Goal: Task Accomplishment & Management: Complete application form

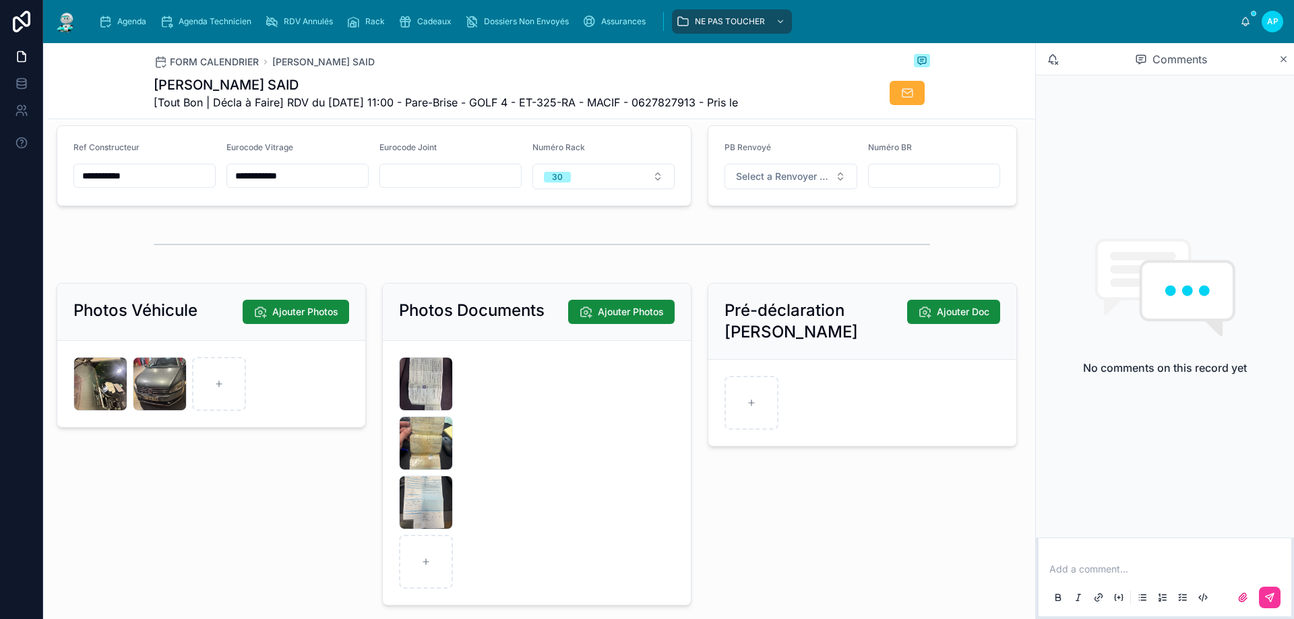
scroll to position [1895, 0]
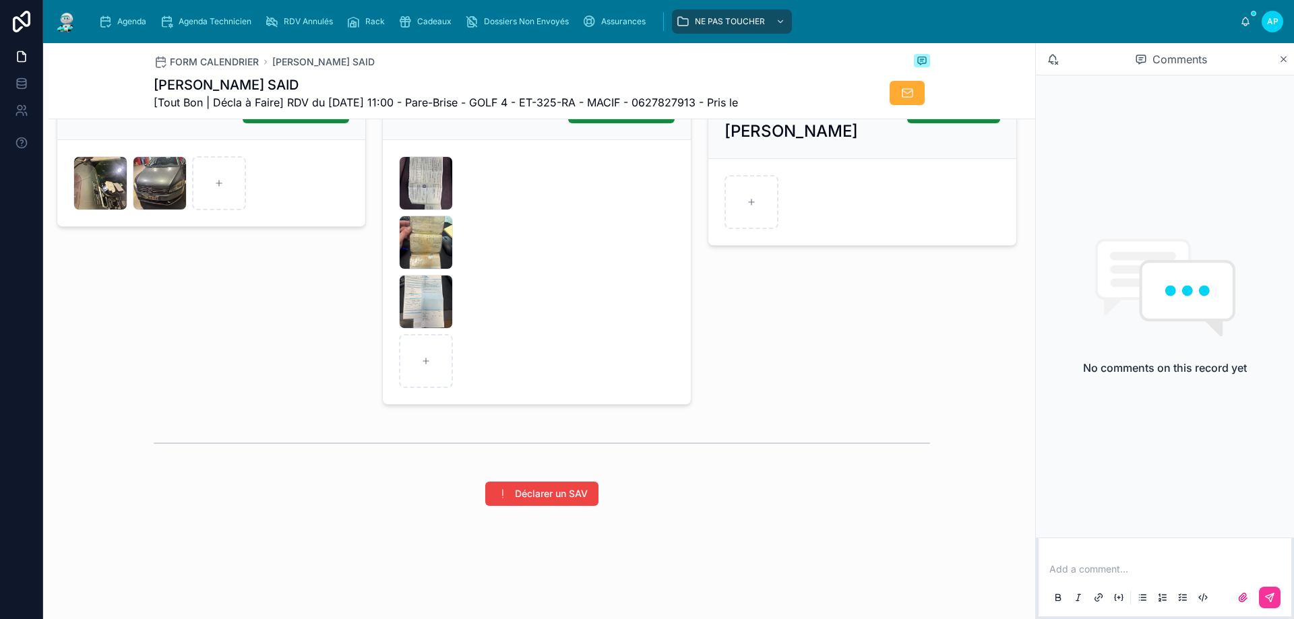
click at [0, 0] on icon "button" at bounding box center [0, 0] width 0 height 0
click at [187, 143] on icon "button" at bounding box center [190, 145] width 6 height 6
click at [0, 0] on icon "button" at bounding box center [0, 0] width 0 height 0
click at [137, 144] on icon "button" at bounding box center [140, 145] width 6 height 6
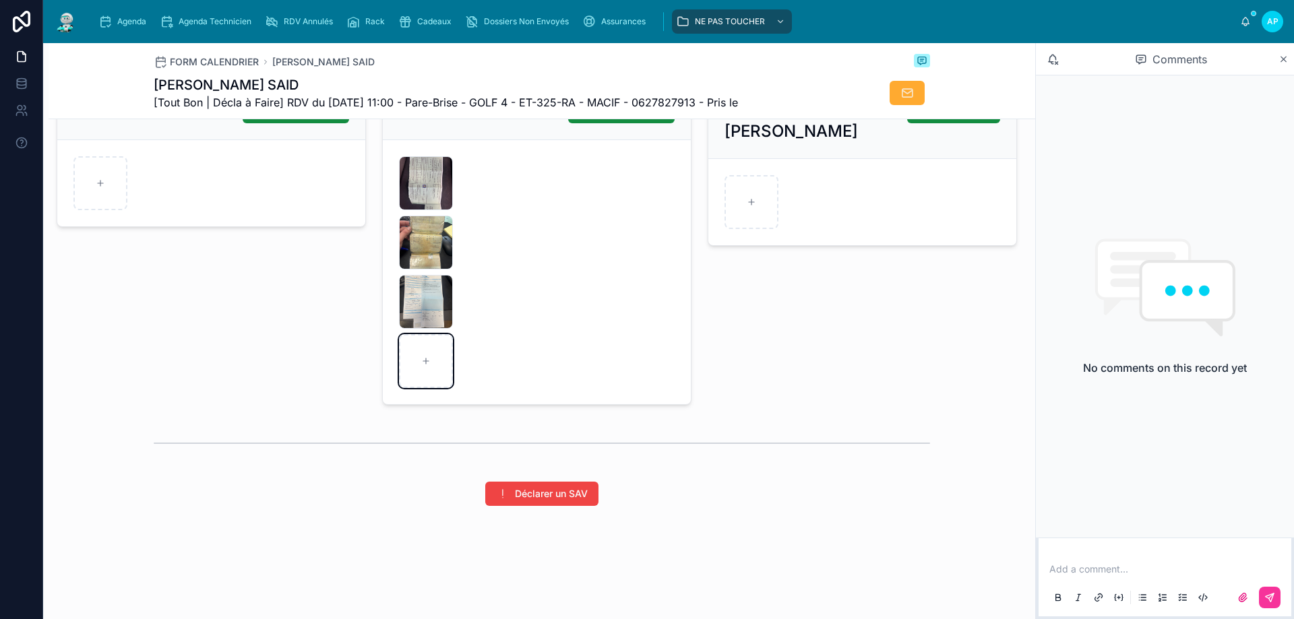
click at [431, 375] on div at bounding box center [426, 361] width 54 height 54
type input "**********"
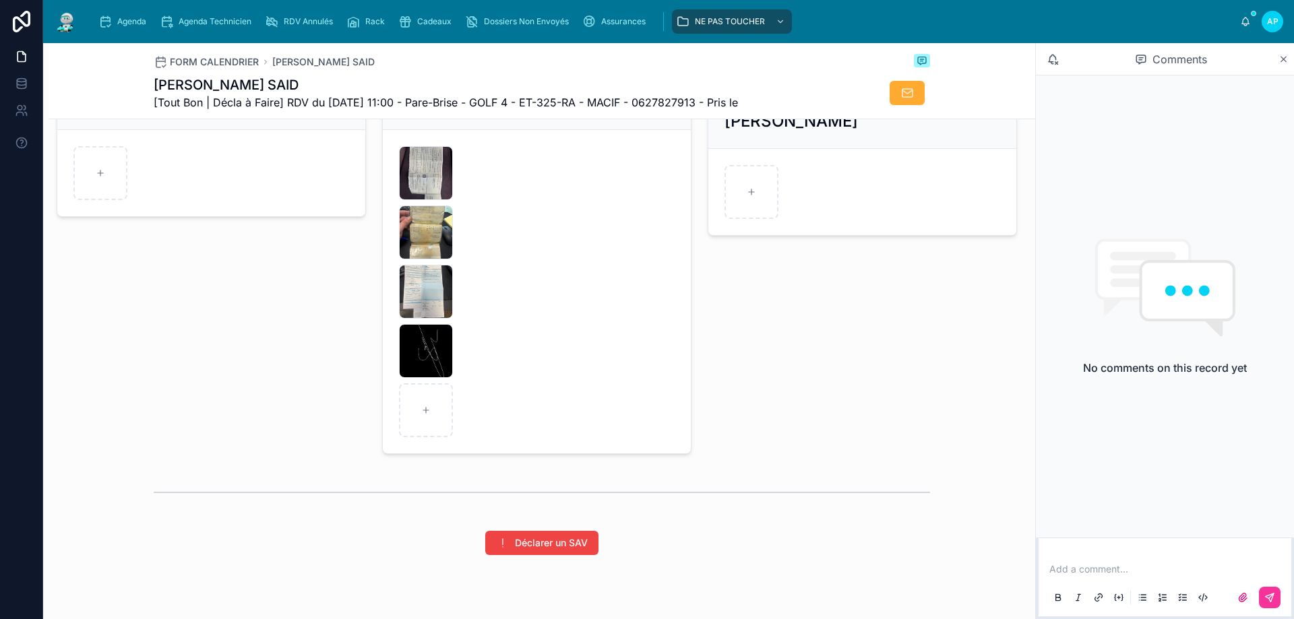
click at [0, 0] on icon "button" at bounding box center [0, 0] width 0 height 0
click at [453, 323] on icon "button" at bounding box center [453, 322] width 0 height 3
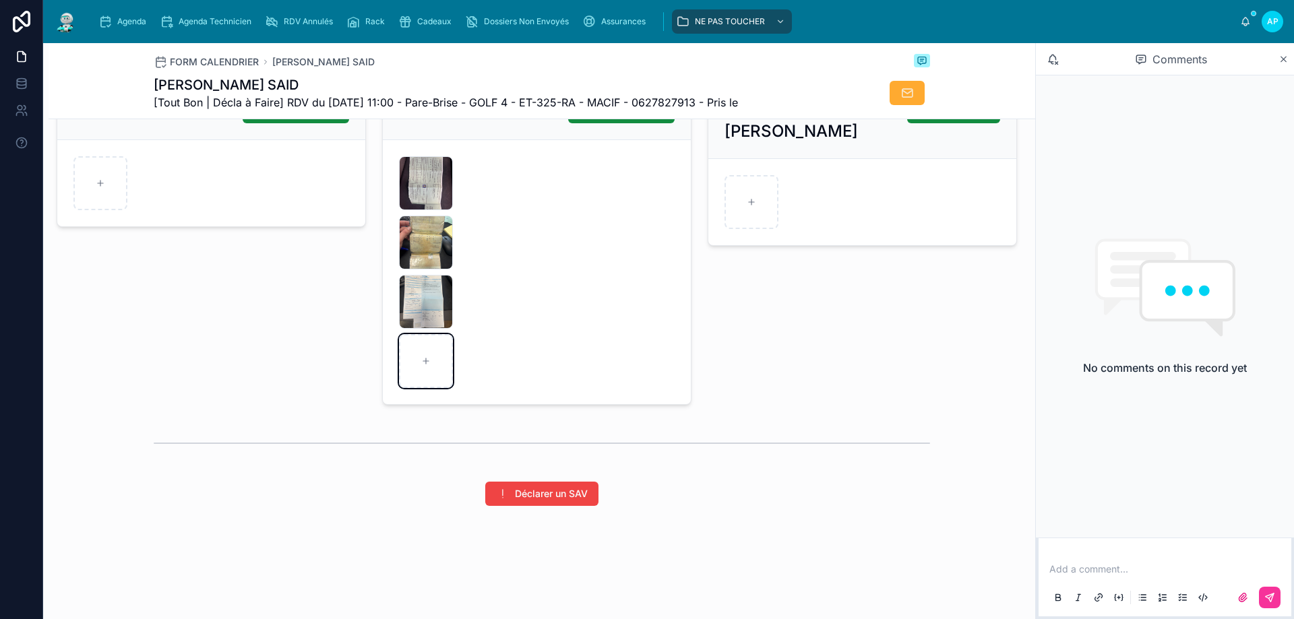
click at [425, 350] on div at bounding box center [426, 361] width 54 height 54
type input "**********"
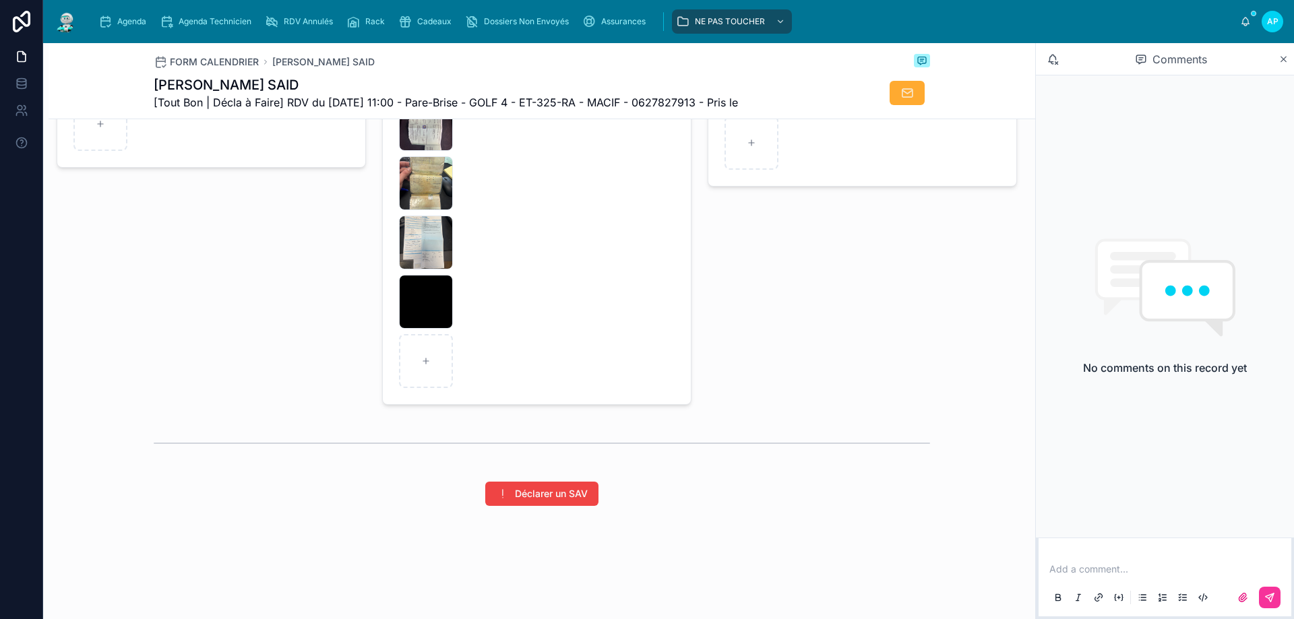
scroll to position [1753, 0]
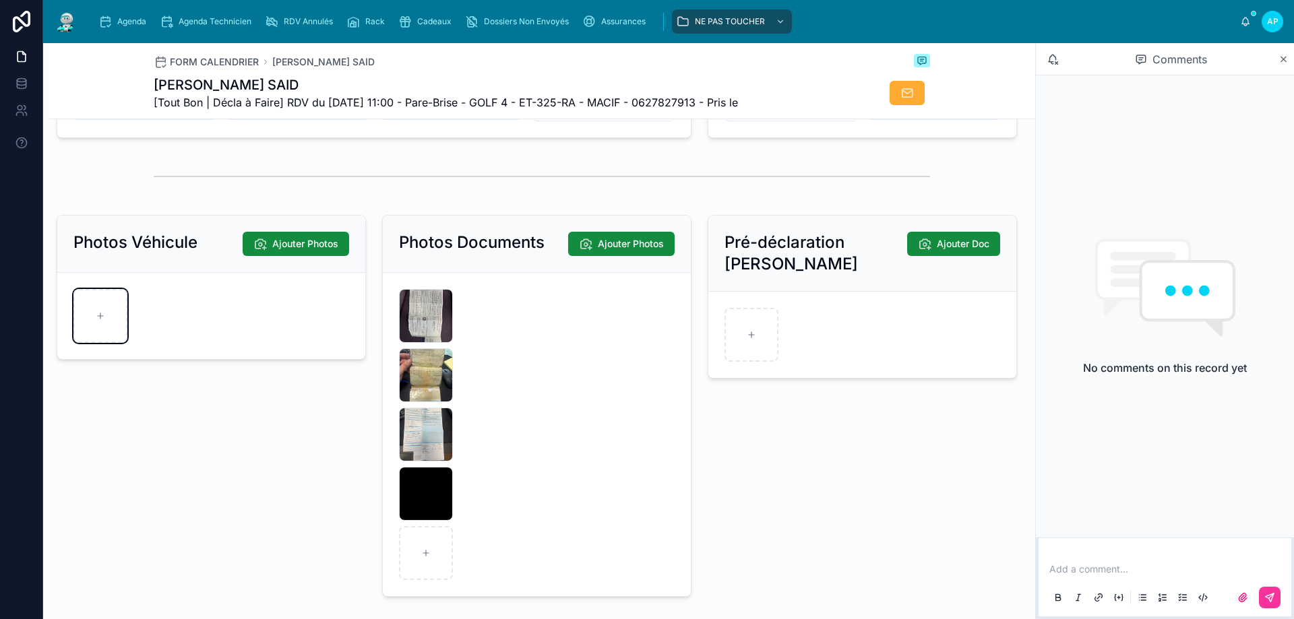
click at [113, 316] on div at bounding box center [100, 316] width 54 height 54
type input "**********"
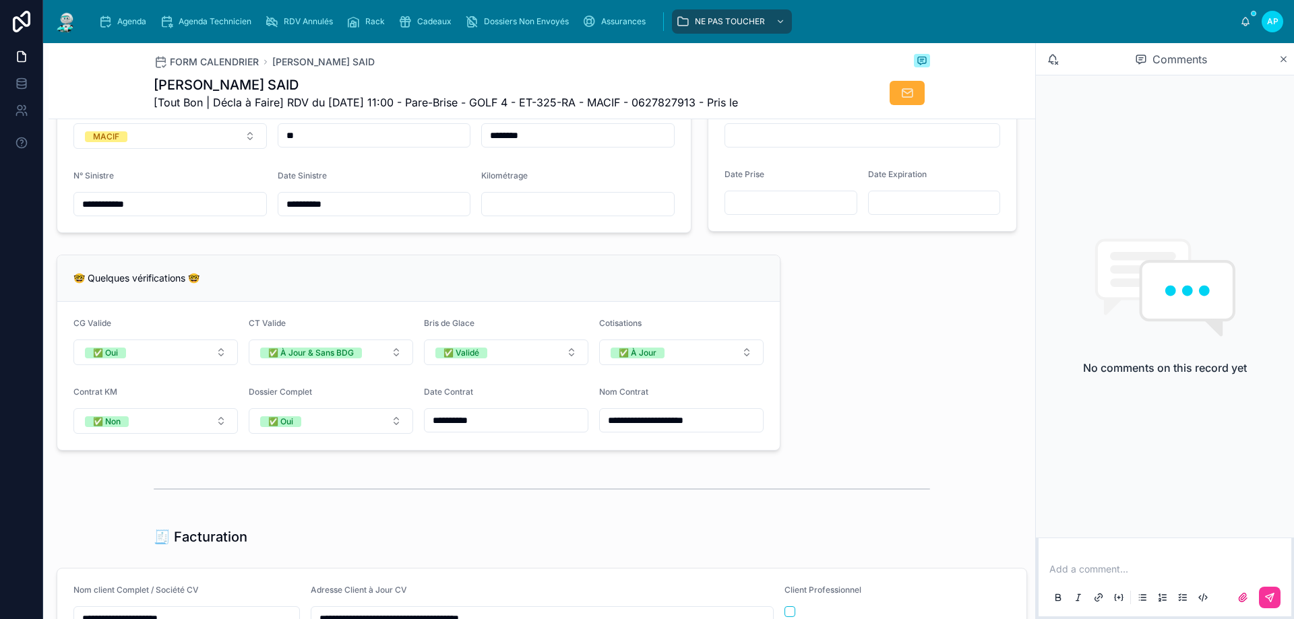
scroll to position [742, 0]
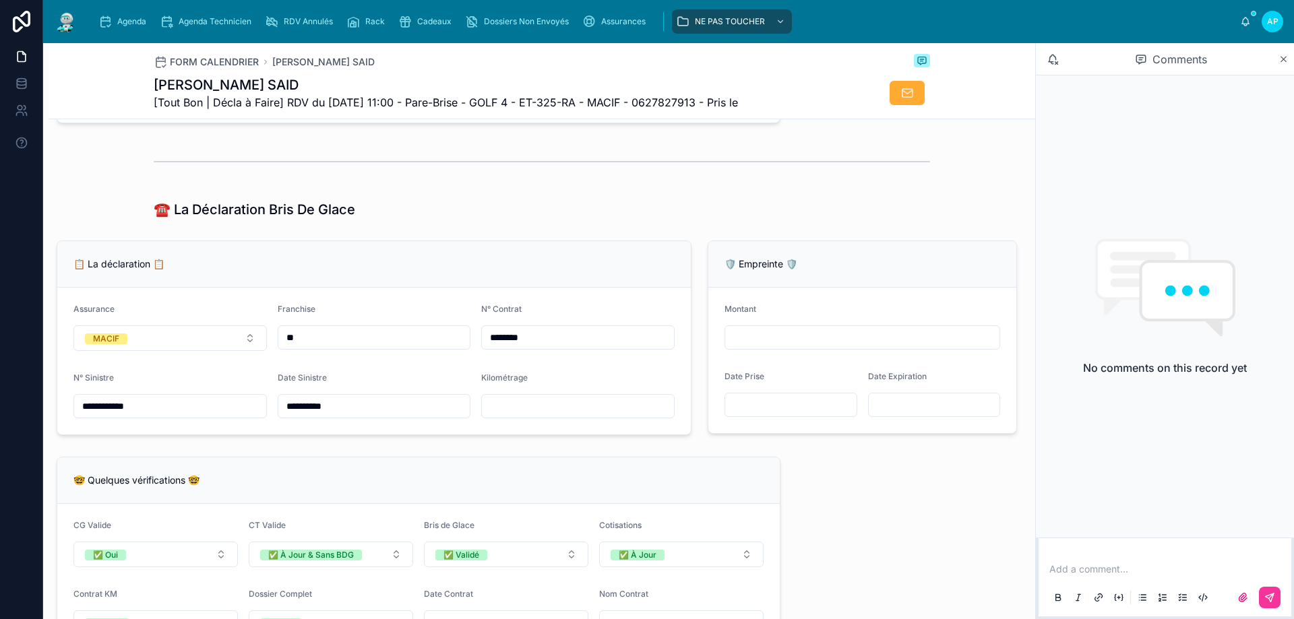
click at [571, 416] on input "text" at bounding box center [578, 406] width 192 height 19
type input "******"
click at [901, 501] on div "**********" at bounding box center [542, 565] width 986 height 2342
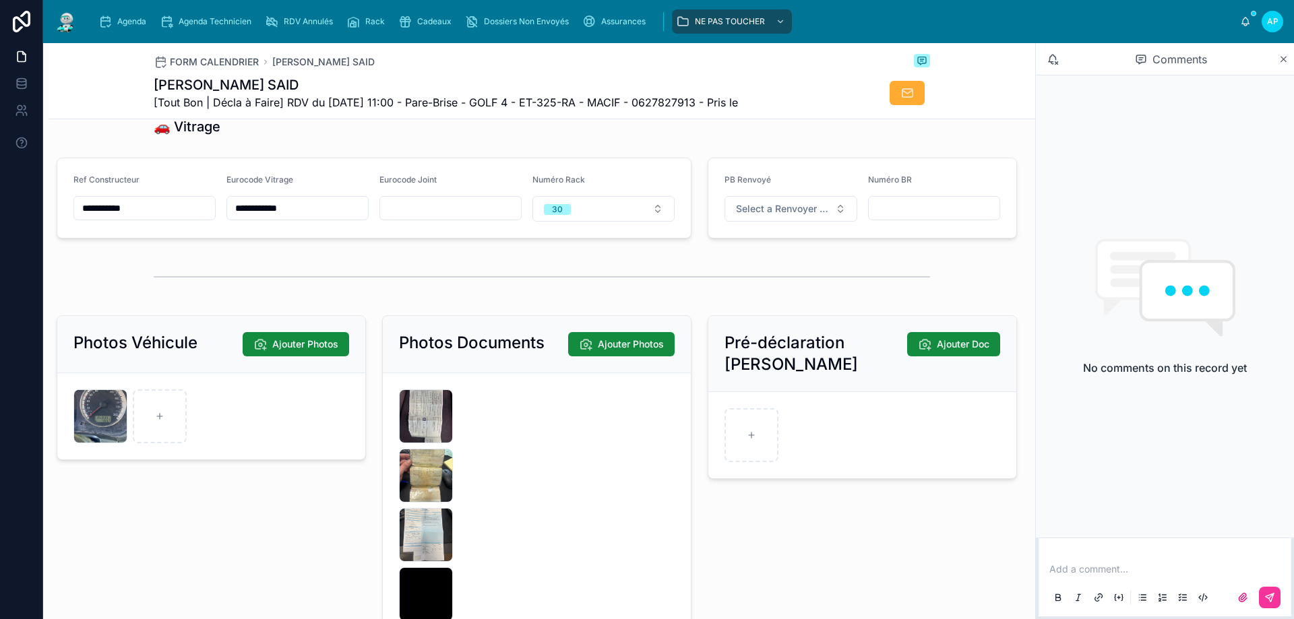
scroll to position [1753, 0]
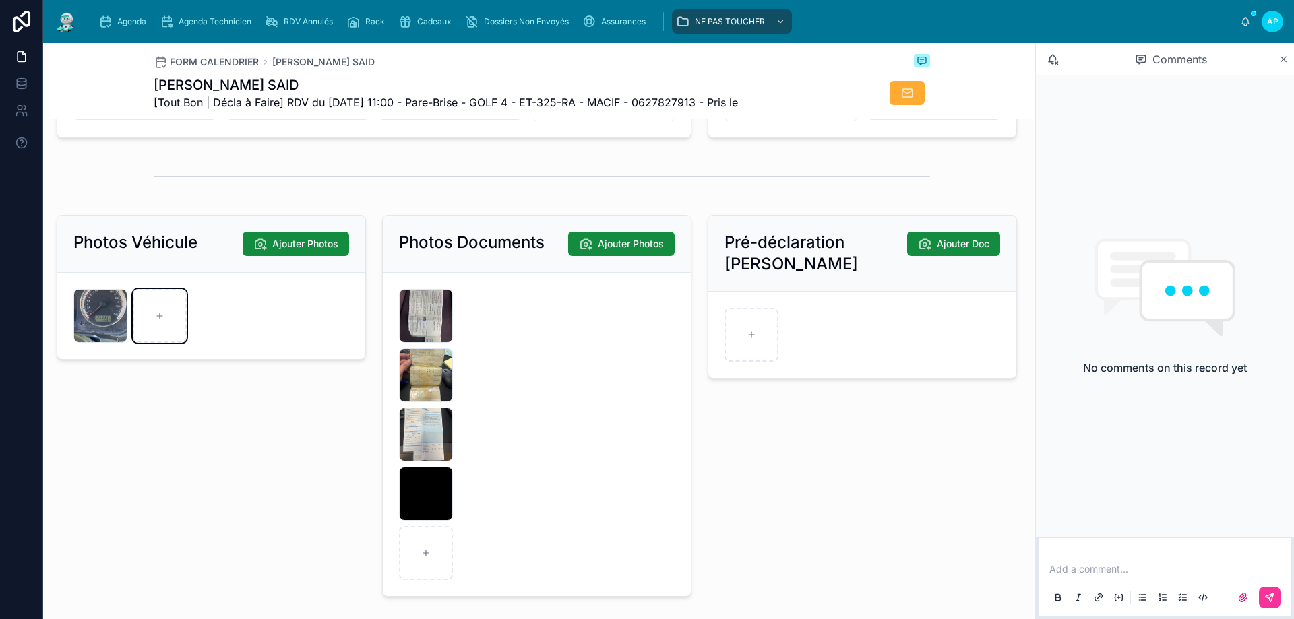
click at [157, 343] on div at bounding box center [160, 316] width 54 height 54
type input "**********"
click at [239, 329] on div at bounding box center [219, 316] width 54 height 54
type input "**********"
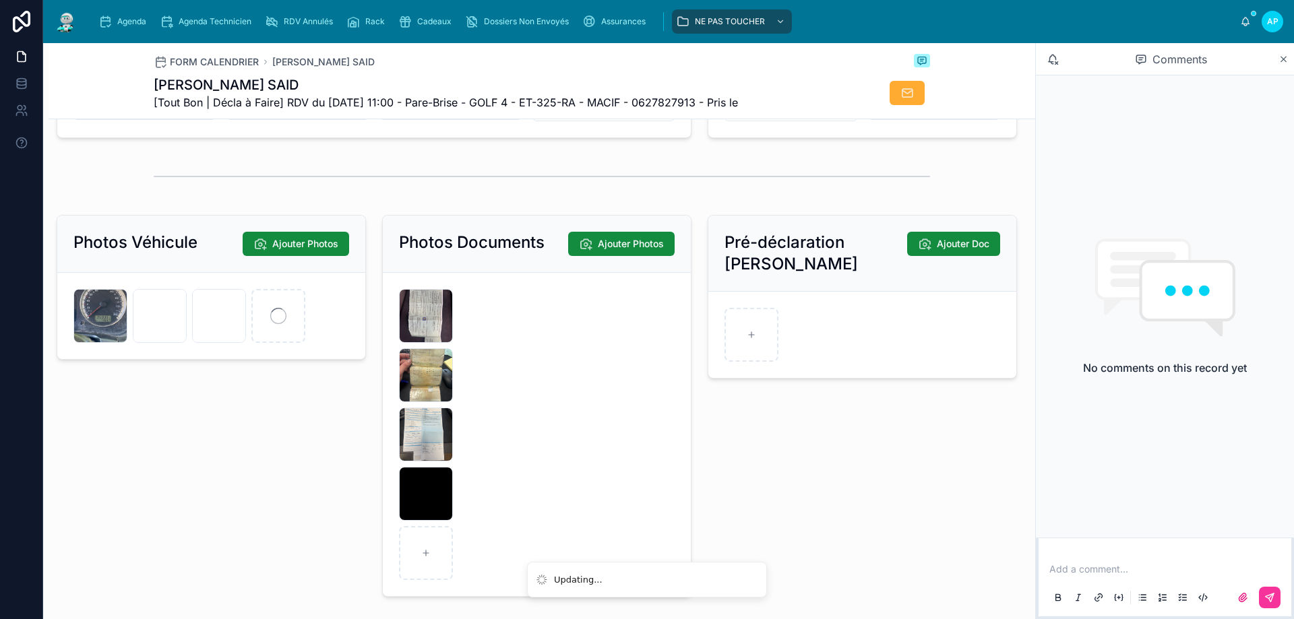
click at [133, 22] on span "Agenda" at bounding box center [131, 21] width 29 height 11
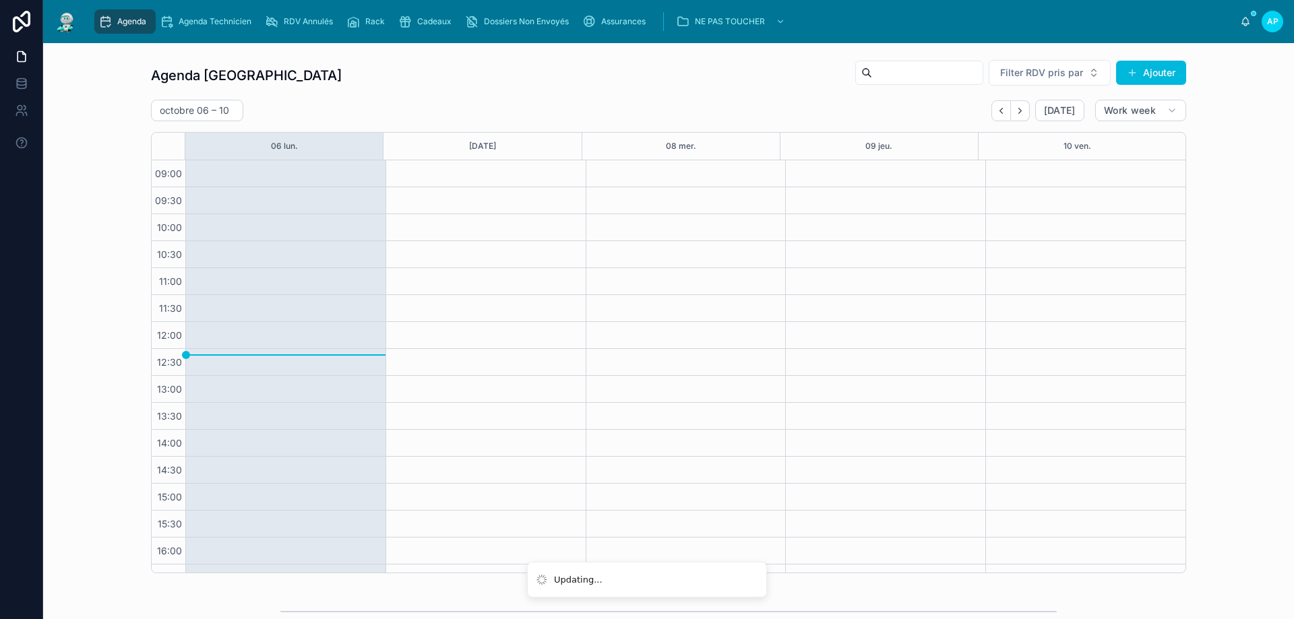
scroll to position [73, 0]
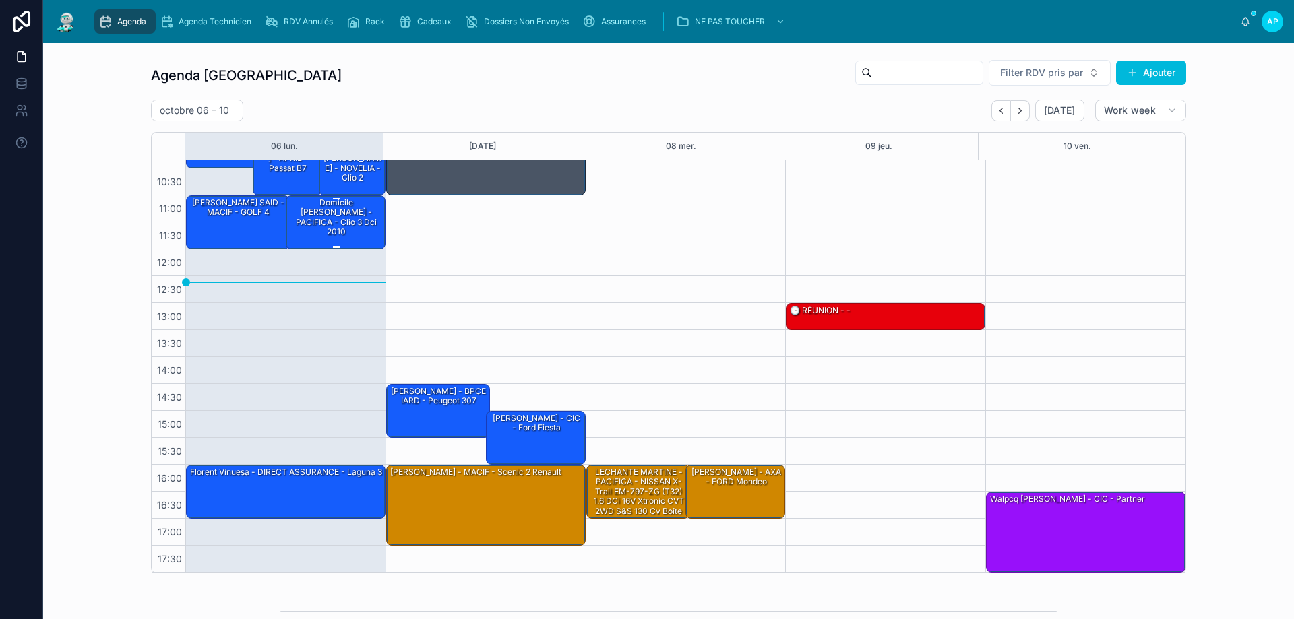
click at [323, 222] on div "Domicile [PERSON_NAME] - PACIFICA - clio 3 dci 2010" at bounding box center [336, 218] width 96 height 42
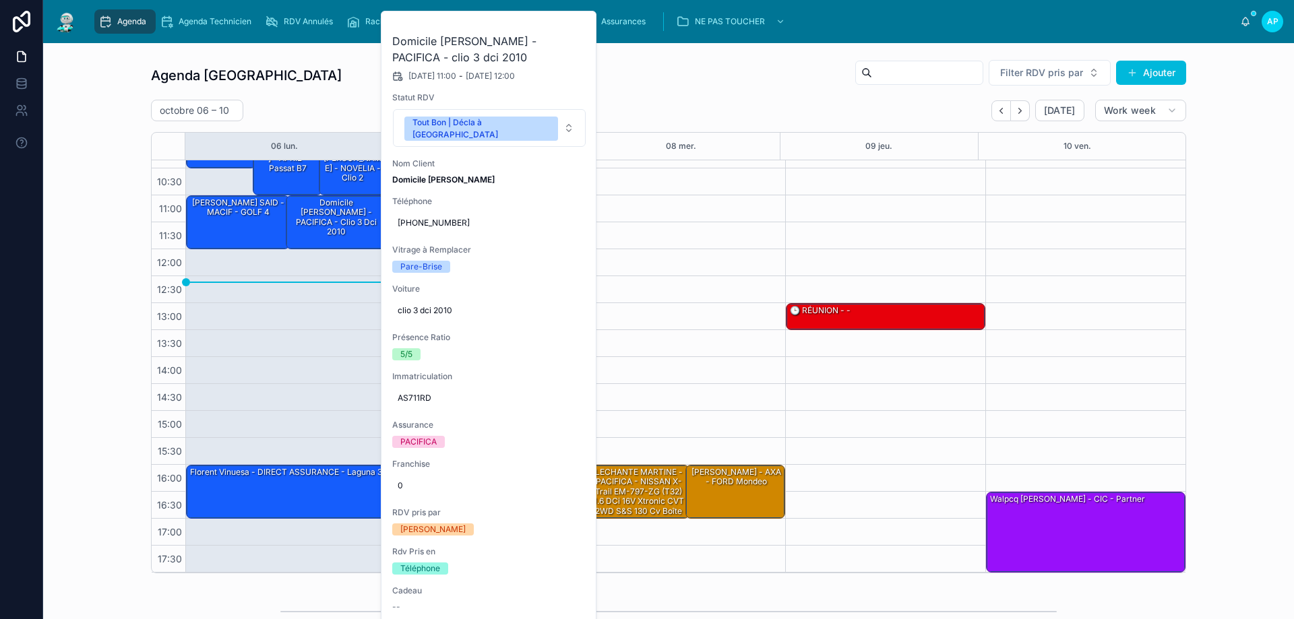
click at [0, 0] on button at bounding box center [0, 0] width 0 height 0
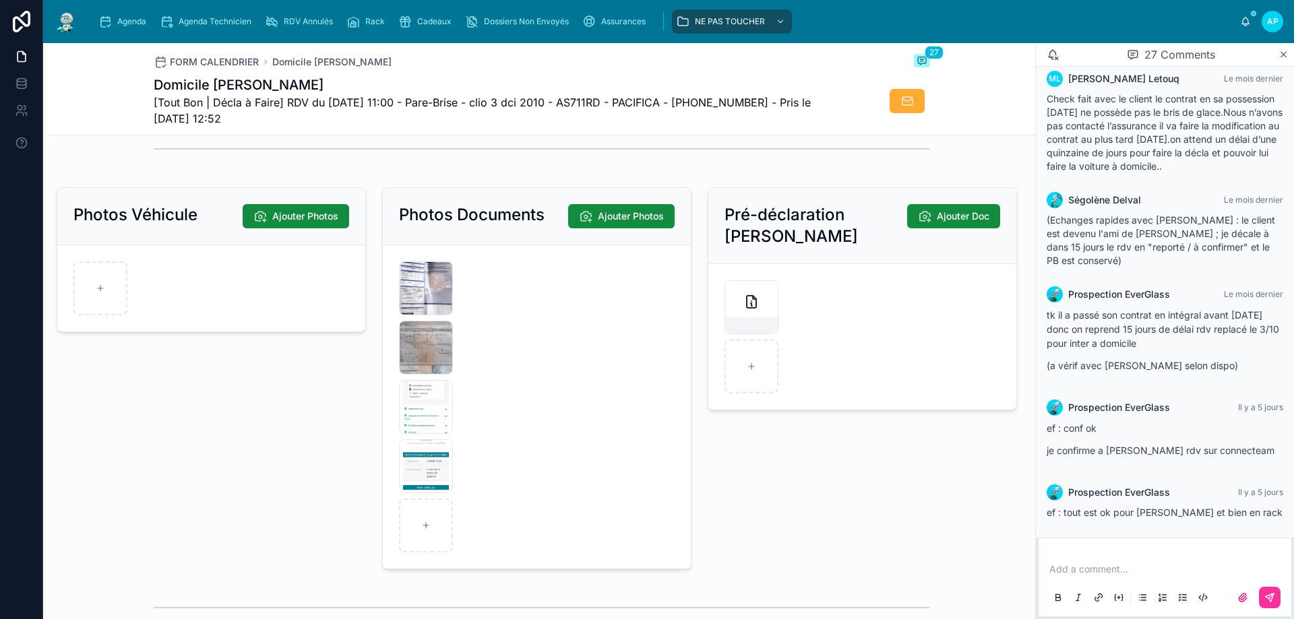
scroll to position [1819, 0]
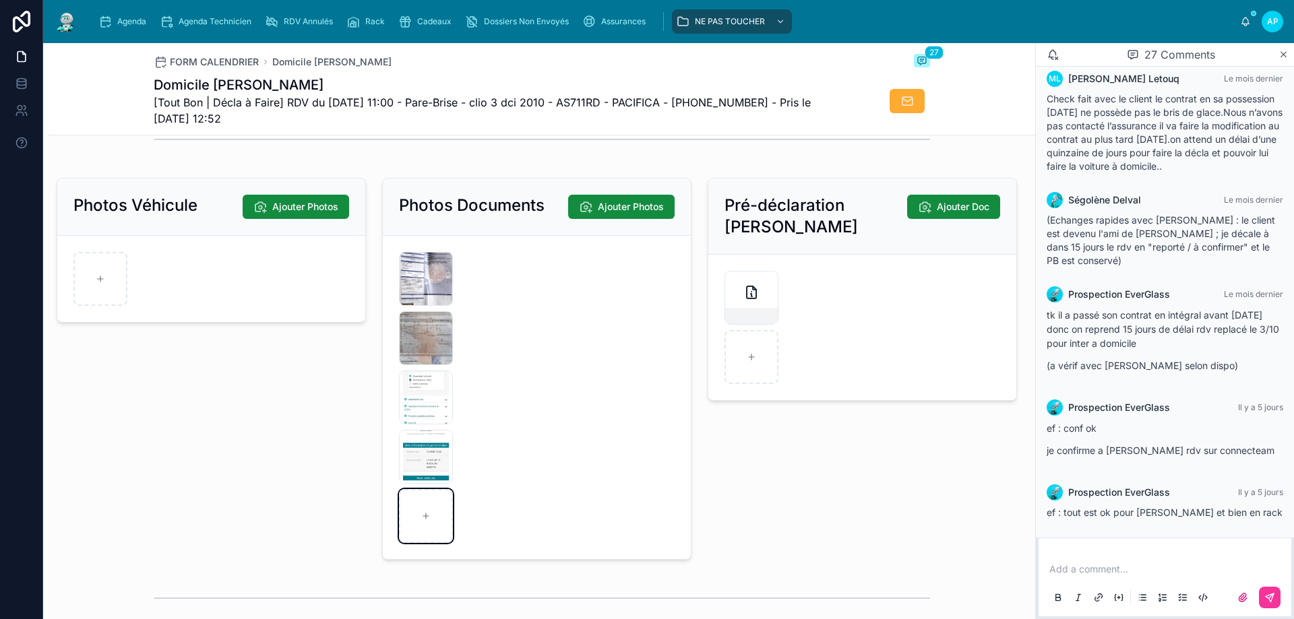
click at [429, 514] on div at bounding box center [426, 516] width 54 height 54
type input "**********"
click at [149, 27] on div "Agenda" at bounding box center [124, 22] width 53 height 22
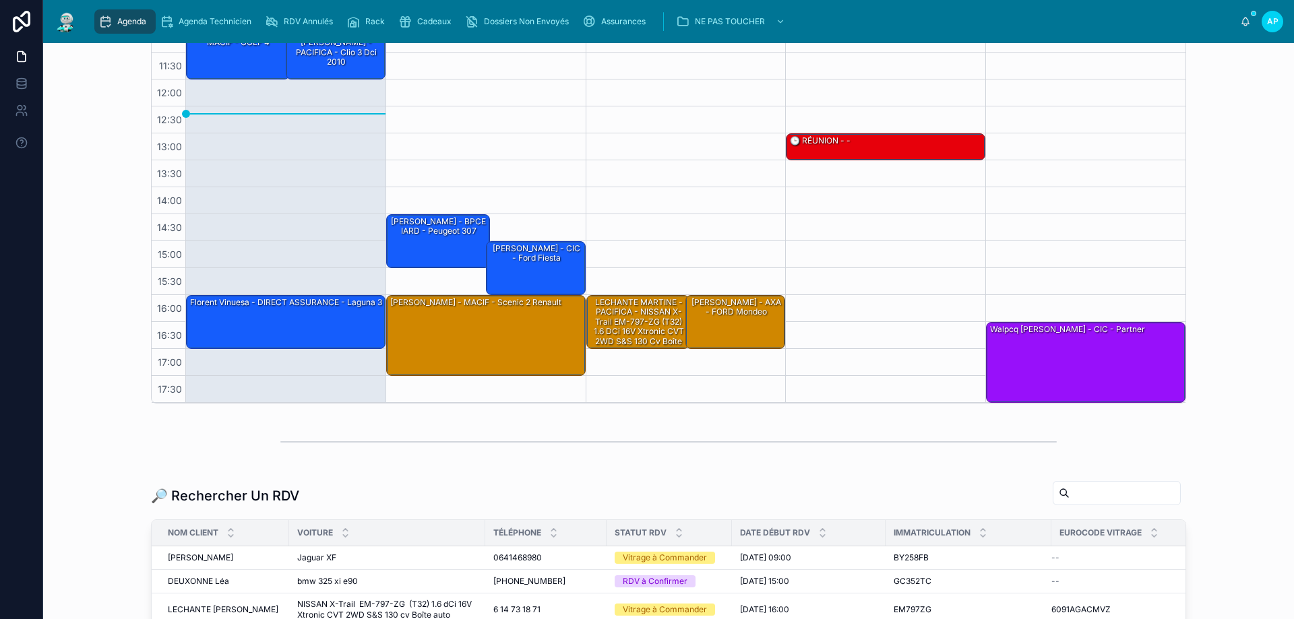
scroll to position [202, 0]
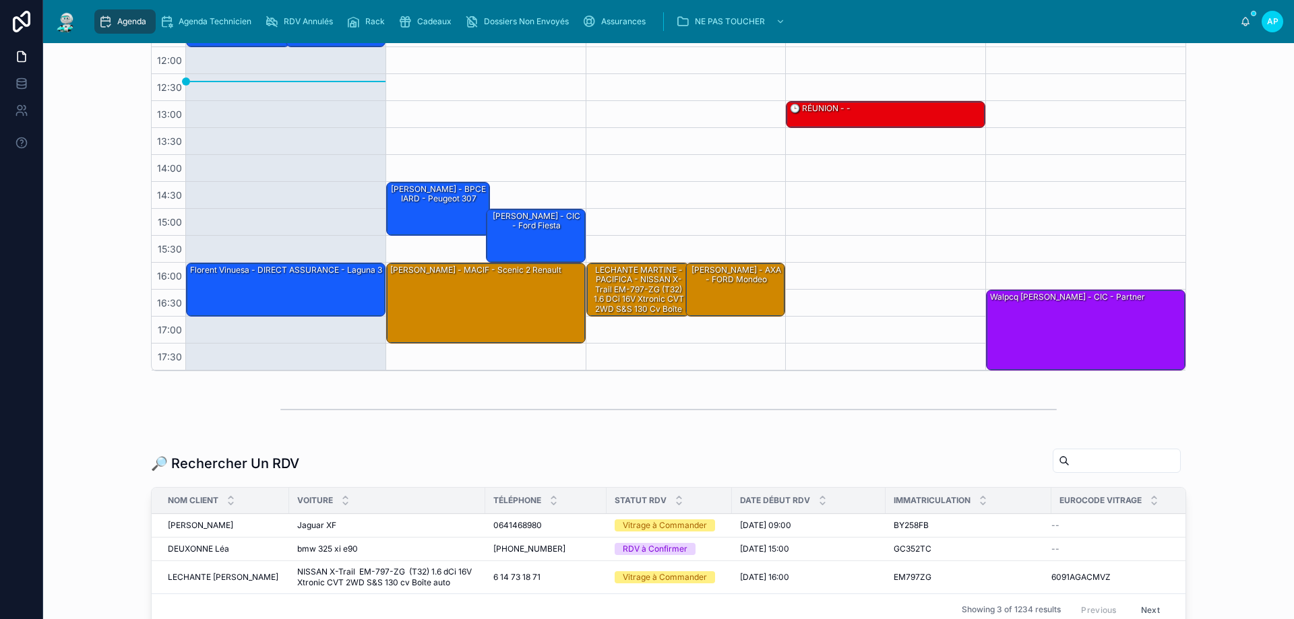
click at [1096, 460] on input "text" at bounding box center [1124, 460] width 111 height 19
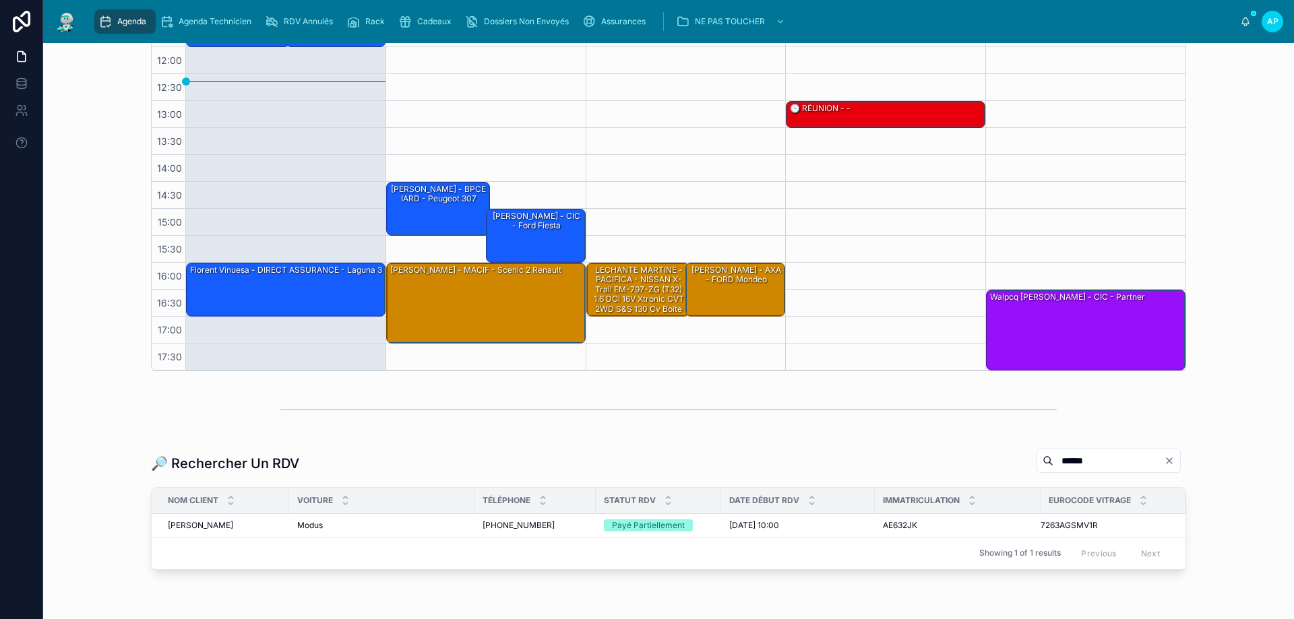
type input "******"
click at [420, 11] on div "Cadeaux" at bounding box center [427, 22] width 59 height 22
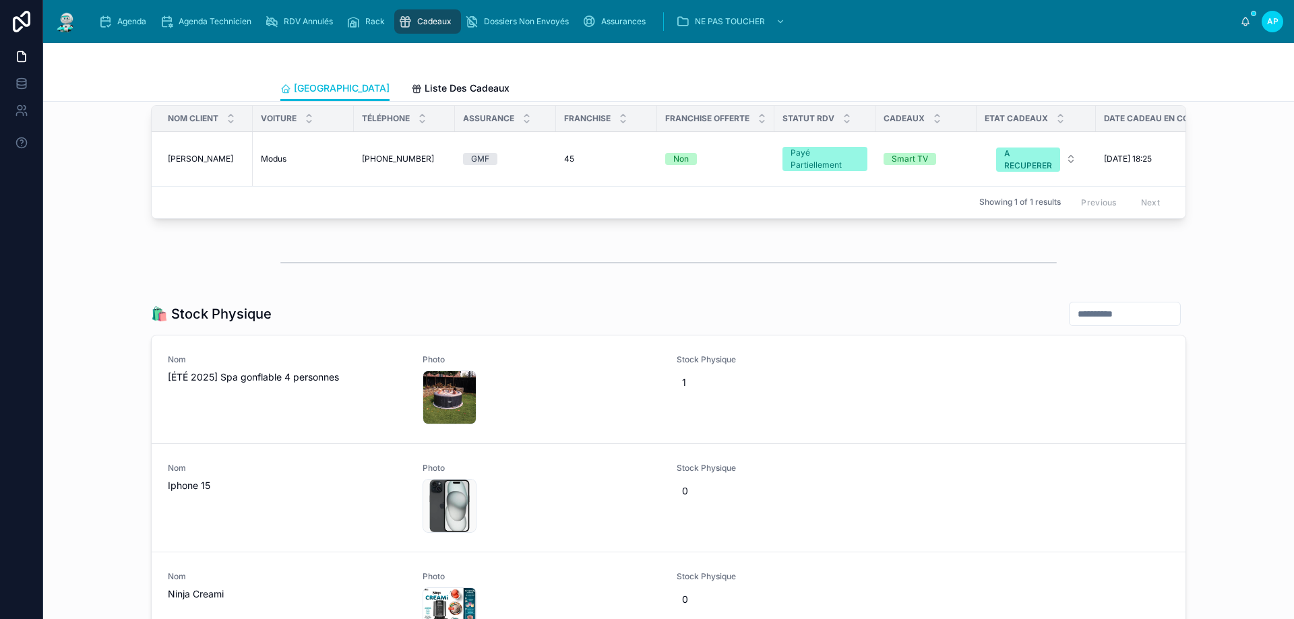
scroll to position [1415, 0]
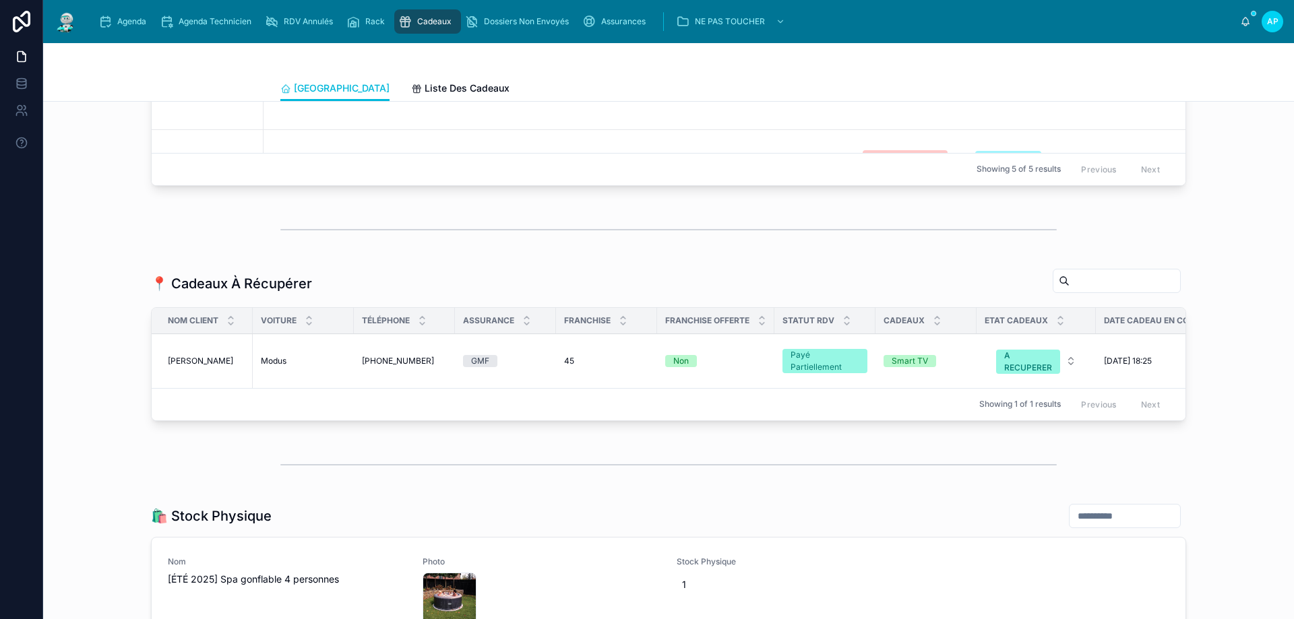
click at [368, 367] on span "[PHONE_NUMBER]" at bounding box center [398, 361] width 72 height 11
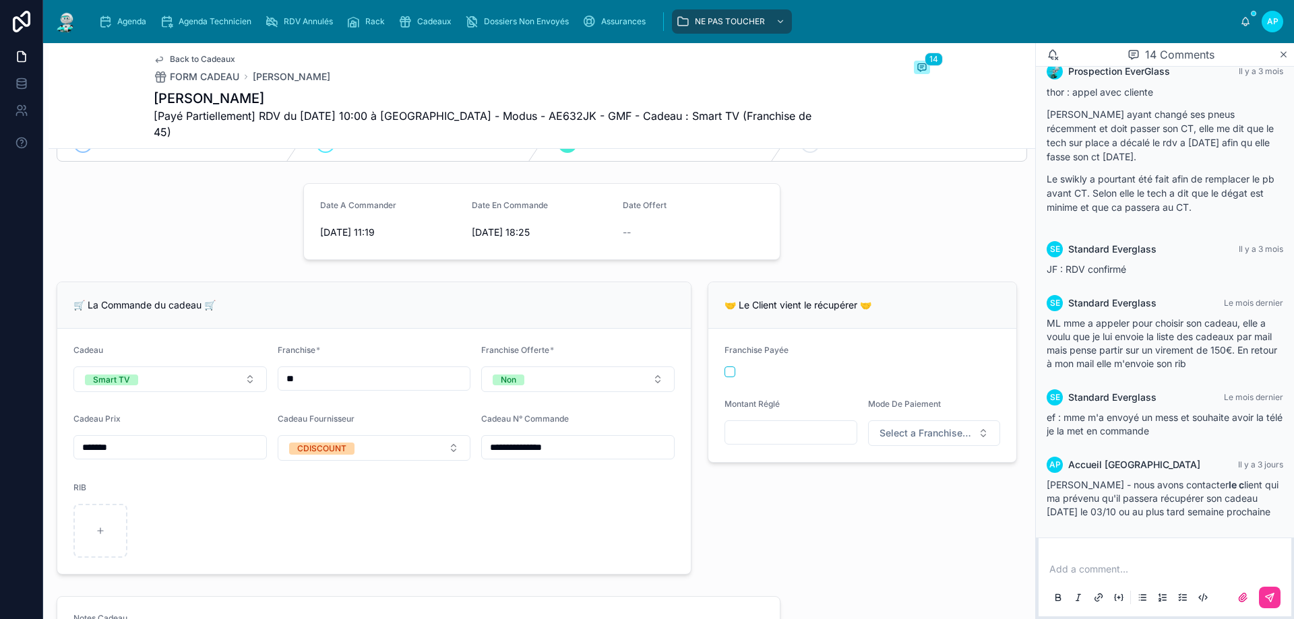
scroll to position [337, 0]
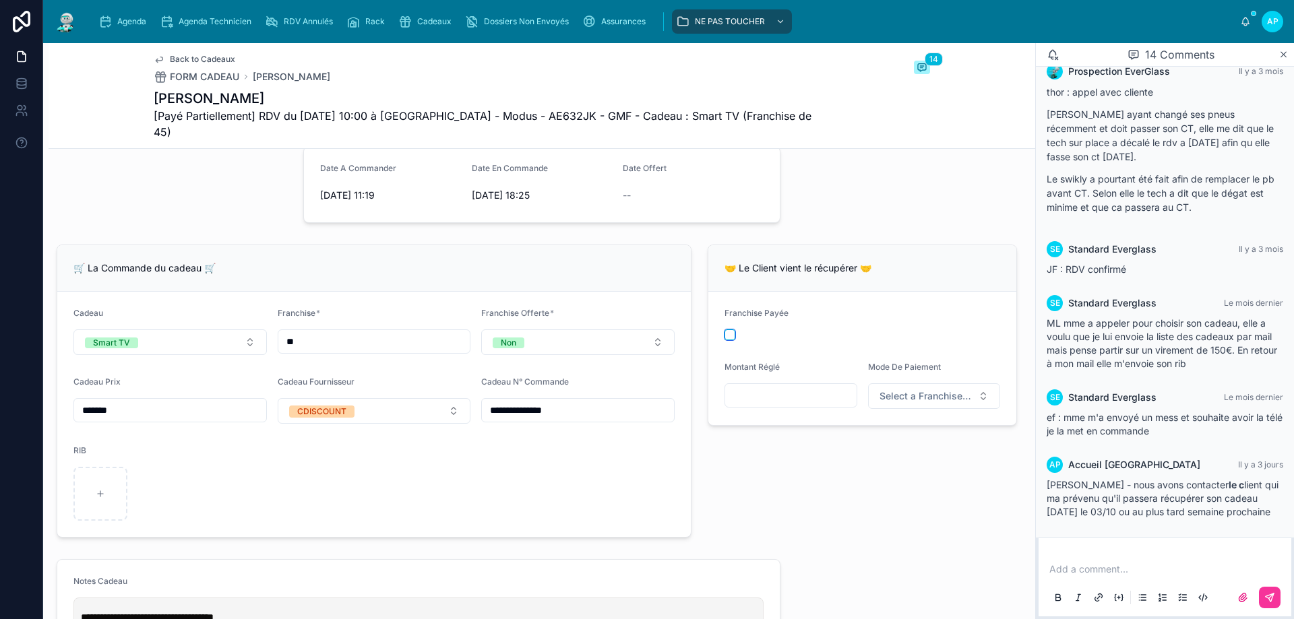
click at [724, 329] on button "button" at bounding box center [729, 334] width 11 height 11
click at [754, 386] on input "text" at bounding box center [790, 395] width 131 height 19
type input "******"
click at [952, 396] on span "Select a Franchise Mode De Paiement" at bounding box center [926, 395] width 94 height 13
click at [911, 481] on div "Carte Bancaire" at bounding box center [924, 484] width 187 height 20
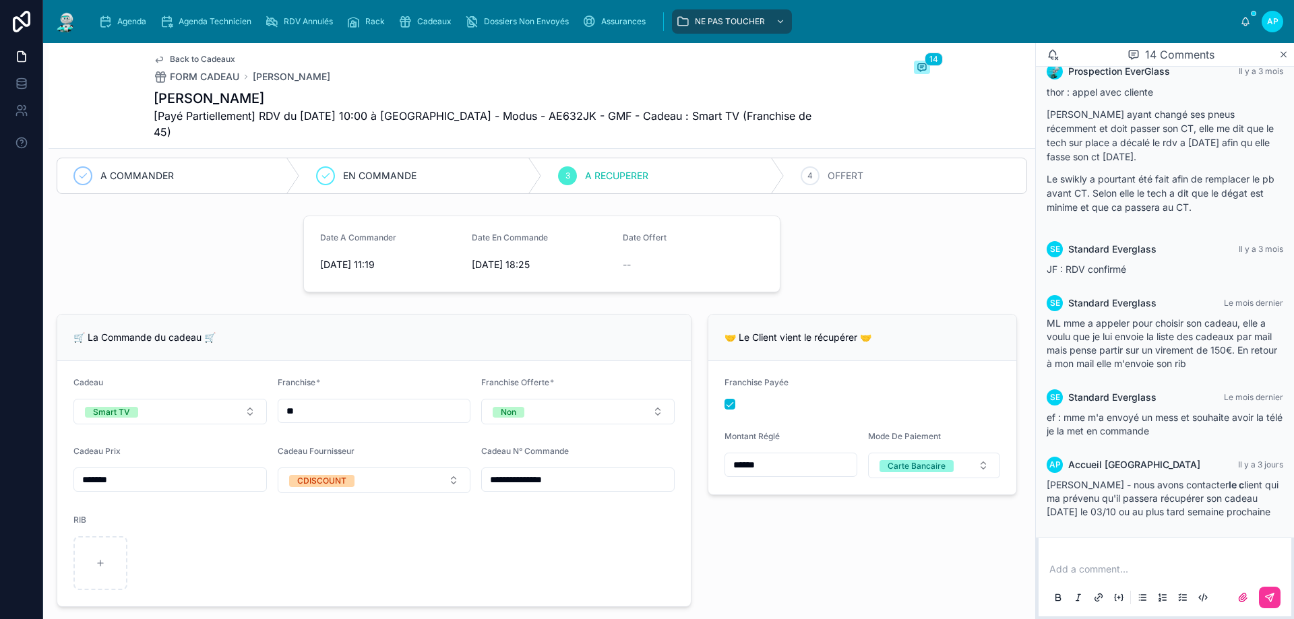
scroll to position [67, 0]
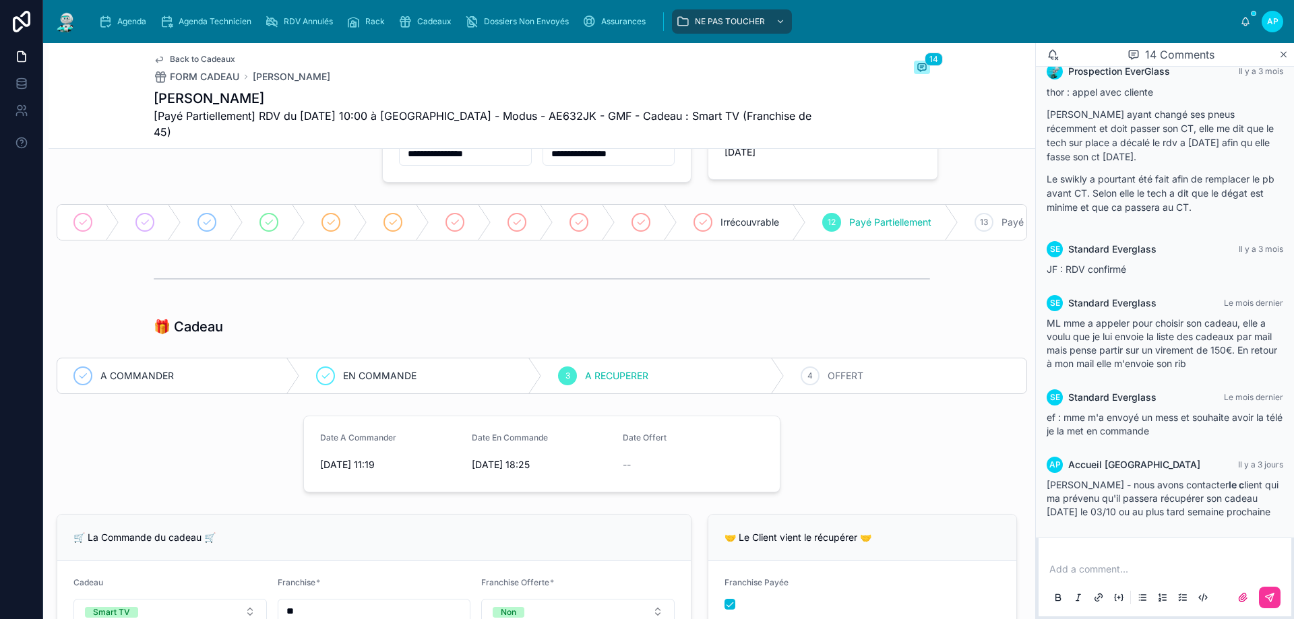
click at [812, 373] on div "4 OFFERT" at bounding box center [905, 375] width 243 height 35
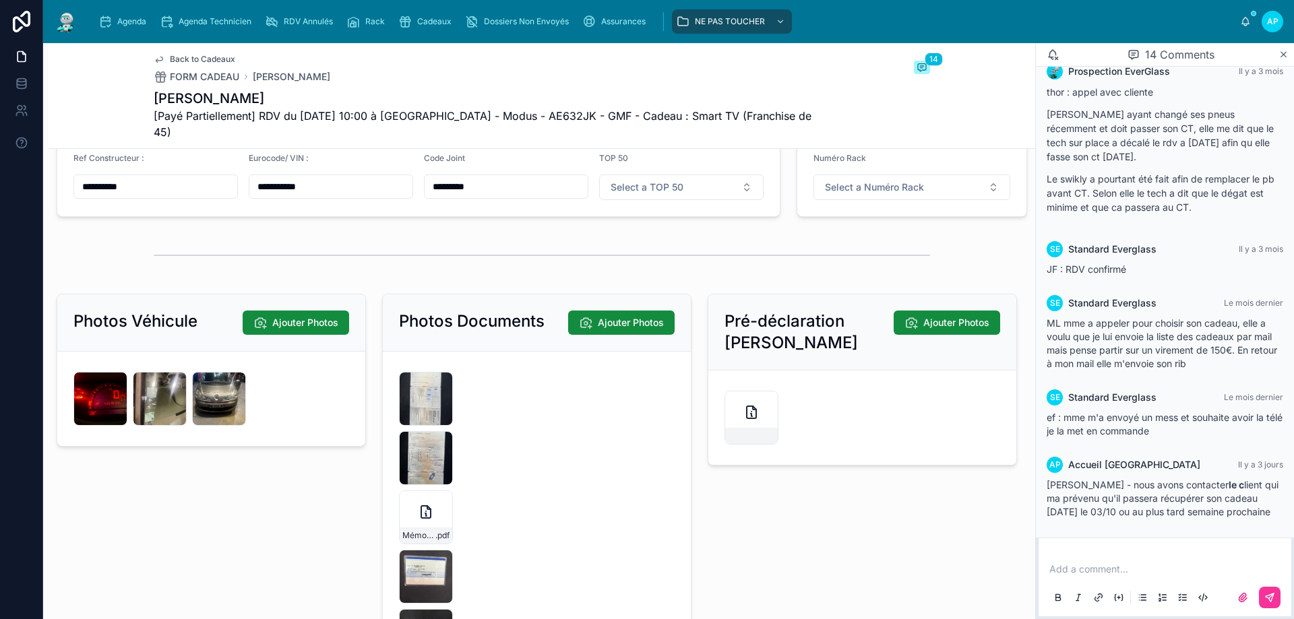
scroll to position [2560, 0]
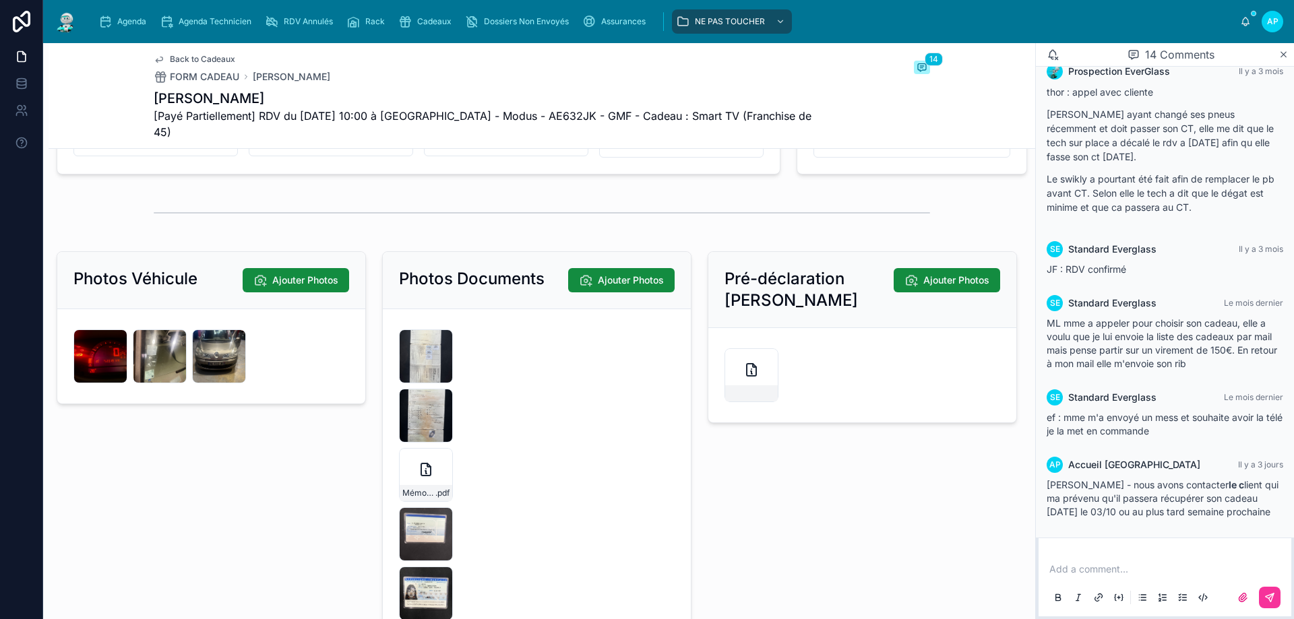
click at [639, 274] on span "Ajouter Photos" at bounding box center [631, 280] width 66 height 13
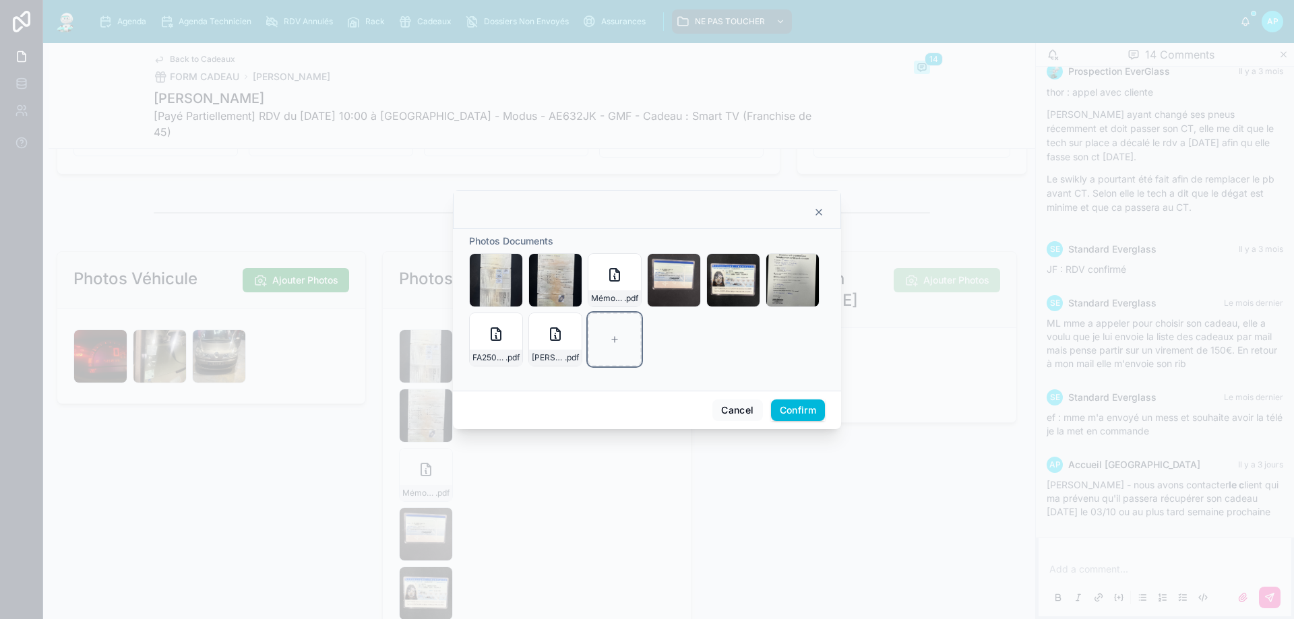
click at [617, 332] on div at bounding box center [615, 340] width 54 height 54
type input "**********"
click at [798, 408] on button "Confirm" at bounding box center [798, 411] width 54 height 22
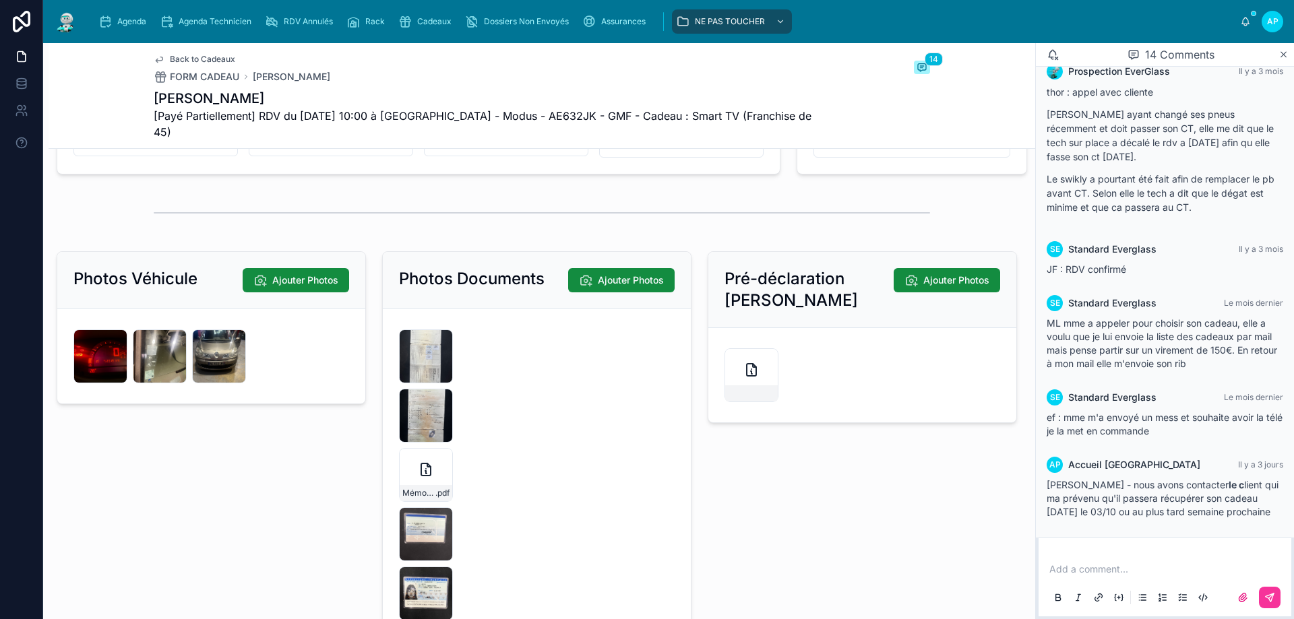
click at [114, 30] on div "Agenda" at bounding box center [124, 22] width 53 height 22
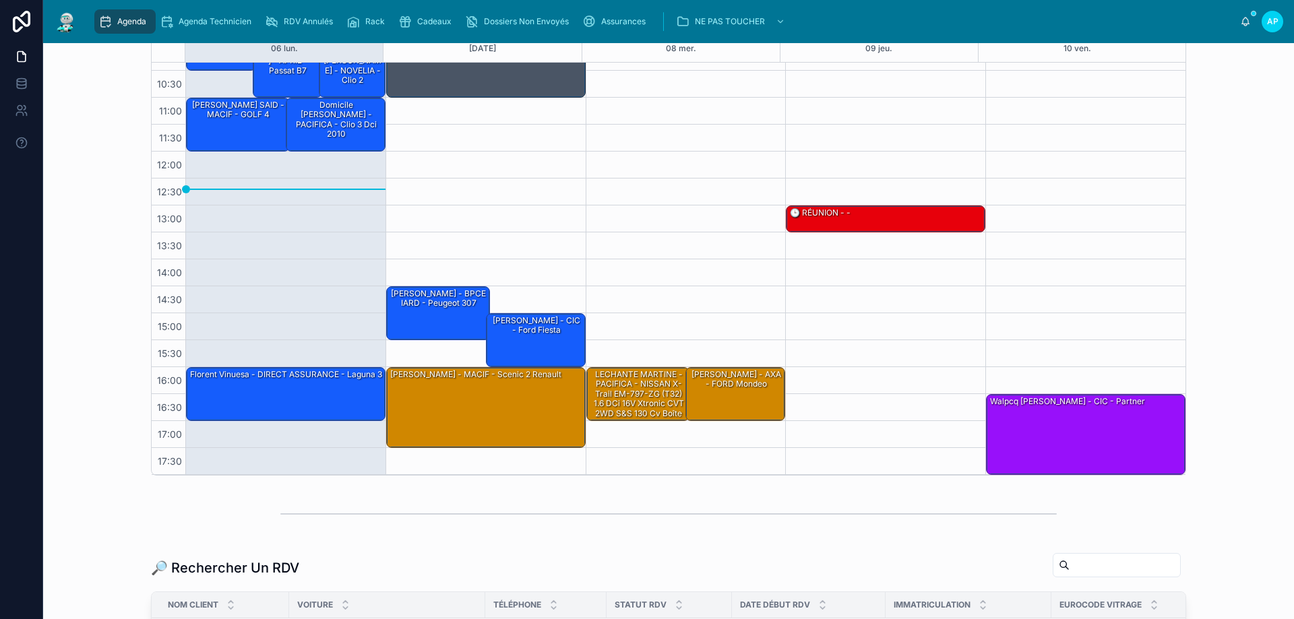
scroll to position [270, 0]
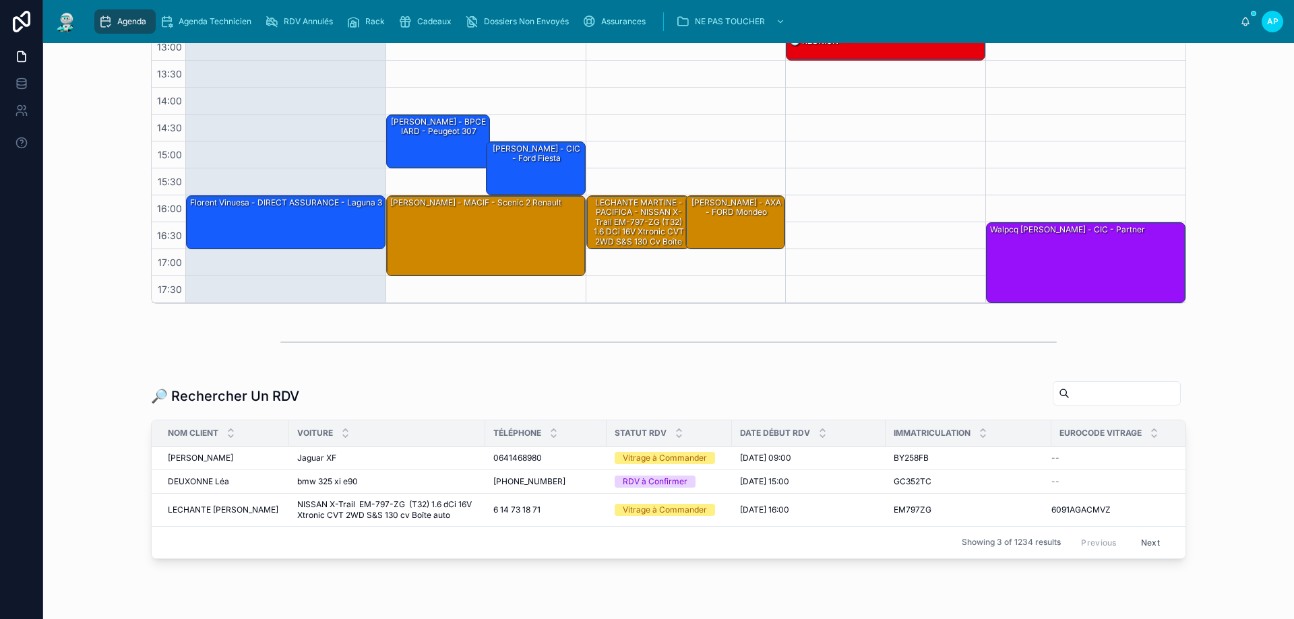
click at [1095, 404] on div at bounding box center [1116, 393] width 128 height 24
click at [1098, 394] on input "text" at bounding box center [1124, 393] width 111 height 19
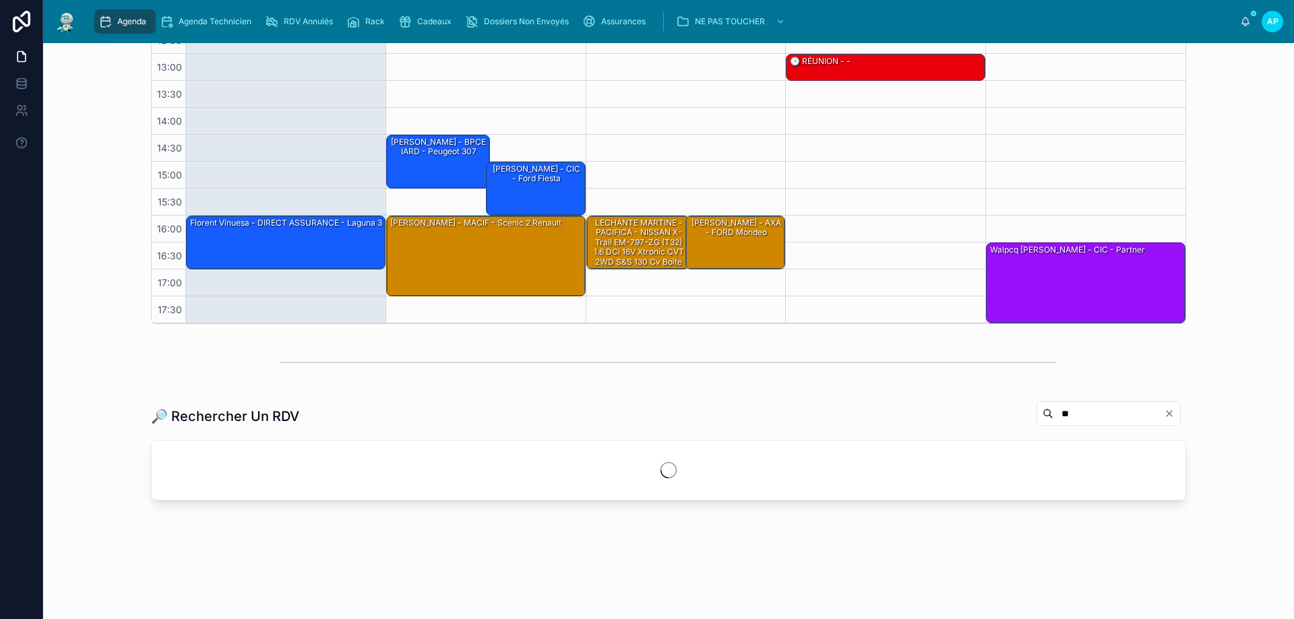
scroll to position [249, 0]
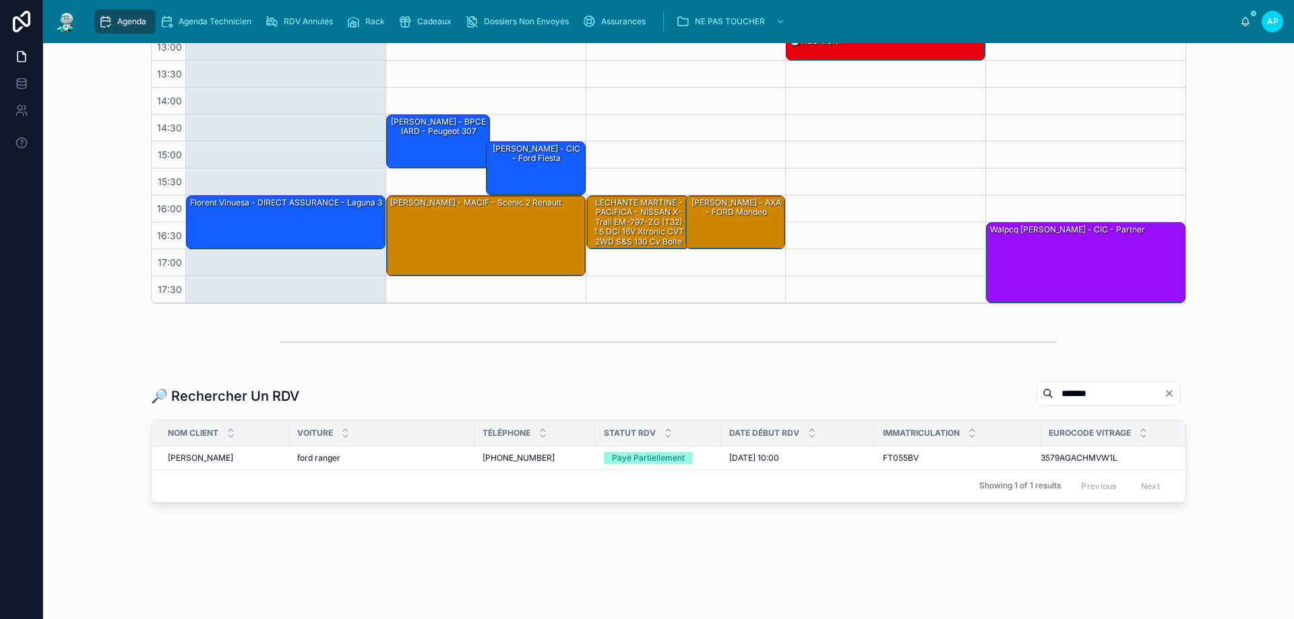
type input "*******"
click at [388, 462] on div "ford ranger ford ranger" at bounding box center [381, 458] width 169 height 11
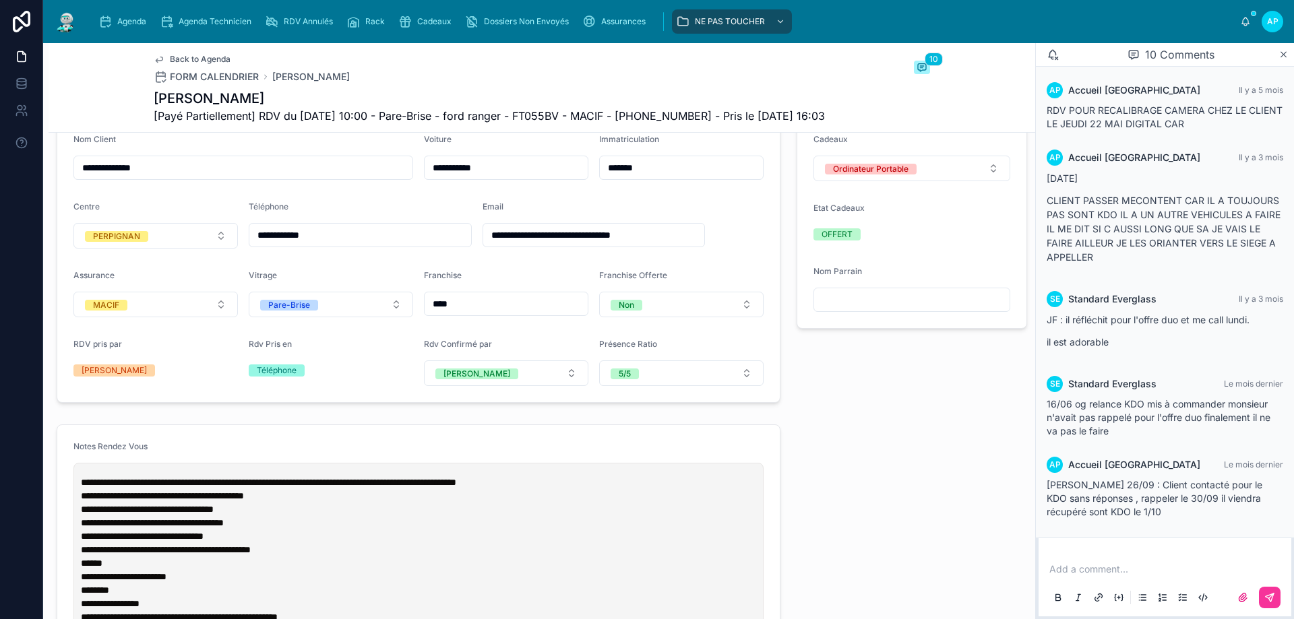
scroll to position [337, 0]
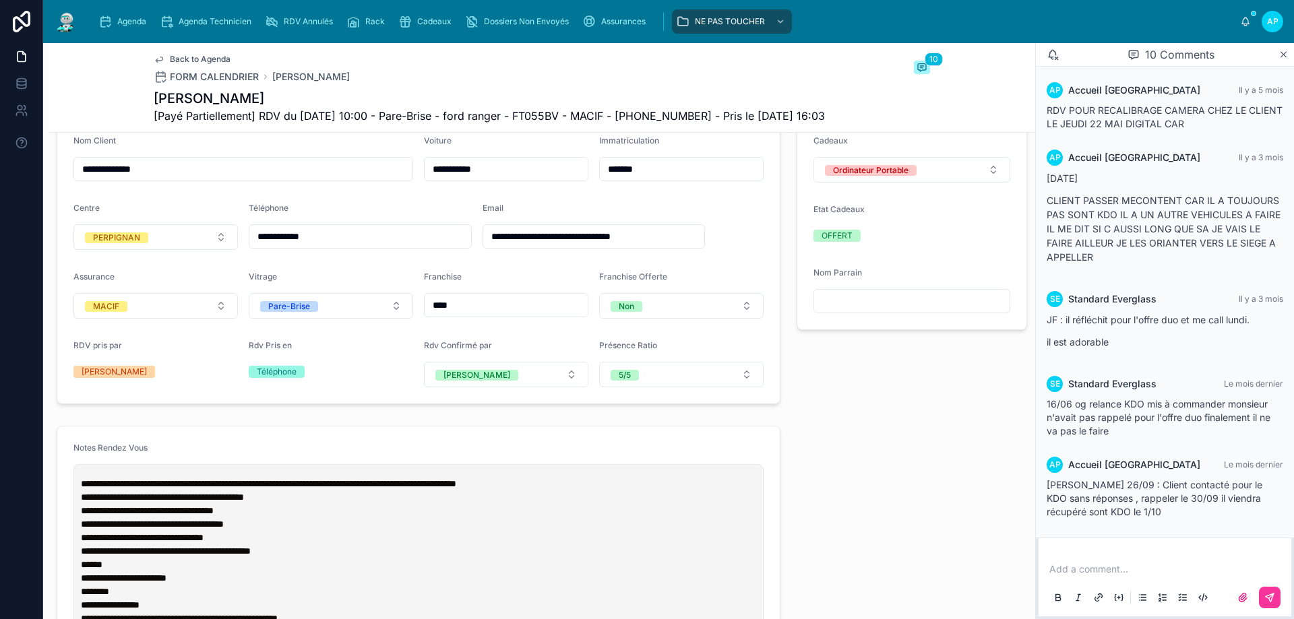
click at [437, 26] on span "Cadeaux" at bounding box center [434, 21] width 34 height 11
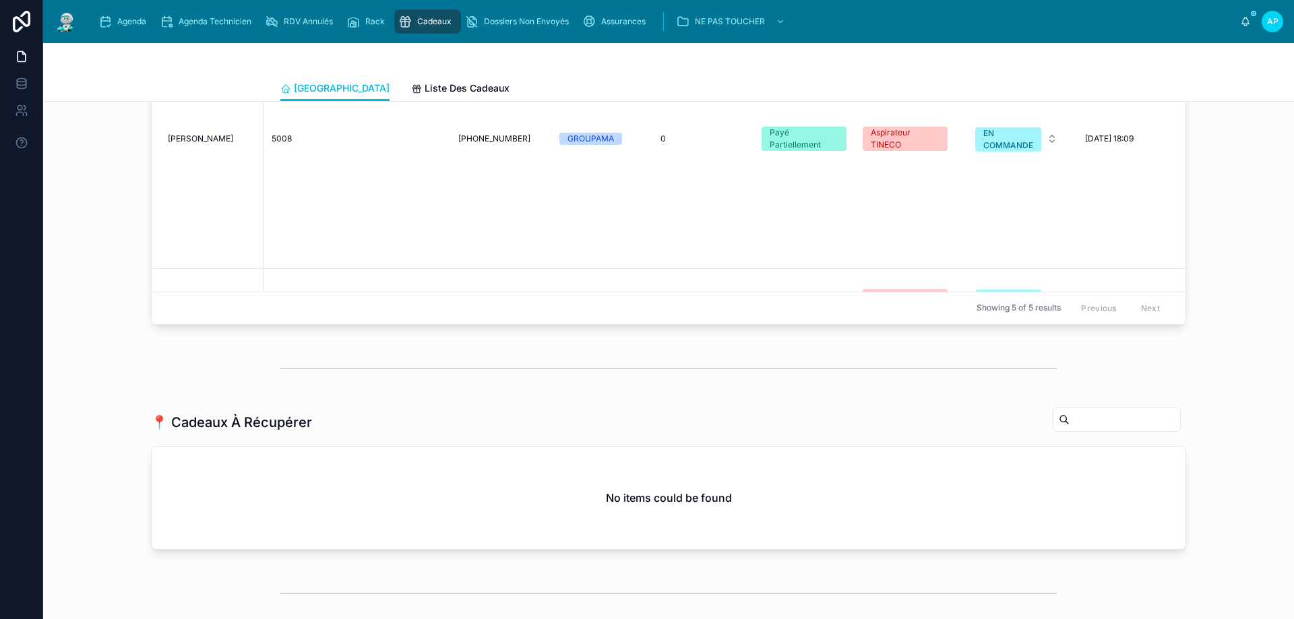
scroll to position [1280, 0]
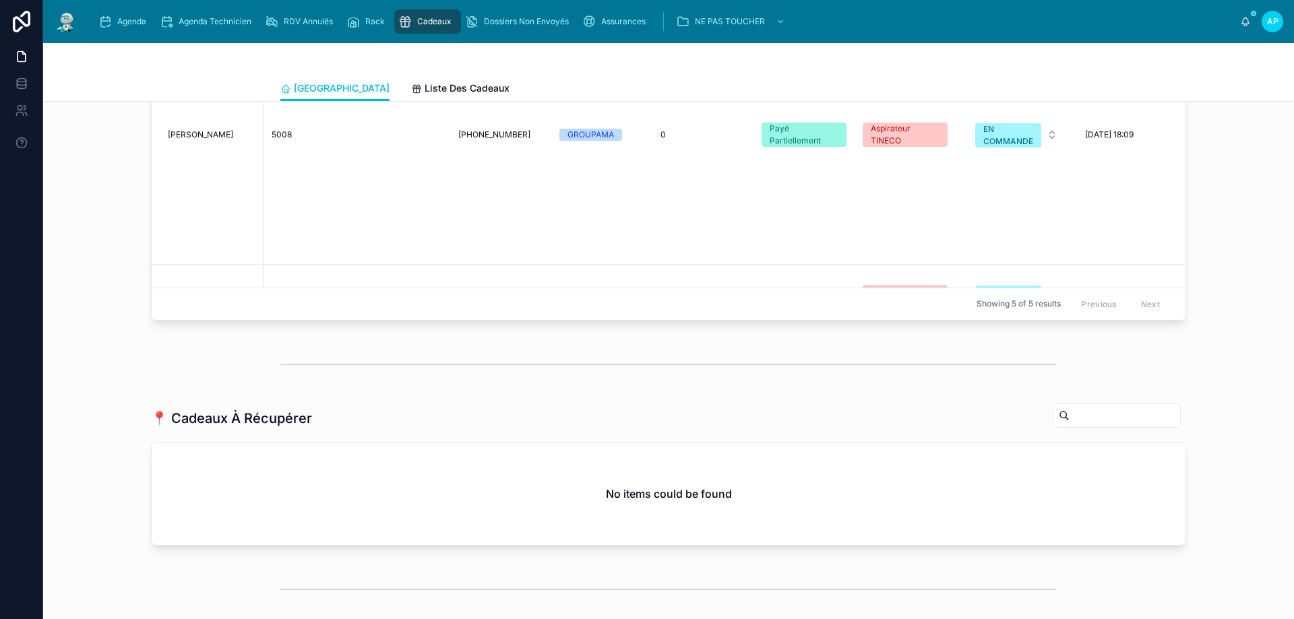
click at [143, 18] on span "Agenda" at bounding box center [131, 21] width 29 height 11
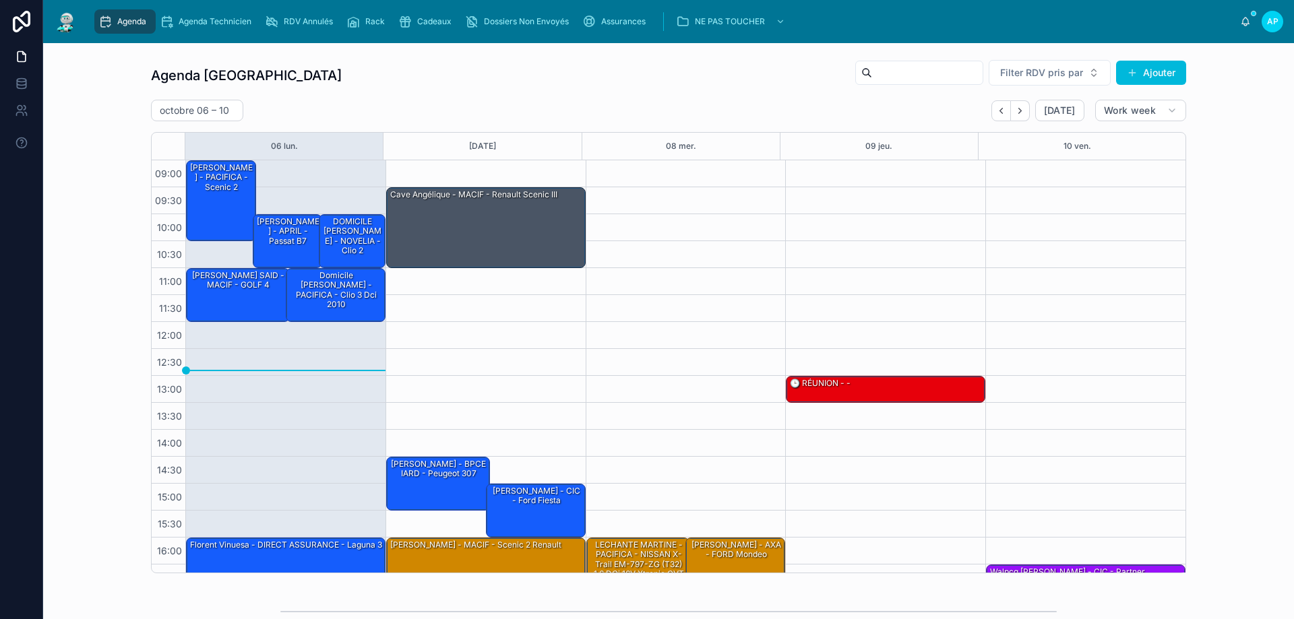
click at [1005, 103] on button "Back" at bounding box center [1001, 110] width 20 height 21
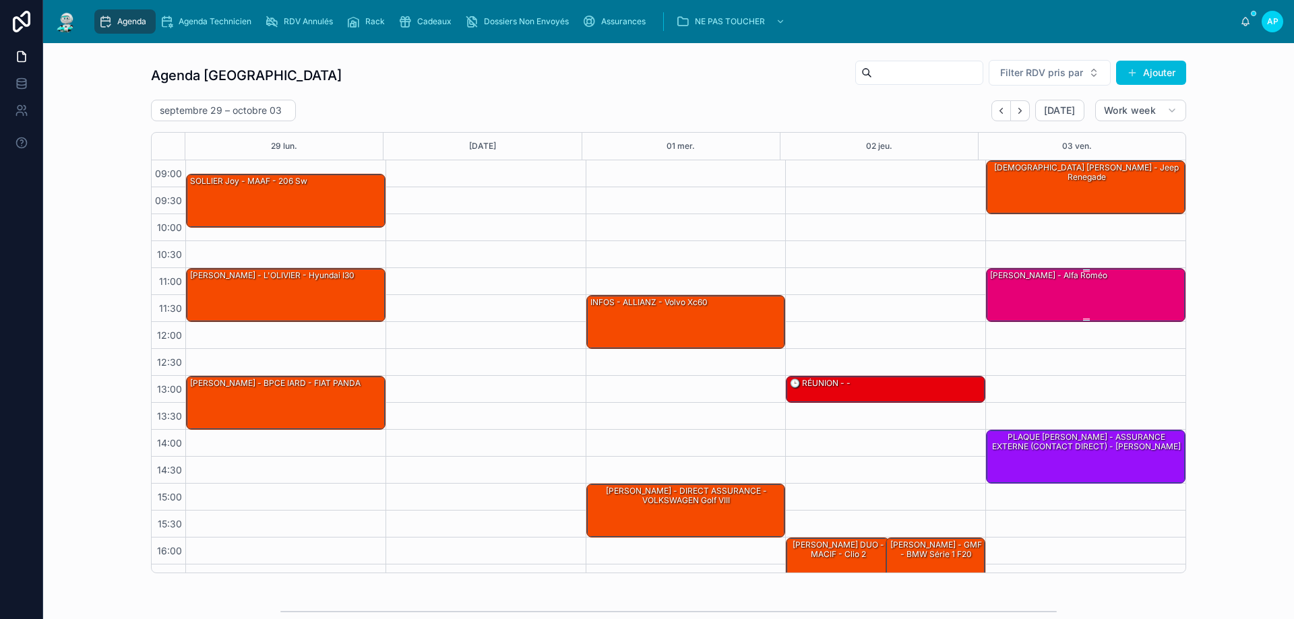
click at [1050, 272] on div "[PERSON_NAME] - alfa roméo" at bounding box center [1048, 276] width 120 height 12
click at [1046, 298] on div "[PERSON_NAME] - alfa roméo" at bounding box center [1085, 294] width 195 height 51
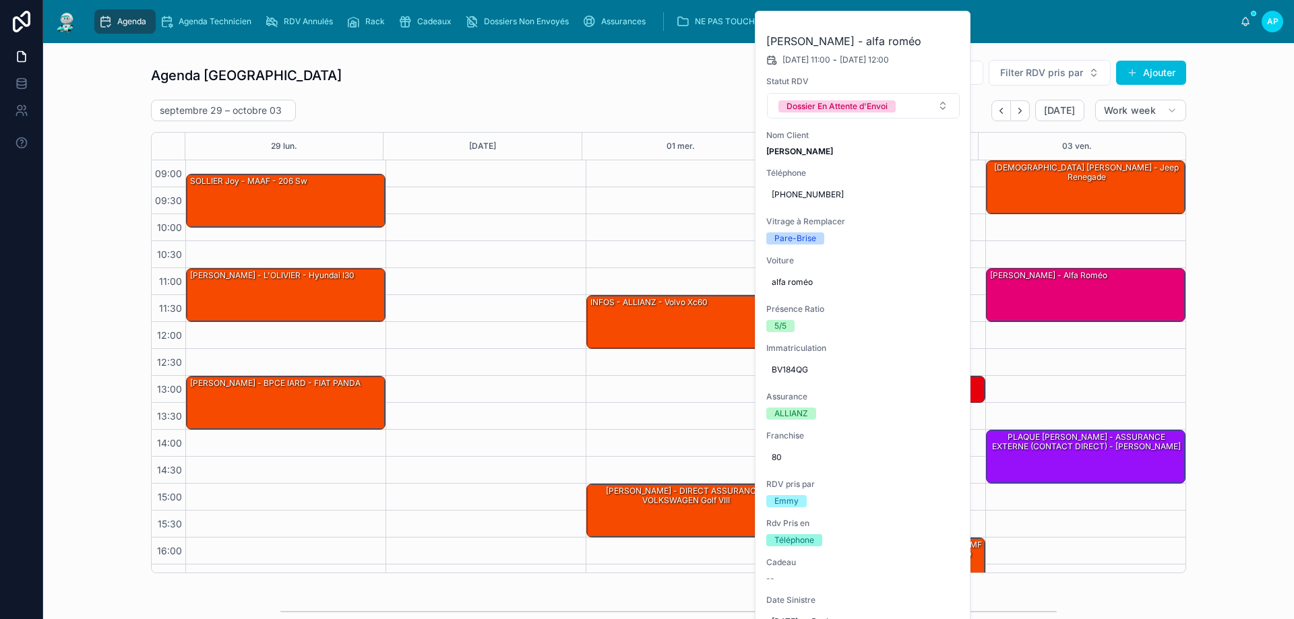
click at [1216, 124] on div "Agenda Perpignan Filter RDV pris par Ajouter [DATE] – [DATE] [DATE] Work week 2…" at bounding box center [668, 316] width 1229 height 525
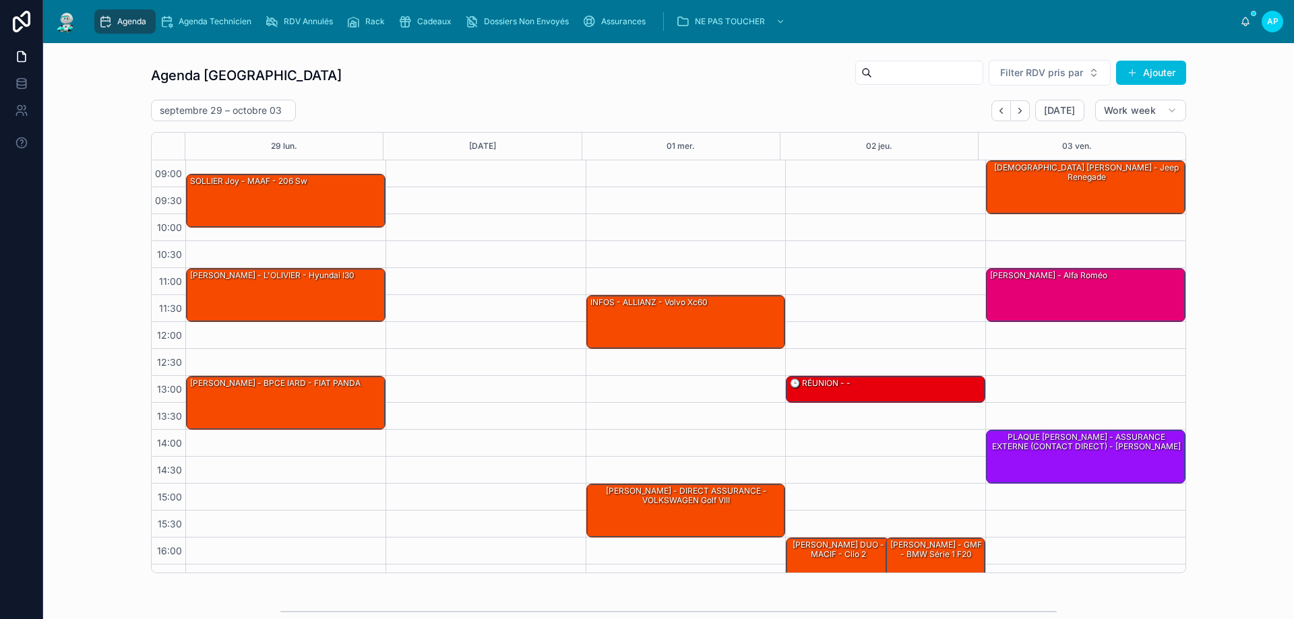
click at [1025, 111] on button "Next" at bounding box center [1020, 110] width 19 height 21
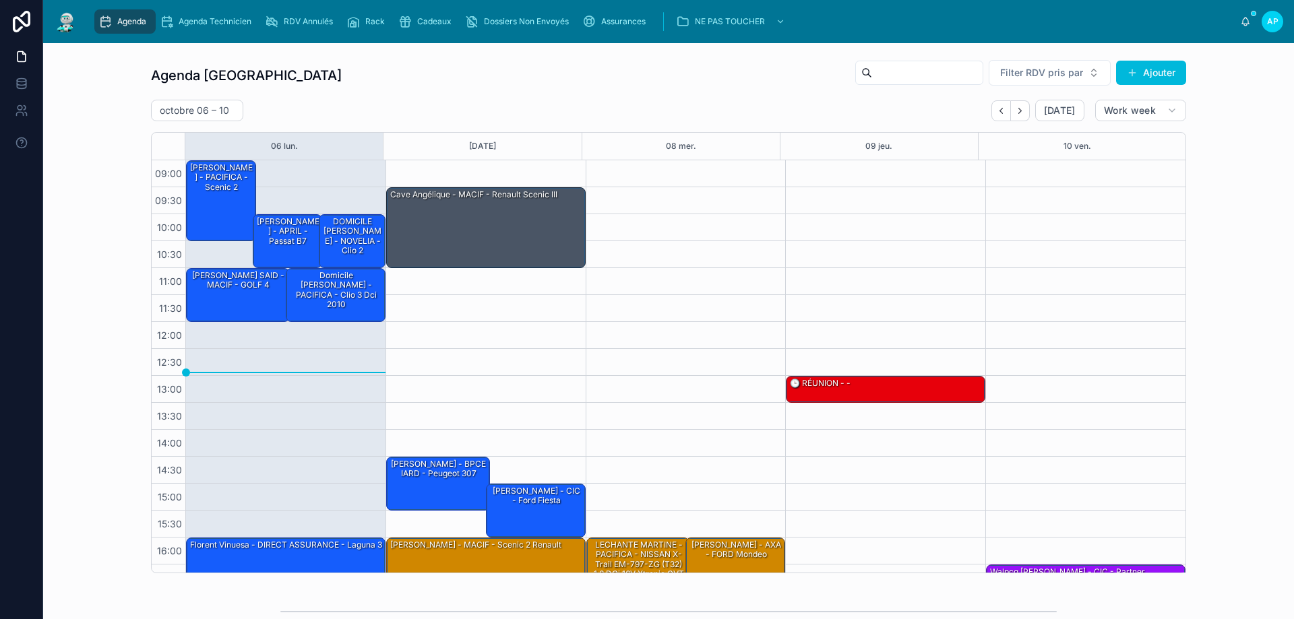
click at [991, 110] on button "Back" at bounding box center [1001, 110] width 20 height 21
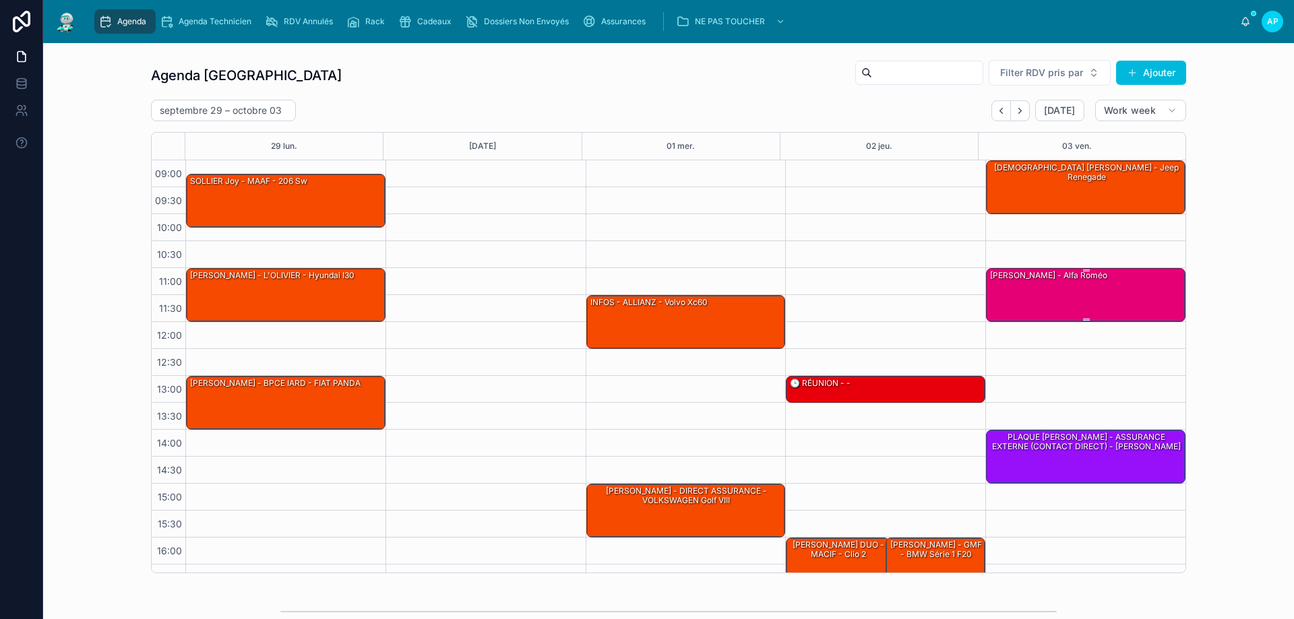
click at [1118, 284] on div "[PERSON_NAME] - alfa roméo" at bounding box center [1085, 294] width 195 height 51
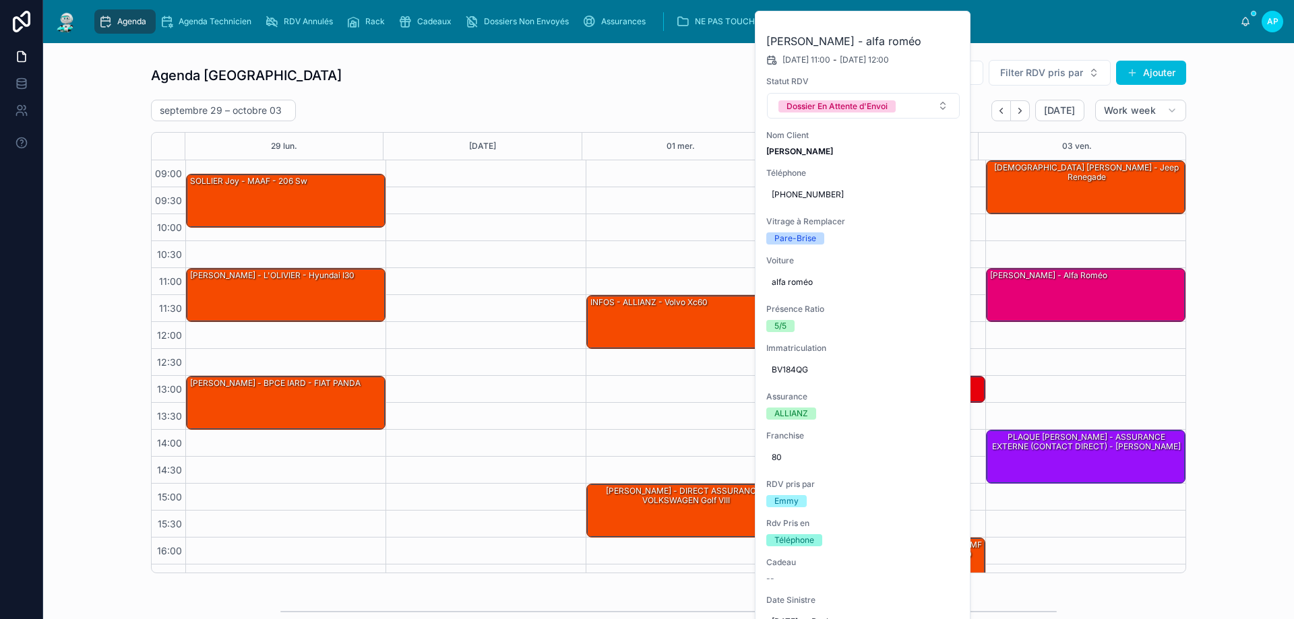
click at [0, 0] on icon at bounding box center [0, 0] width 0 height 0
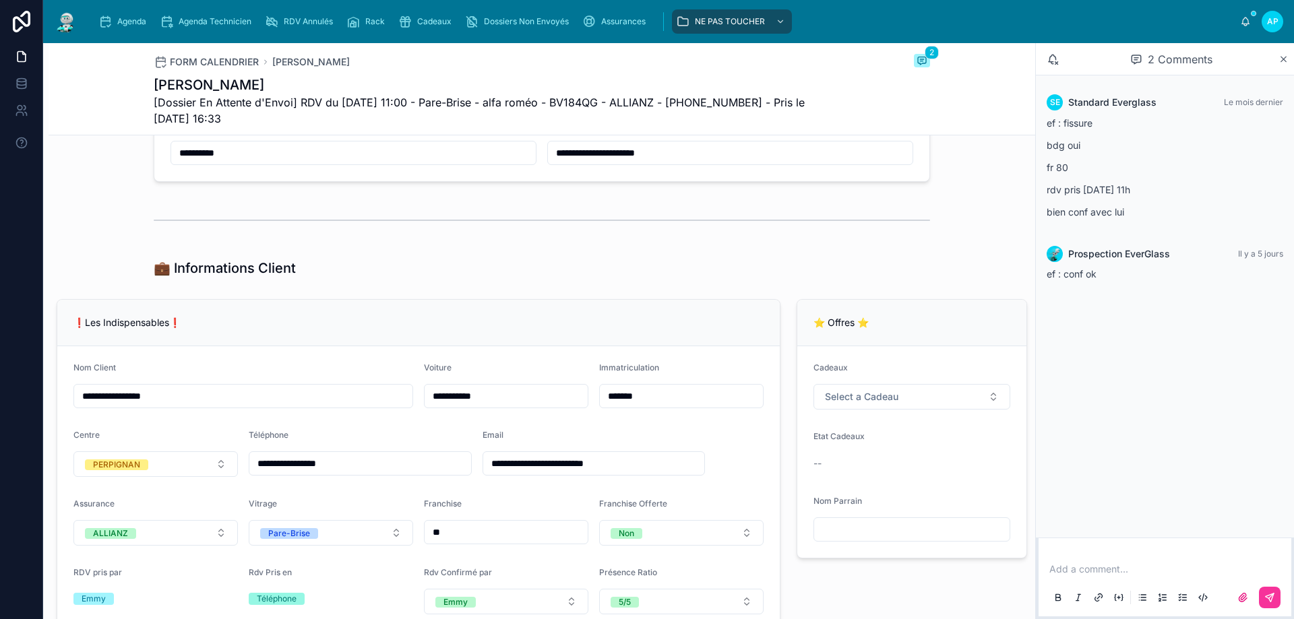
scroll to position [270, 0]
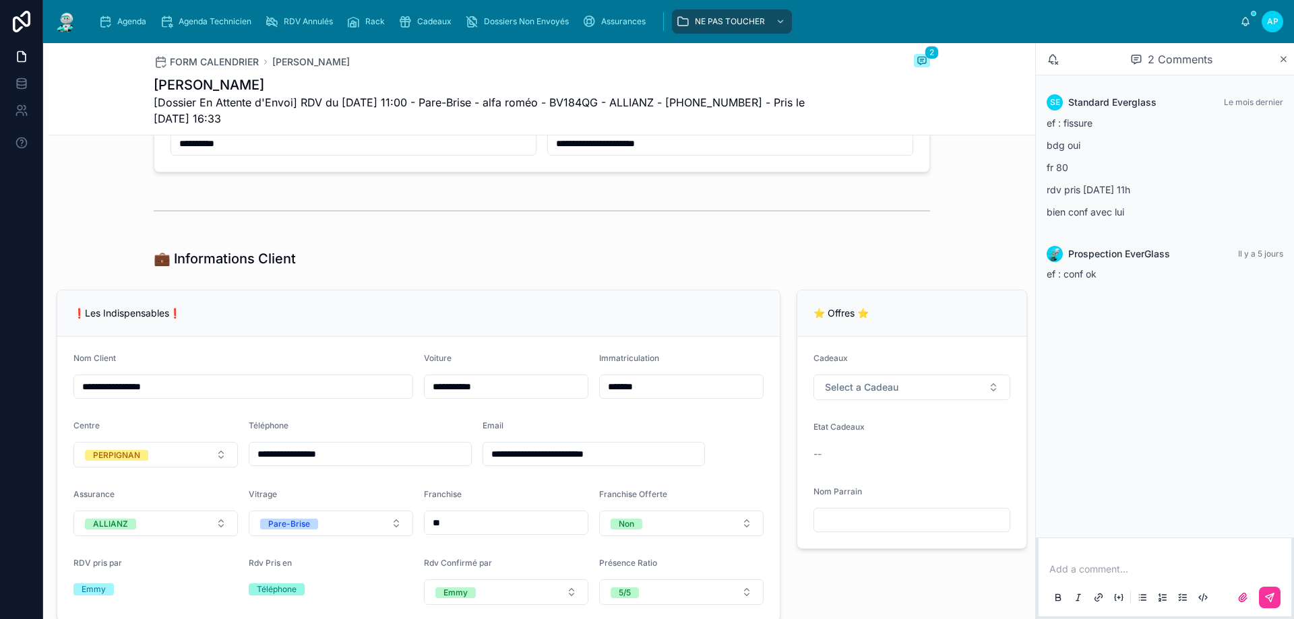
click at [898, 399] on button "Select a Cadeau" at bounding box center [911, 388] width 197 height 26
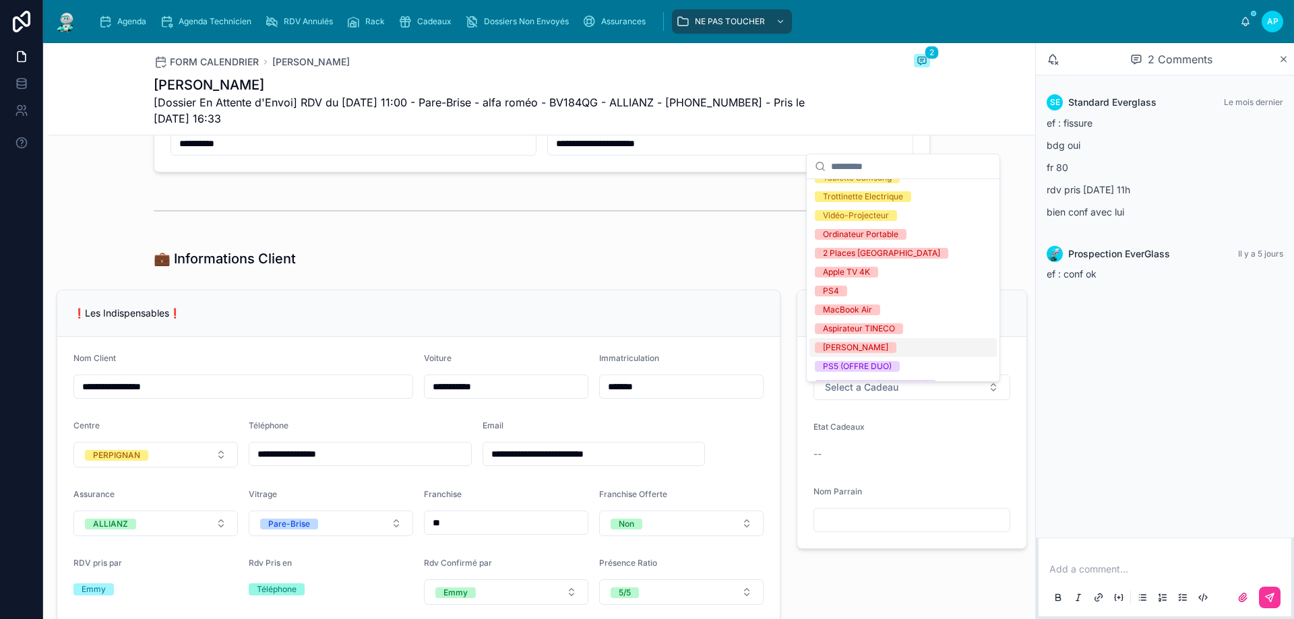
click at [883, 346] on div "[PERSON_NAME]" at bounding box center [902, 347] width 187 height 19
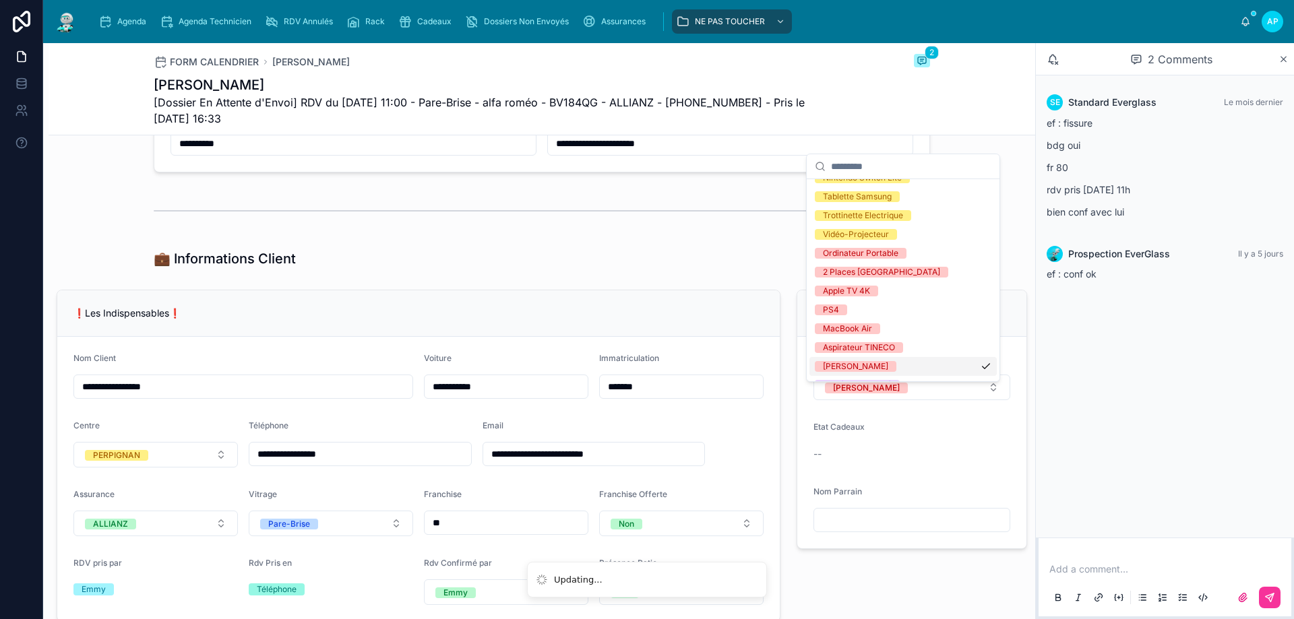
scroll to position [221, 0]
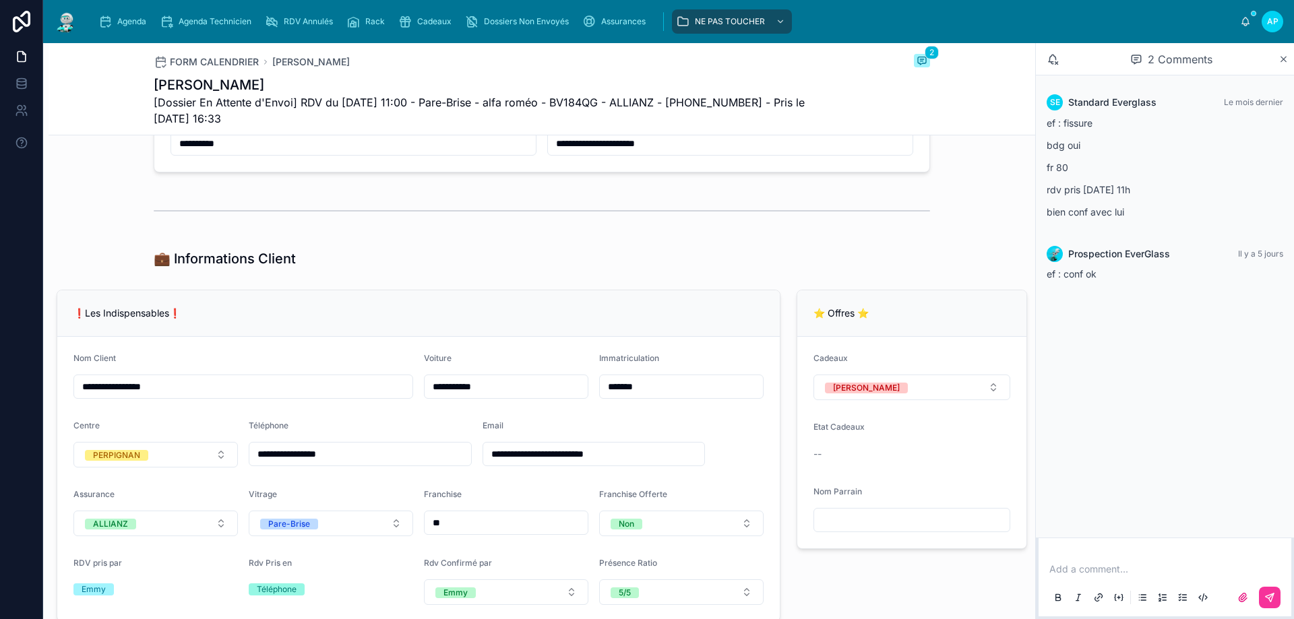
click at [129, 22] on span "Agenda" at bounding box center [131, 21] width 29 height 11
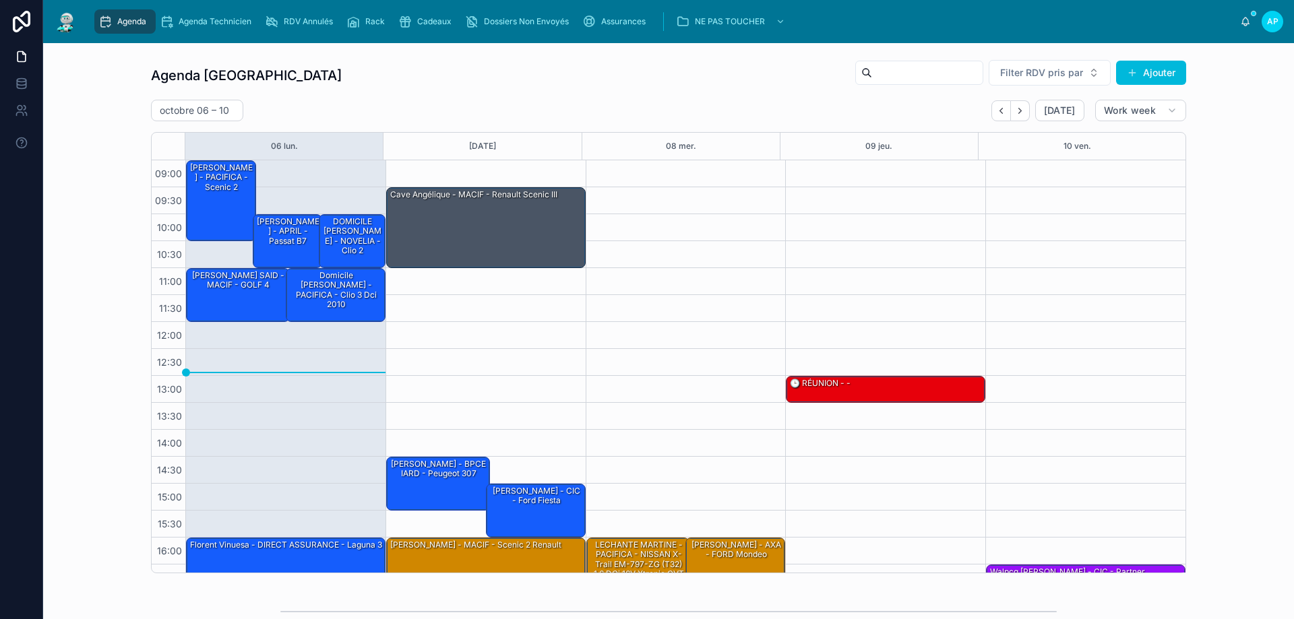
scroll to position [73, 0]
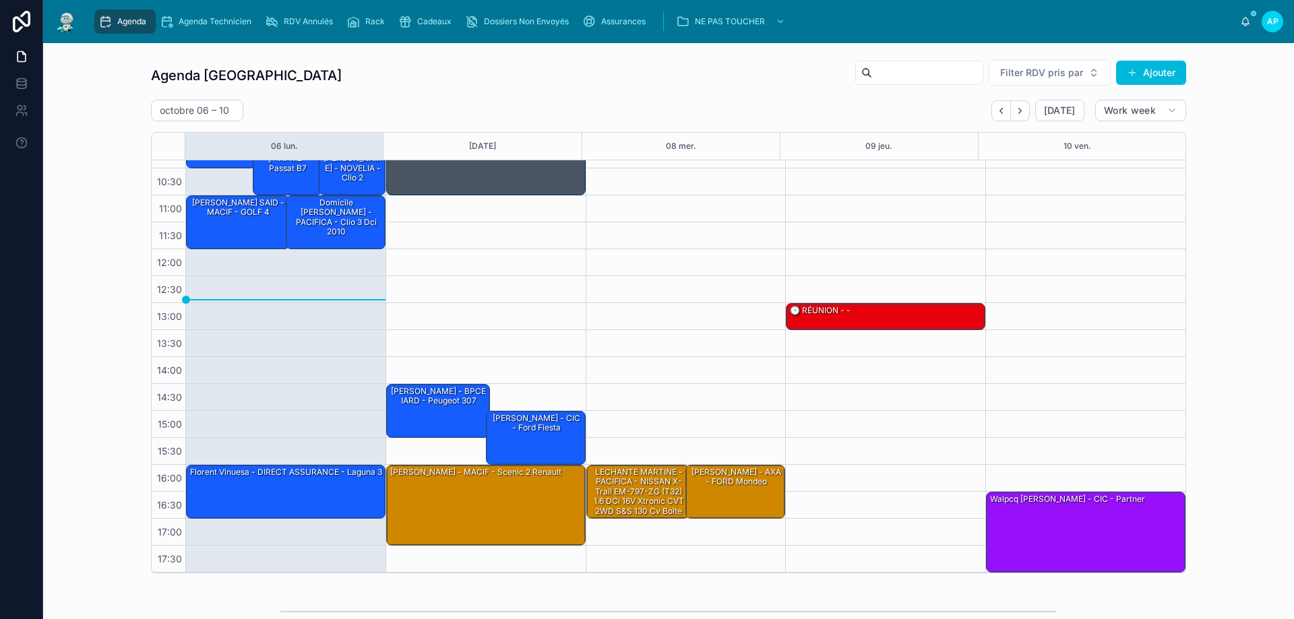
drag, startPoint x: 999, startPoint y: 113, endPoint x: 1048, endPoint y: 166, distance: 72.0
click at [998, 113] on icon "Back" at bounding box center [1001, 111] width 10 height 10
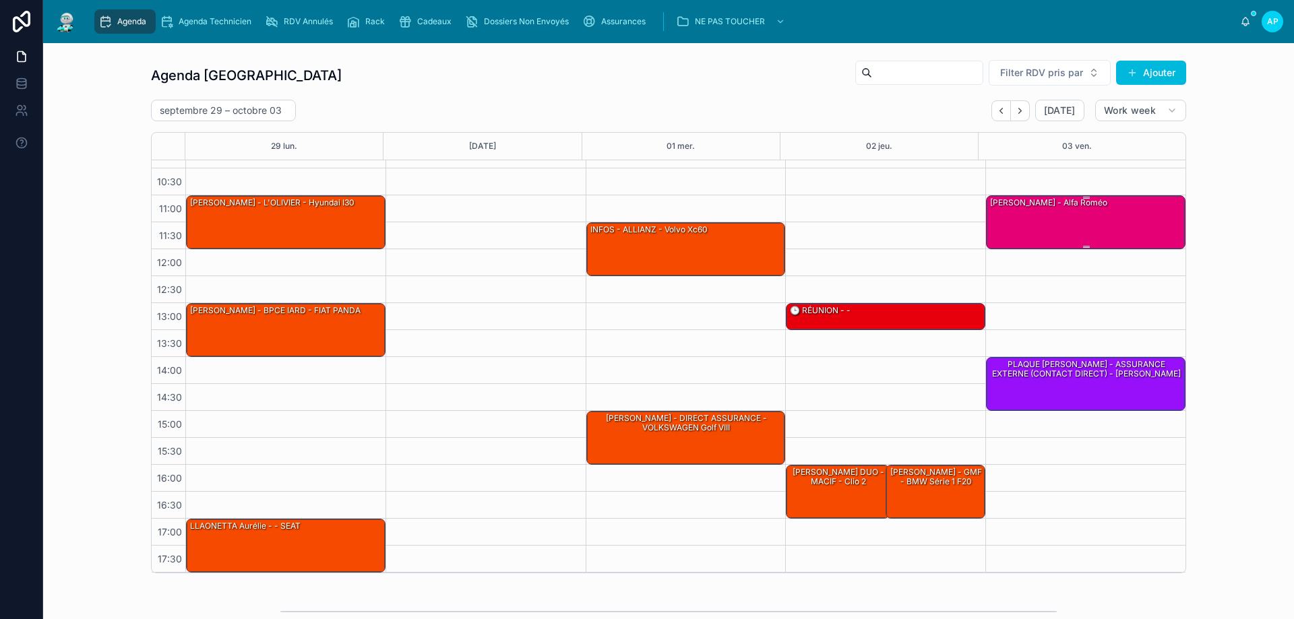
click at [1074, 221] on div "[PERSON_NAME] - alfa roméo" at bounding box center [1085, 221] width 195 height 51
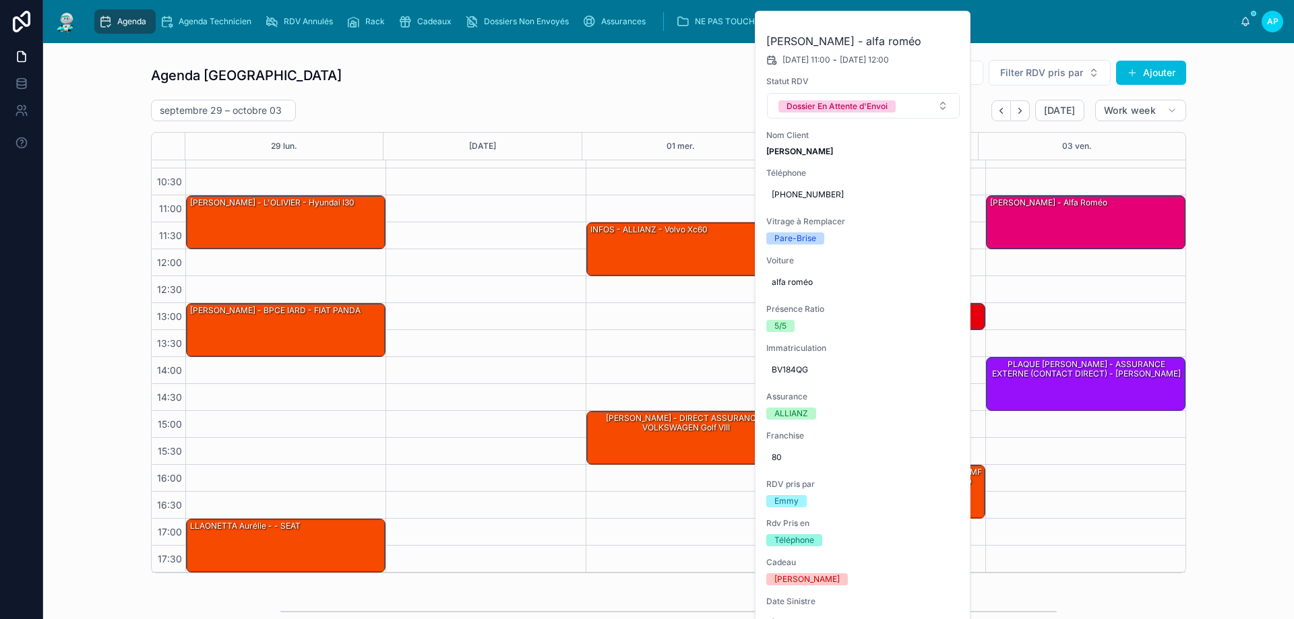
click at [1245, 145] on div "Agenda Perpignan Filter RDV pris par Ajouter [DATE] – [DATE] [DATE] Work week 2…" at bounding box center [668, 316] width 1229 height 525
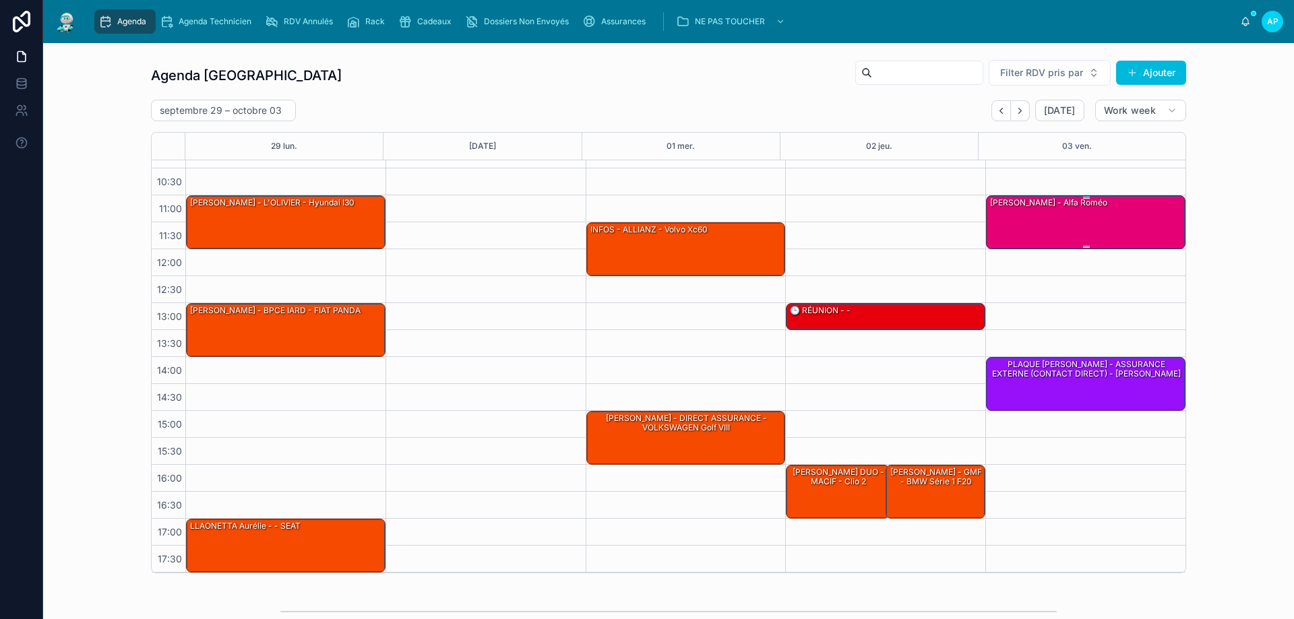
click at [1108, 200] on div "[PERSON_NAME] - alfa roméo" at bounding box center [1048, 203] width 120 height 12
click at [1034, 232] on div "[PERSON_NAME] - alfa roméo" at bounding box center [1085, 221] width 195 height 51
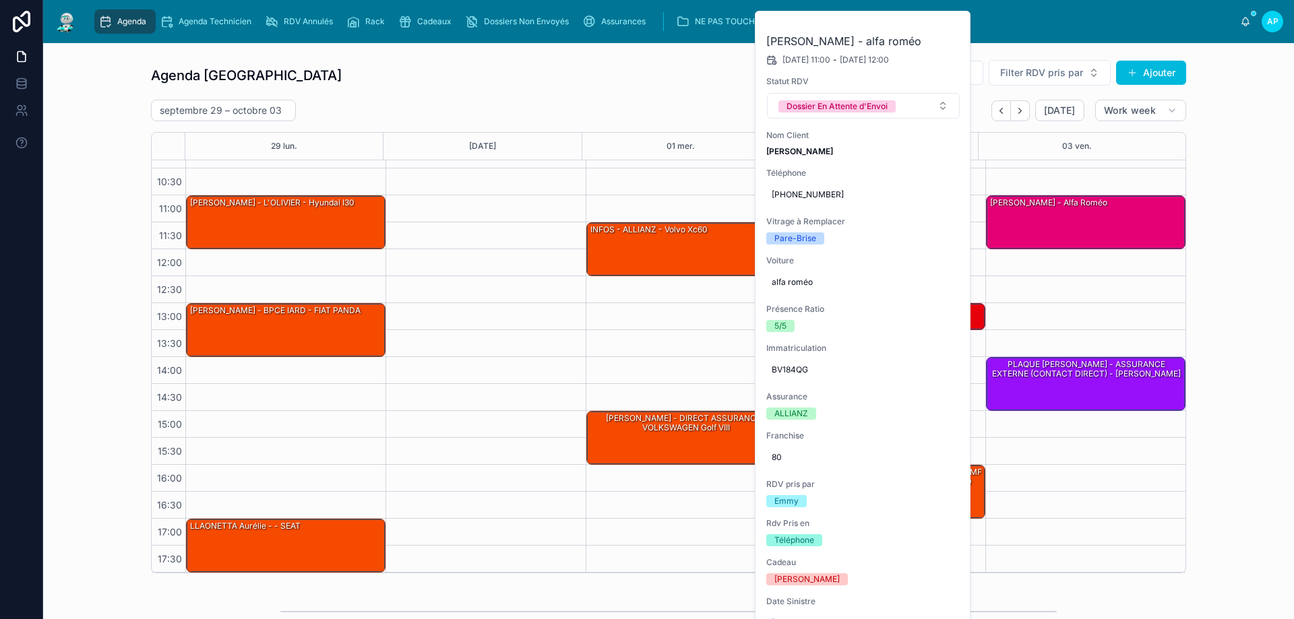
click at [0, 0] on icon at bounding box center [0, 0] width 0 height 0
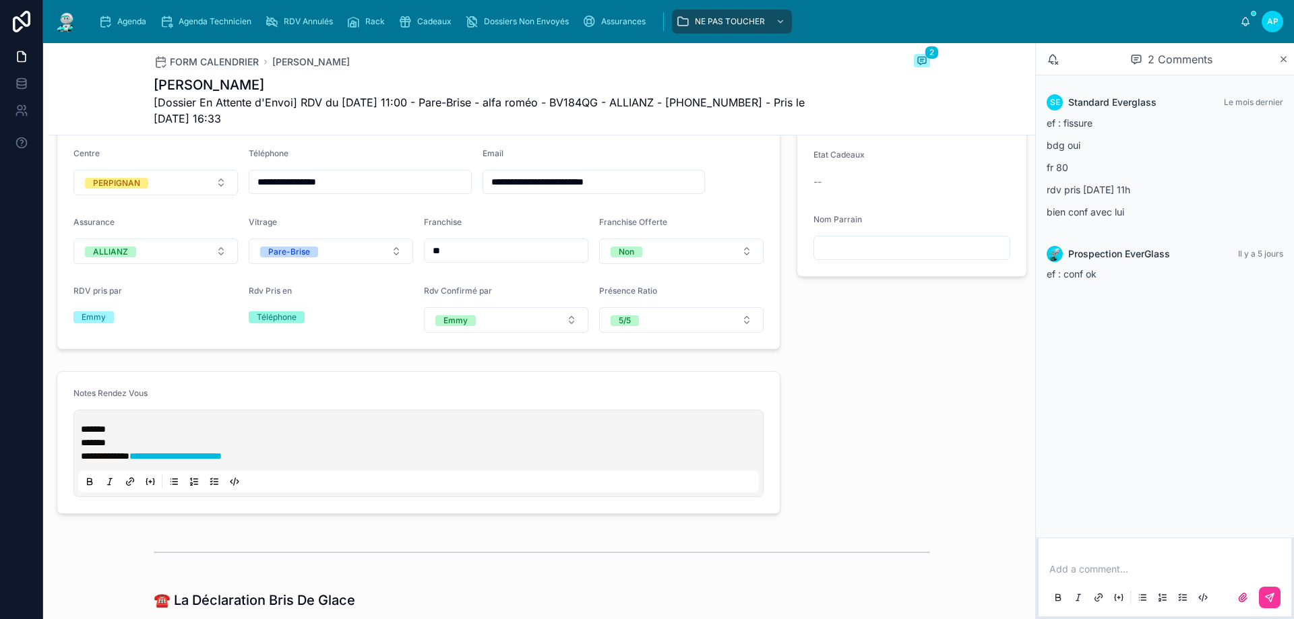
scroll to position [404, 0]
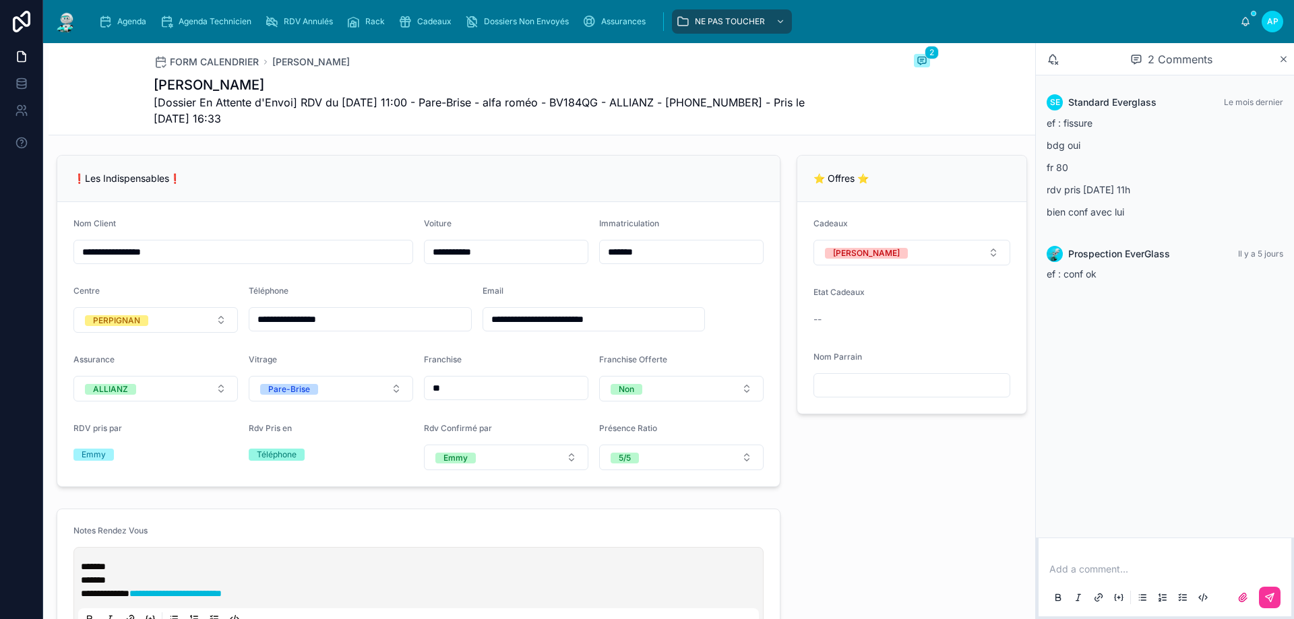
click at [118, 13] on div "Agenda" at bounding box center [124, 22] width 53 height 22
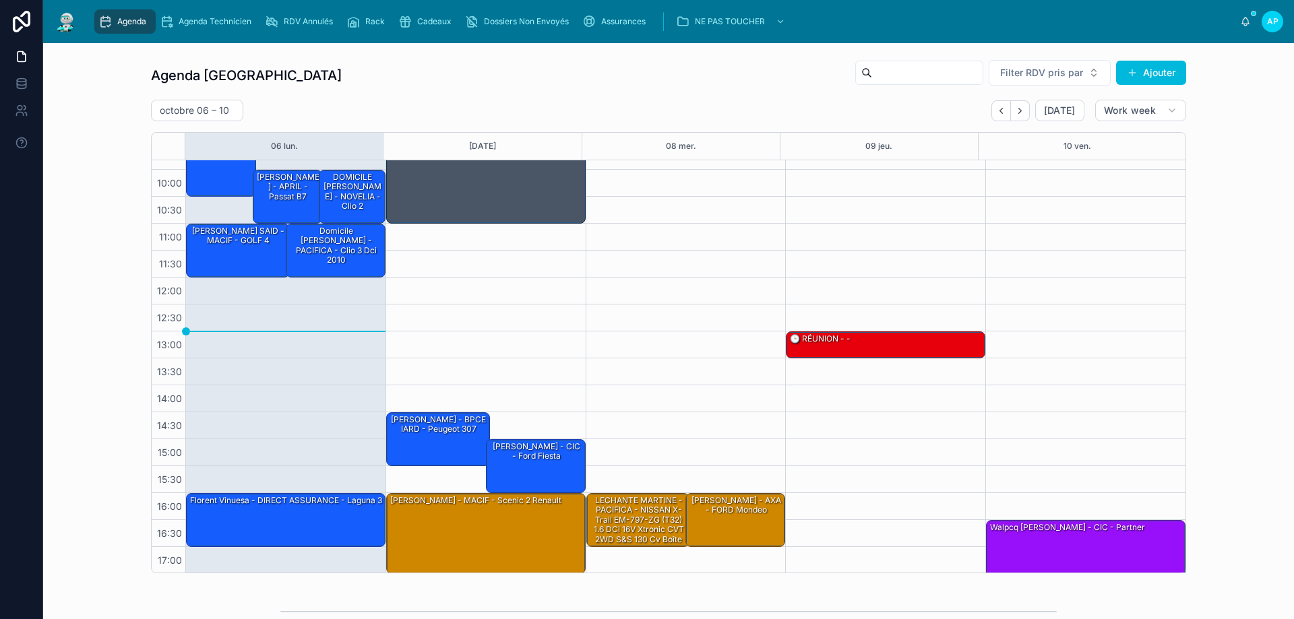
scroll to position [67, 0]
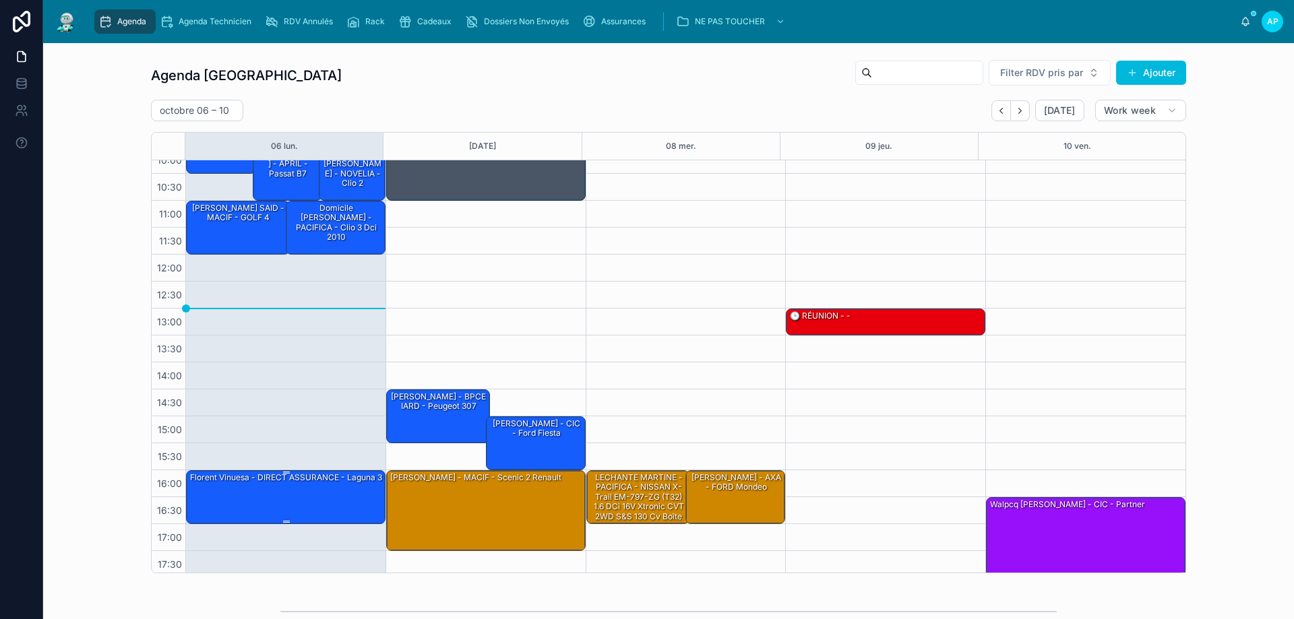
click at [283, 484] on div "Florent Vinuesa - DIRECT ASSURANCE - laguna 3" at bounding box center [286, 478] width 195 height 12
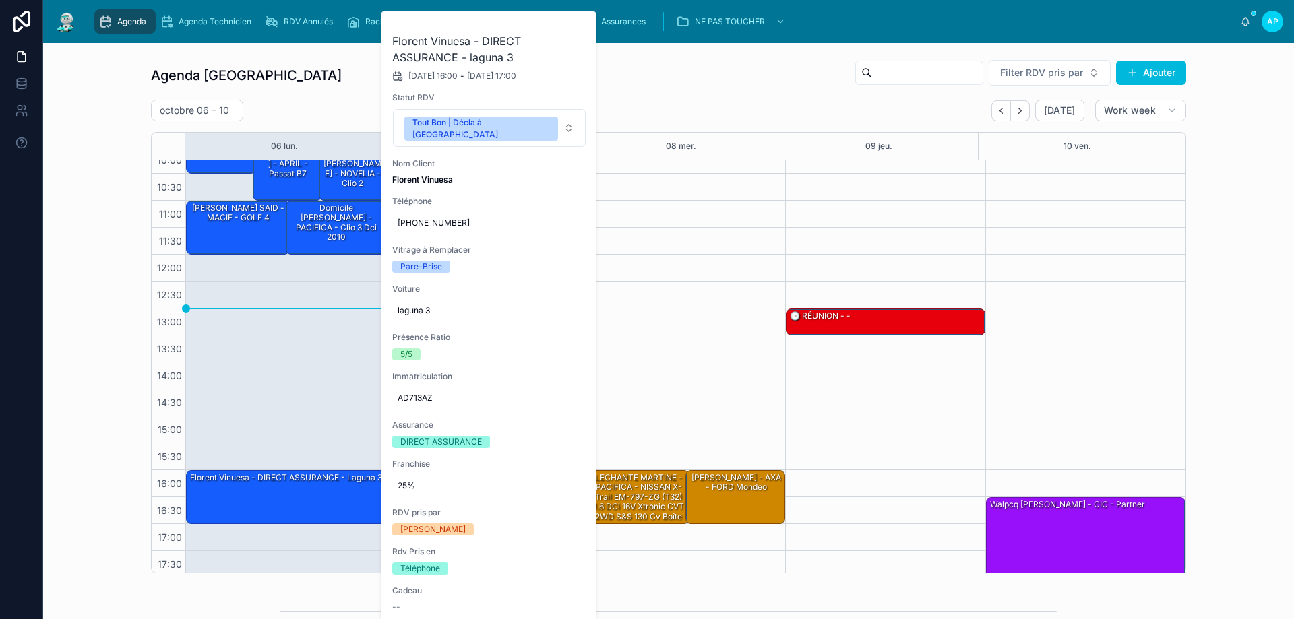
drag, startPoint x: 630, startPoint y: 62, endPoint x: 633, endPoint y: 40, distance: 21.7
click at [631, 62] on div "Agenda Perpignan Filter RDV pris par [PERSON_NAME]" at bounding box center [668, 75] width 1035 height 32
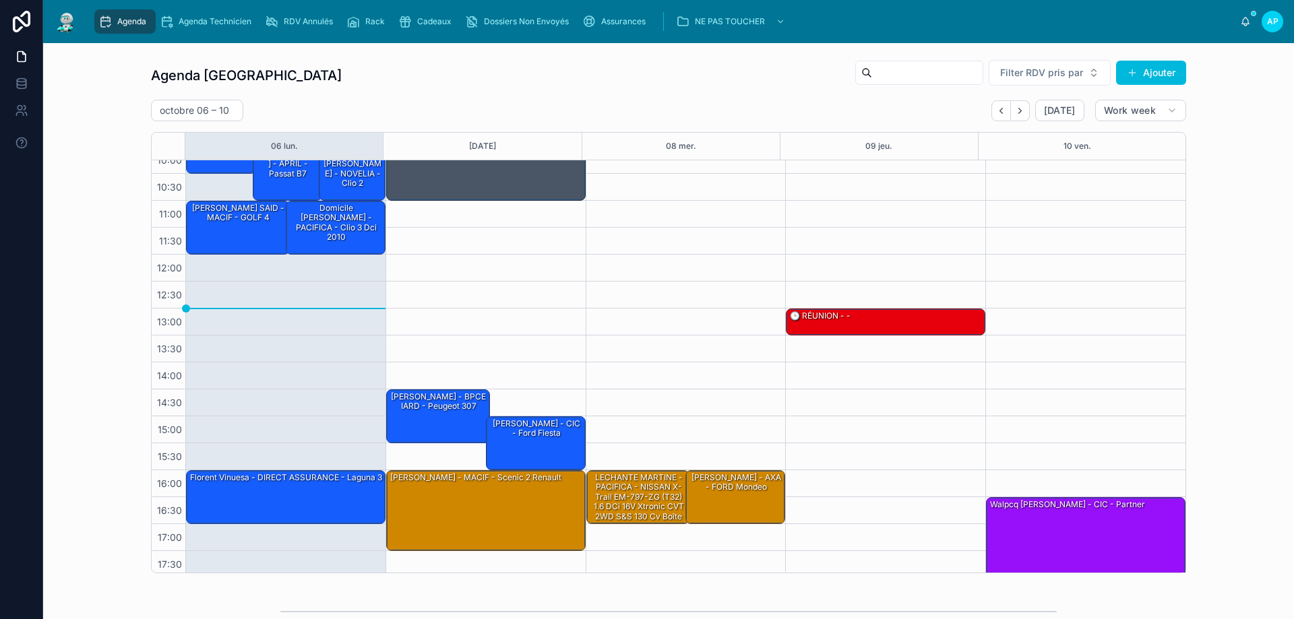
click at [634, 21] on span "Assurances" at bounding box center [623, 21] width 44 height 11
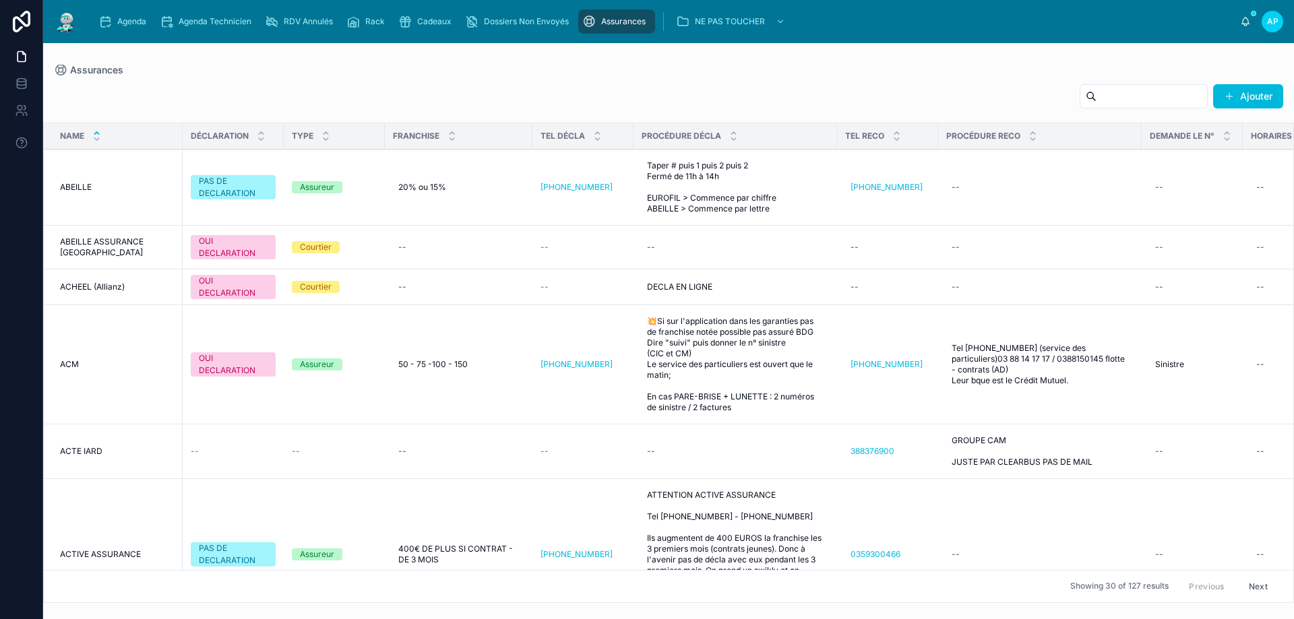
click at [1129, 94] on input "text" at bounding box center [1151, 96] width 111 height 19
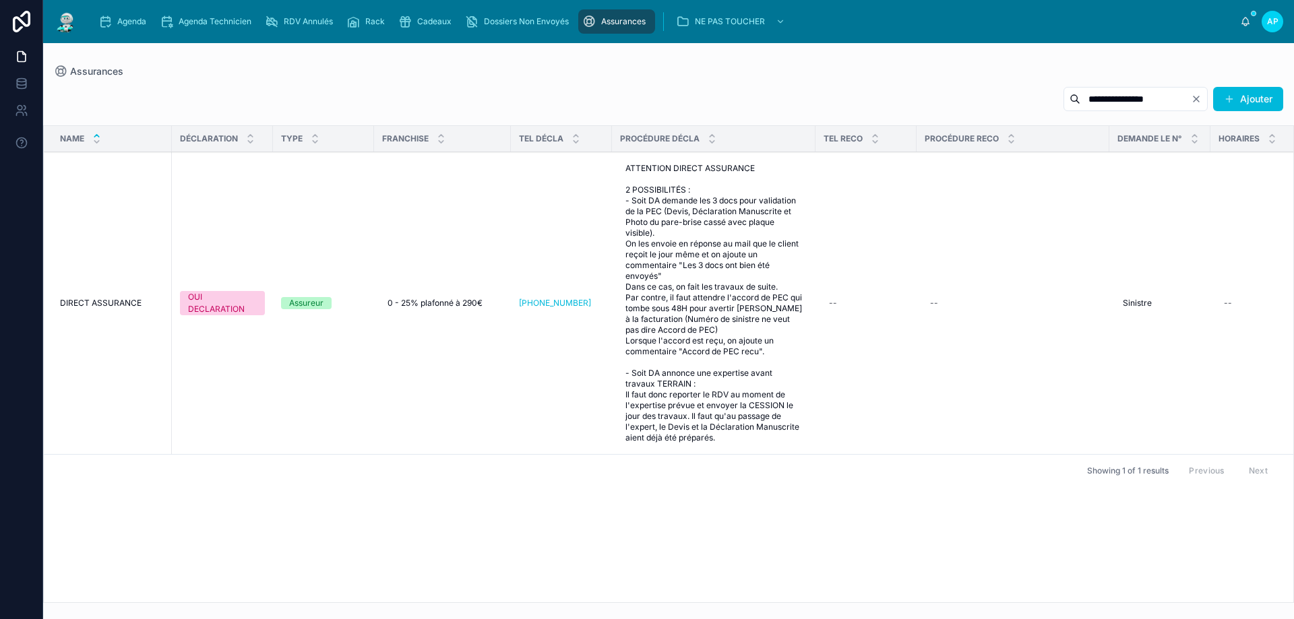
type input "**********"
click at [123, 11] on div "Agenda" at bounding box center [124, 22] width 53 height 22
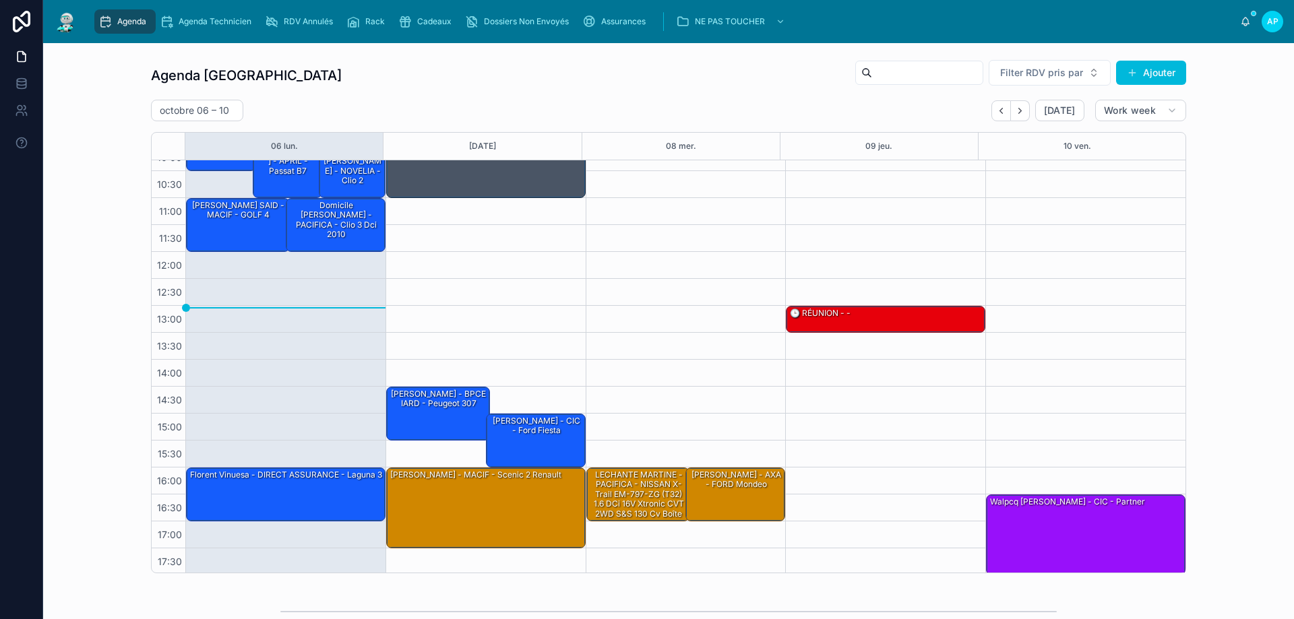
scroll to position [73, 0]
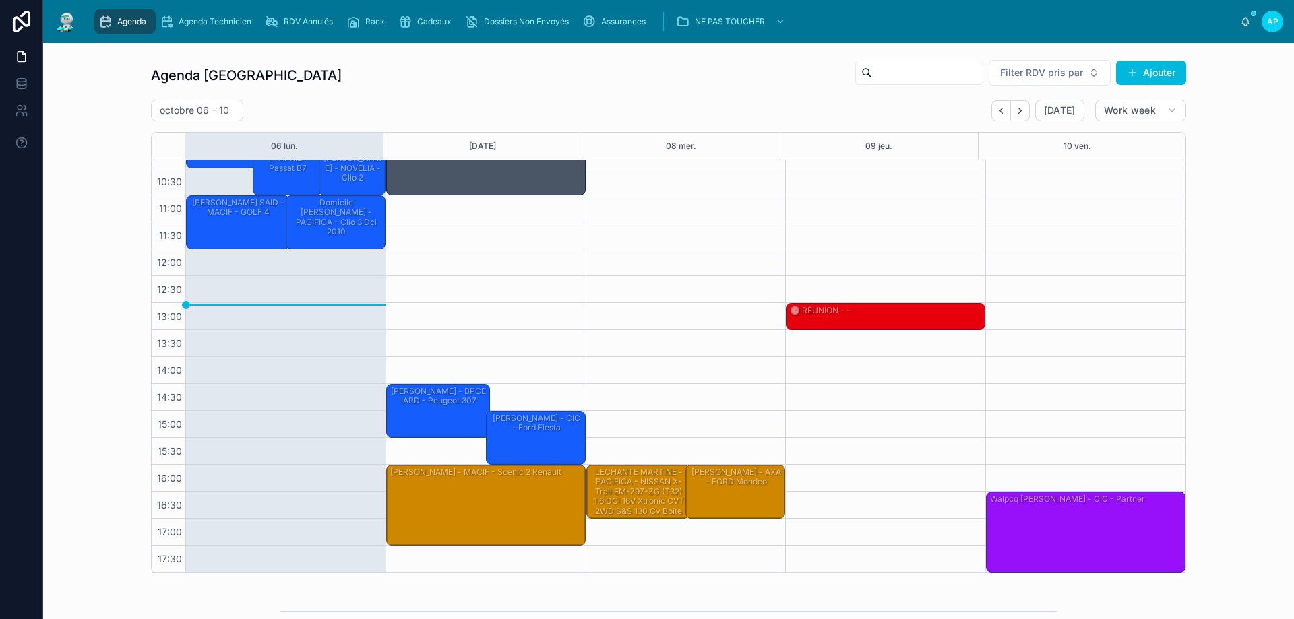
click at [290, 500] on div "Florent Vinuesa - DIRECT ASSURANCE - laguna 3" at bounding box center [286, 491] width 195 height 51
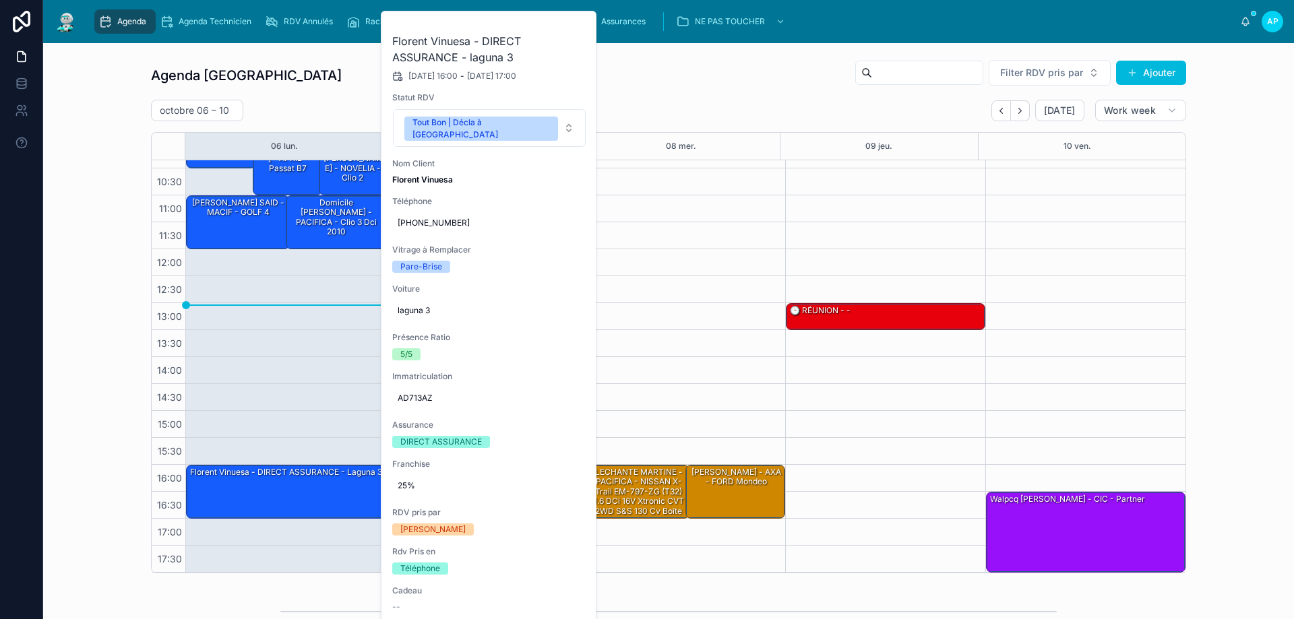
click at [0, 0] on icon at bounding box center [0, 0] width 0 height 0
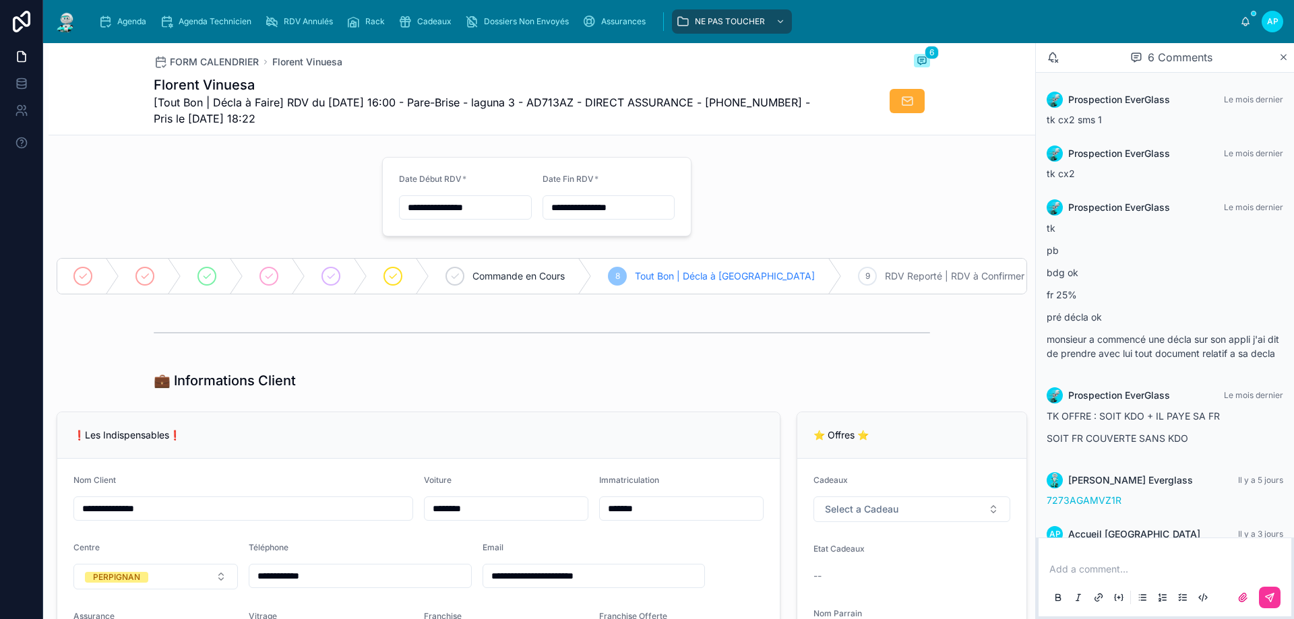
scroll to position [56, 0]
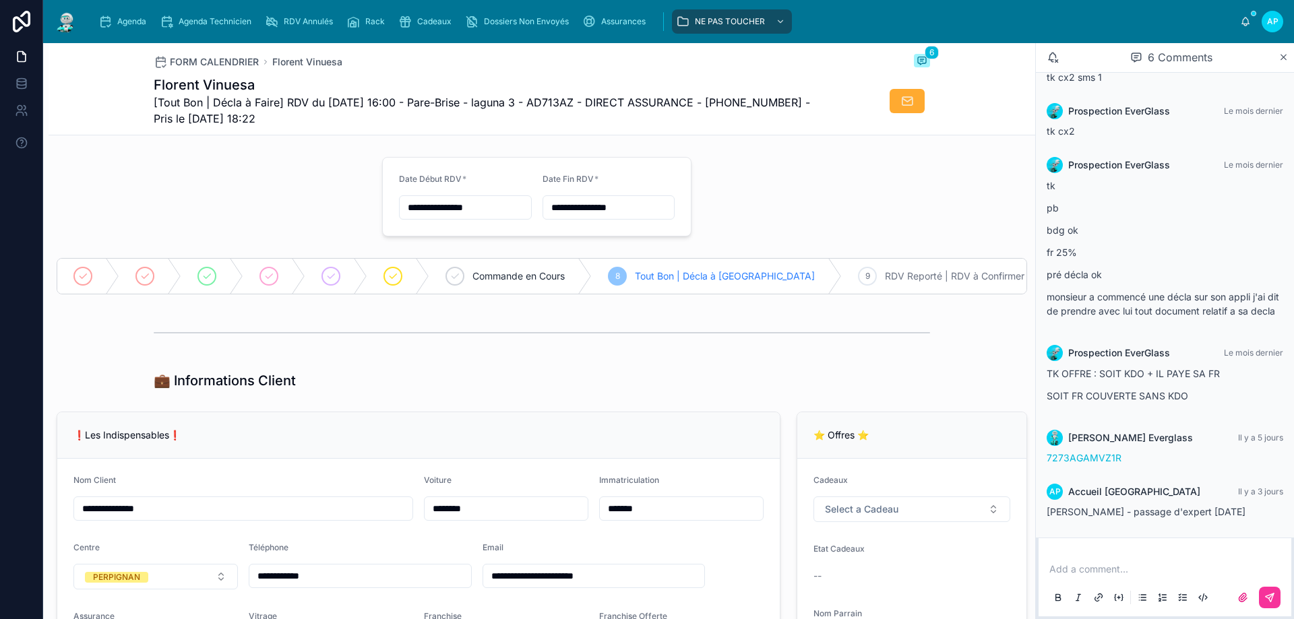
click at [596, 17] on icon "scrollable content" at bounding box center [588, 21] width 13 height 13
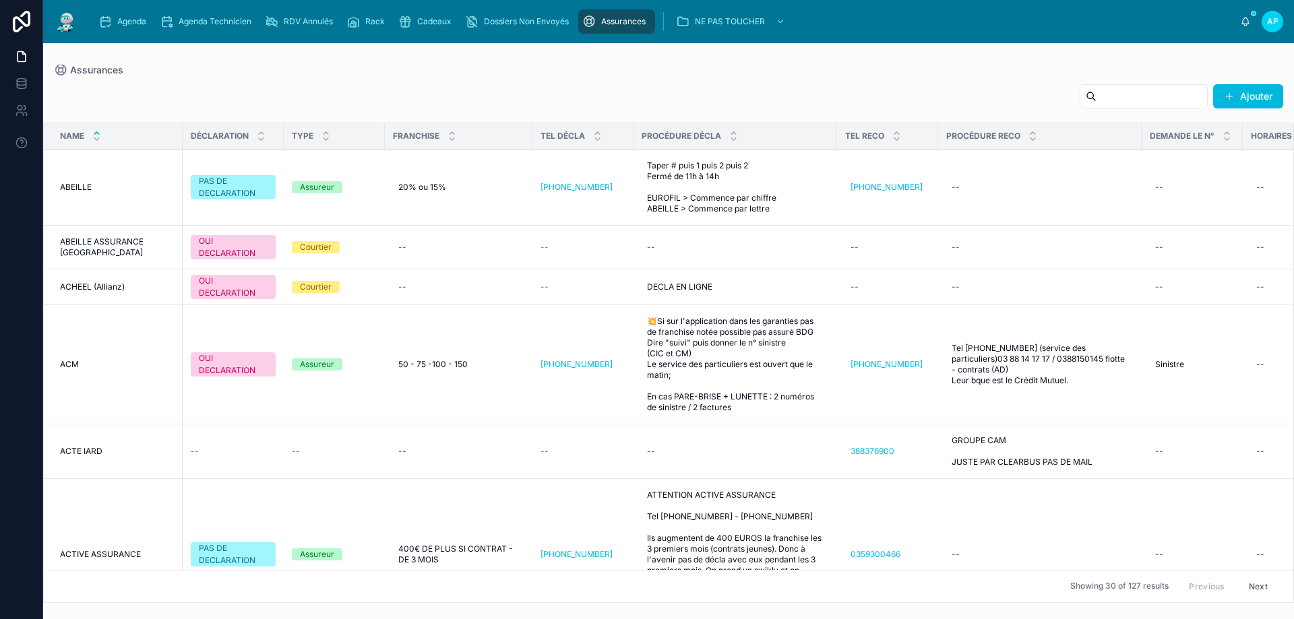
click at [1121, 92] on input "text" at bounding box center [1151, 96] width 111 height 19
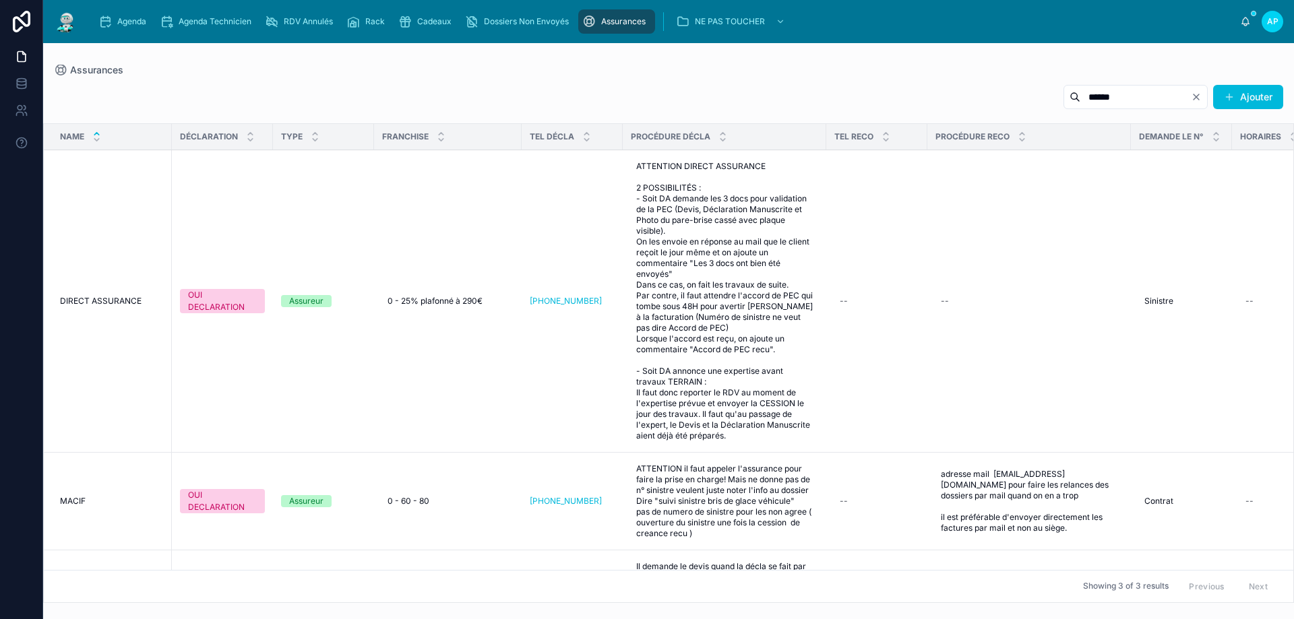
type input "******"
click at [120, 26] on span "Agenda" at bounding box center [131, 21] width 29 height 11
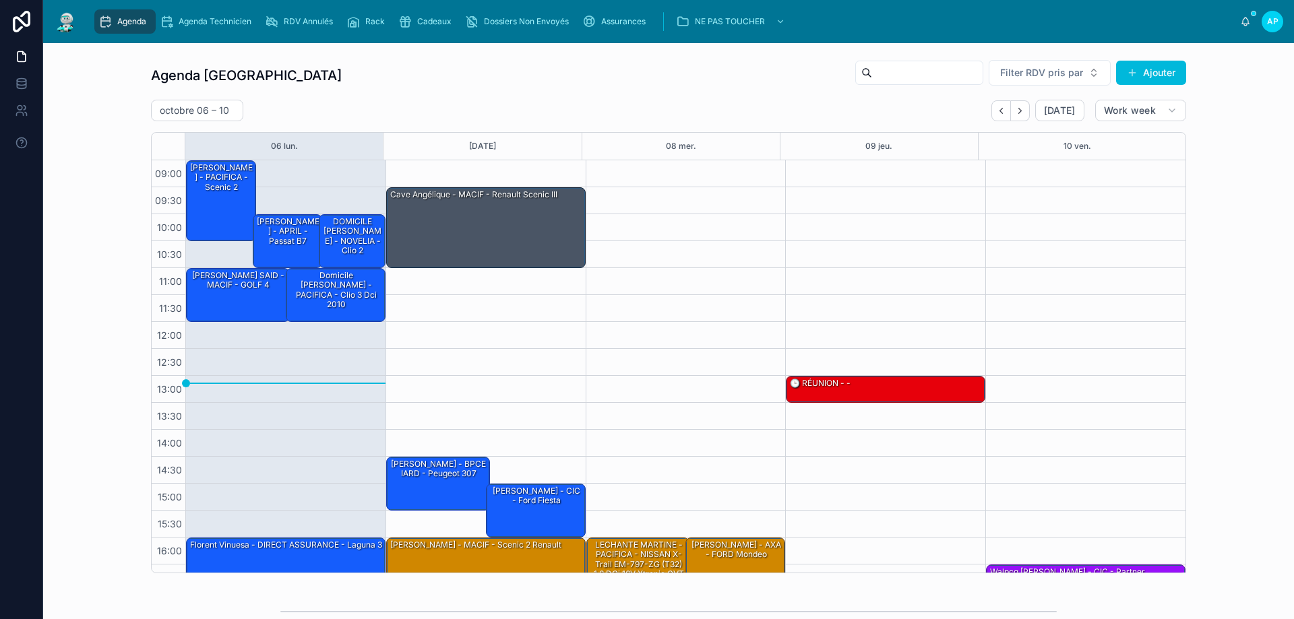
scroll to position [73, 0]
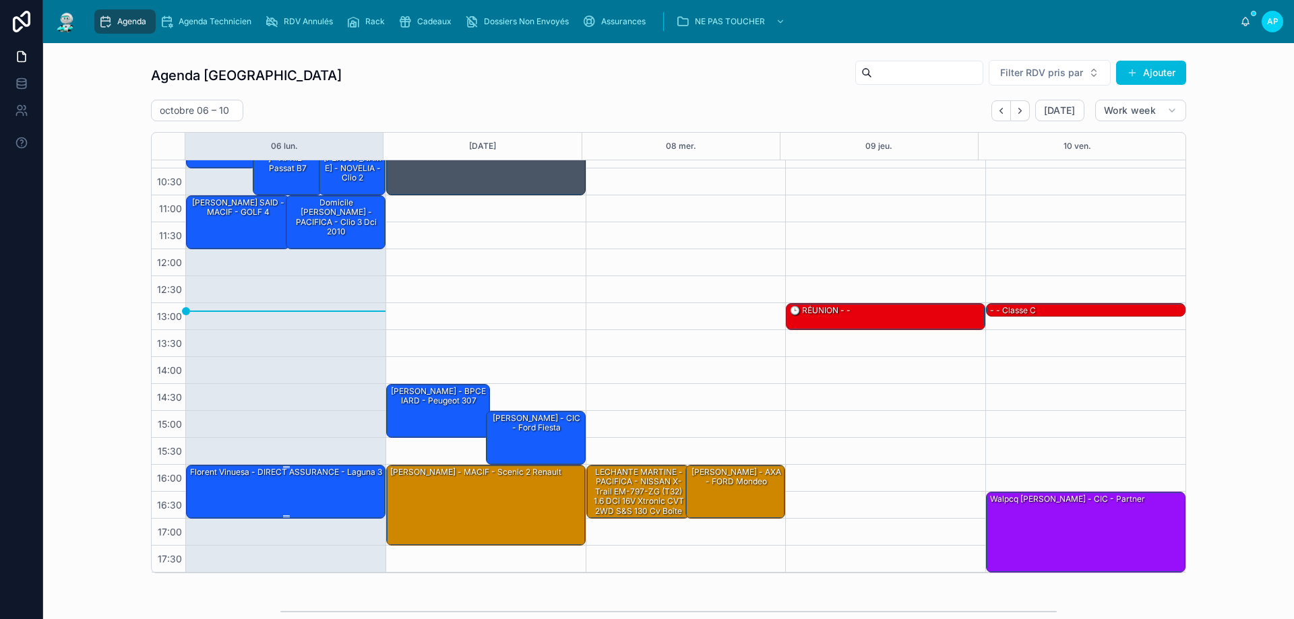
click at [235, 489] on div "Florent Vinuesa - DIRECT ASSURANCE - laguna 3" at bounding box center [286, 491] width 195 height 51
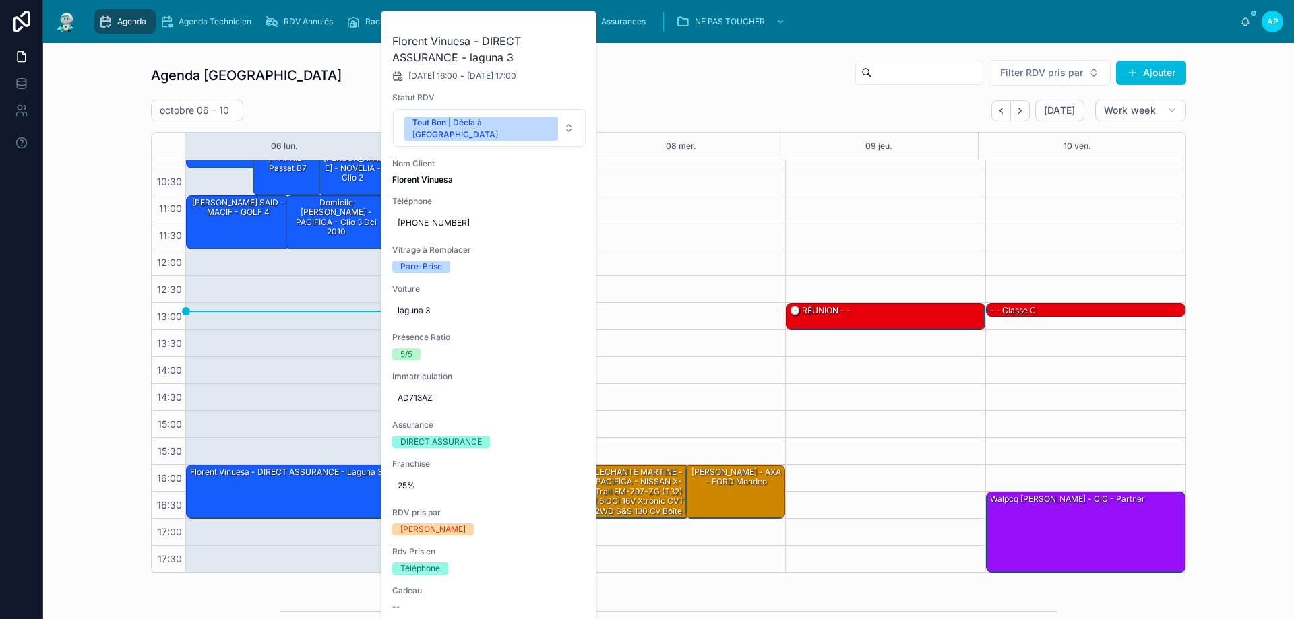
click at [0, 0] on span at bounding box center [0, 0] width 0 height 0
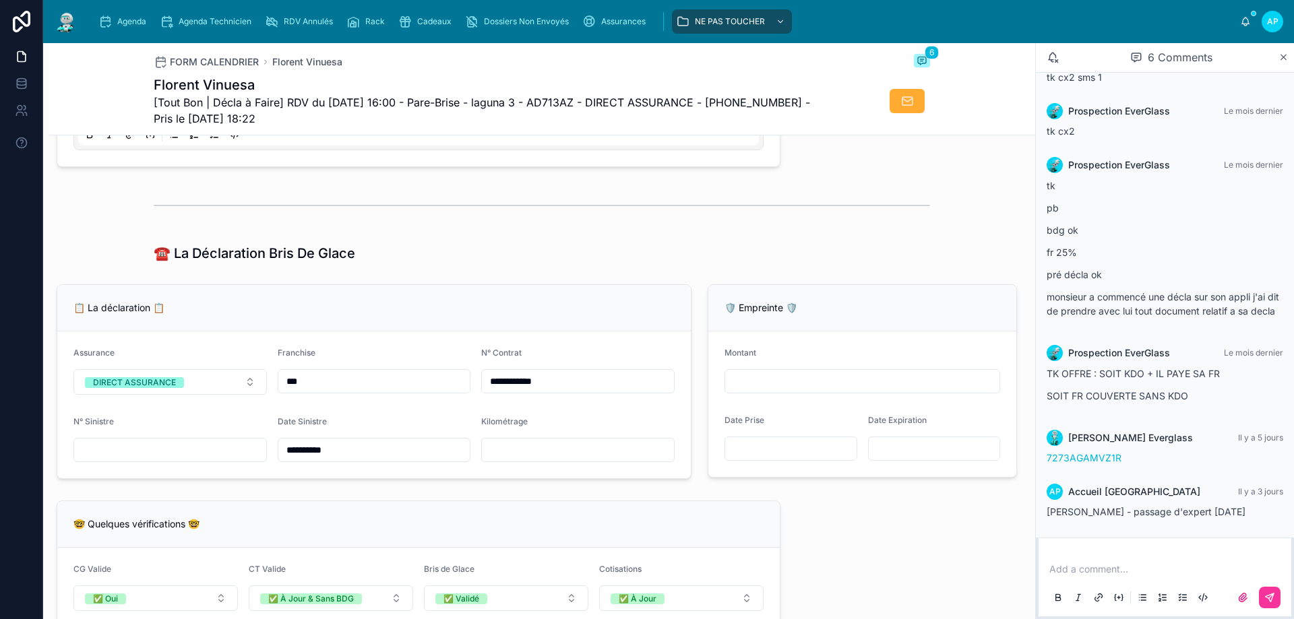
scroll to position [876, 0]
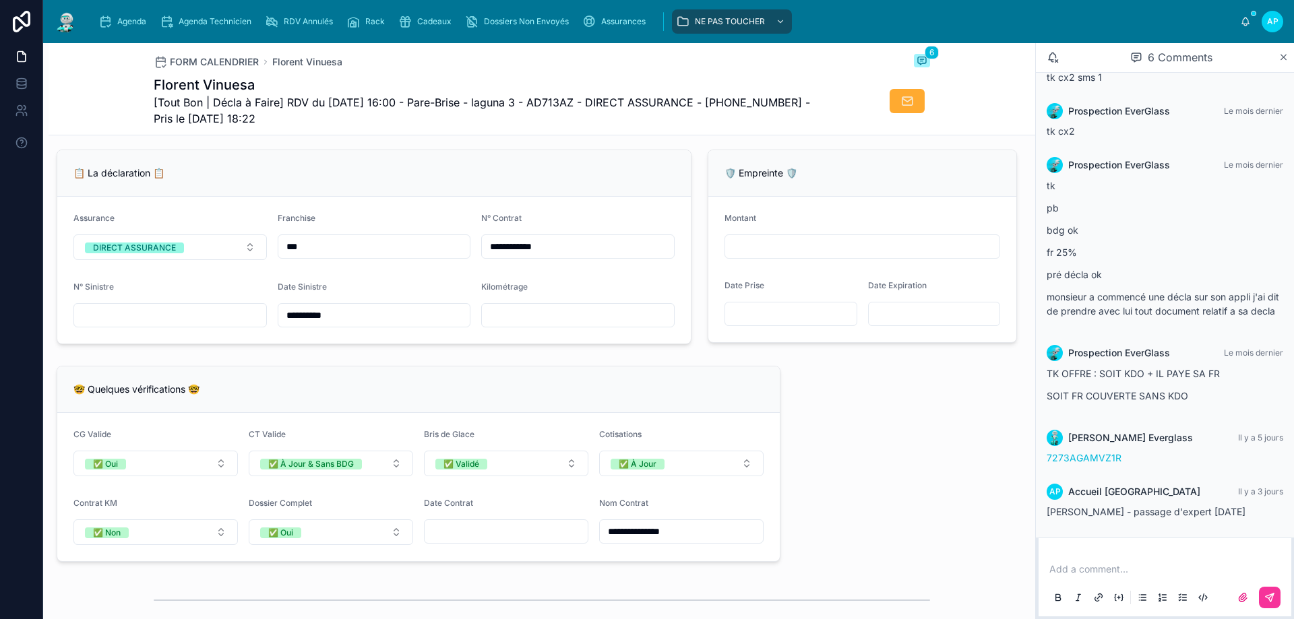
click at [113, 19] on div "Agenda" at bounding box center [124, 22] width 53 height 22
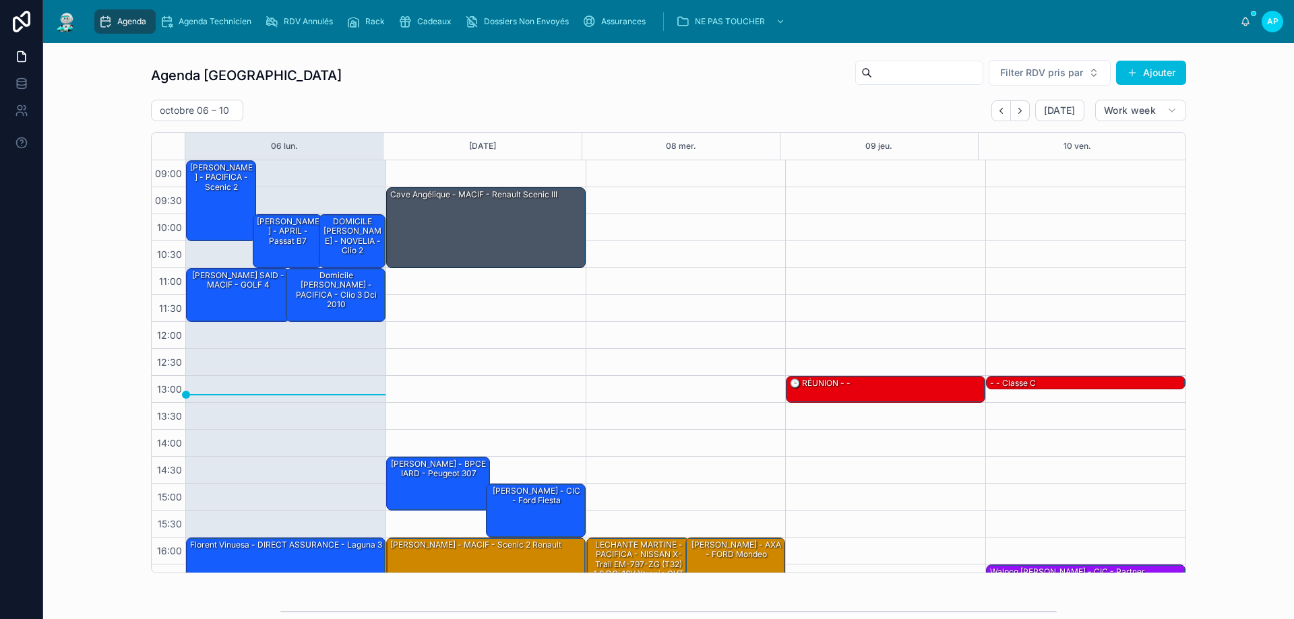
drag, startPoint x: 1002, startPoint y: 113, endPoint x: 800, endPoint y: 188, distance: 214.9
click at [1001, 113] on icon "Back" at bounding box center [1001, 111] width 10 height 10
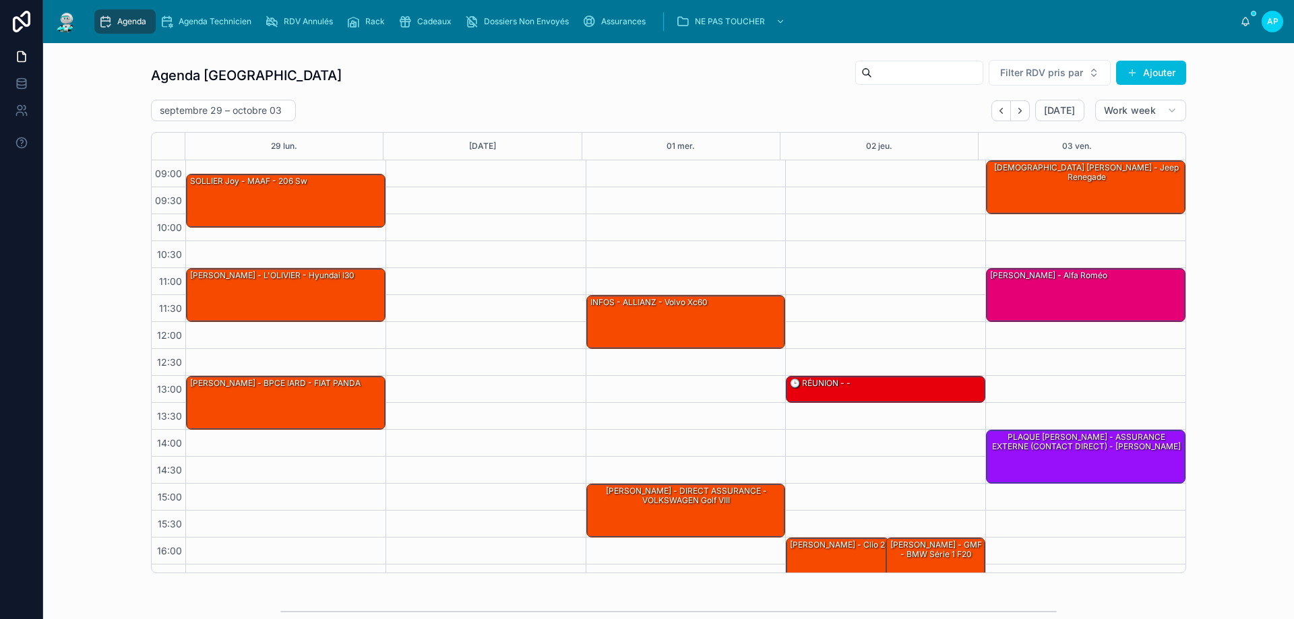
click at [1004, 112] on button "Back" at bounding box center [1001, 110] width 20 height 21
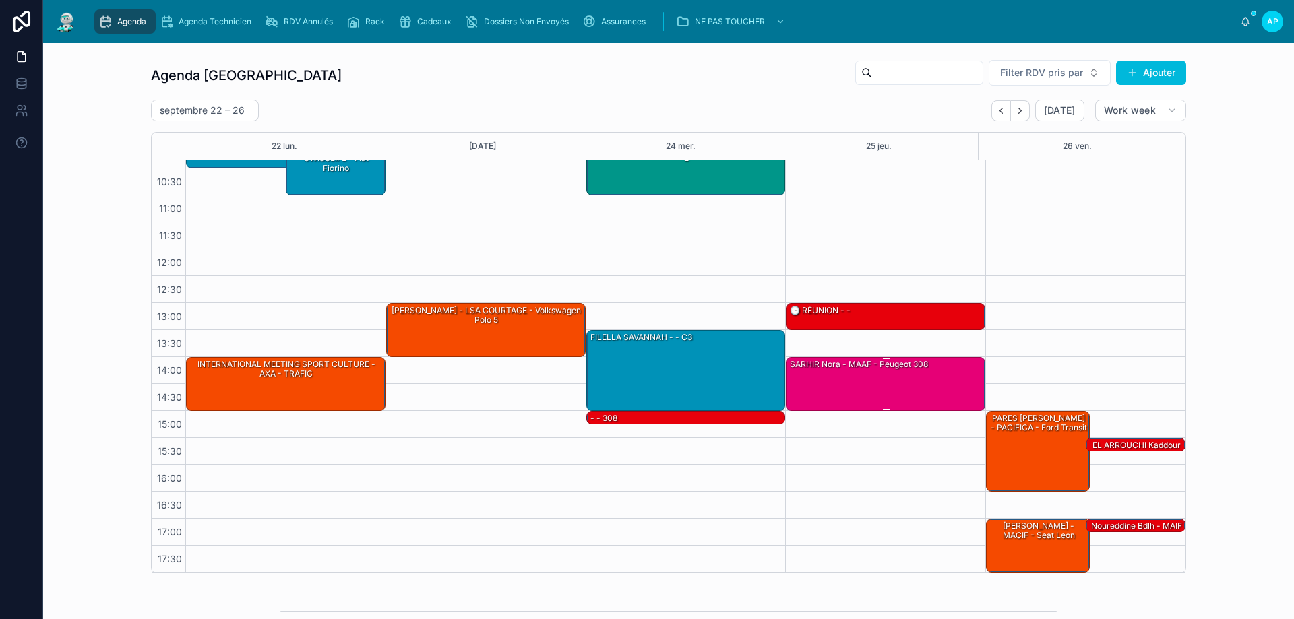
click at [895, 380] on div "SARHIR Nora - MAAF - Peugeot 308" at bounding box center [885, 383] width 195 height 51
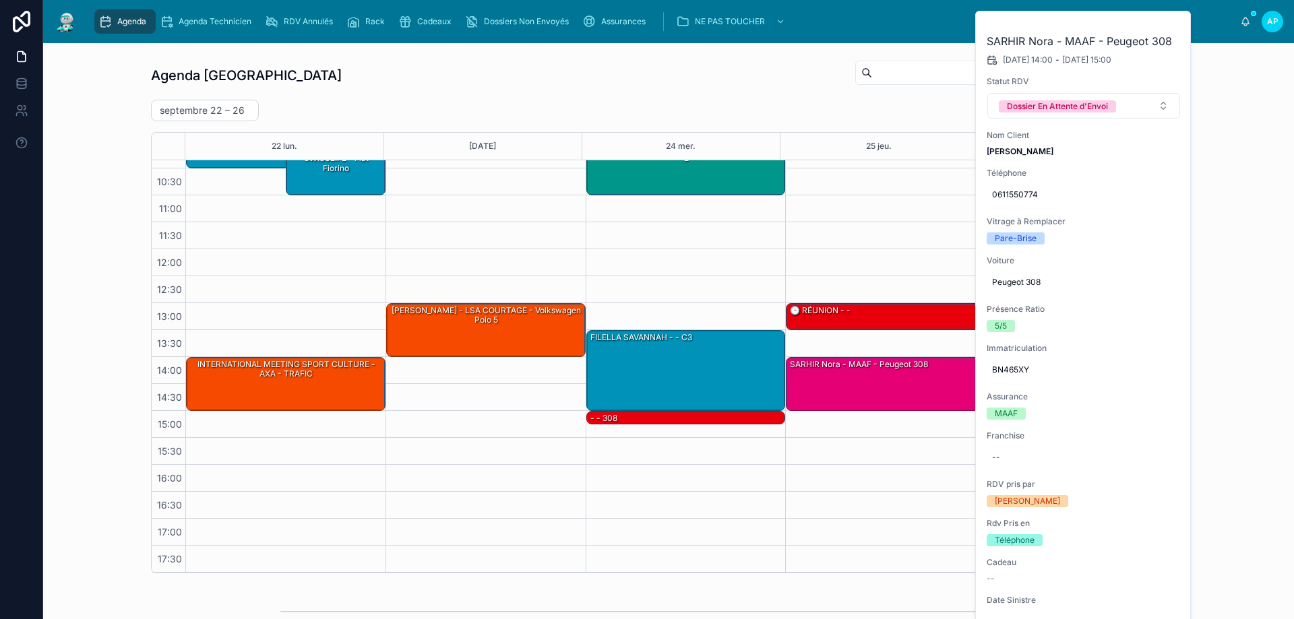
click at [0, 0] on button at bounding box center [0, 0] width 0 height 0
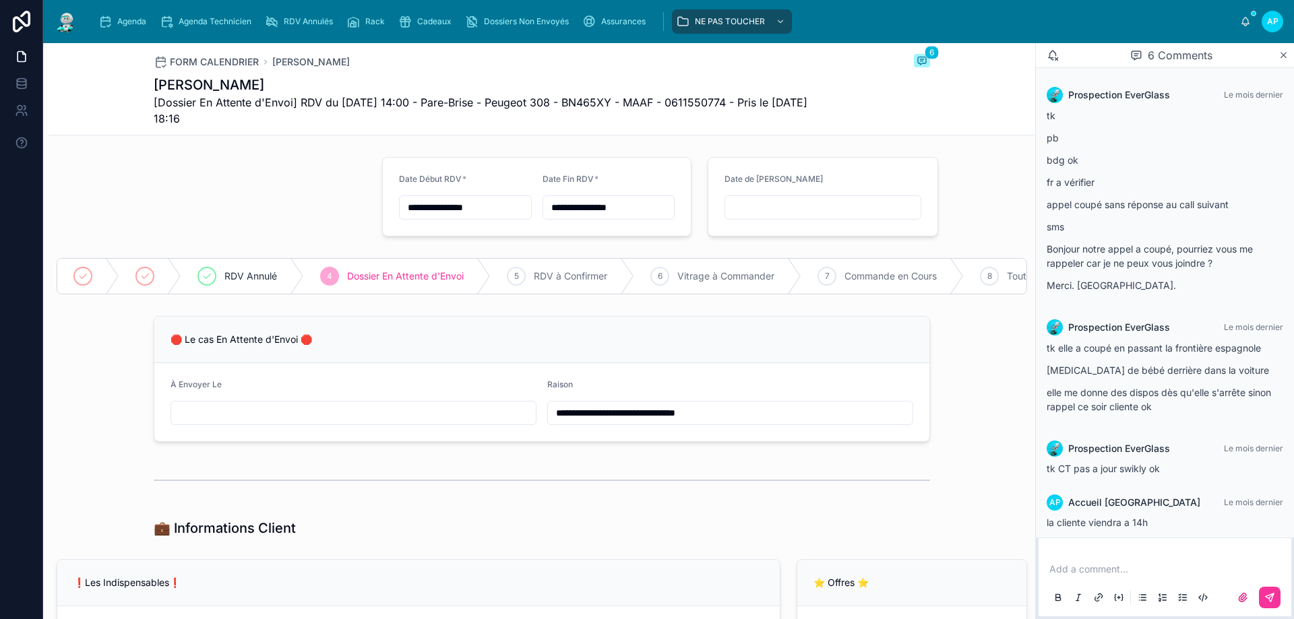
scroll to position [146, 0]
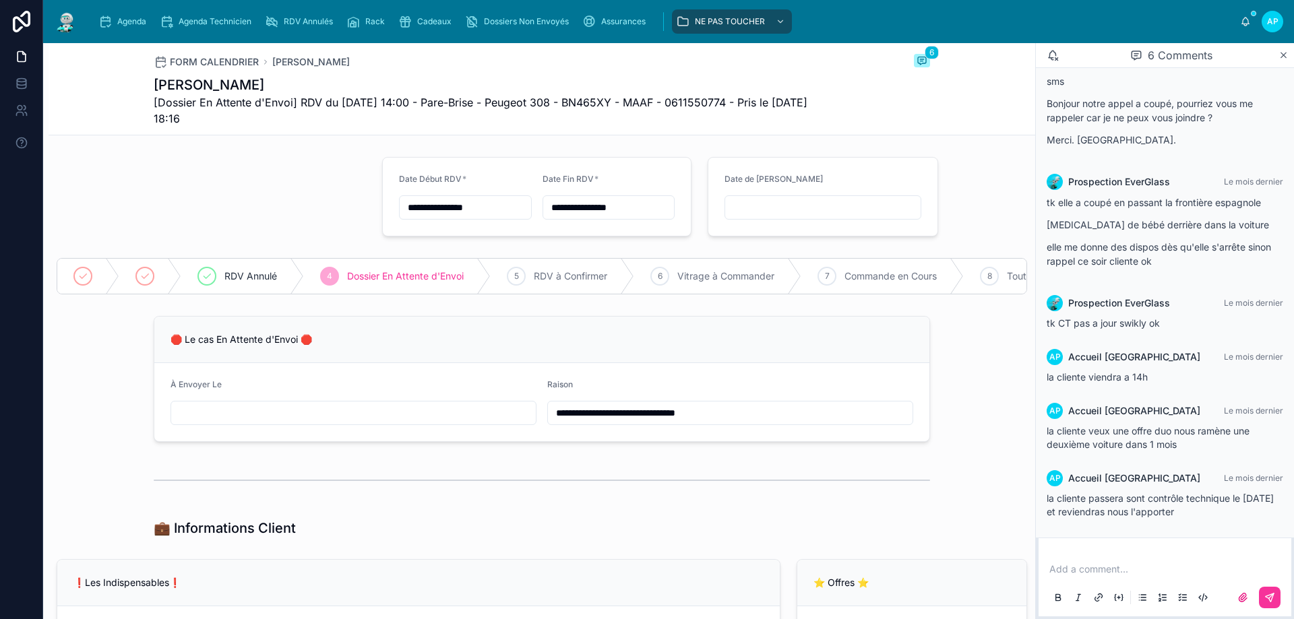
click at [110, 16] on icon "scrollable content" at bounding box center [104, 21] width 13 height 13
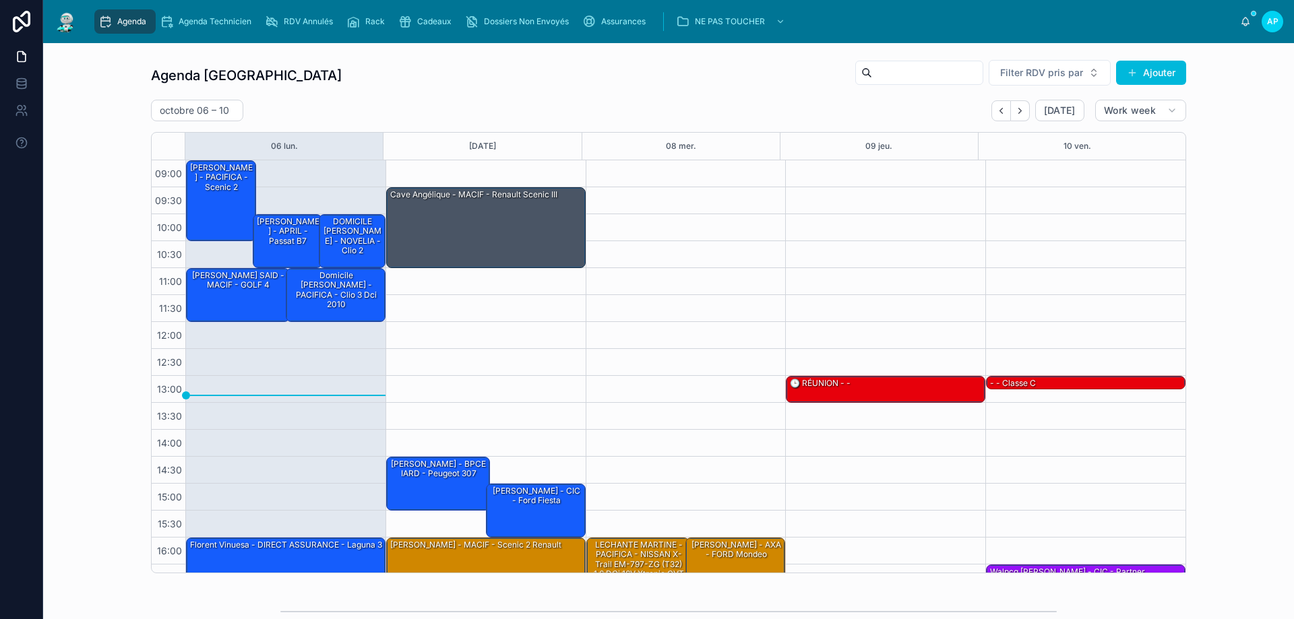
scroll to position [73, 0]
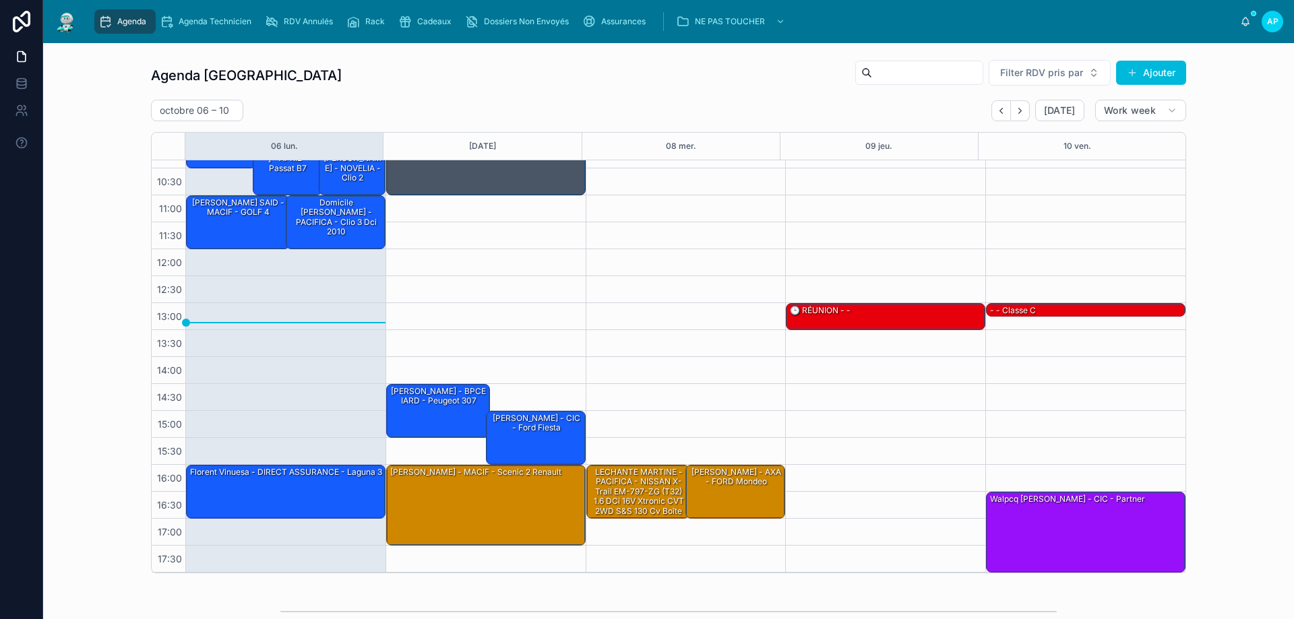
click at [999, 114] on icon "Back" at bounding box center [1001, 111] width 10 height 10
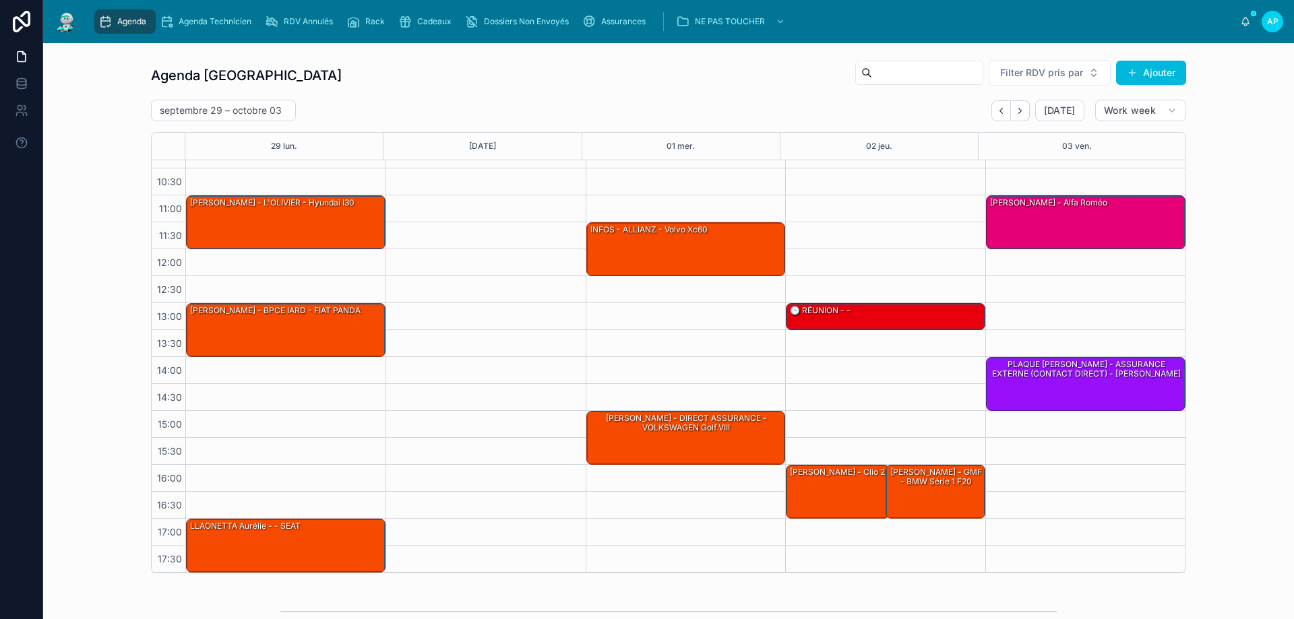
click at [999, 114] on icon "Back" at bounding box center [1001, 111] width 10 height 10
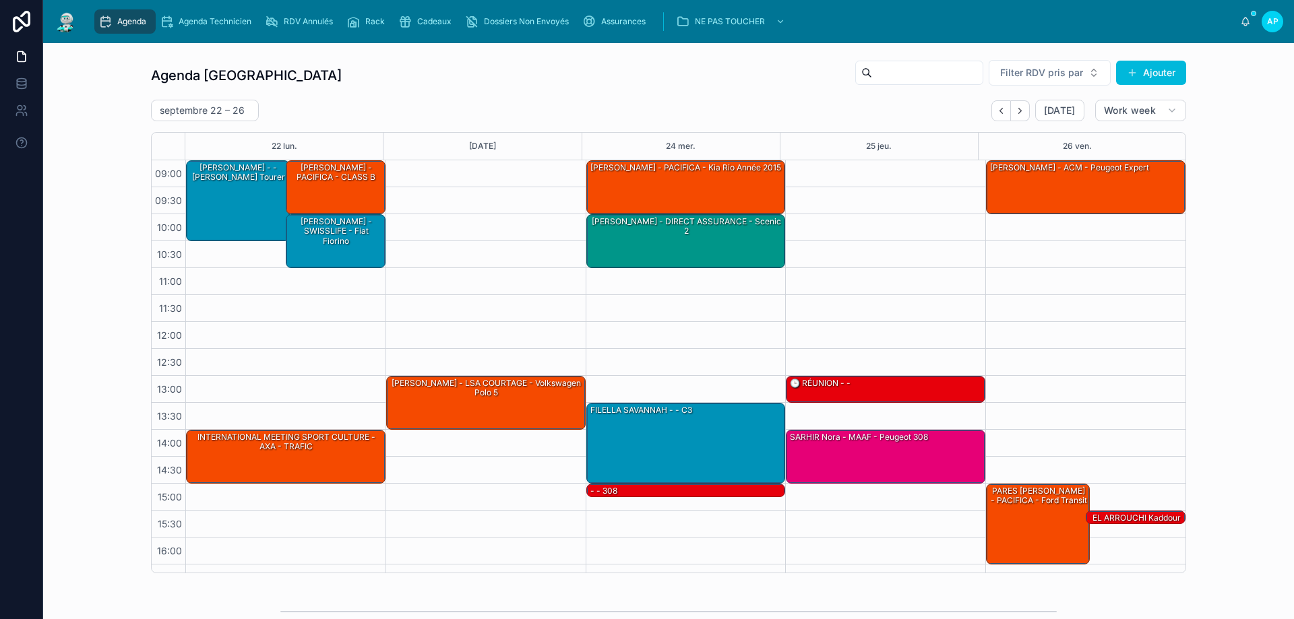
click at [999, 110] on icon "Back" at bounding box center [1000, 110] width 3 height 5
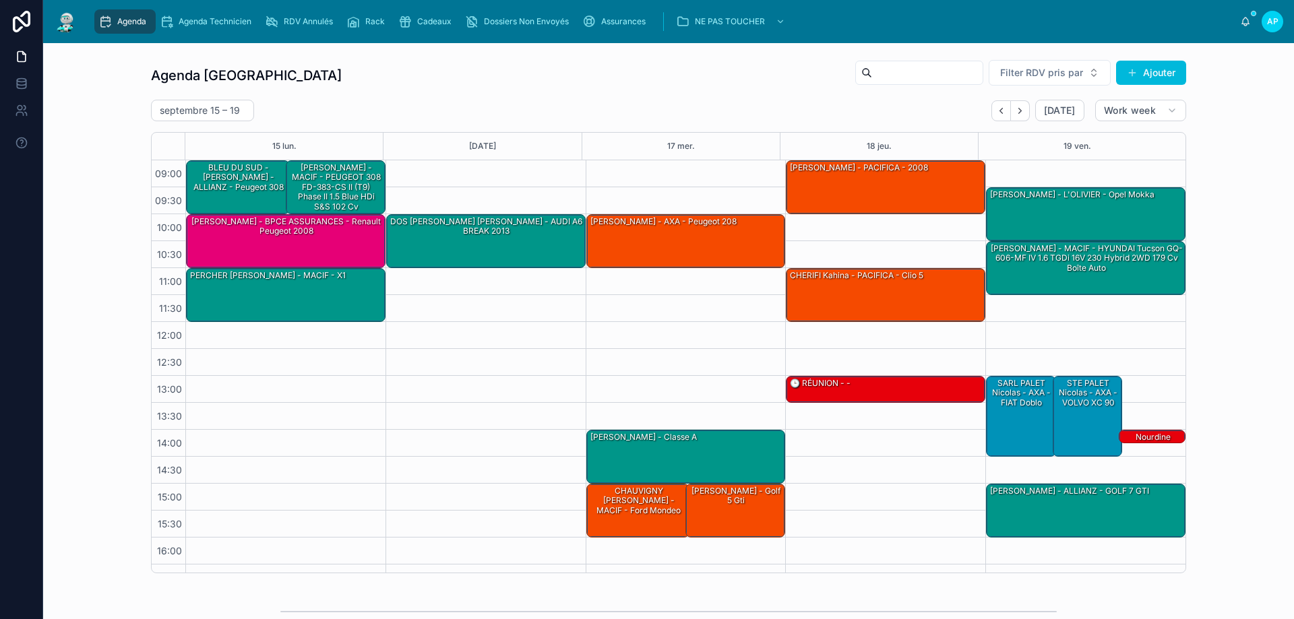
click at [993, 110] on button "Back" at bounding box center [1001, 110] width 20 height 21
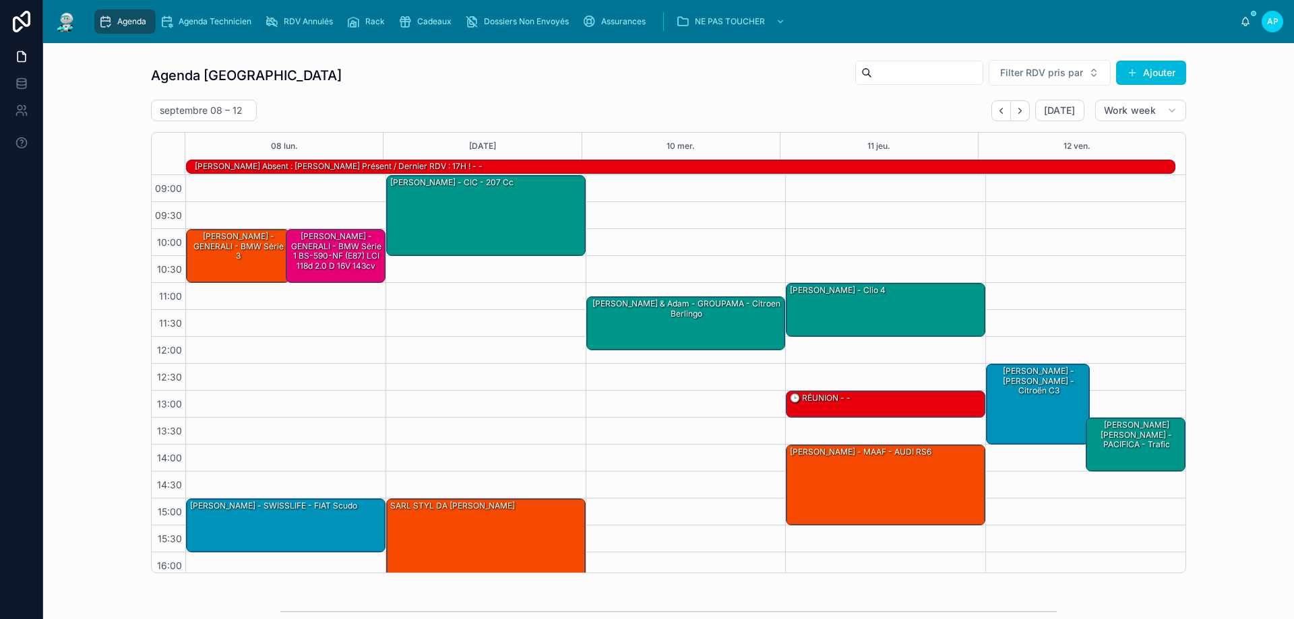
click at [1005, 110] on button "Back" at bounding box center [1001, 110] width 20 height 21
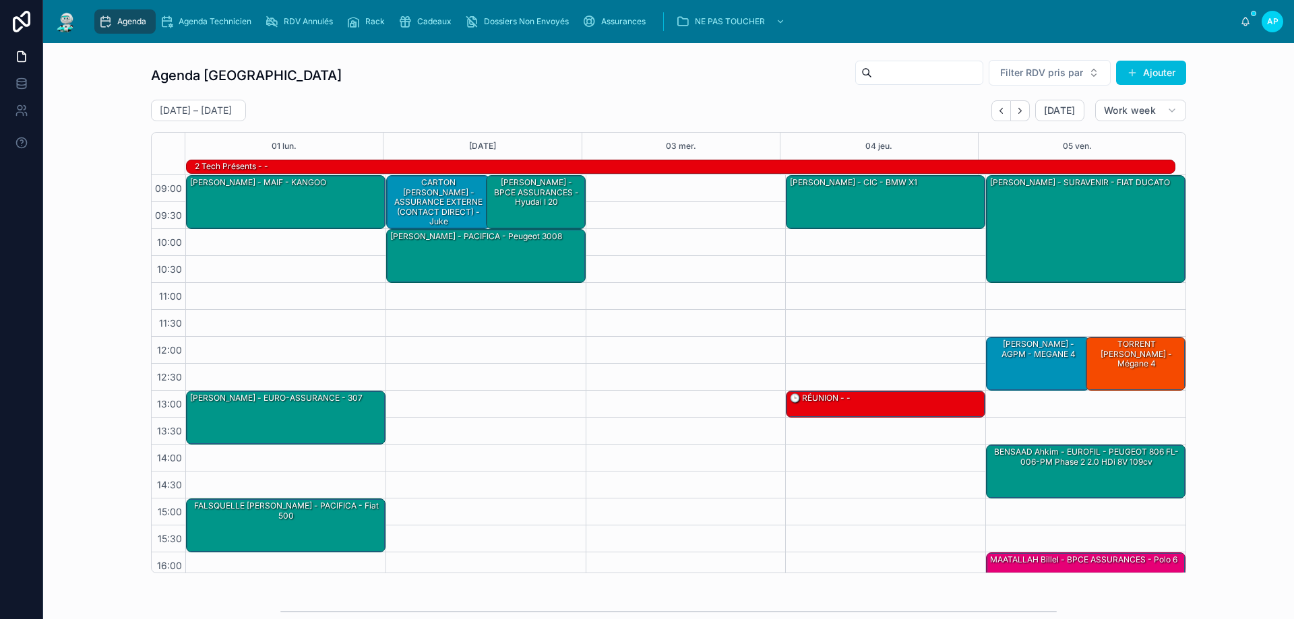
click at [993, 113] on button "Back" at bounding box center [1001, 110] width 20 height 21
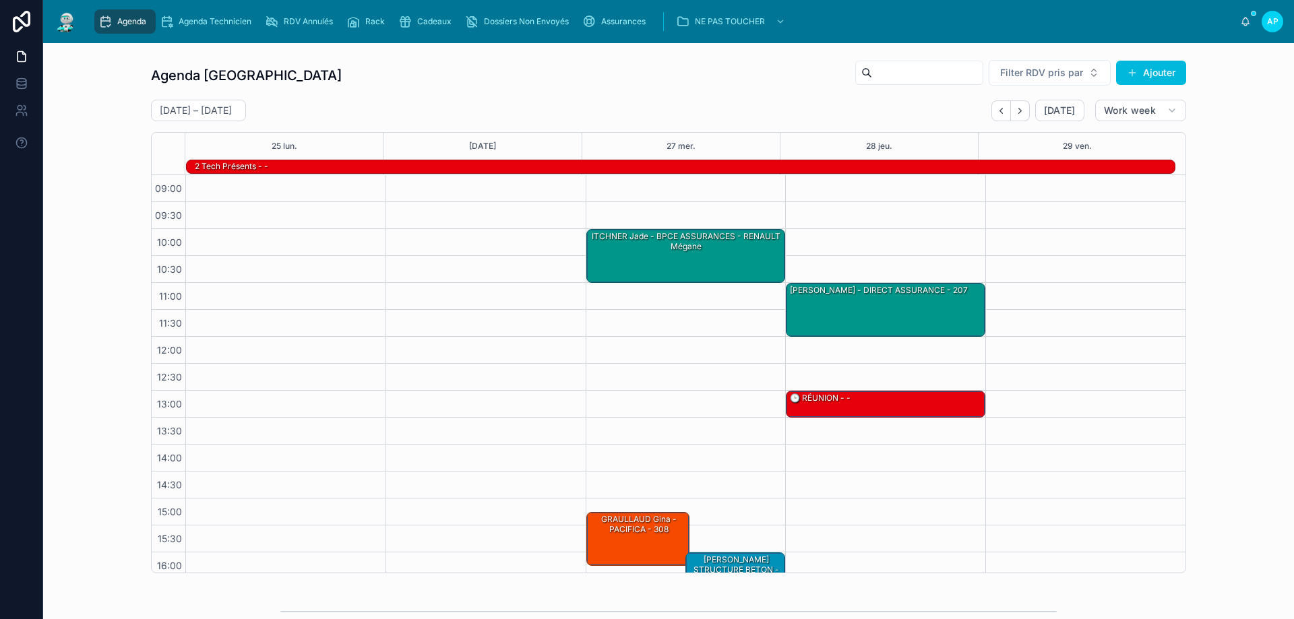
click at [991, 107] on button "Back" at bounding box center [1001, 110] width 20 height 21
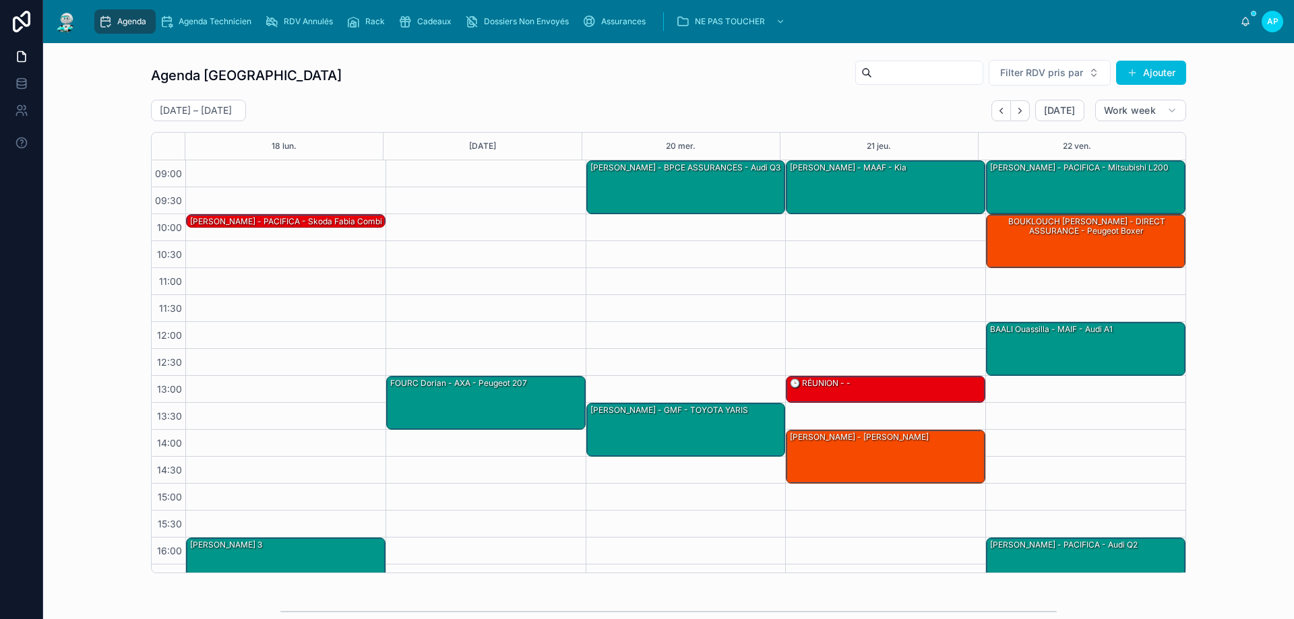
click at [995, 117] on button "Back" at bounding box center [1001, 110] width 20 height 21
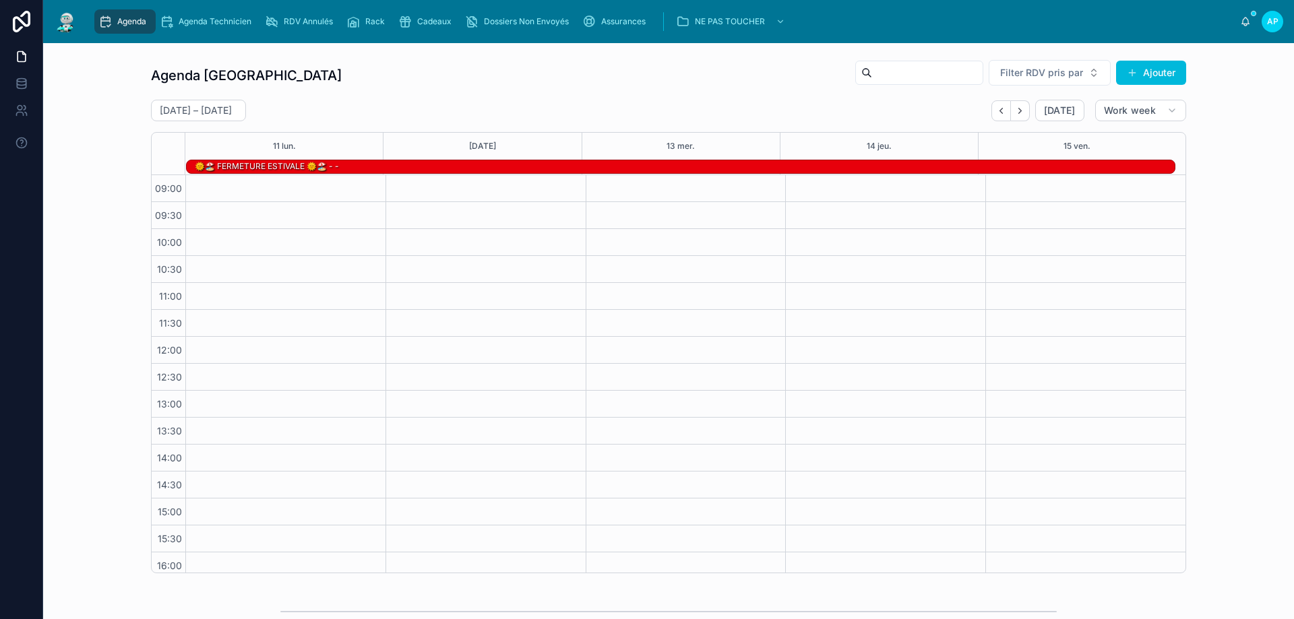
click at [996, 116] on button "Back" at bounding box center [1001, 110] width 20 height 21
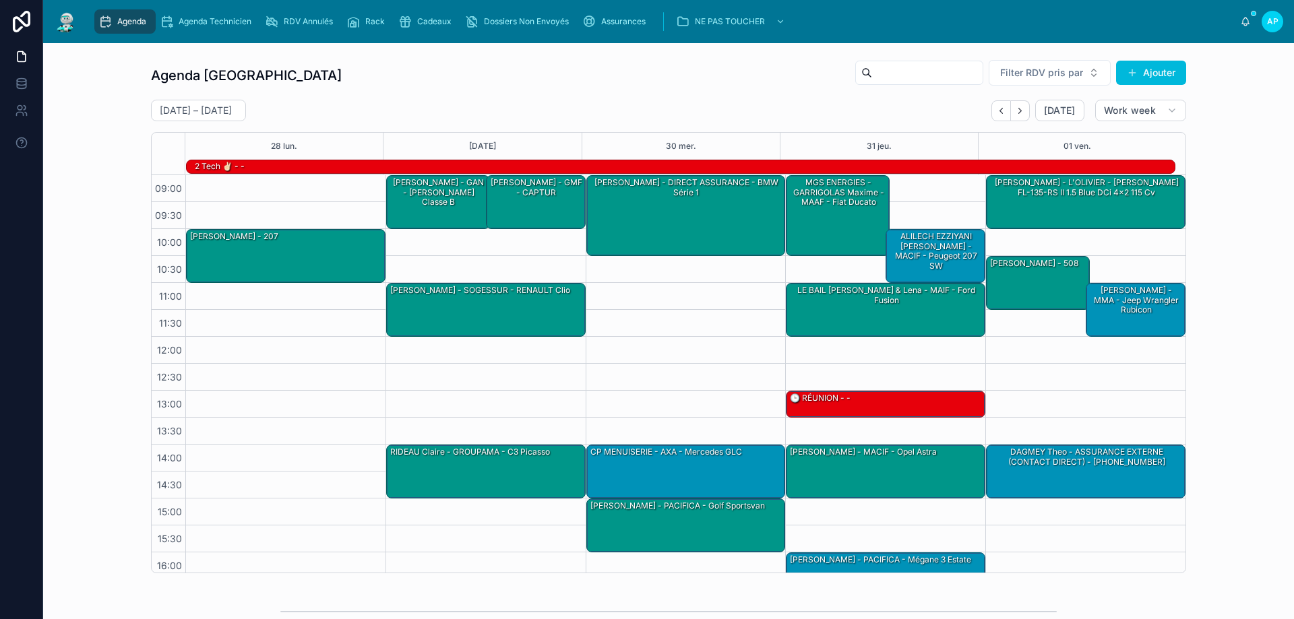
click at [997, 114] on icon "Back" at bounding box center [1001, 111] width 10 height 10
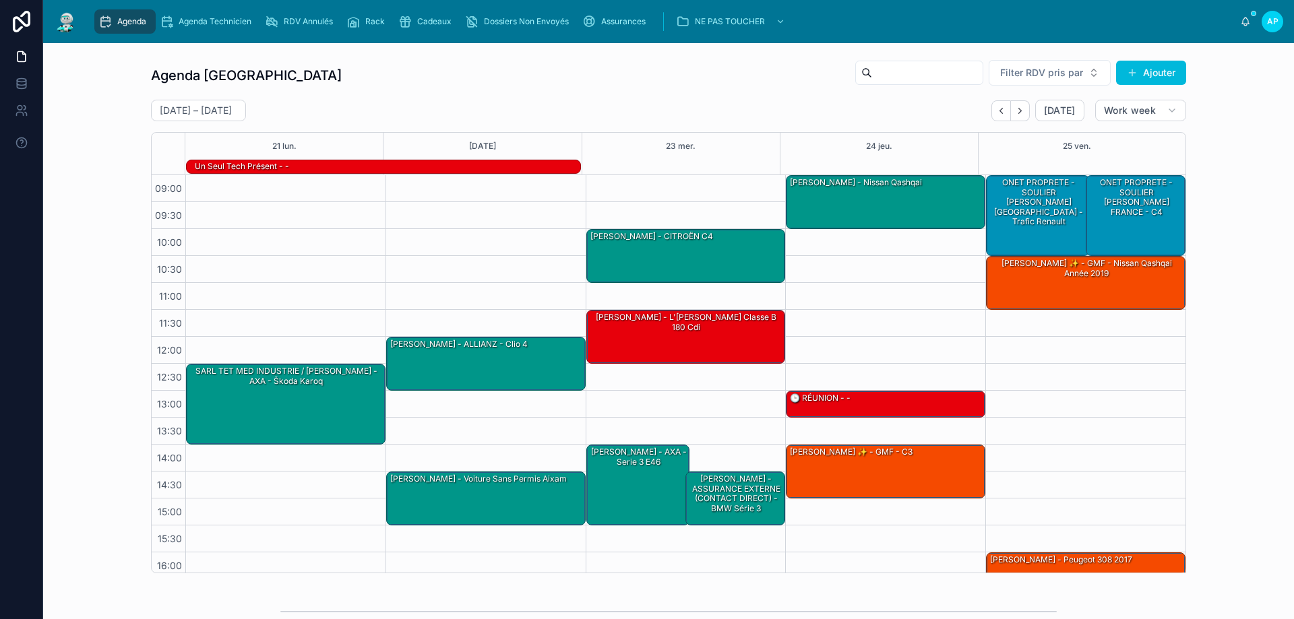
click at [996, 113] on icon "Back" at bounding box center [1001, 111] width 10 height 10
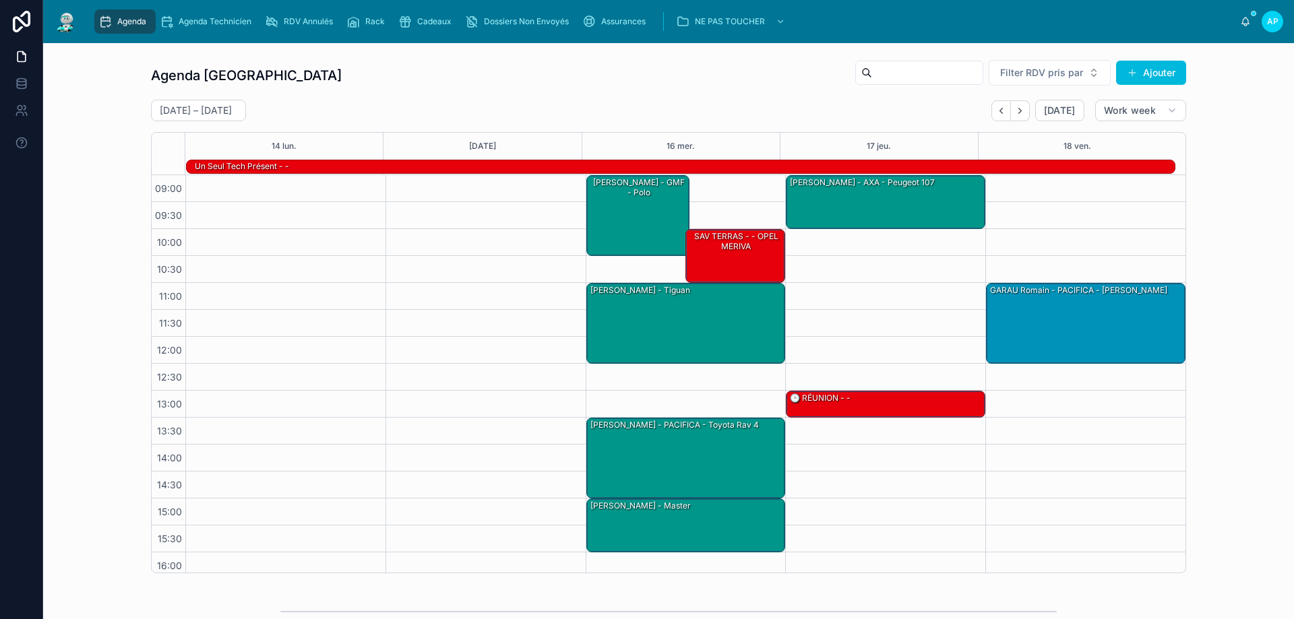
click at [996, 113] on icon "Back" at bounding box center [1001, 111] width 10 height 10
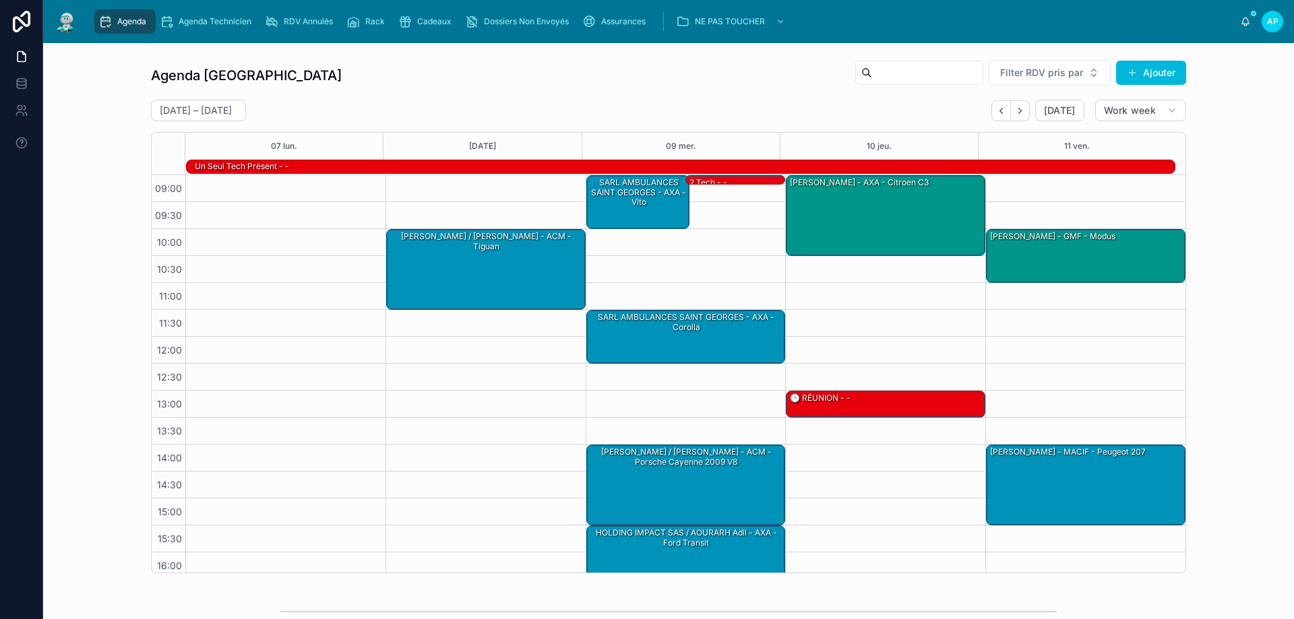
click at [996, 113] on icon "Back" at bounding box center [1001, 111] width 10 height 10
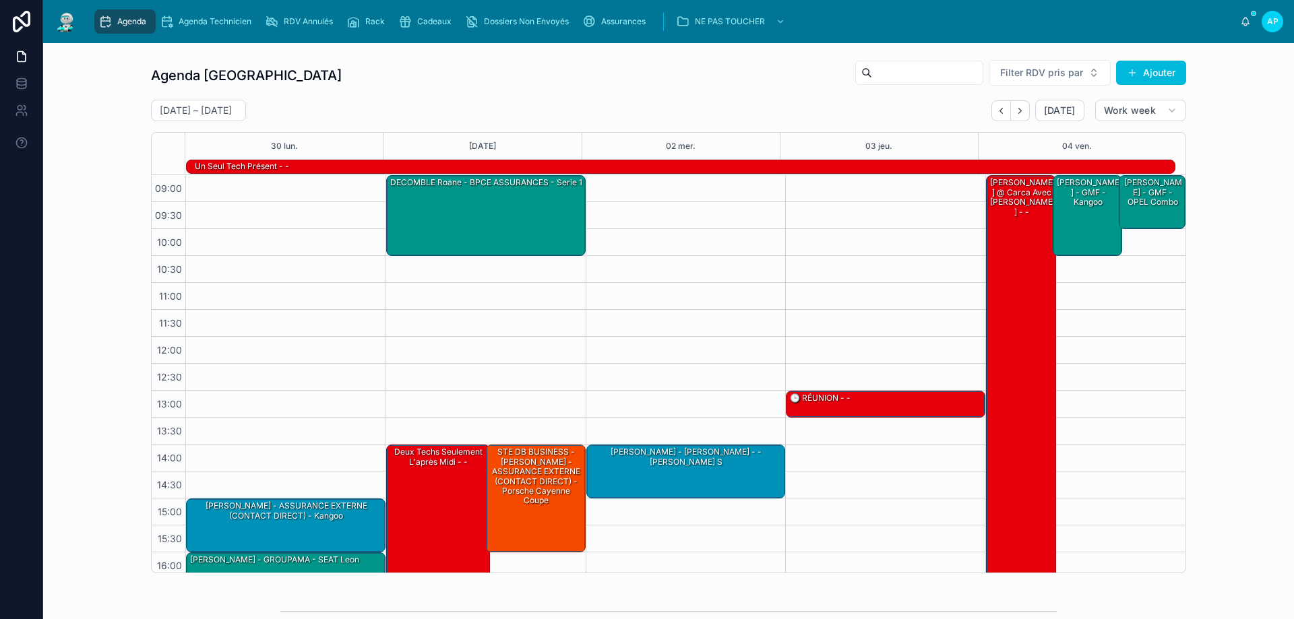
click at [992, 113] on button "Back" at bounding box center [1001, 110] width 20 height 21
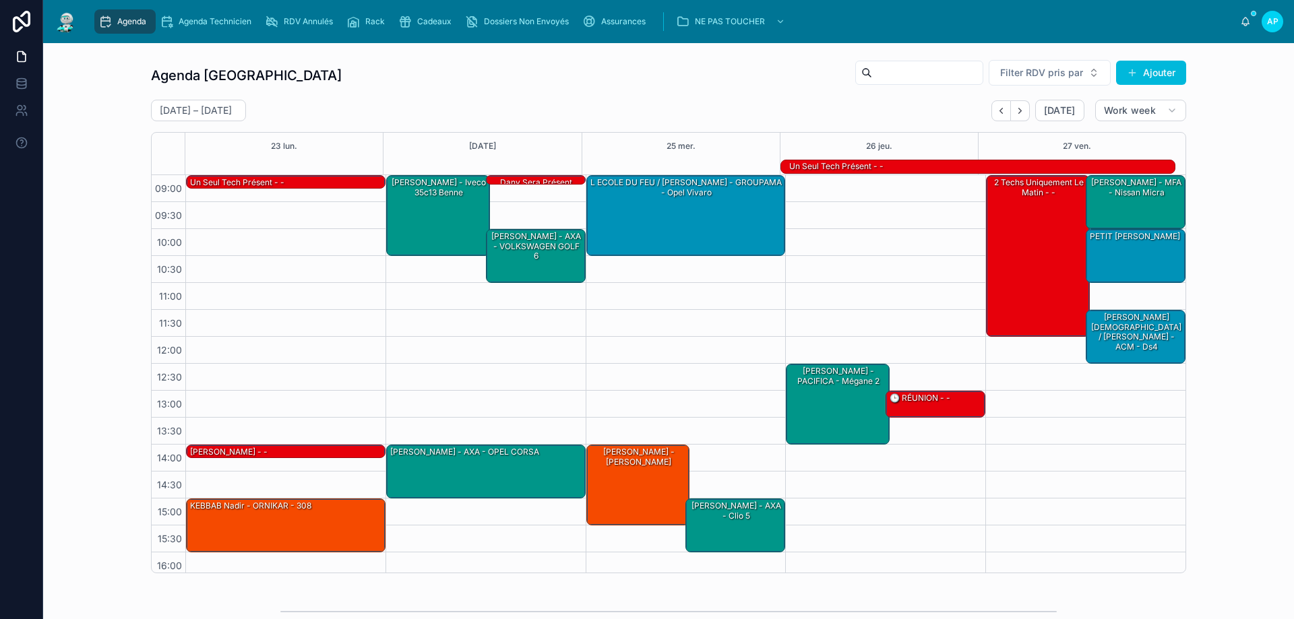
click at [992, 113] on button "Back" at bounding box center [1001, 110] width 20 height 21
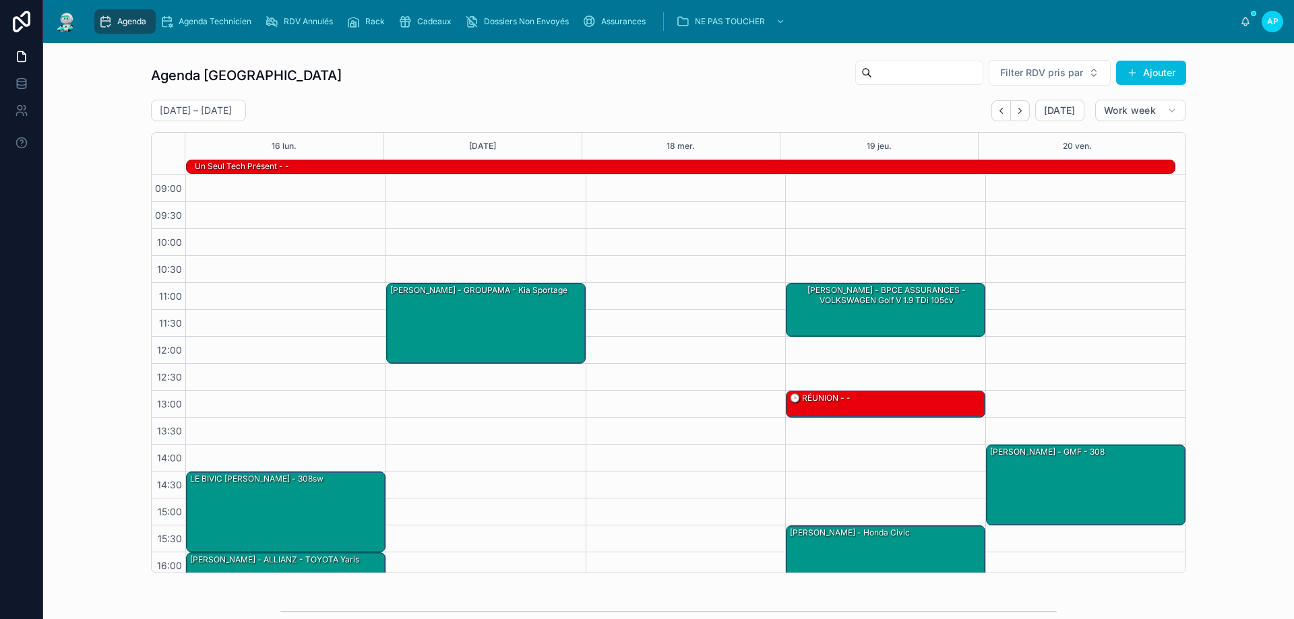
click at [991, 113] on button "Back" at bounding box center [1001, 110] width 20 height 21
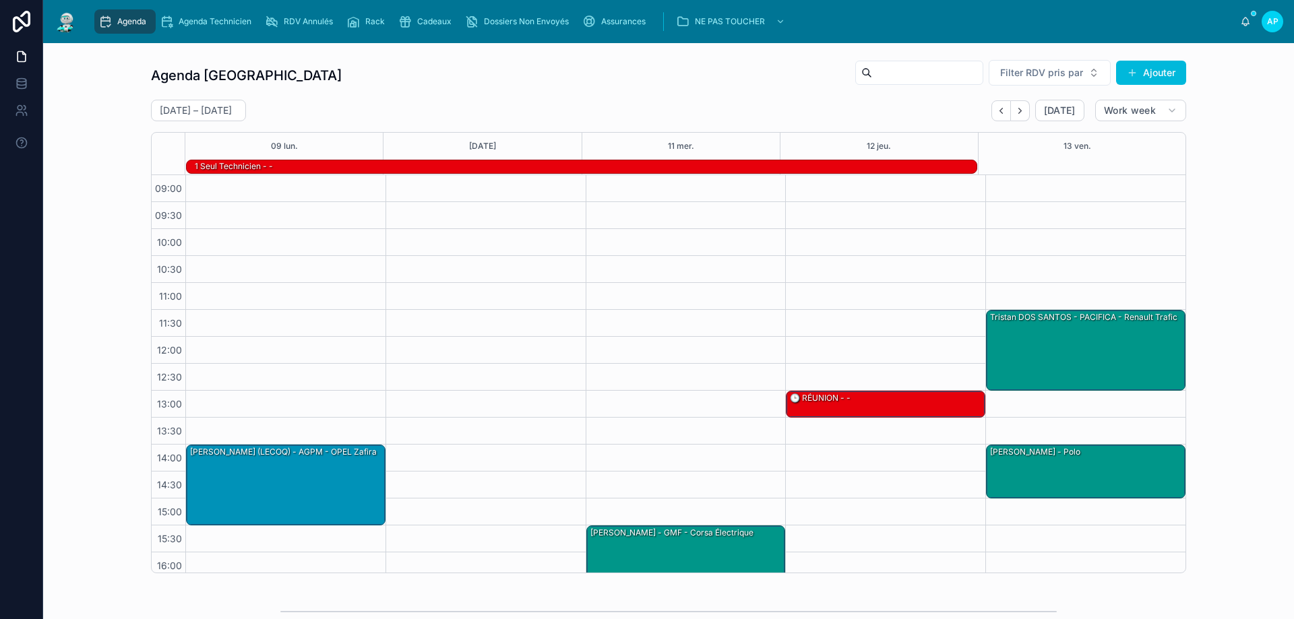
click at [991, 113] on button "Back" at bounding box center [1001, 110] width 20 height 21
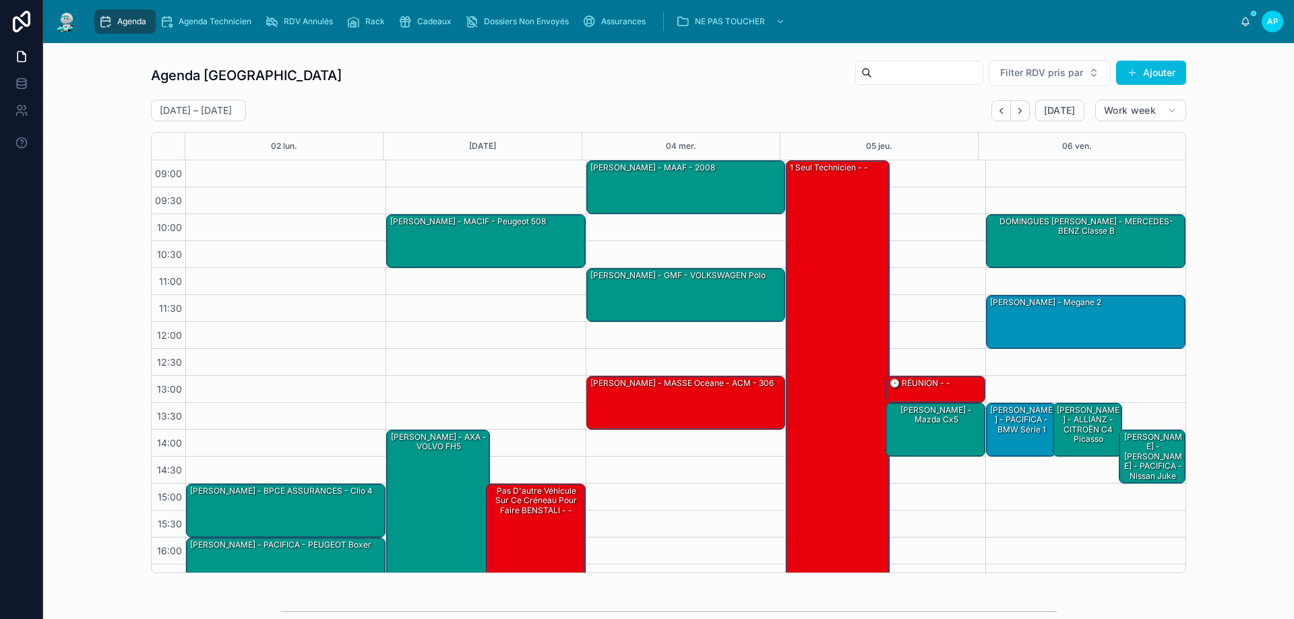
click at [1001, 106] on icon "Back" at bounding box center [1001, 111] width 10 height 10
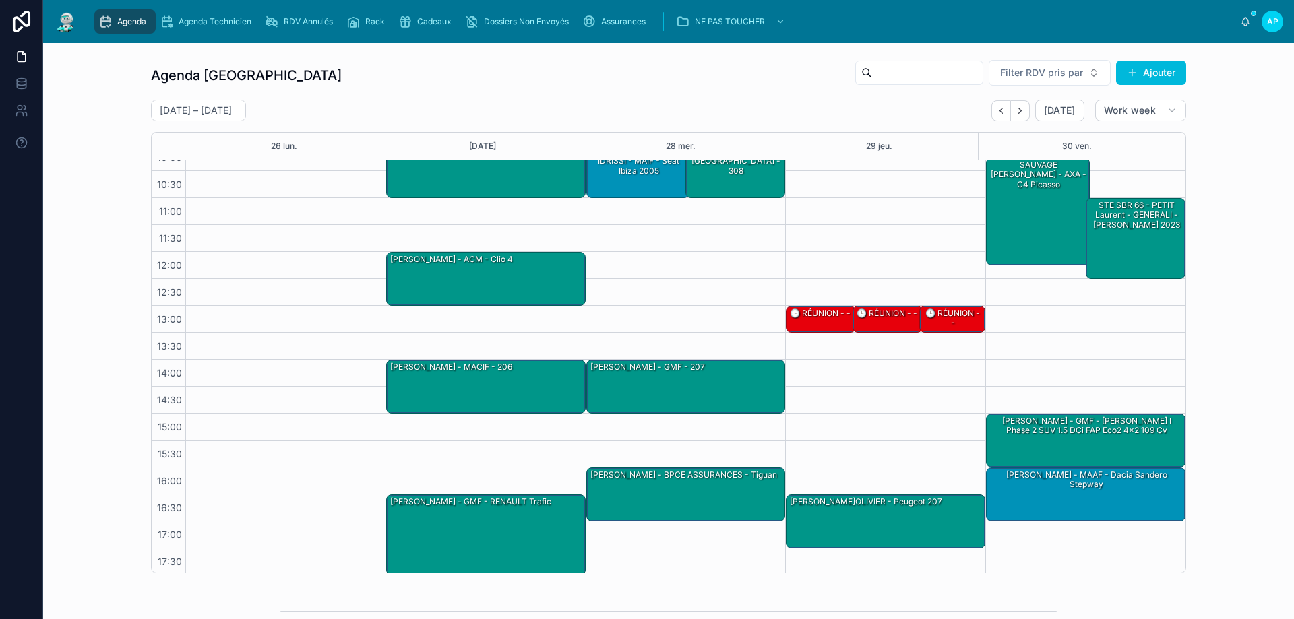
scroll to position [73, 0]
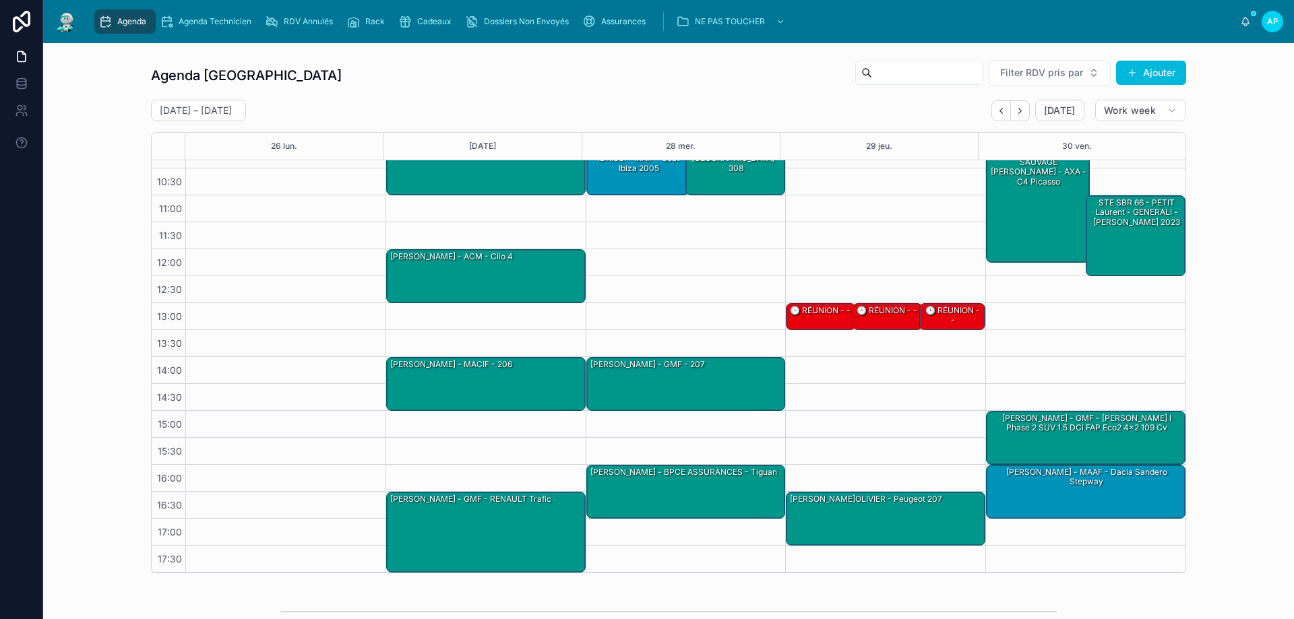
click at [1003, 111] on button "Back" at bounding box center [1001, 110] width 20 height 21
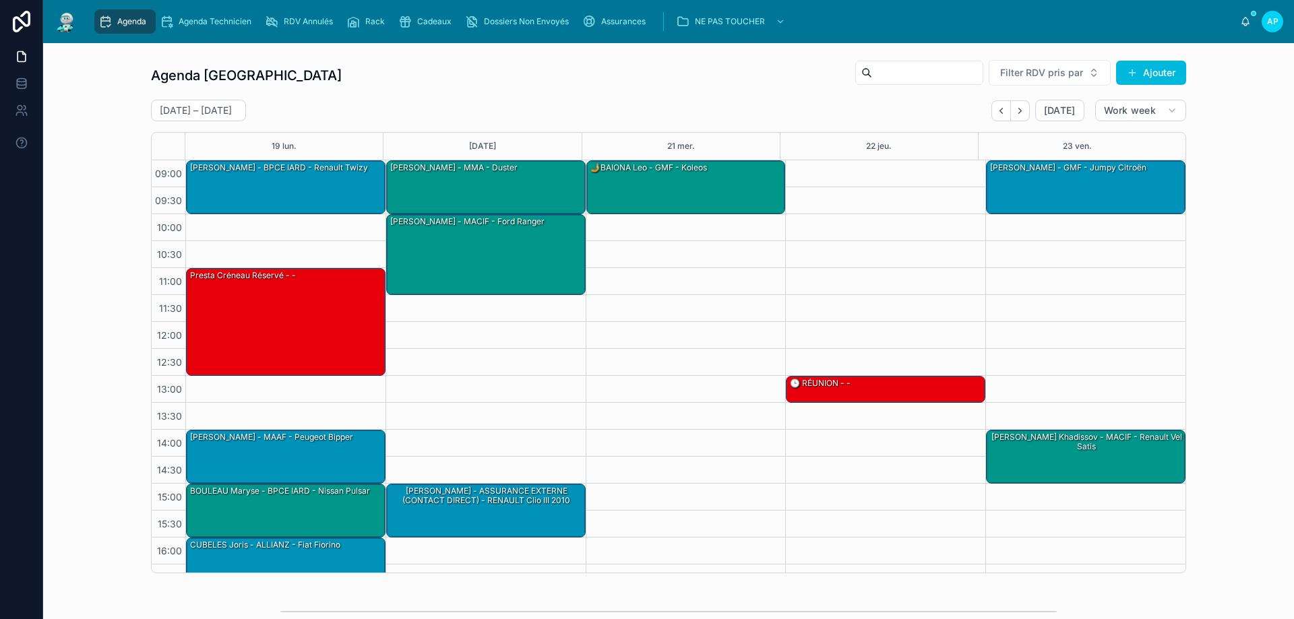
click at [991, 116] on button "Back" at bounding box center [1001, 110] width 20 height 21
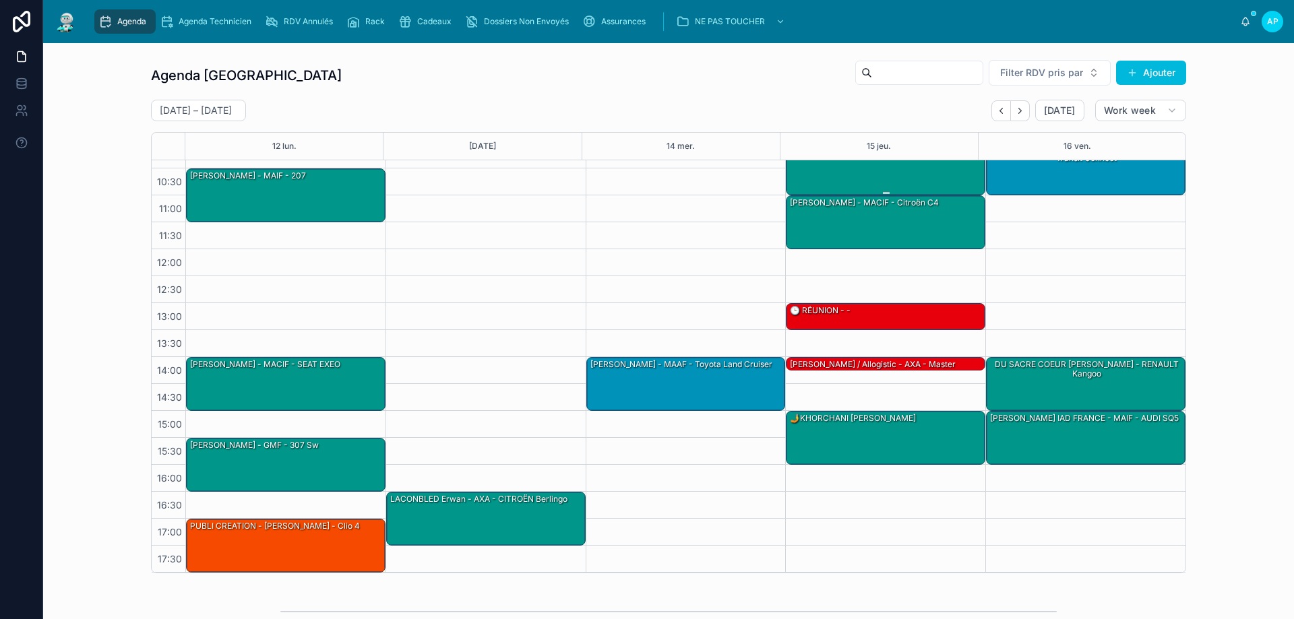
scroll to position [32, 0]
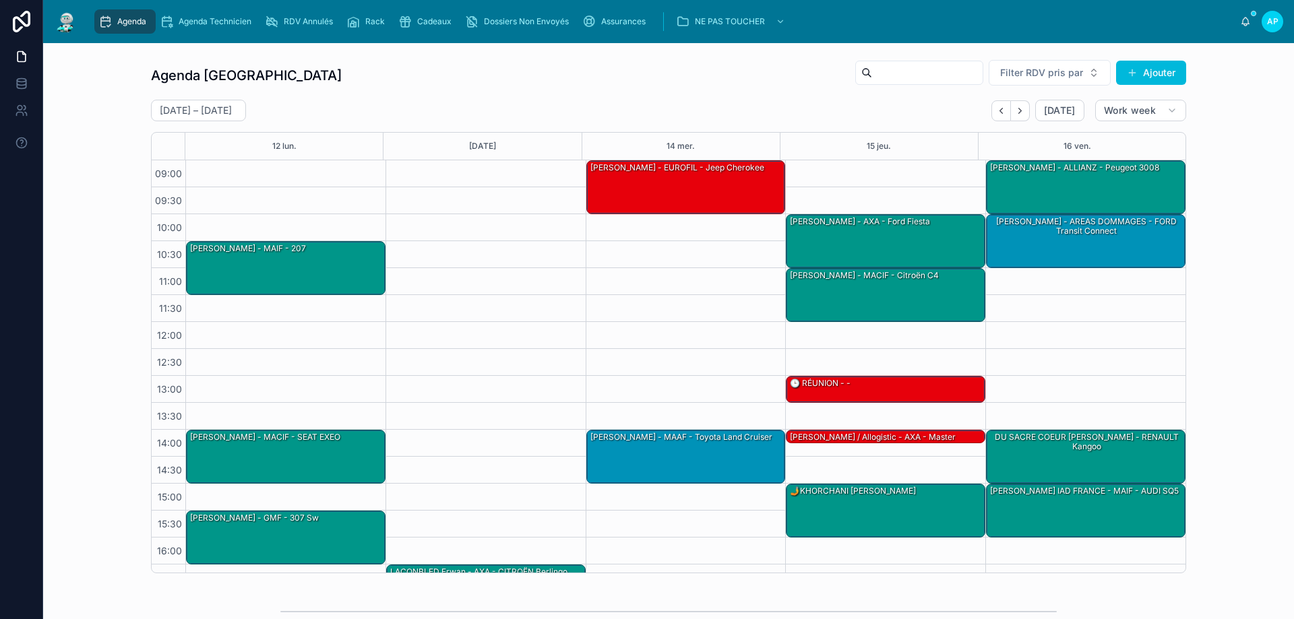
click at [991, 115] on button "Back" at bounding box center [1001, 110] width 20 height 21
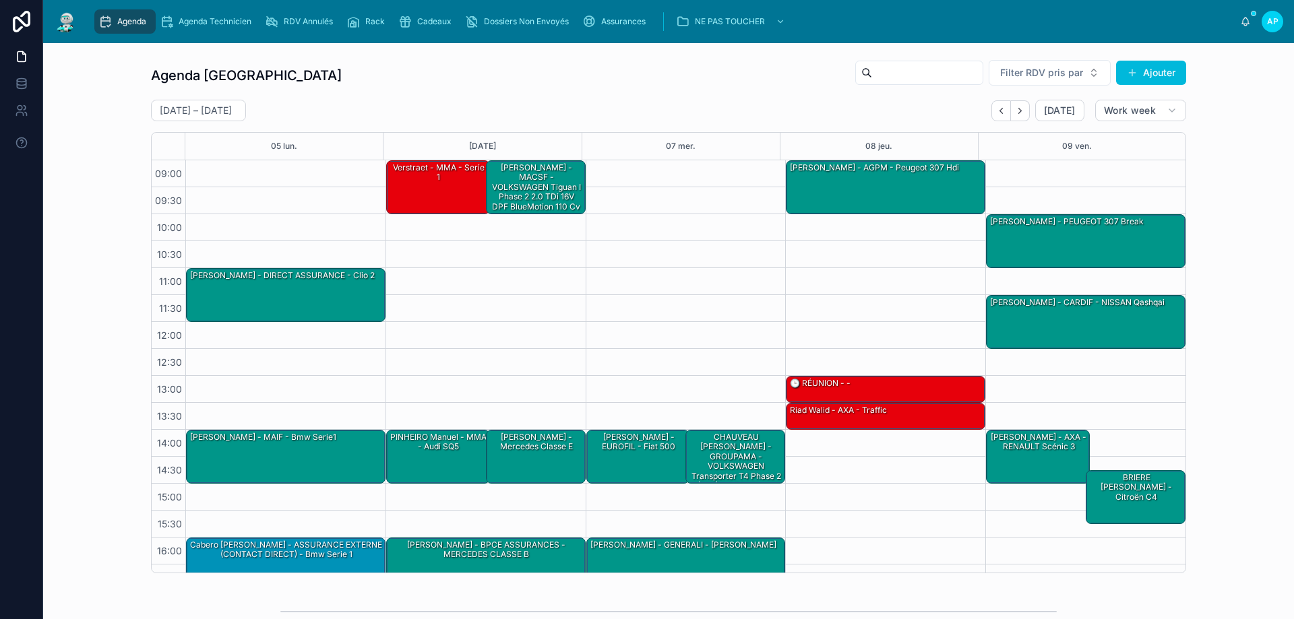
click at [1001, 116] on button "Back" at bounding box center [1001, 110] width 20 height 21
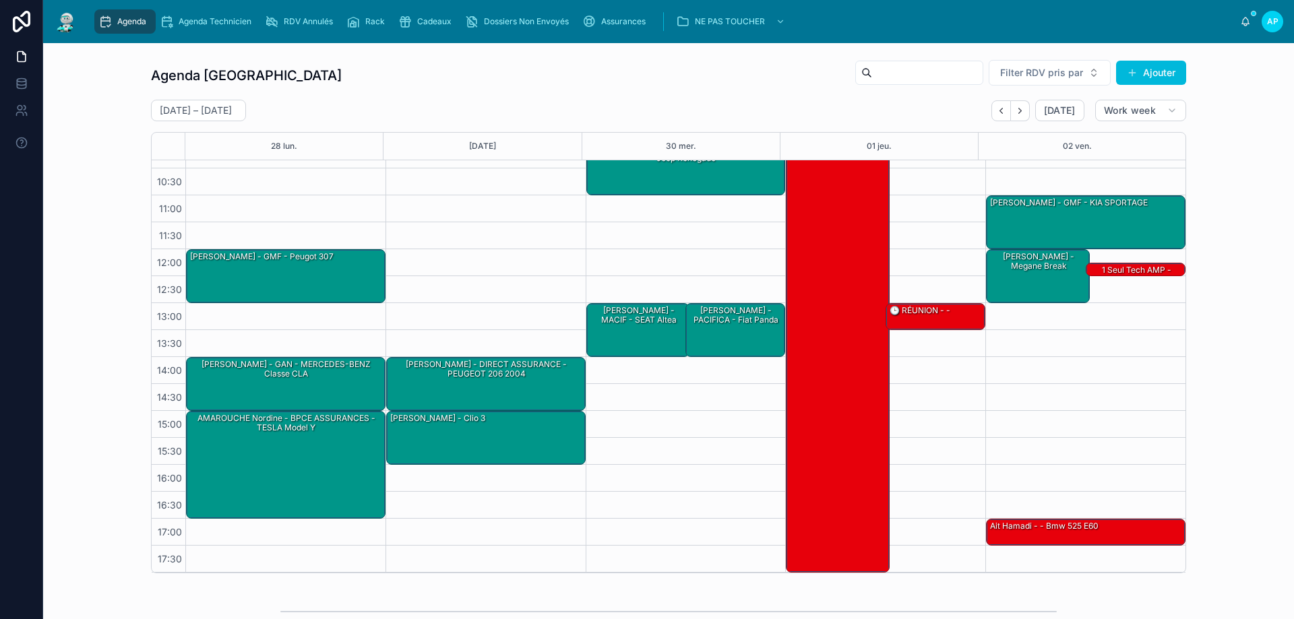
click at [406, 21] on icon "scrollable content" at bounding box center [404, 21] width 13 height 13
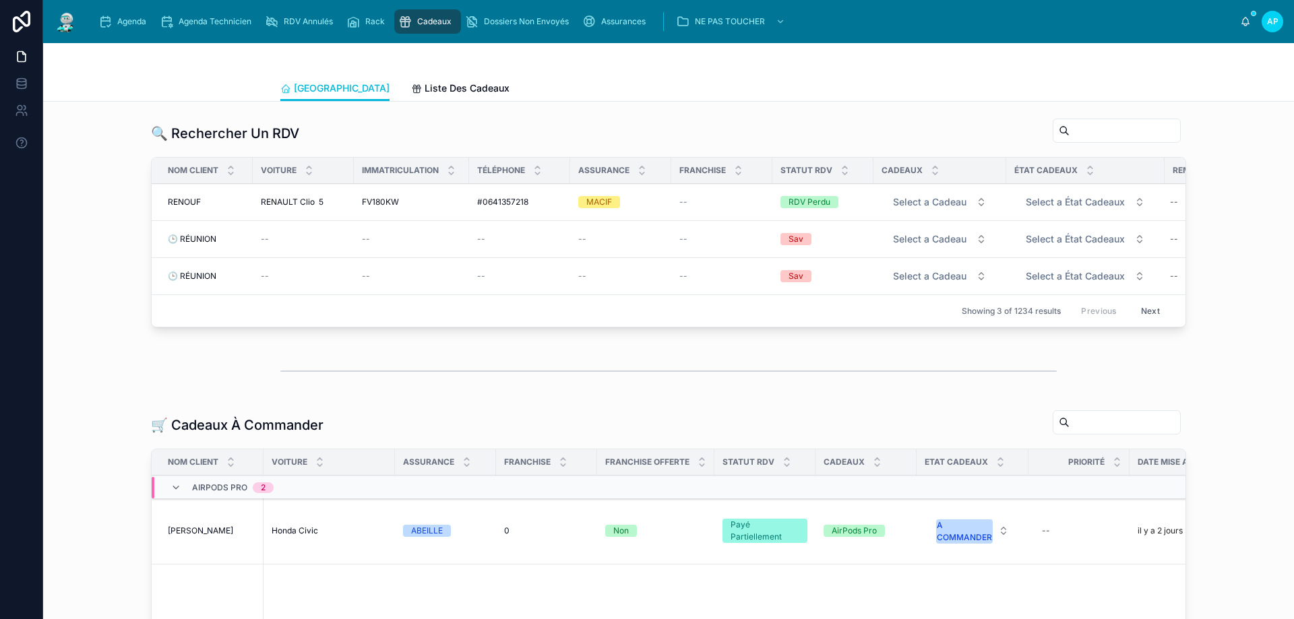
click at [121, 20] on span "Agenda" at bounding box center [131, 21] width 29 height 11
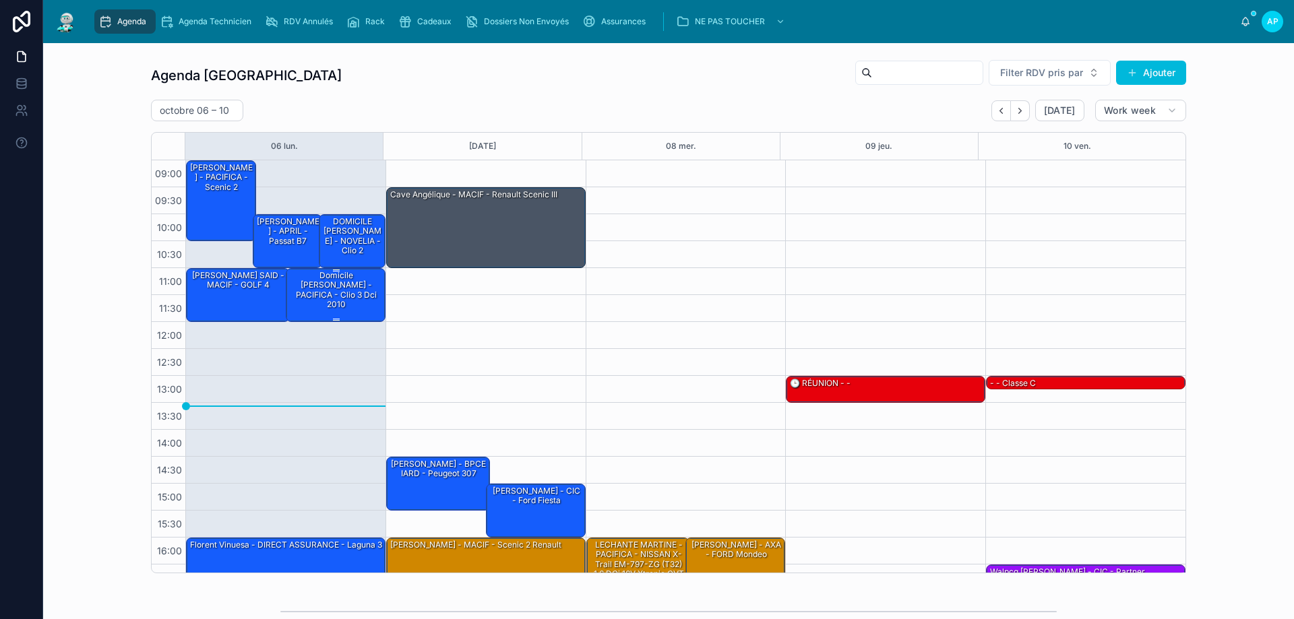
click at [308, 280] on div "Domicile [PERSON_NAME] - PACIFICA - clio 3 dci 2010" at bounding box center [336, 291] width 96 height 42
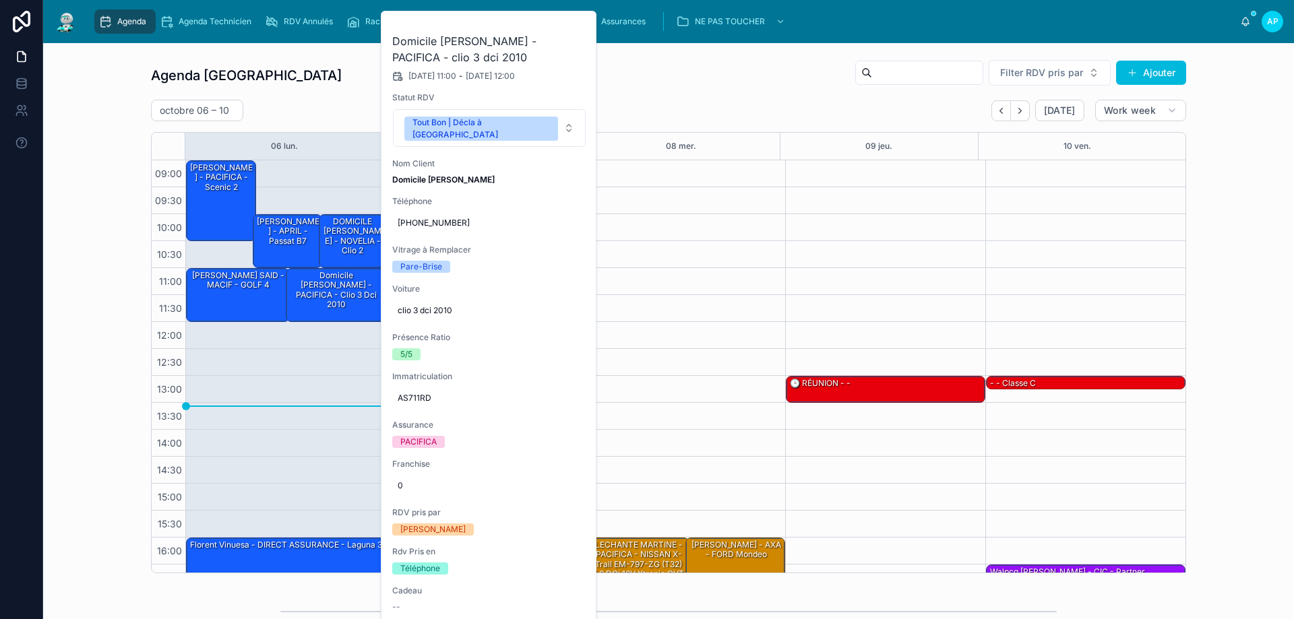
drag, startPoint x: 588, startPoint y: 26, endPoint x: 581, endPoint y: 30, distance: 8.4
click at [0, 0] on button at bounding box center [0, 0] width 0 height 0
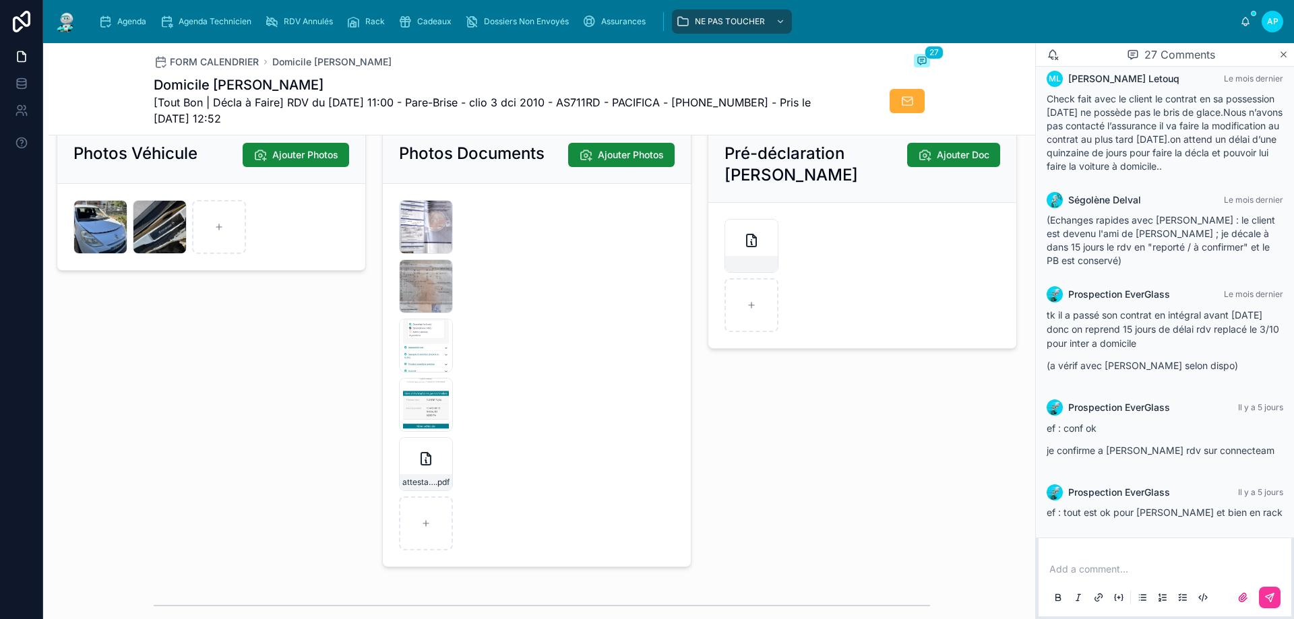
scroll to position [1887, 0]
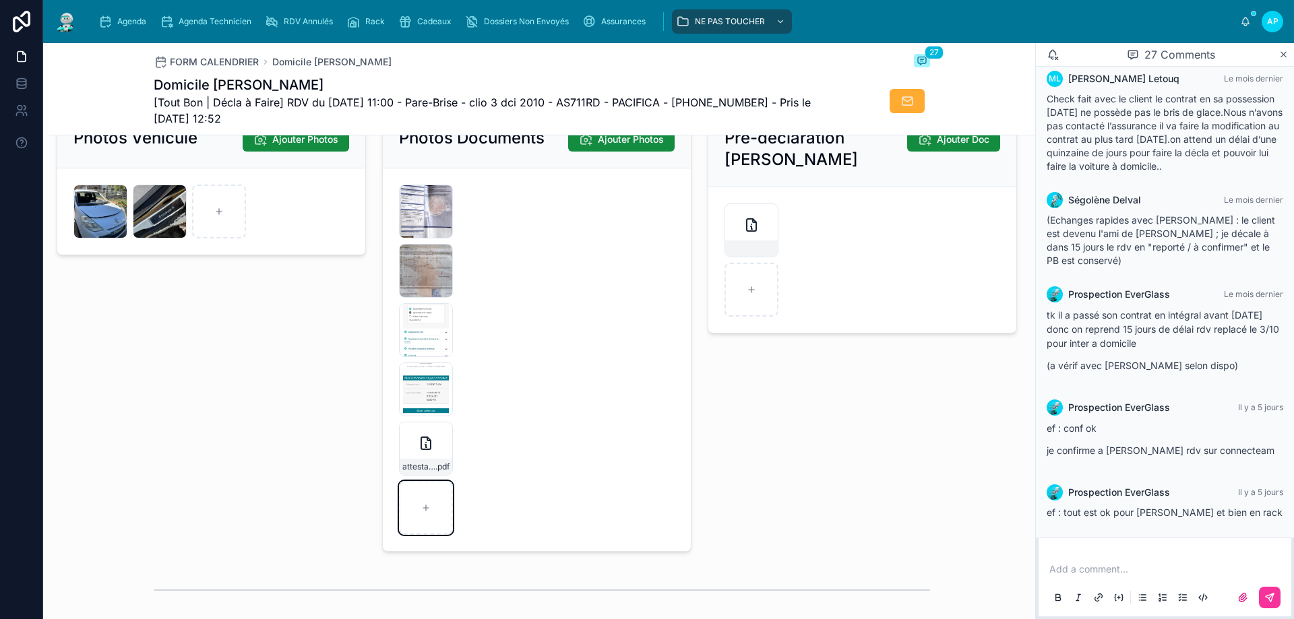
click at [425, 513] on icon at bounding box center [425, 507] width 9 height 9
type input "**********"
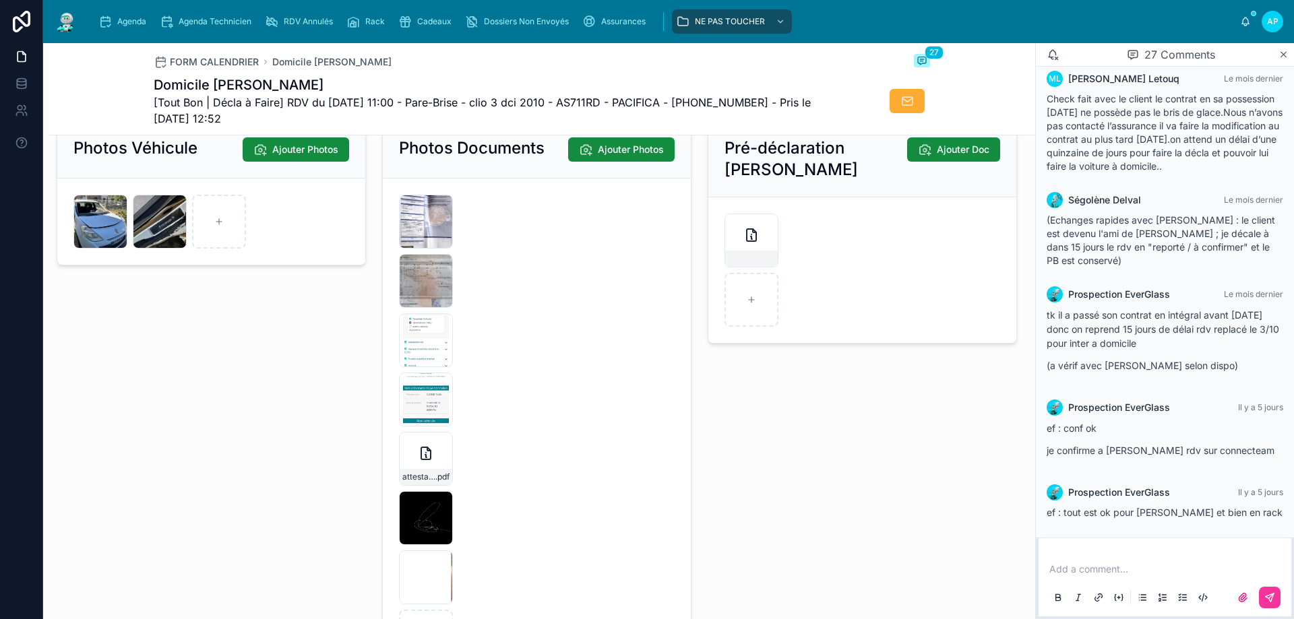
scroll to position [1011, 0]
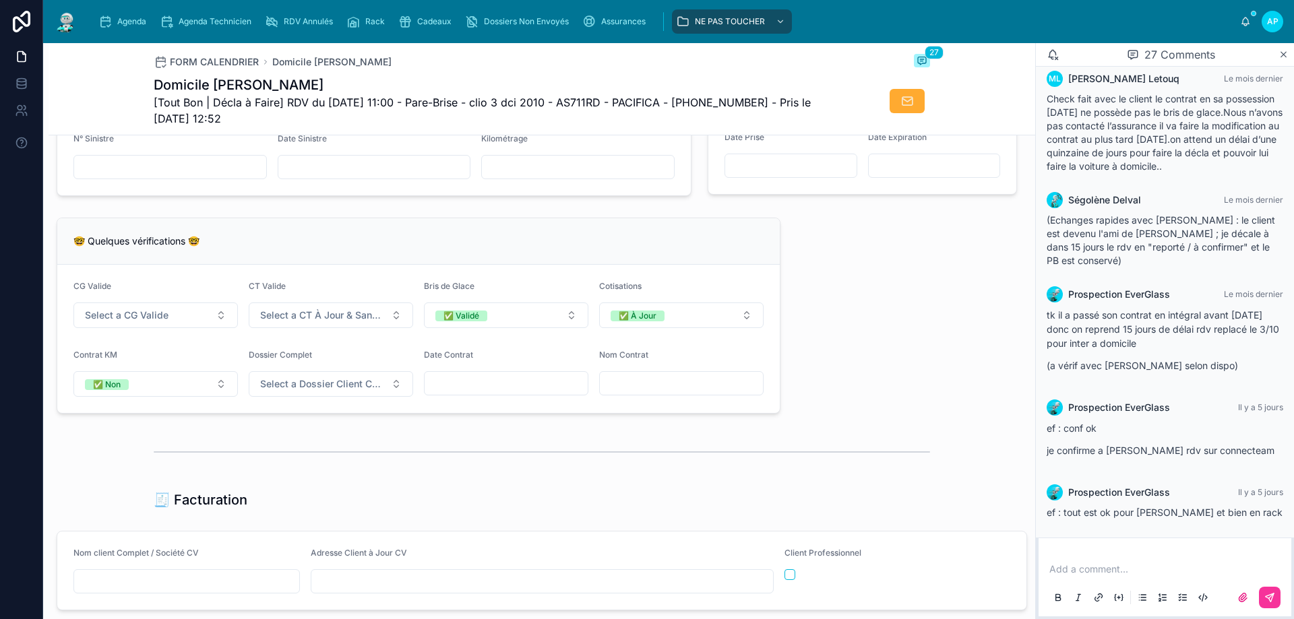
click at [674, 393] on input "text" at bounding box center [681, 383] width 163 height 19
drag, startPoint x: 501, startPoint y: 391, endPoint x: 555, endPoint y: 389, distance: 53.9
click at [501, 391] on input "text" at bounding box center [506, 383] width 163 height 19
drag, startPoint x: 706, startPoint y: 251, endPoint x: 693, endPoint y: 251, distance: 12.8
click at [703, 248] on div "🤓 Quelques vérifications 🤓" at bounding box center [418, 240] width 690 height 13
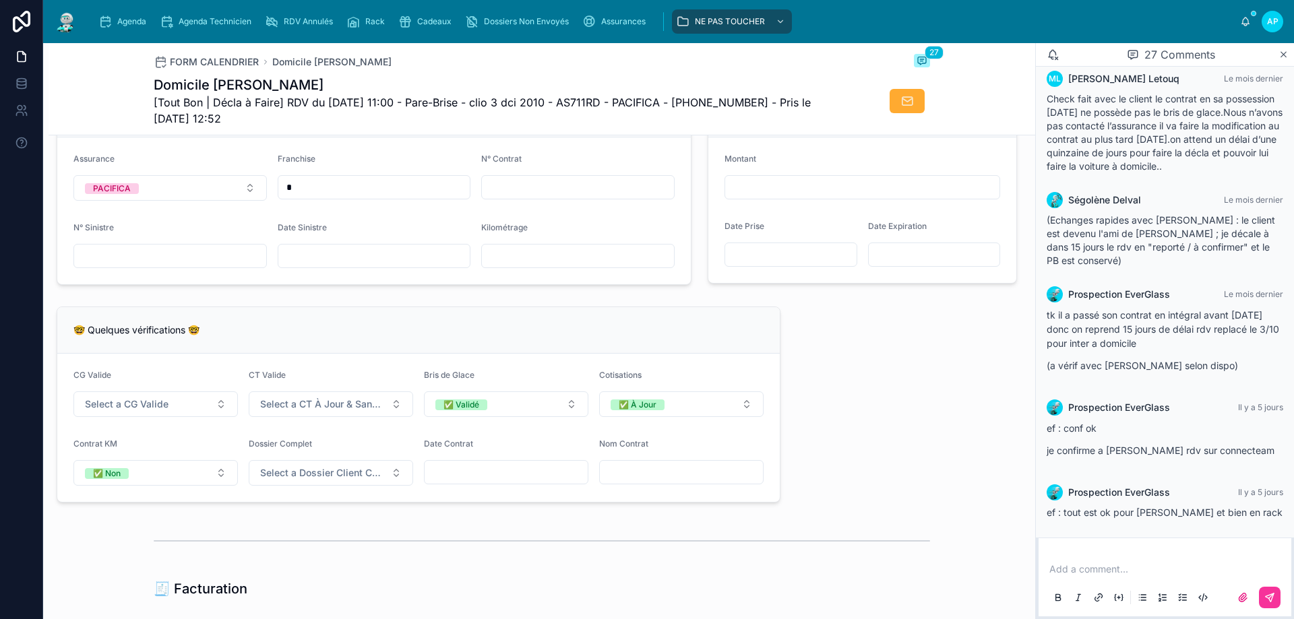
scroll to position [809, 0]
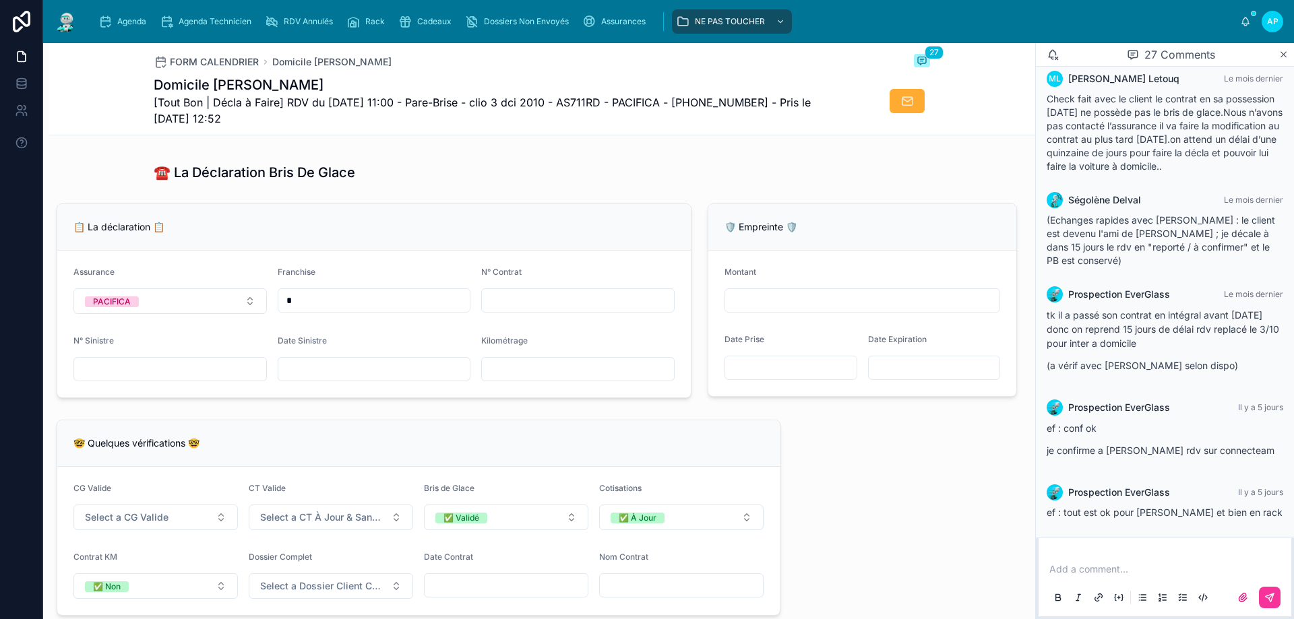
drag, startPoint x: 548, startPoint y: 385, endPoint x: 528, endPoint y: 312, distance: 75.3
click at [548, 379] on input "text" at bounding box center [578, 369] width 192 height 19
click at [524, 303] on input "text" at bounding box center [578, 300] width 192 height 19
click at [524, 379] on input "text" at bounding box center [578, 369] width 192 height 19
click at [98, 379] on input "text" at bounding box center [170, 369] width 192 height 19
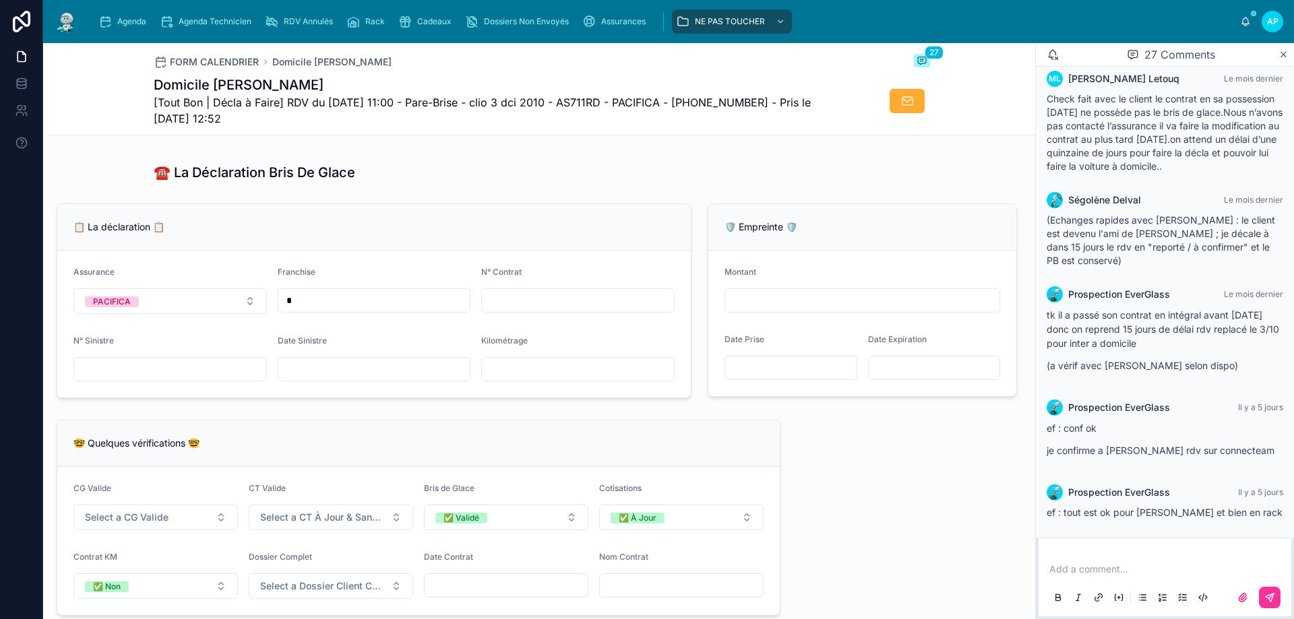
click at [494, 379] on input "text" at bounding box center [578, 369] width 192 height 19
click at [183, 379] on input "text" at bounding box center [170, 369] width 192 height 19
type input "**********"
click at [323, 251] on div "📋 La déclaration 📋" at bounding box center [373, 227] width 633 height 46
click at [339, 379] on input "text" at bounding box center [374, 369] width 192 height 19
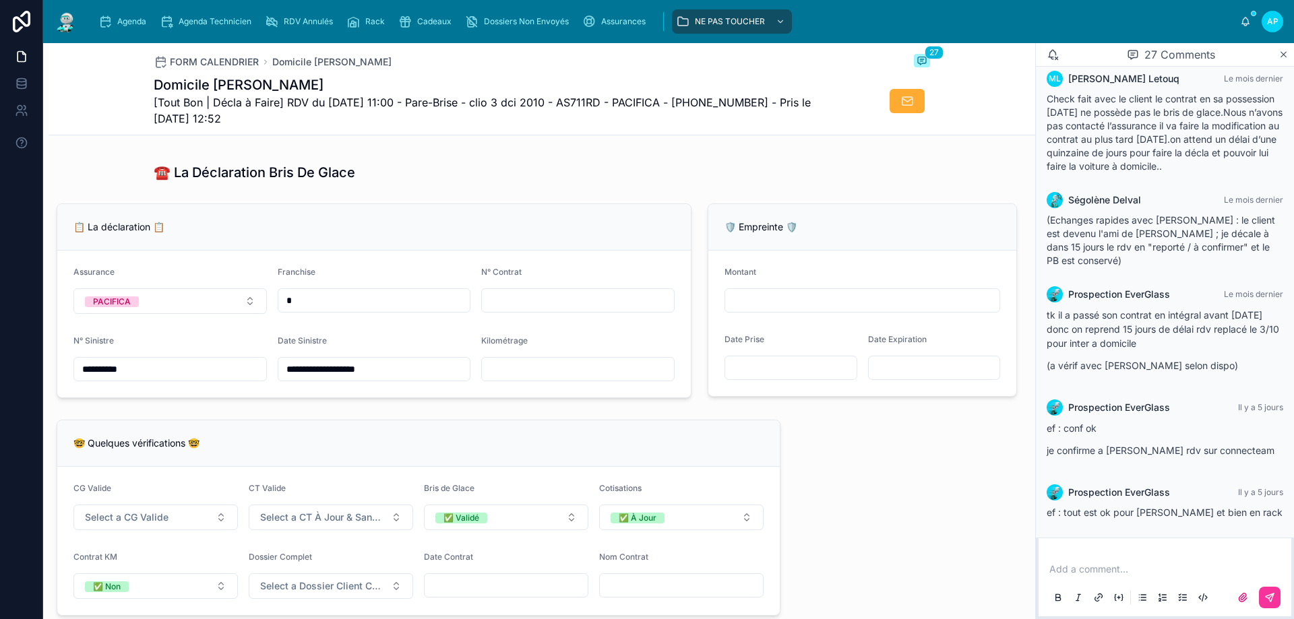
click at [503, 310] on input "text" at bounding box center [578, 300] width 192 height 19
type input "**********"
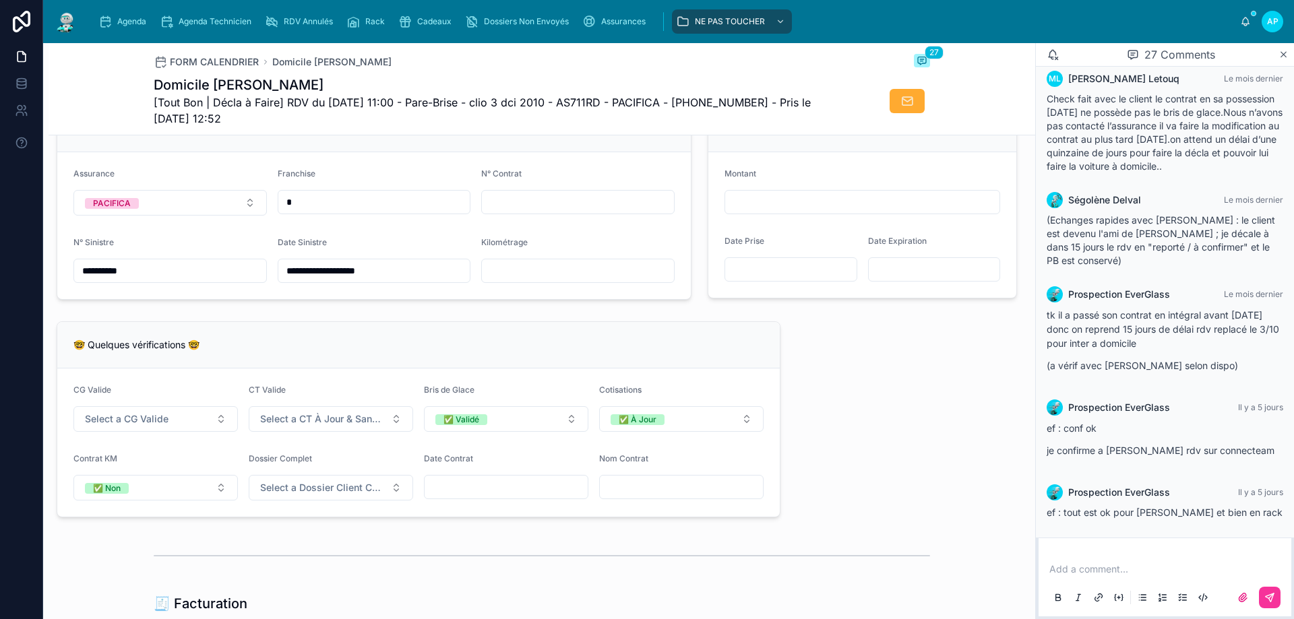
scroll to position [1011, 0]
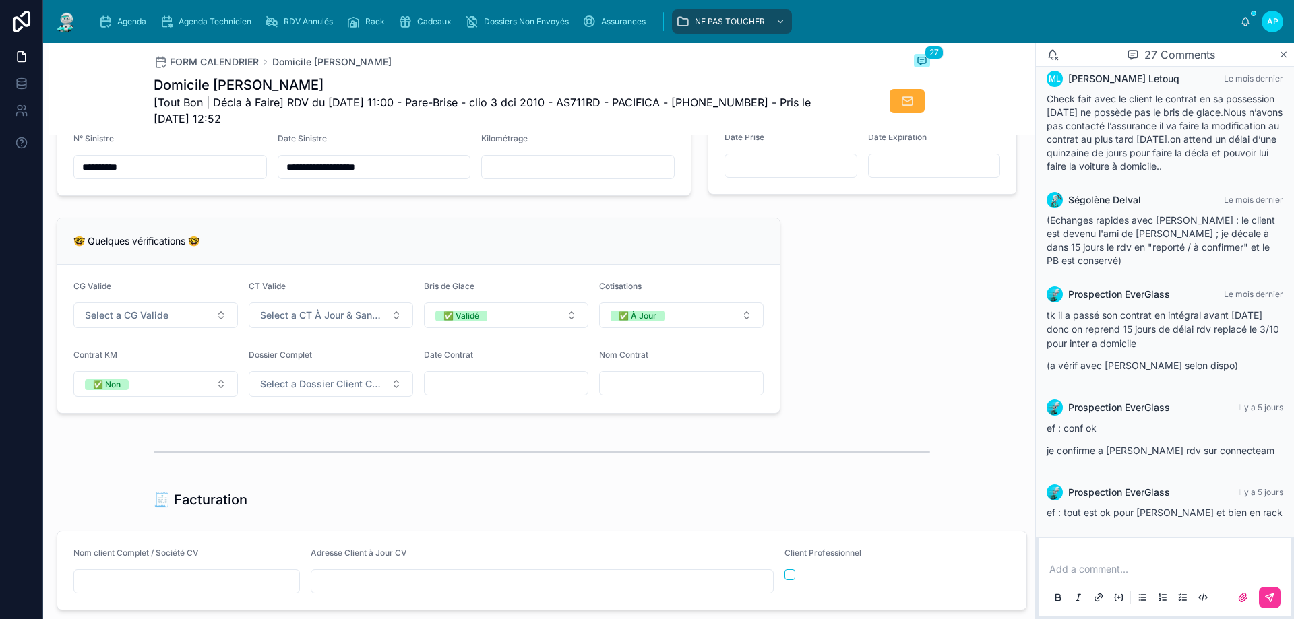
click at [629, 382] on div at bounding box center [681, 383] width 164 height 24
drag, startPoint x: 629, startPoint y: 385, endPoint x: 630, endPoint y: 392, distance: 7.5
click at [630, 391] on input "text" at bounding box center [681, 383] width 163 height 19
paste input "**********"
drag, startPoint x: 616, startPoint y: 391, endPoint x: 439, endPoint y: 379, distance: 177.7
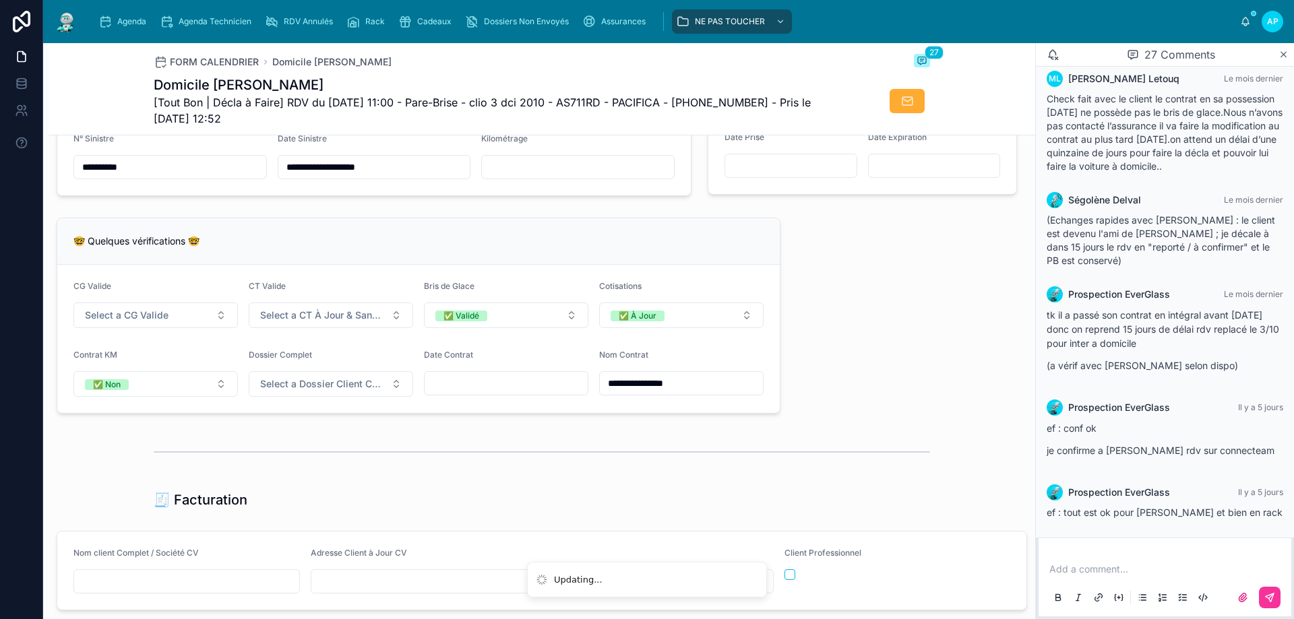
click at [438, 381] on form "**********" at bounding box center [418, 339] width 722 height 148
type input "**********"
click at [602, 435] on div "**********" at bounding box center [542, 408] width 986 height 2534
click at [505, 419] on div "**********" at bounding box center [419, 315] width 740 height 207
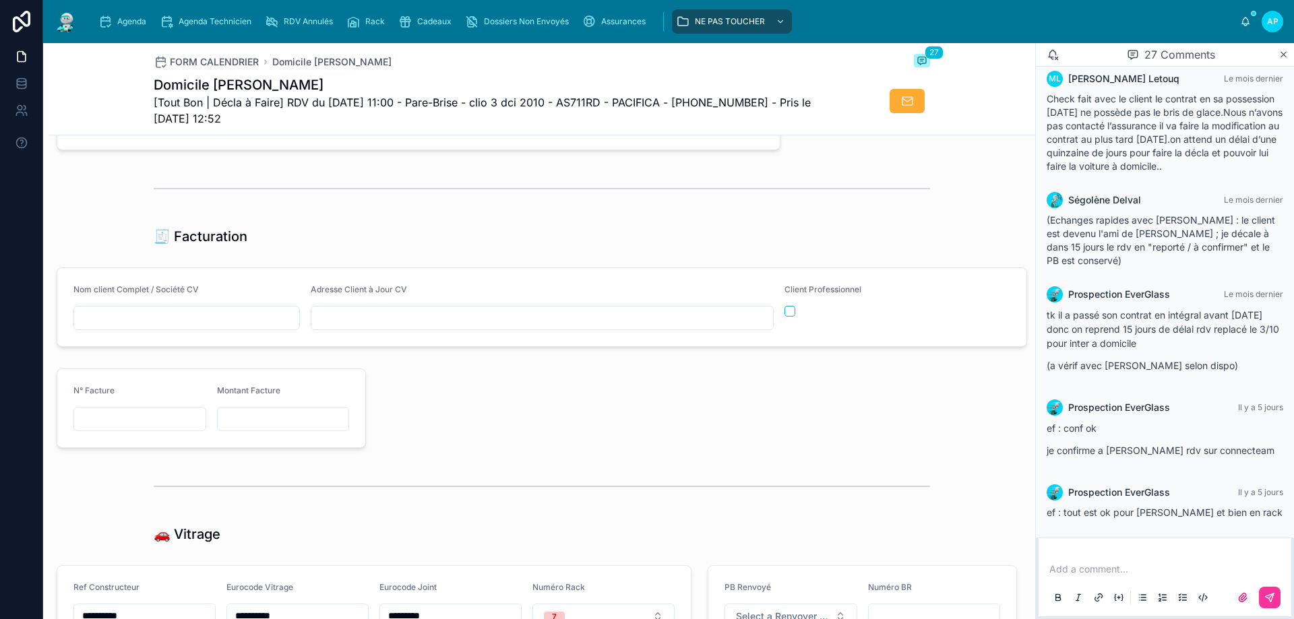
scroll to position [1280, 0]
click at [377, 321] on input "text" at bounding box center [542, 312] width 462 height 19
paste input "**********"
type input "**********"
click at [455, 372] on div at bounding box center [699, 402] width 651 height 90
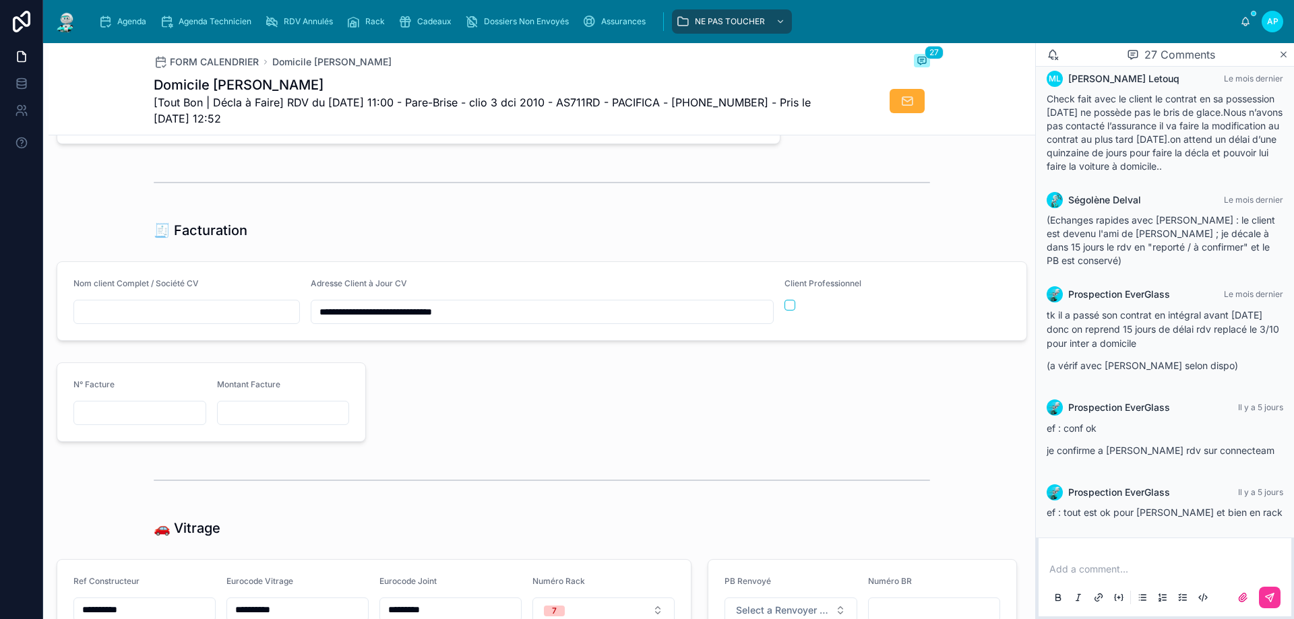
click at [123, 318] on input "text" at bounding box center [186, 312] width 225 height 19
paste input "**********"
type input "**********"
click at [270, 240] on div "🧾 Facturation" at bounding box center [542, 230] width 776 height 19
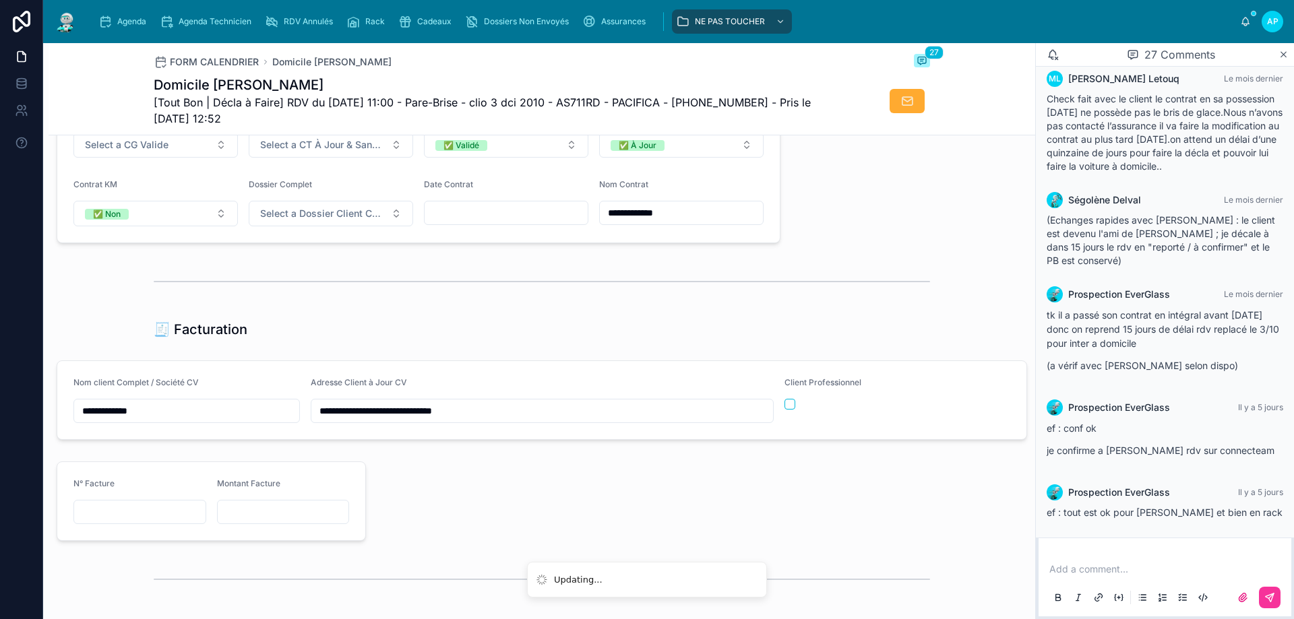
scroll to position [1078, 0]
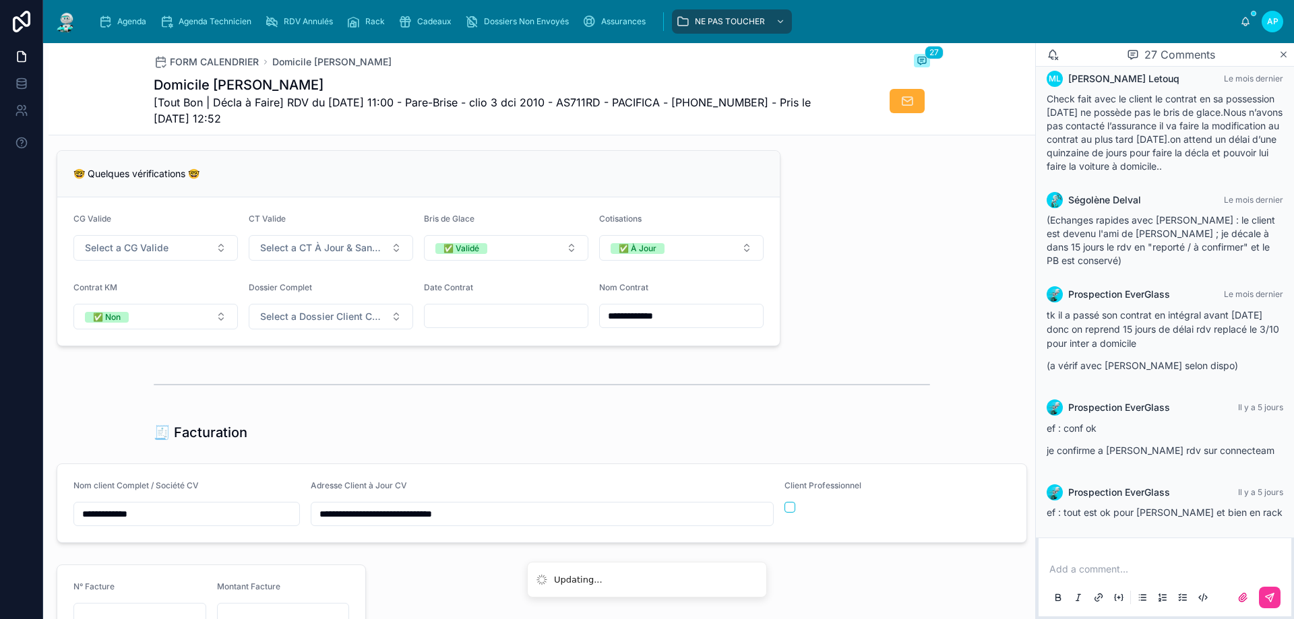
click at [438, 325] on input "text" at bounding box center [506, 316] width 163 height 19
paste input "**********"
type input "**********"
click at [708, 192] on div "🤓 Quelques vérifications 🤓" at bounding box center [418, 174] width 722 height 46
click at [607, 441] on div "🧾 Facturation" at bounding box center [542, 432] width 776 height 19
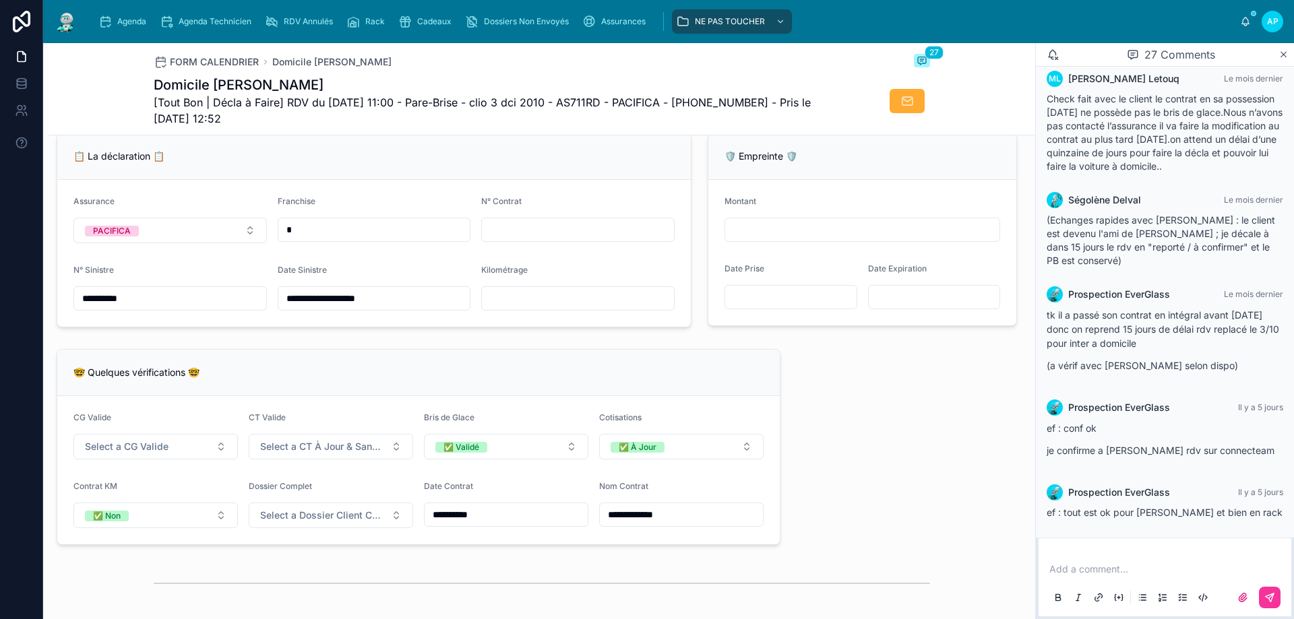
scroll to position [876, 0]
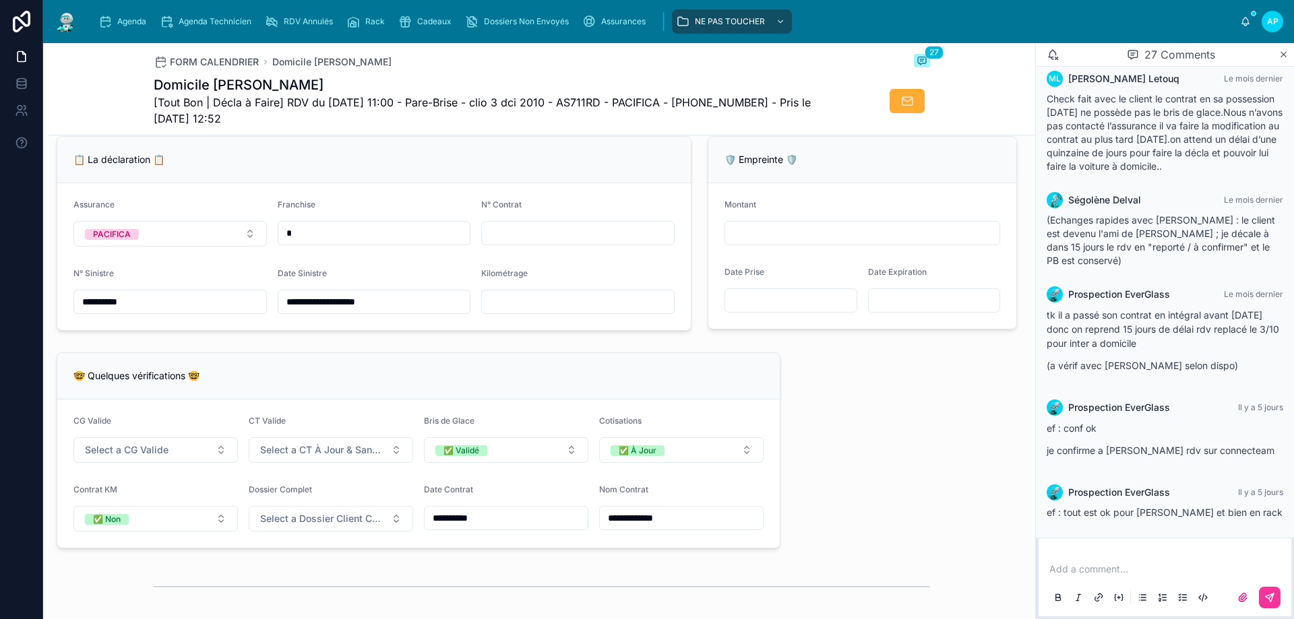
click at [499, 240] on input "text" at bounding box center [578, 233] width 192 height 19
paste input "**********"
type input "**********"
click at [186, 284] on div "N° Sinistre" at bounding box center [169, 276] width 193 height 16
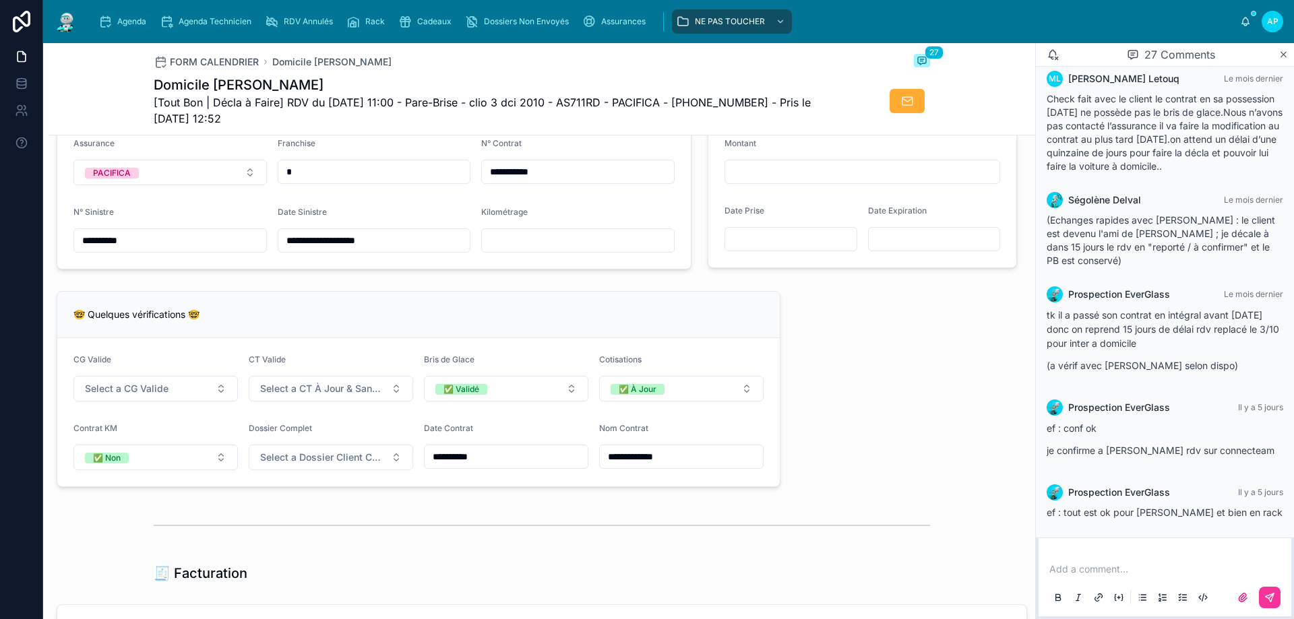
scroll to position [1011, 0]
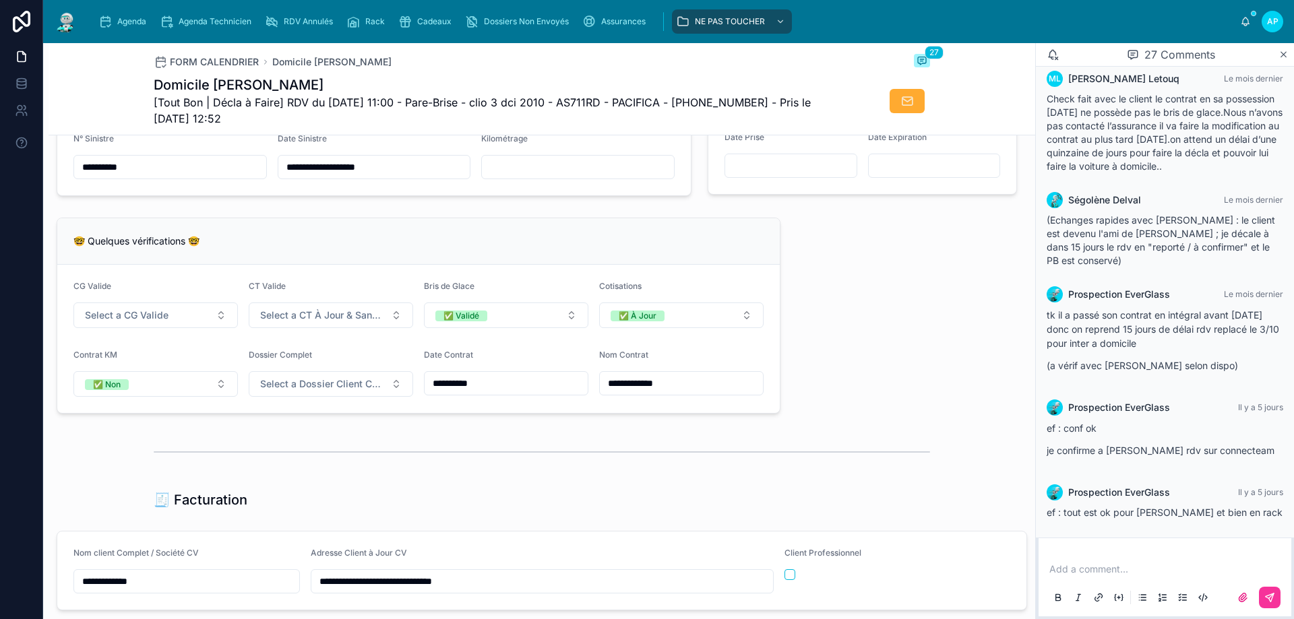
click at [276, 322] on span "Select a CT À Jour & Sans BDG" at bounding box center [322, 315] width 125 height 13
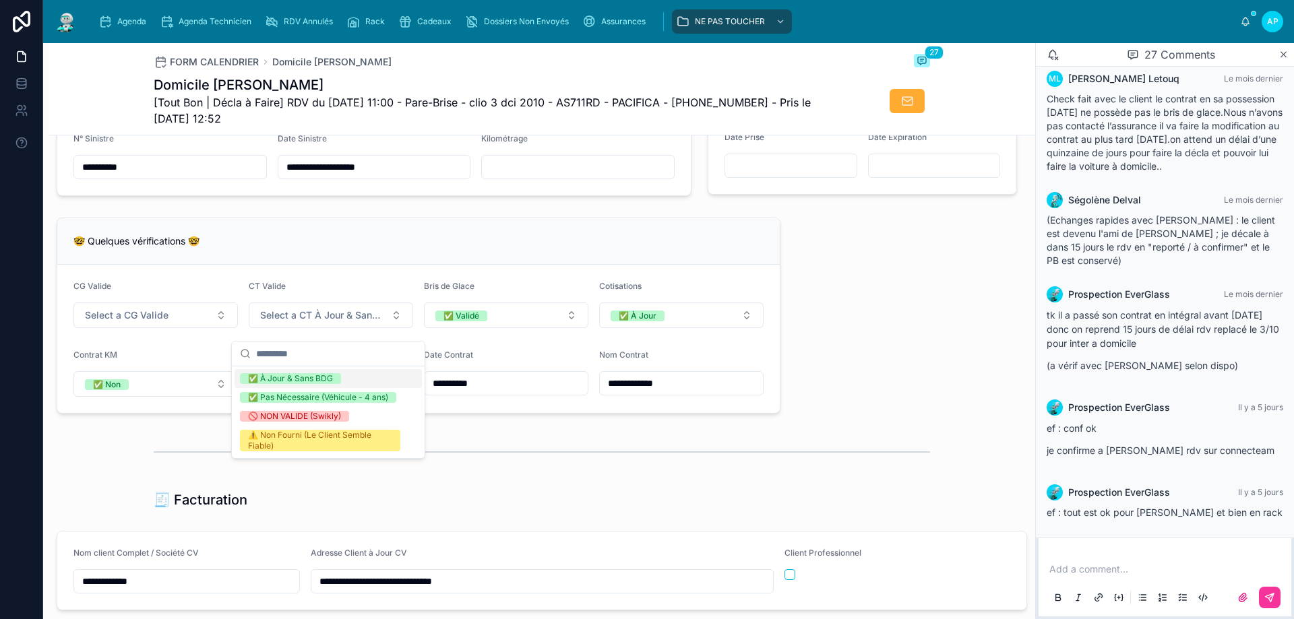
click at [295, 377] on div "✅ À Jour & Sans BDG" at bounding box center [290, 378] width 85 height 11
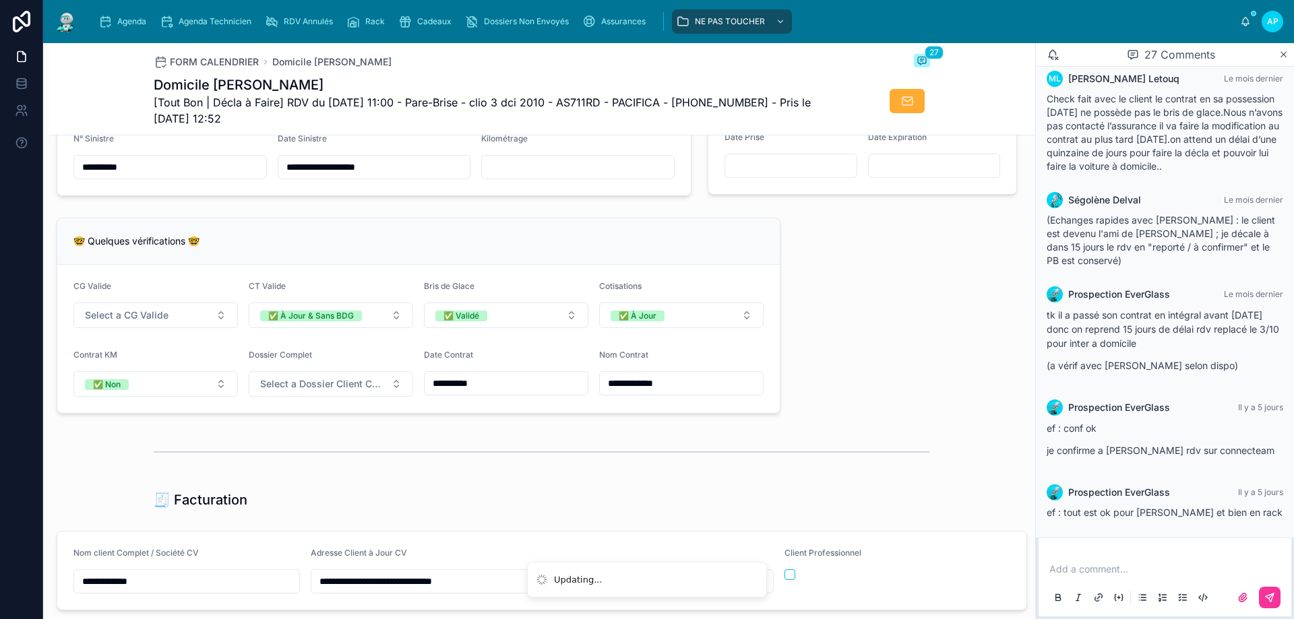
click at [158, 319] on span "Select a CG Valide" at bounding box center [127, 315] width 84 height 13
click at [146, 377] on div "✅ Oui" at bounding box center [154, 378] width 187 height 19
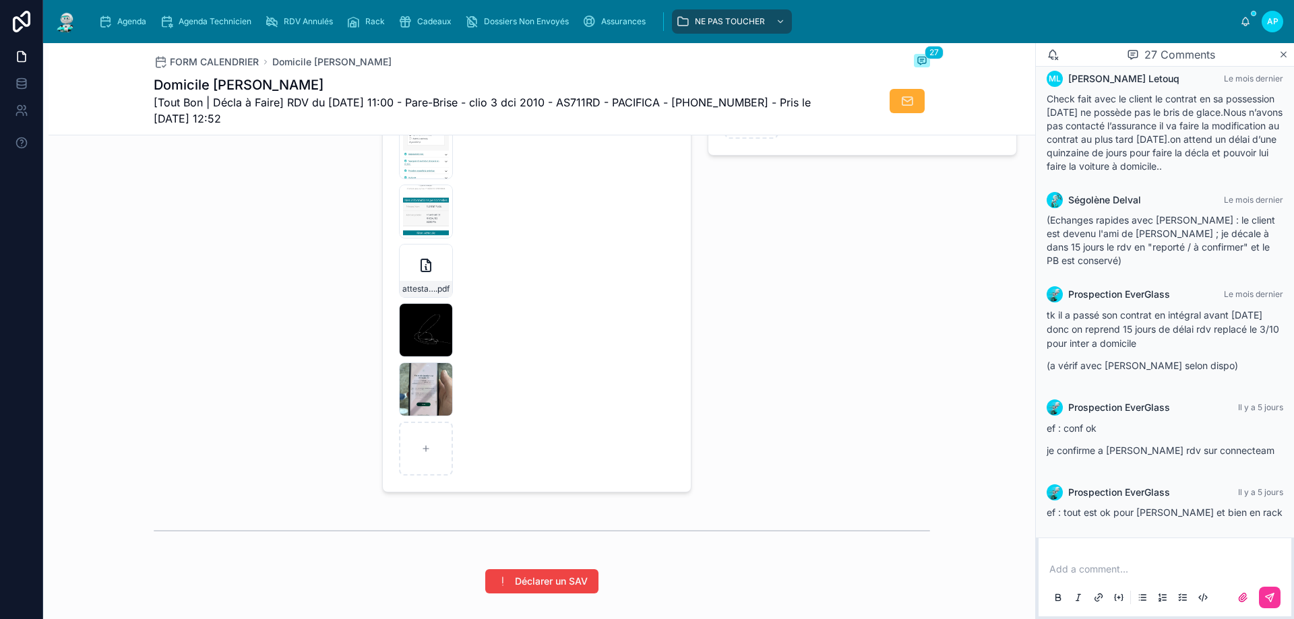
scroll to position [2028, 0]
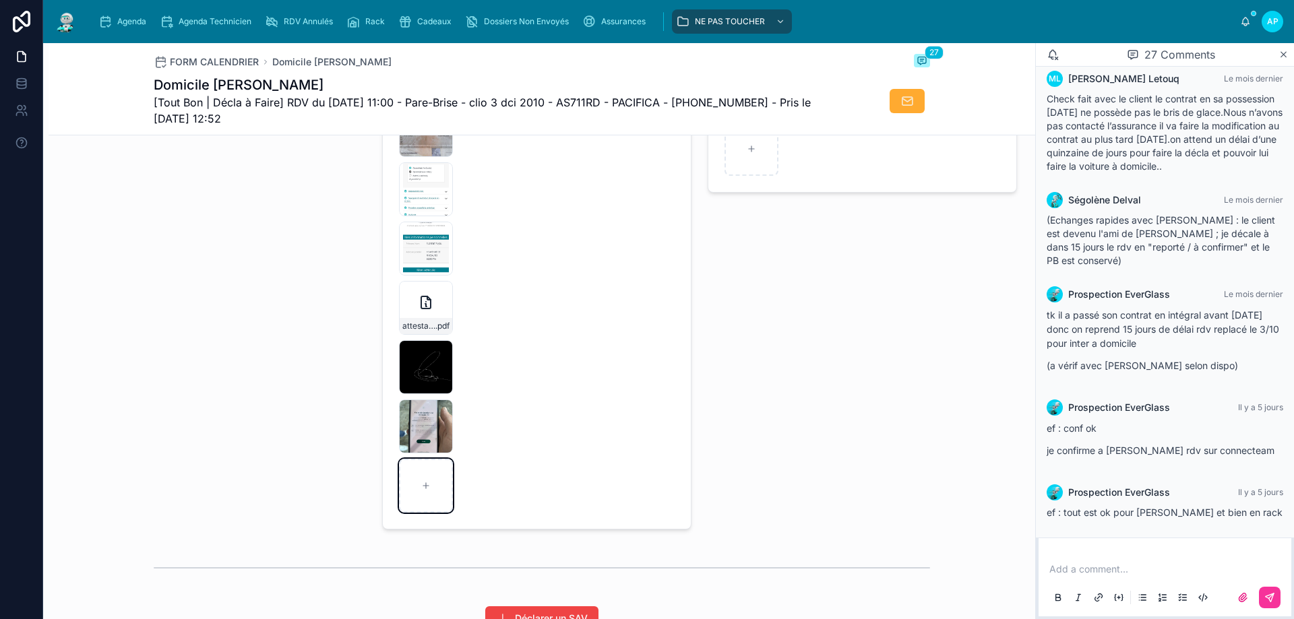
click at [408, 489] on div at bounding box center [426, 486] width 54 height 54
type input "**********"
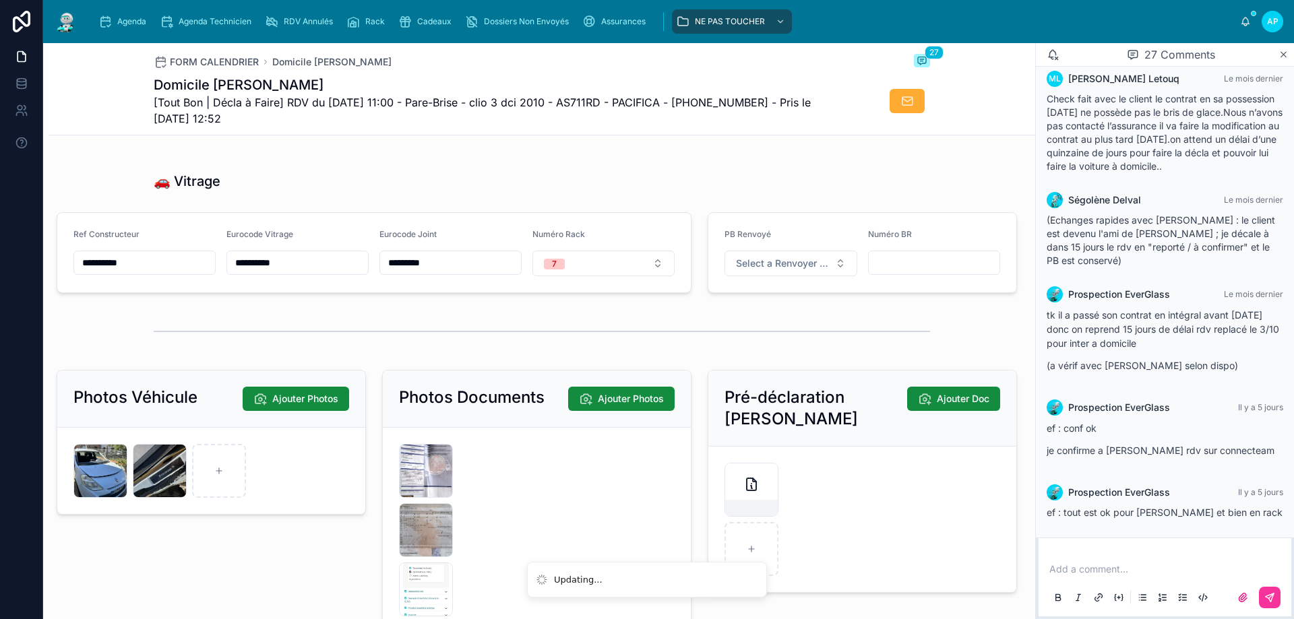
scroll to position [1691, 0]
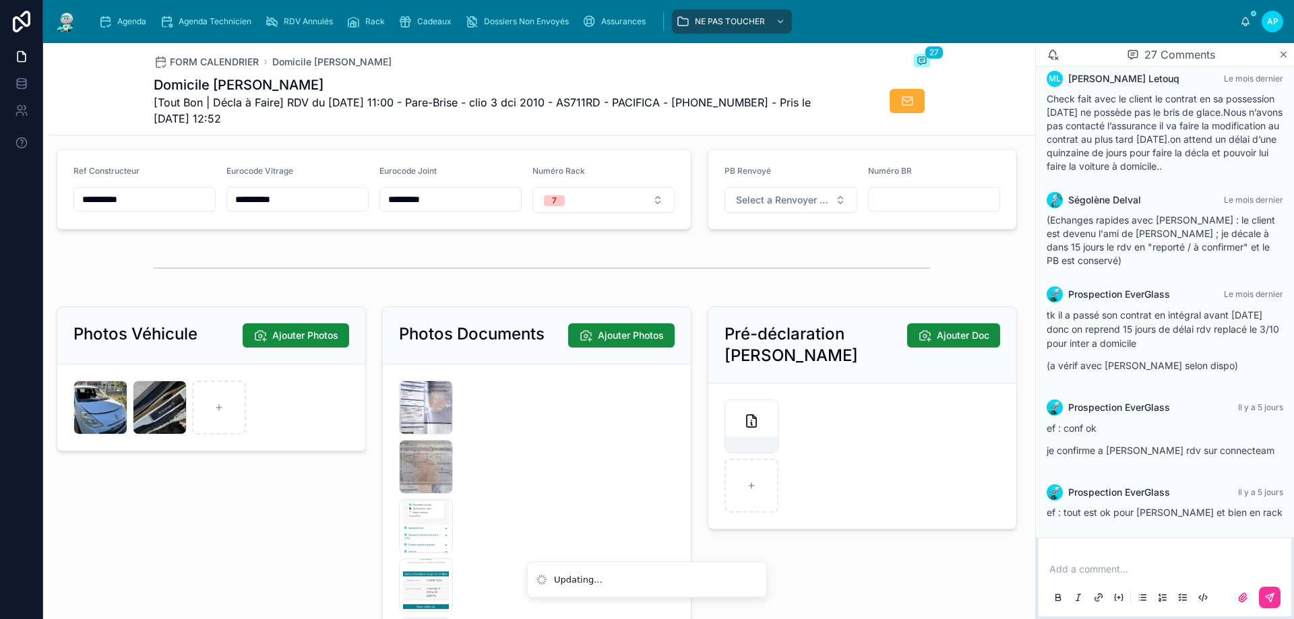
click at [0, 0] on div at bounding box center [0, 0] width 0 height 0
click at [124, 27] on div "Agenda" at bounding box center [124, 22] width 53 height 22
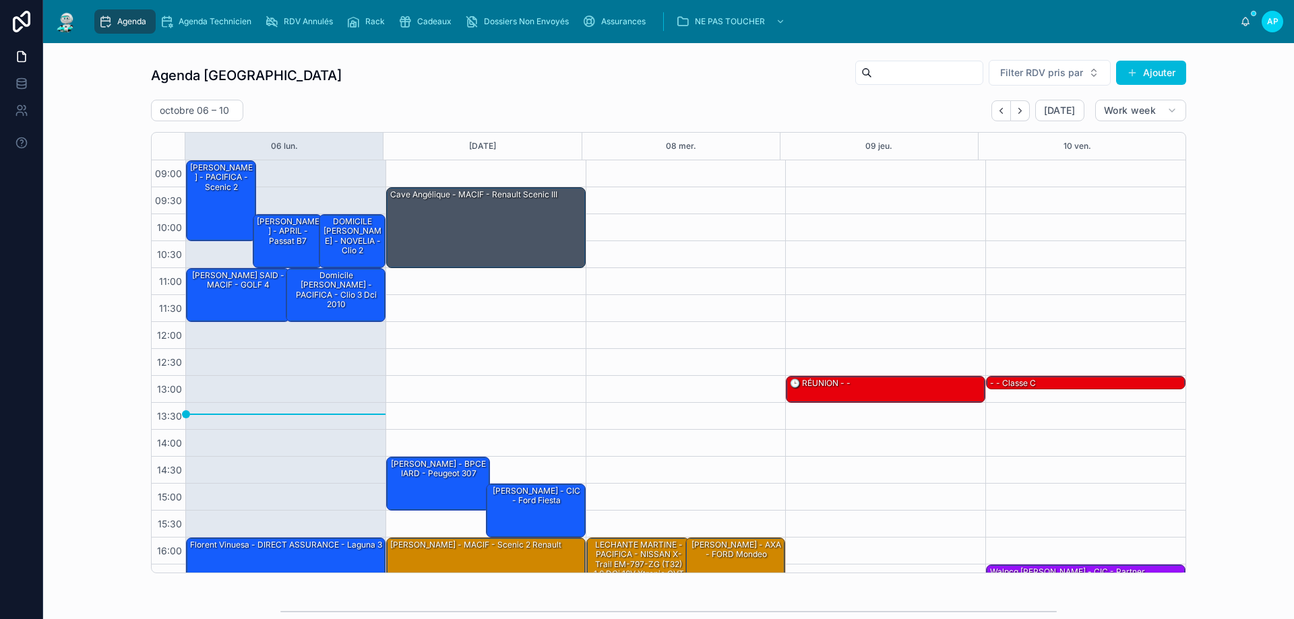
click at [998, 106] on icon "Back" at bounding box center [1001, 111] width 10 height 10
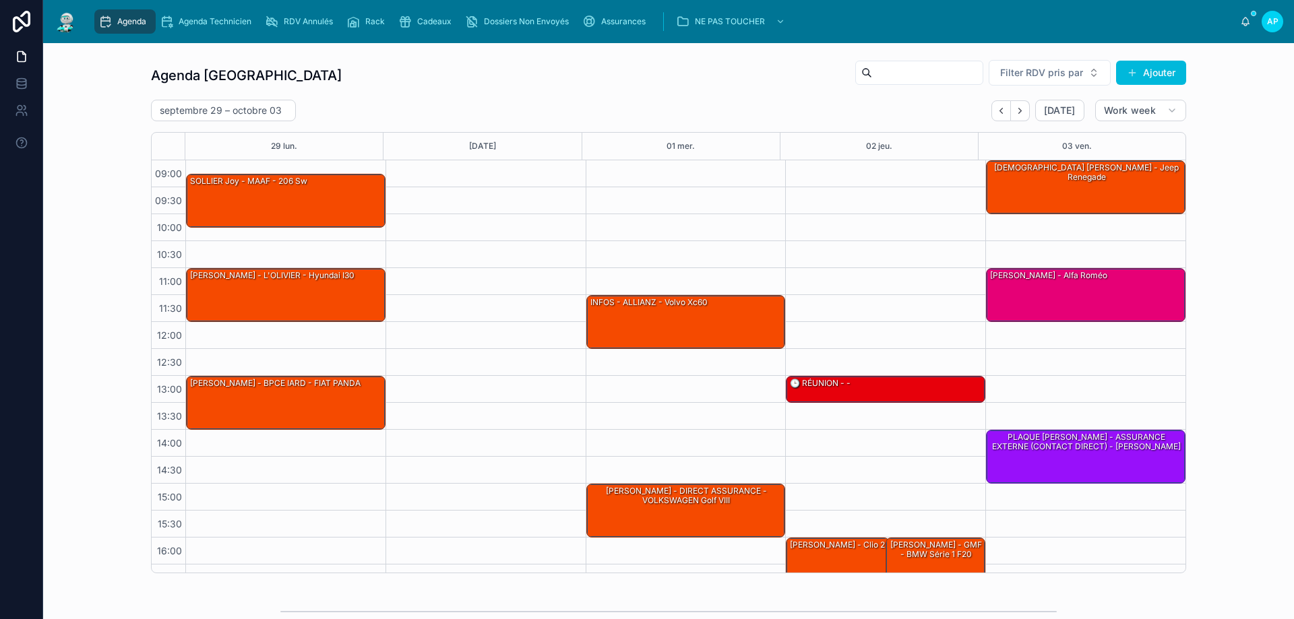
click at [997, 106] on icon "Back" at bounding box center [1001, 111] width 10 height 10
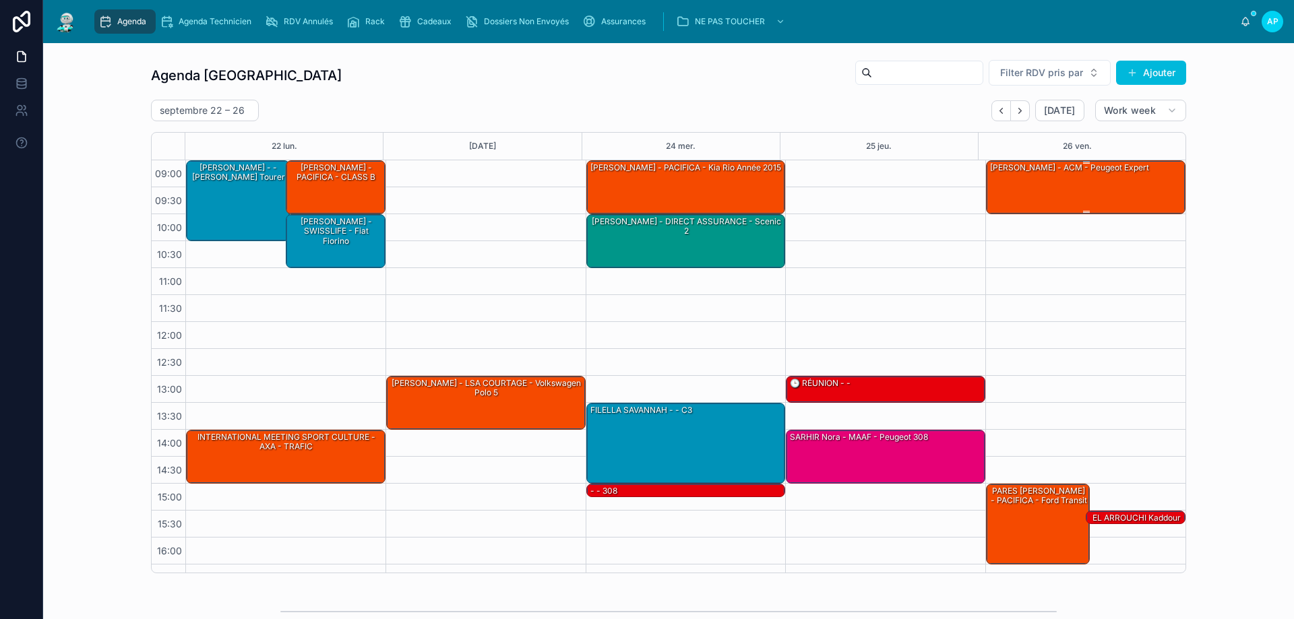
click at [1108, 182] on div "[PERSON_NAME] - ACM - Peugeot expert" at bounding box center [1085, 186] width 195 height 51
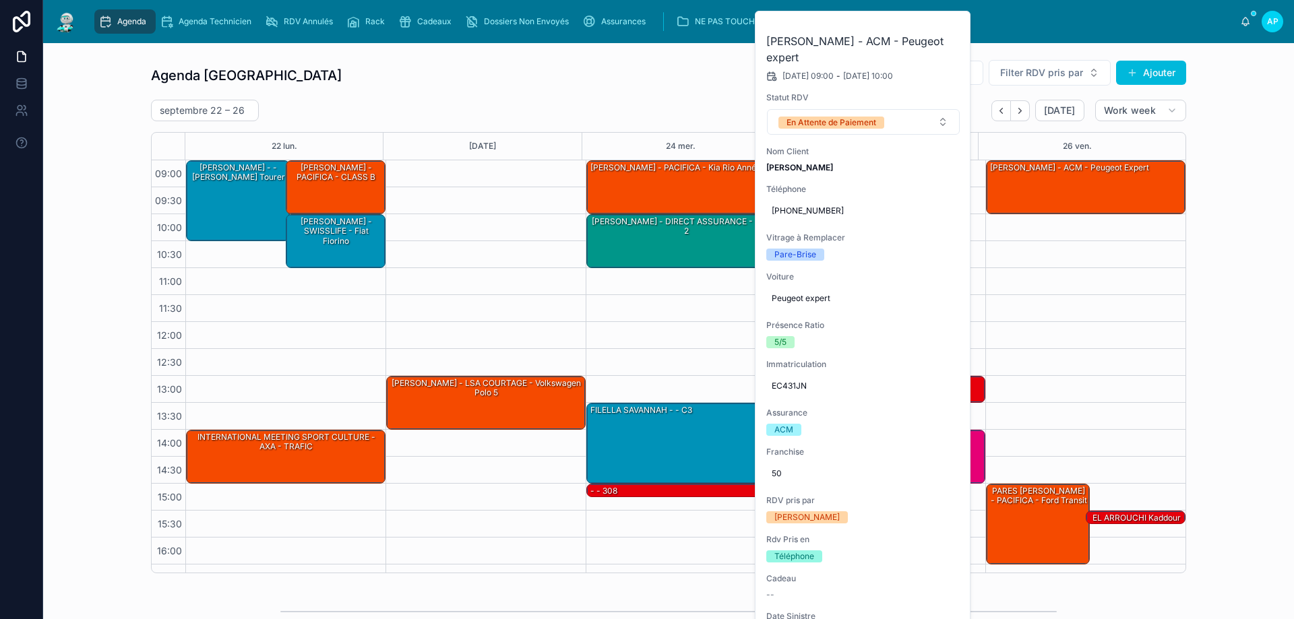
click at [0, 0] on icon at bounding box center [0, 0] width 0 height 0
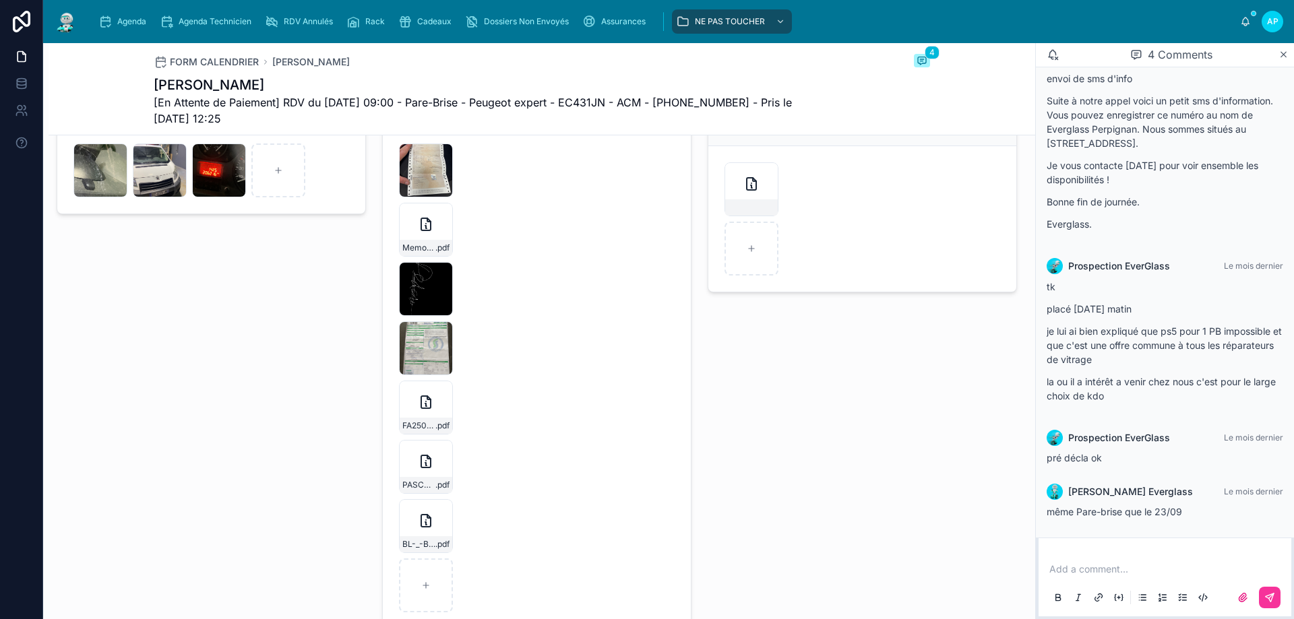
scroll to position [2021, 0]
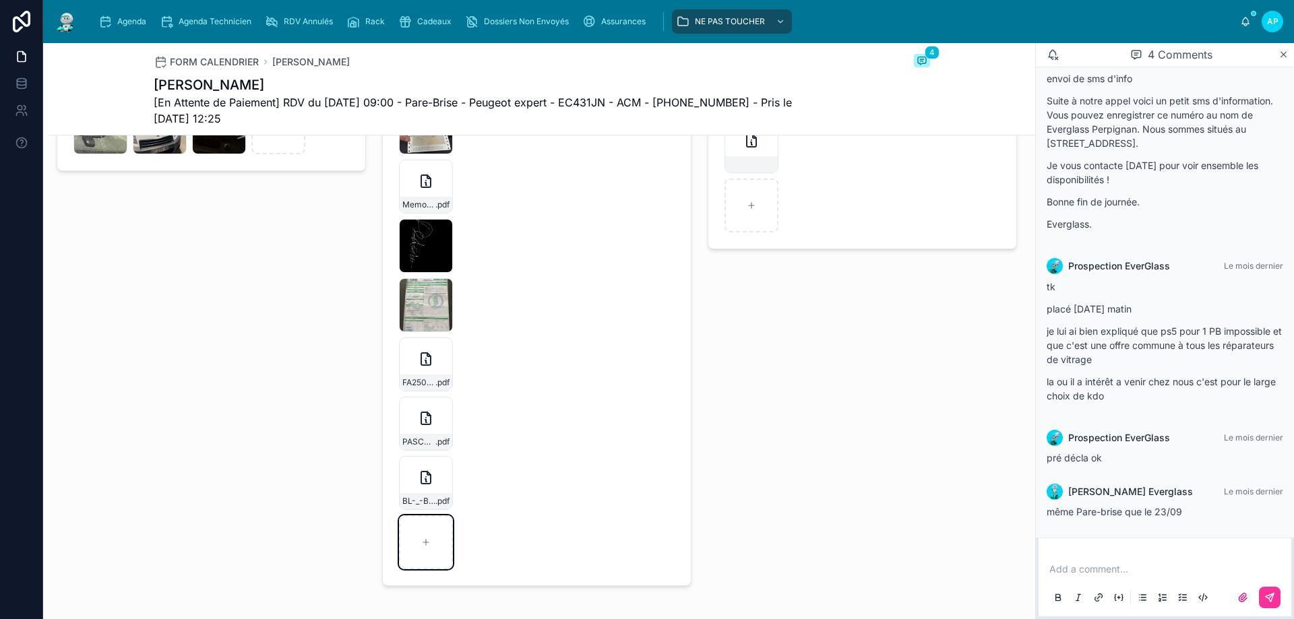
click at [415, 550] on div at bounding box center [426, 542] width 54 height 54
type input "**********"
click at [77, 15] on img at bounding box center [66, 22] width 24 height 22
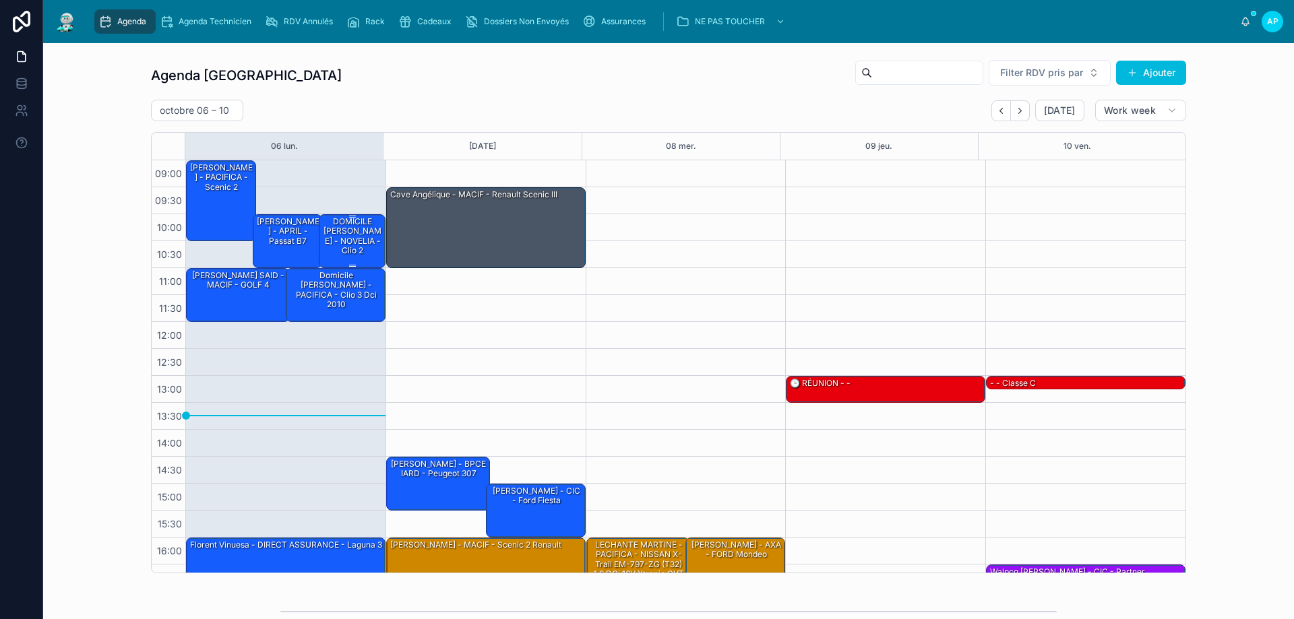
click at [342, 239] on div "DOMICILE [PERSON_NAME] - NOVELIA - Clio 2" at bounding box center [352, 237] width 63 height 42
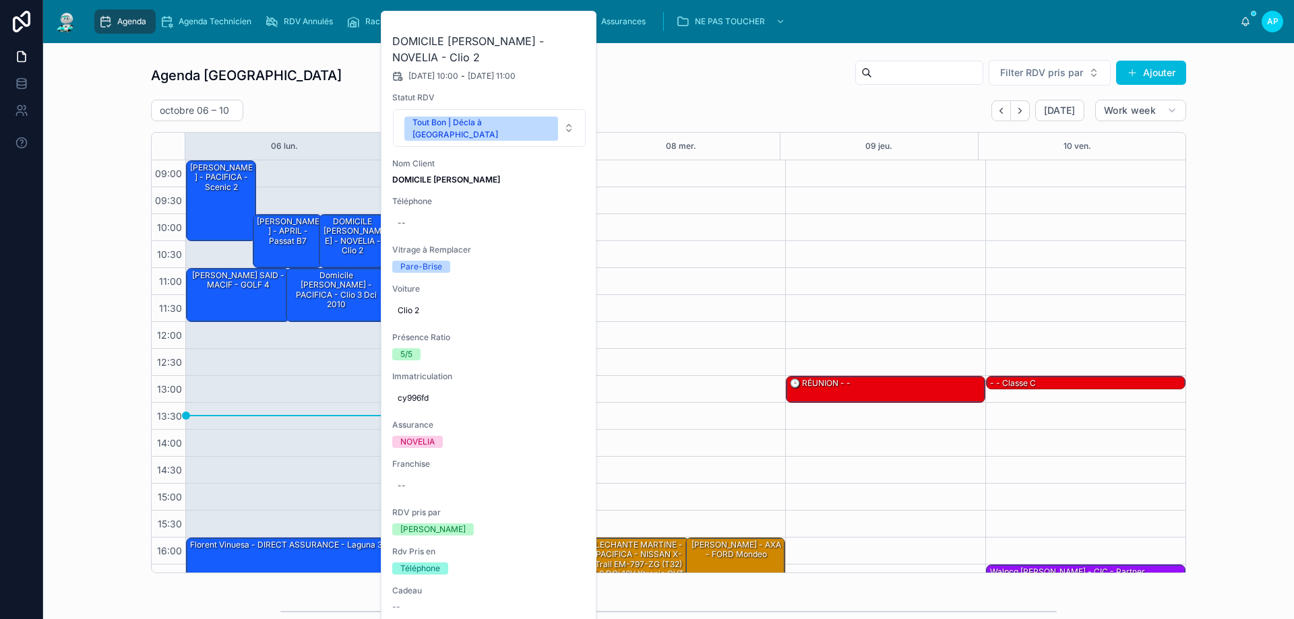
click at [0, 0] on icon at bounding box center [0, 0] width 0 height 0
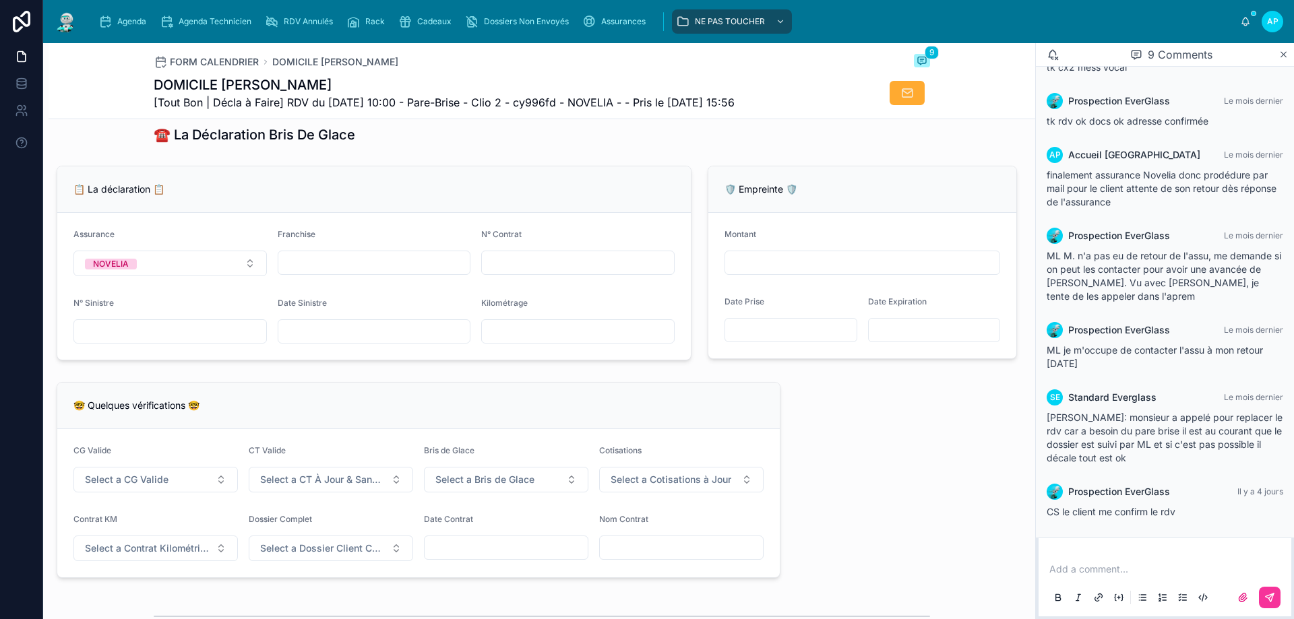
scroll to position [831, 0]
click at [209, 492] on button "Select a CG Valide" at bounding box center [155, 479] width 164 height 26
click at [104, 540] on span "✅ Oui" at bounding box center [87, 542] width 41 height 11
click at [336, 480] on button "Select a CT À Jour & Sans BDG" at bounding box center [331, 479] width 164 height 26
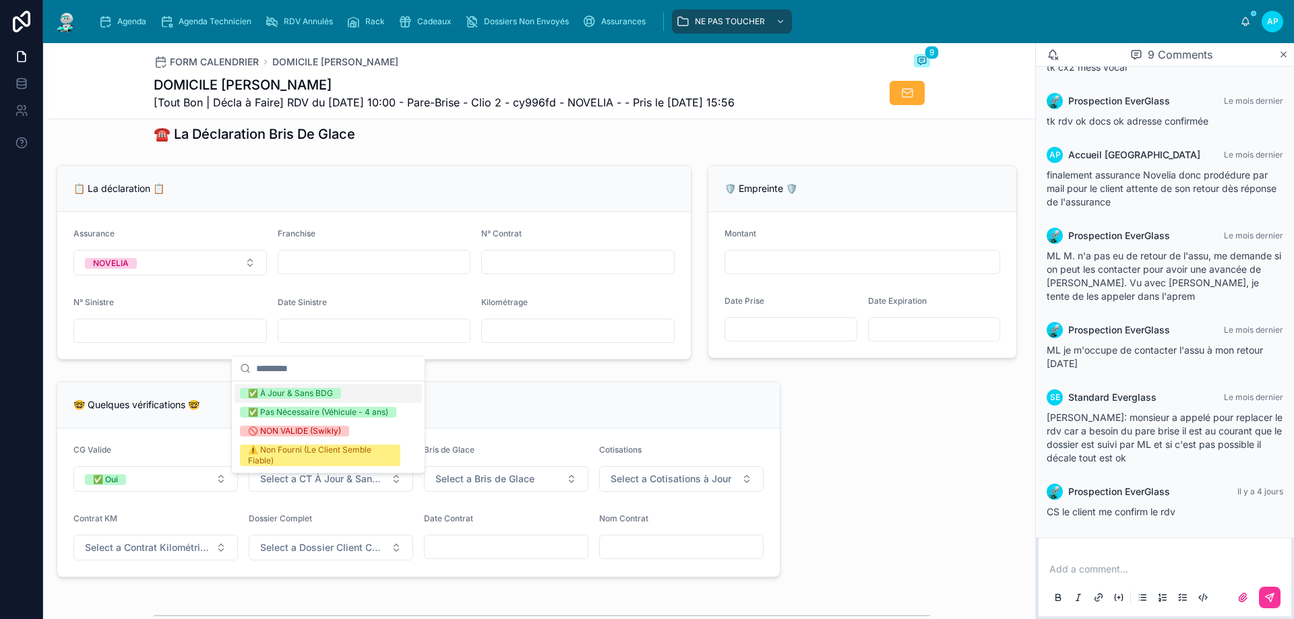
click at [309, 393] on div "✅ À Jour & Sans BDG" at bounding box center [290, 393] width 85 height 11
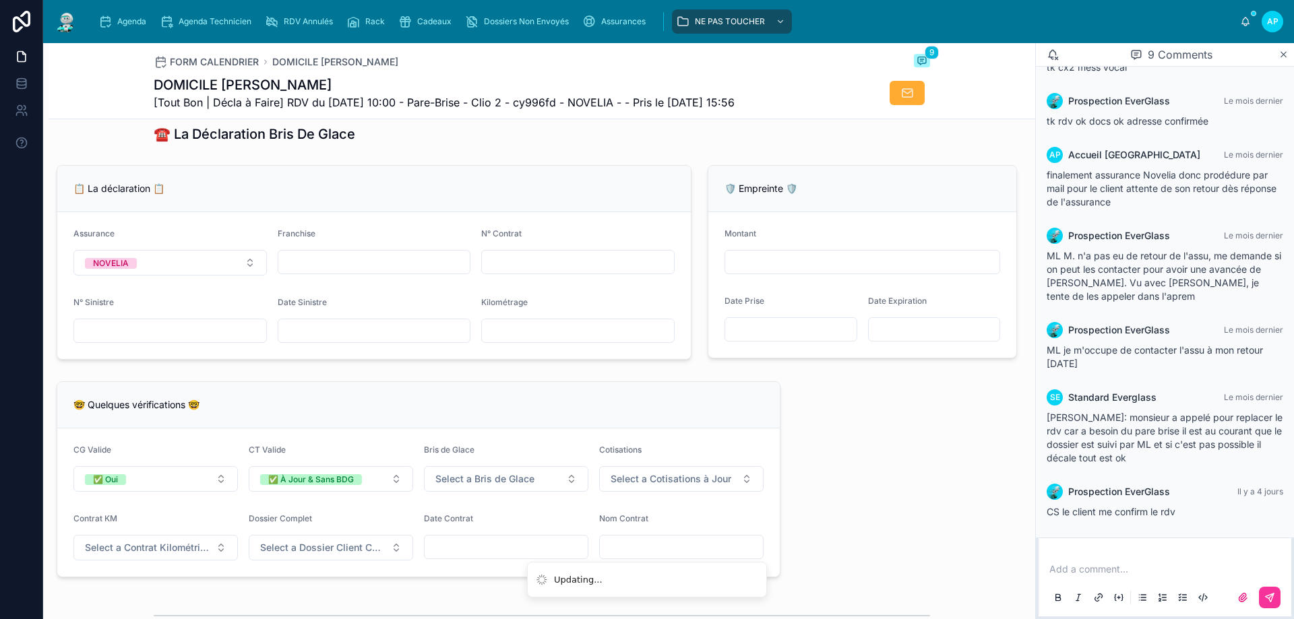
click at [477, 486] on span "Select a Bris de Glace" at bounding box center [484, 478] width 99 height 13
click at [443, 546] on div "✅ Validé" at bounding box center [438, 542] width 35 height 11
click at [679, 478] on button "Select a Cotisations à Jour" at bounding box center [681, 479] width 164 height 26
click at [637, 546] on span "✅ À Jour" at bounding box center [612, 542] width 53 height 11
click at [373, 492] on button "✅ À Jour & Sans BDG" at bounding box center [331, 479] width 164 height 26
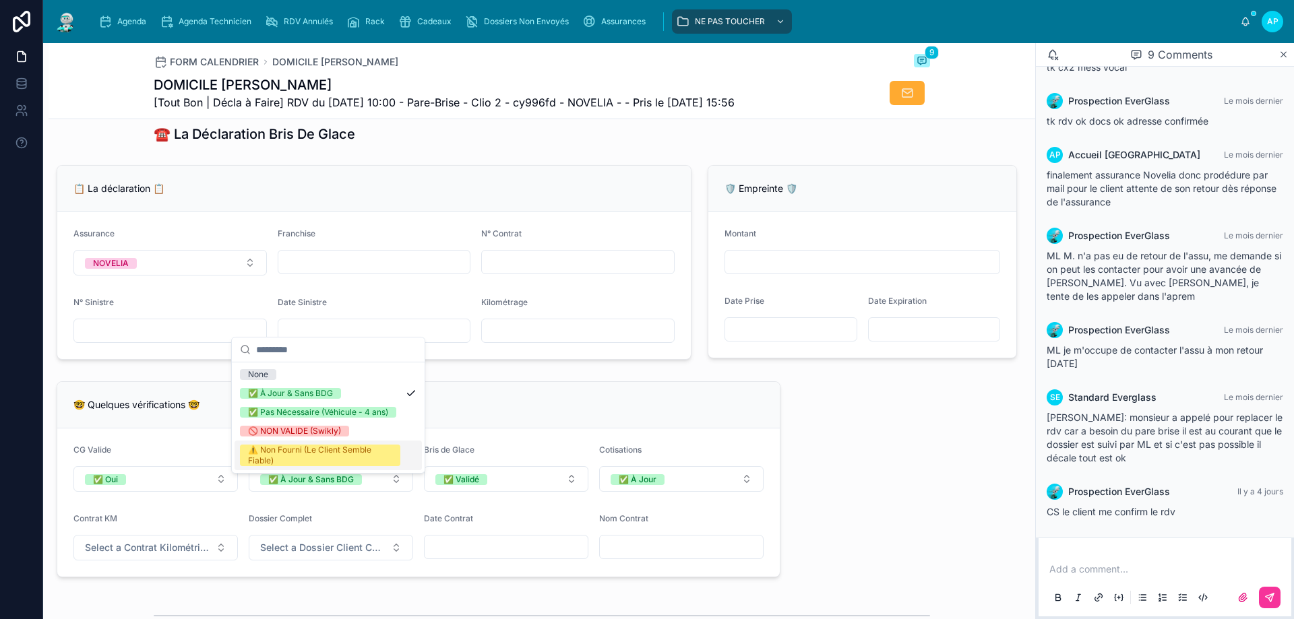
click at [288, 555] on span "Select a Dossier Client Complet" at bounding box center [322, 547] width 125 height 13
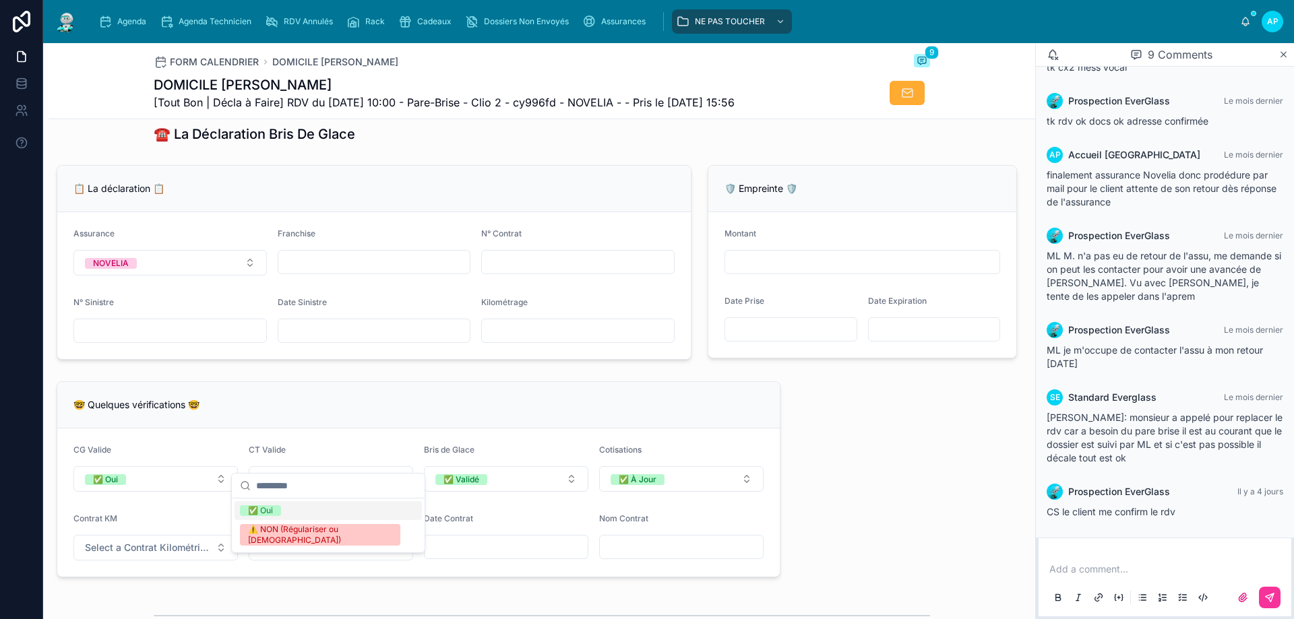
click at [276, 511] on span "✅ Oui" at bounding box center [260, 510] width 41 height 11
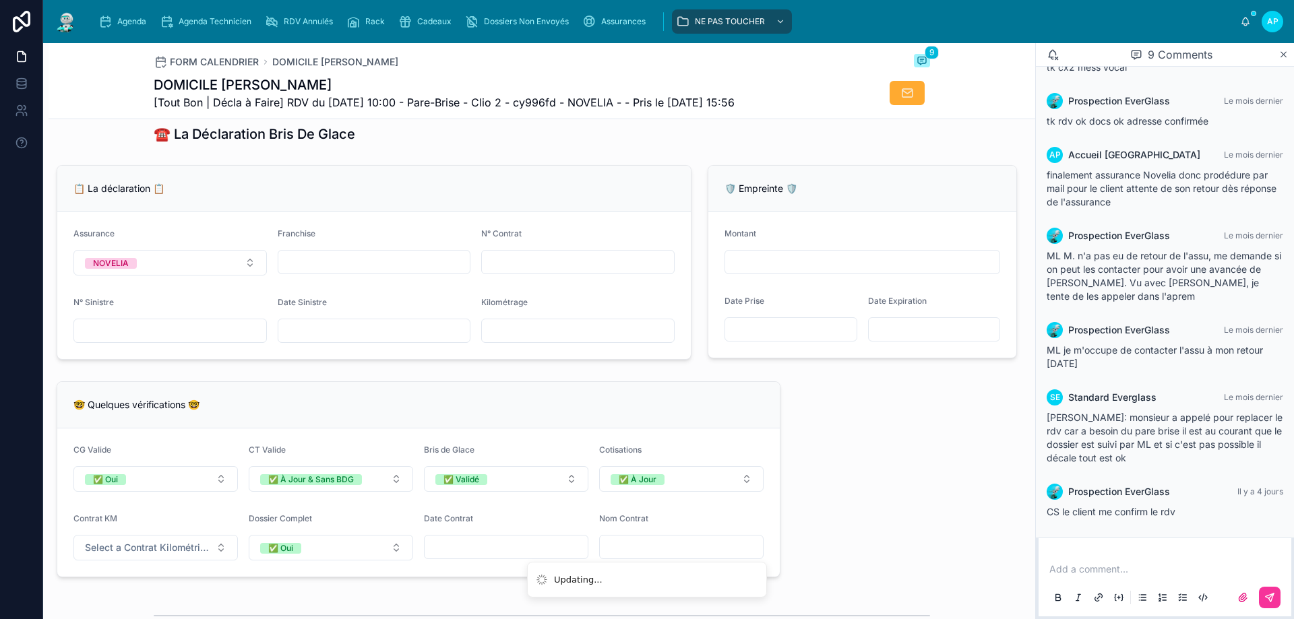
drag, startPoint x: 208, startPoint y: 562, endPoint x: 190, endPoint y: 555, distance: 18.8
click at [208, 555] on span "Select a Contrat Kilométrique" at bounding box center [147, 547] width 125 height 13
click at [113, 509] on div "✅ Non" at bounding box center [154, 510] width 187 height 19
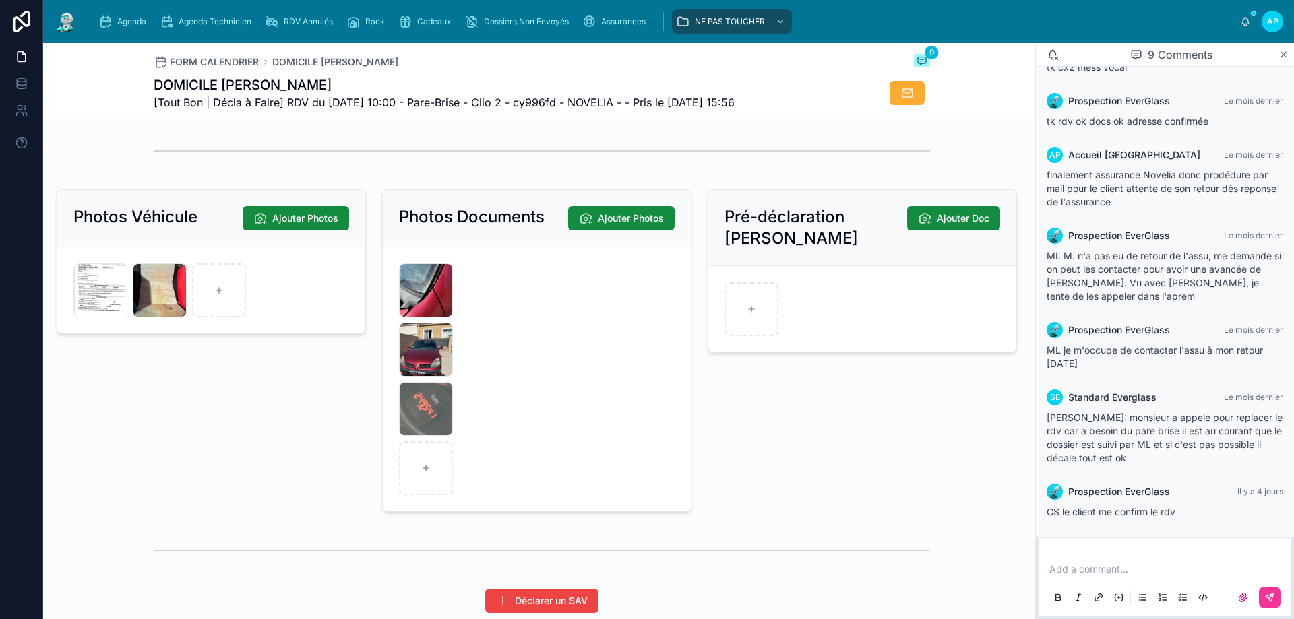
scroll to position [1774, 0]
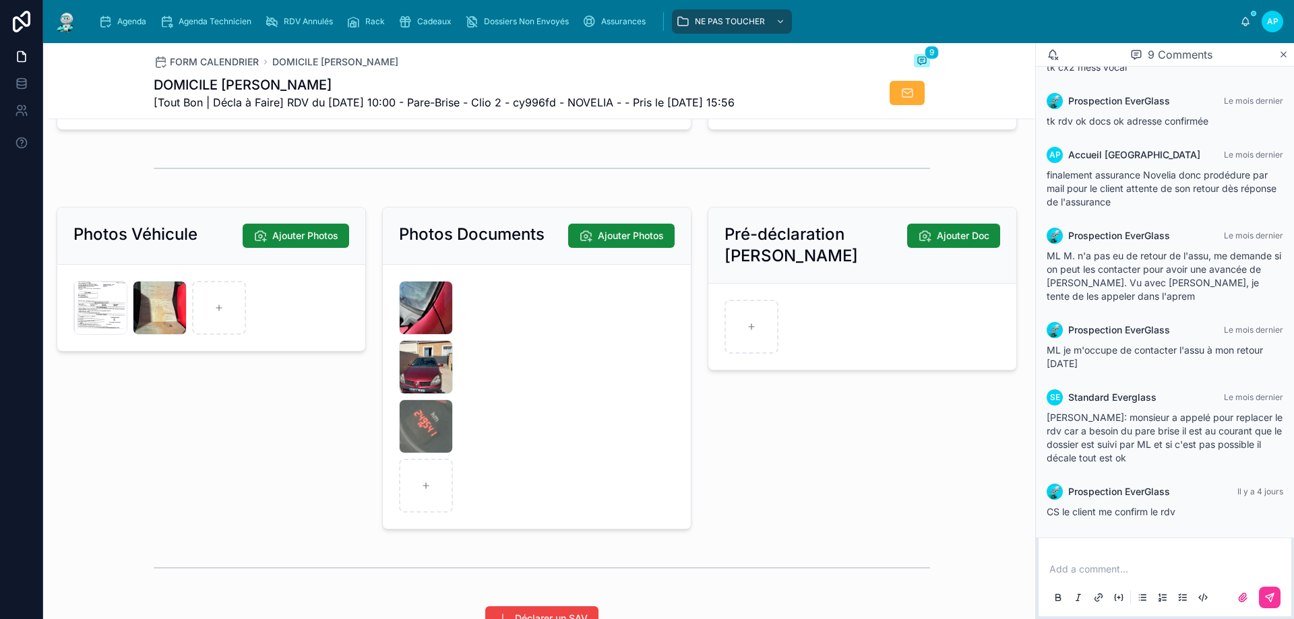
click at [99, 324] on div "294960781225631752 .jpeg" at bounding box center [100, 308] width 54 height 54
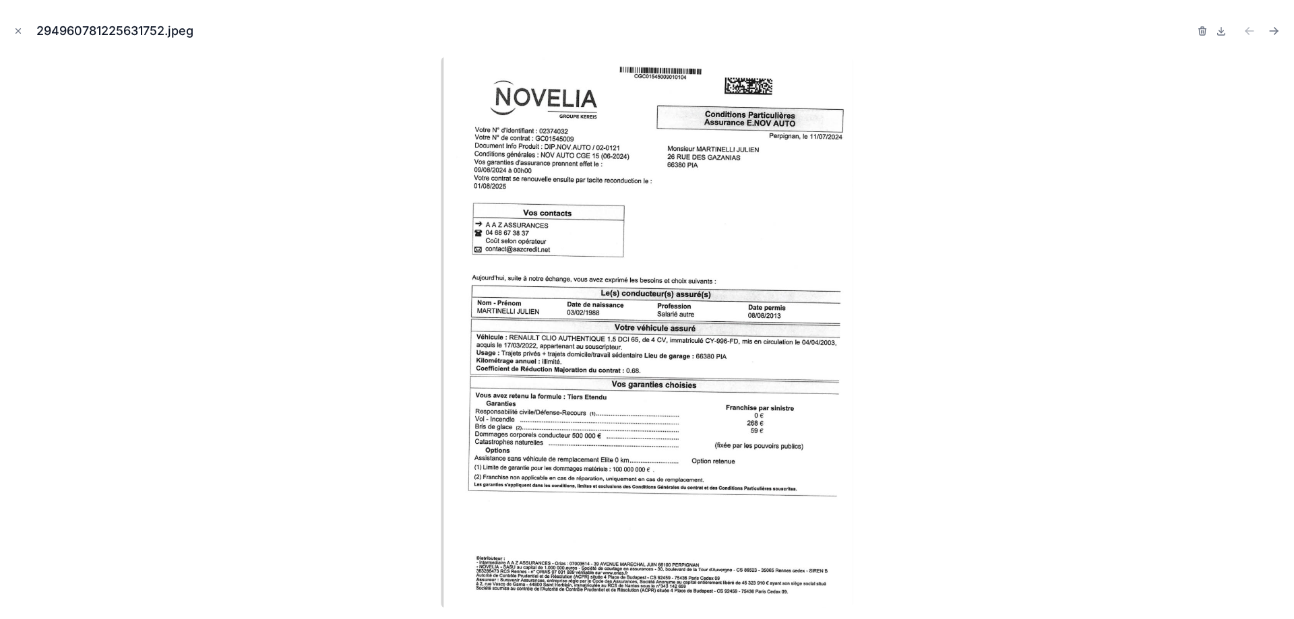
click at [621, 332] on img at bounding box center [647, 333] width 412 height 552
click at [18, 28] on icon "Close modal" at bounding box center [17, 30] width 9 height 9
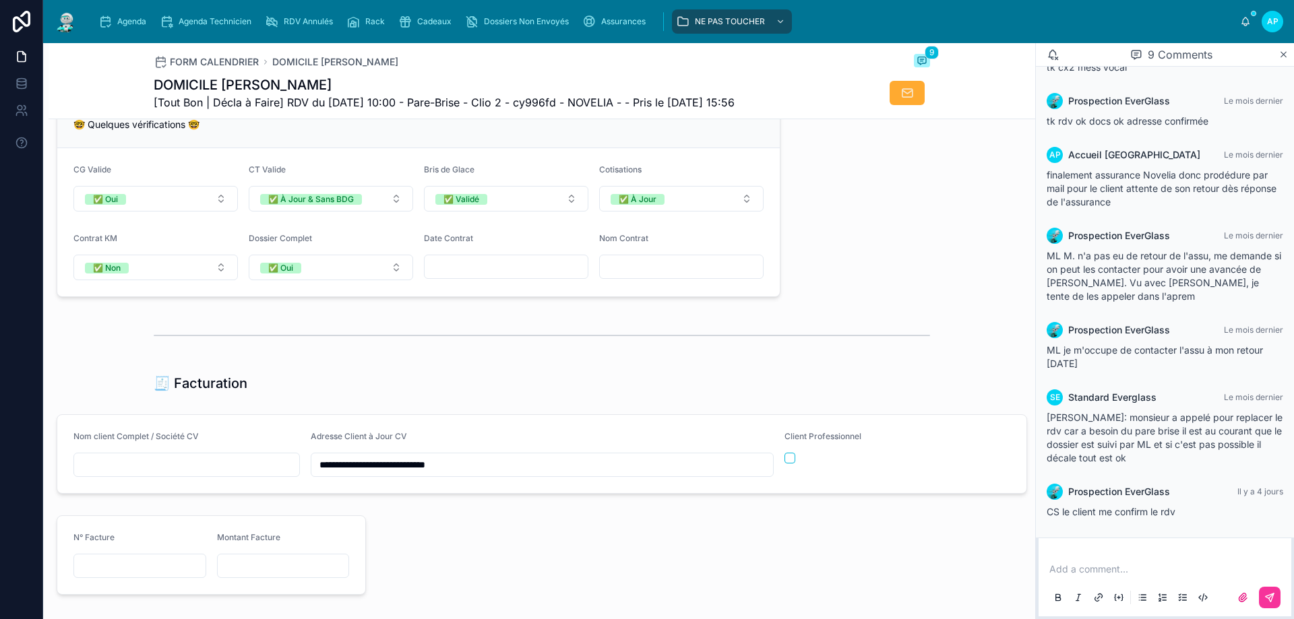
scroll to position [898, 0]
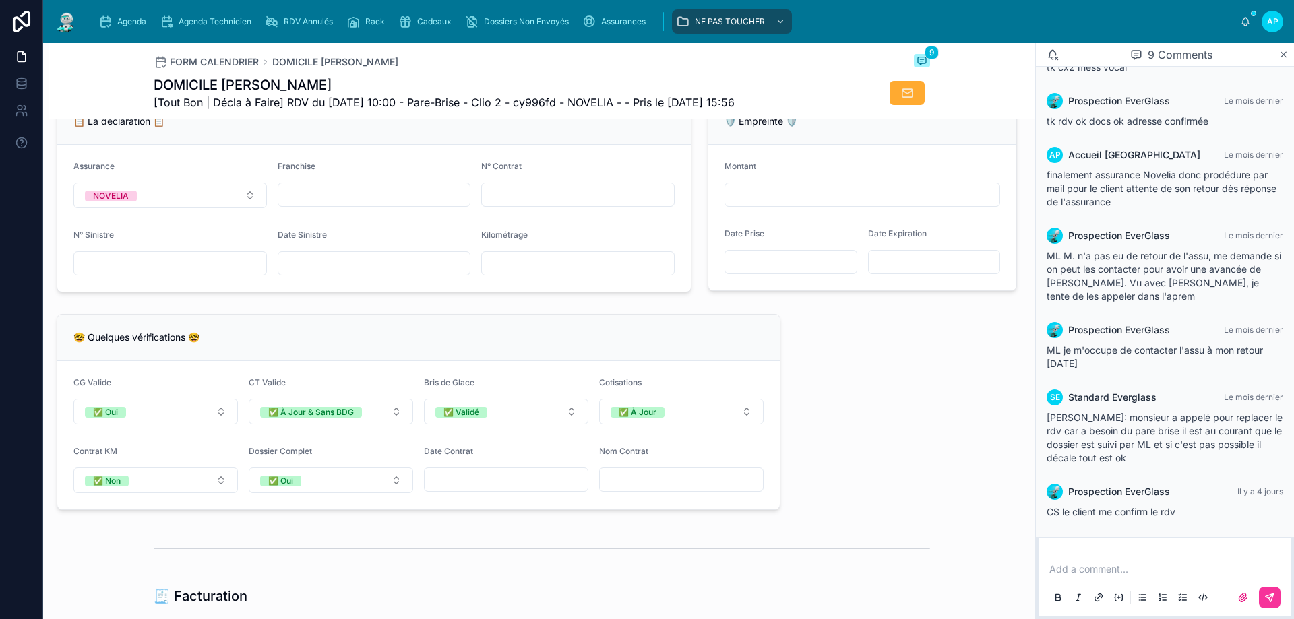
click at [624, 480] on div at bounding box center [681, 480] width 164 height 24
click at [519, 273] on input "text" at bounding box center [578, 263] width 192 height 19
type input "******"
click at [500, 203] on input "text" at bounding box center [578, 194] width 192 height 19
type input "*"
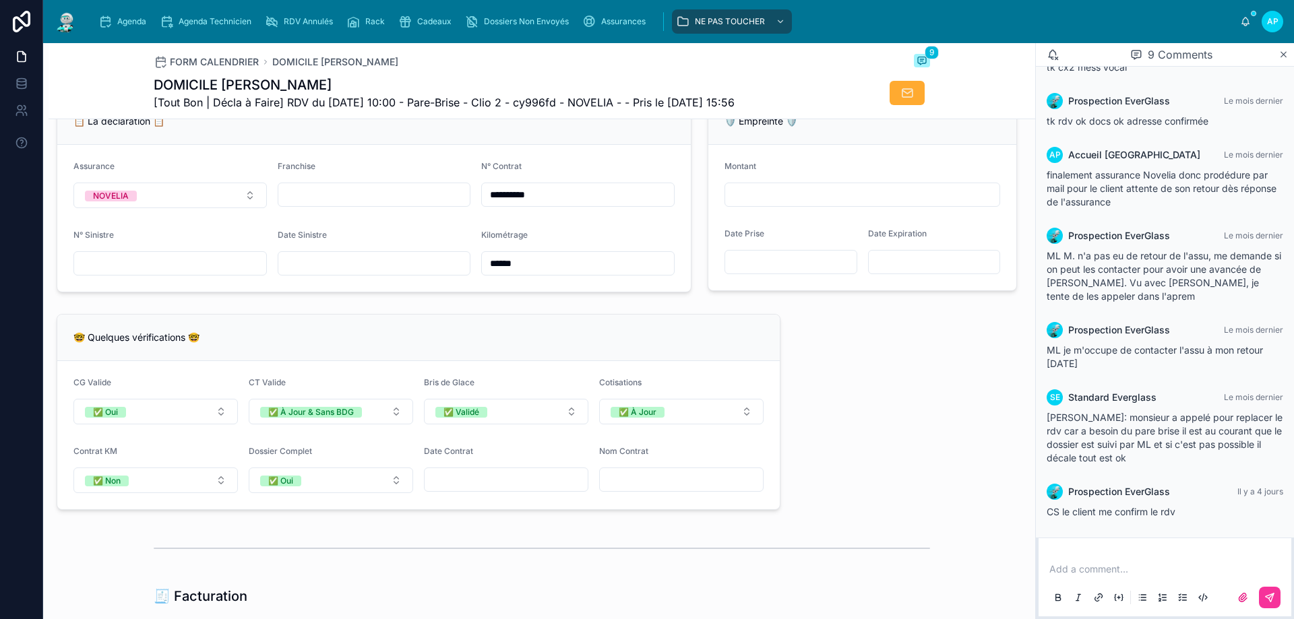
type input "**********"
click at [442, 239] on form "**********" at bounding box center [373, 218] width 633 height 147
click at [286, 270] on input "text" at bounding box center [374, 263] width 192 height 19
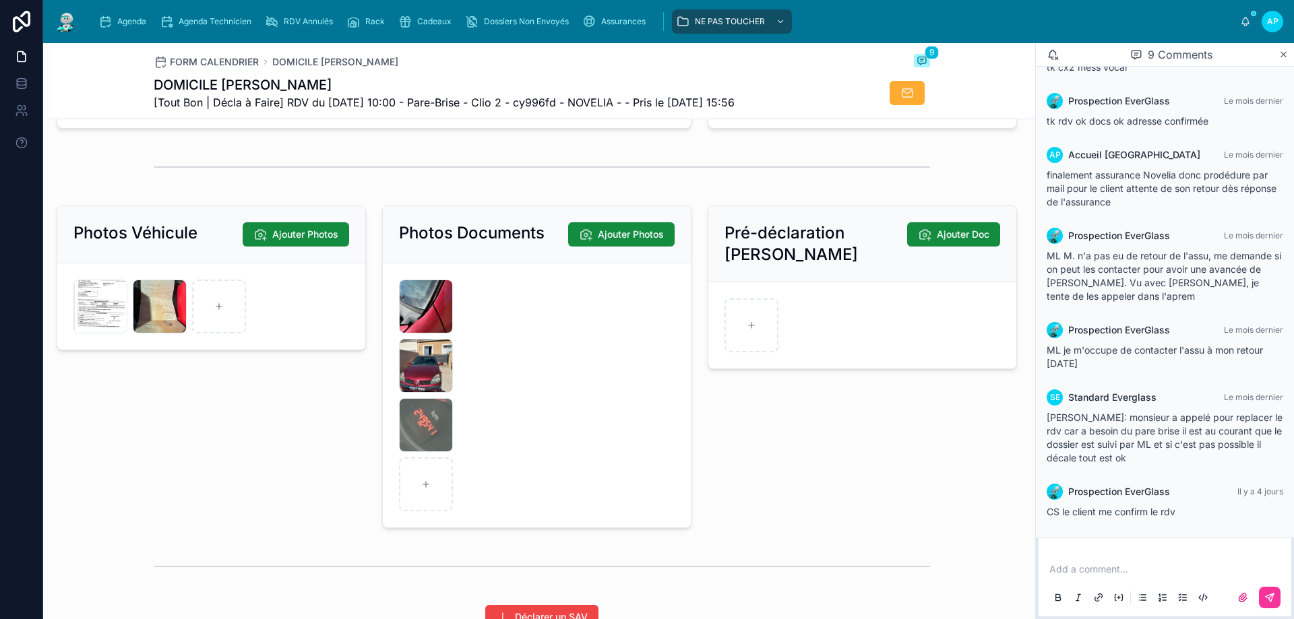
scroll to position [1774, 0]
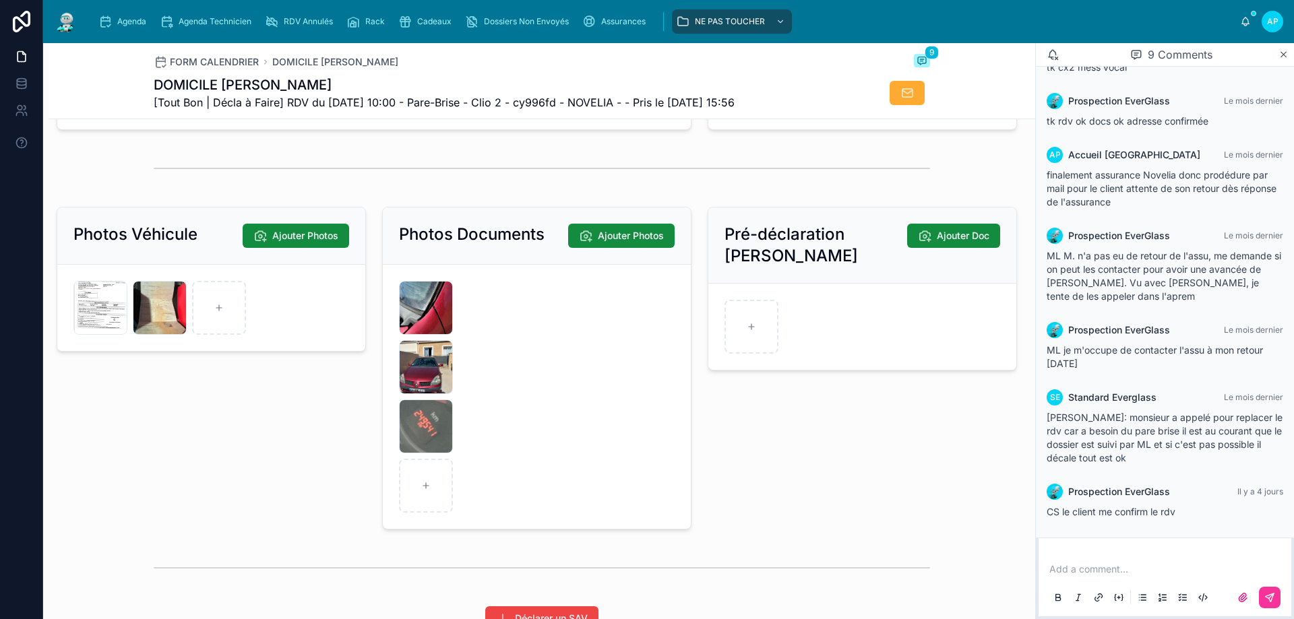
click at [80, 308] on div "294960781225631752 .jpeg" at bounding box center [100, 308] width 54 height 54
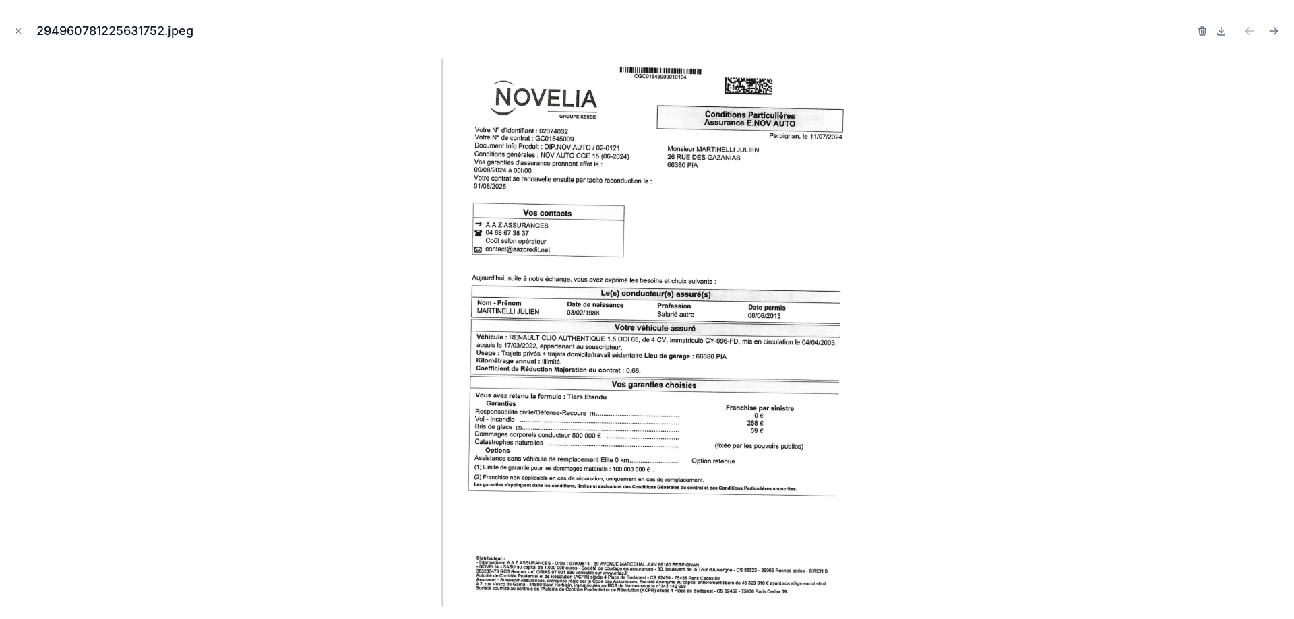
click at [15, 25] on button "Close modal" at bounding box center [18, 31] width 15 height 15
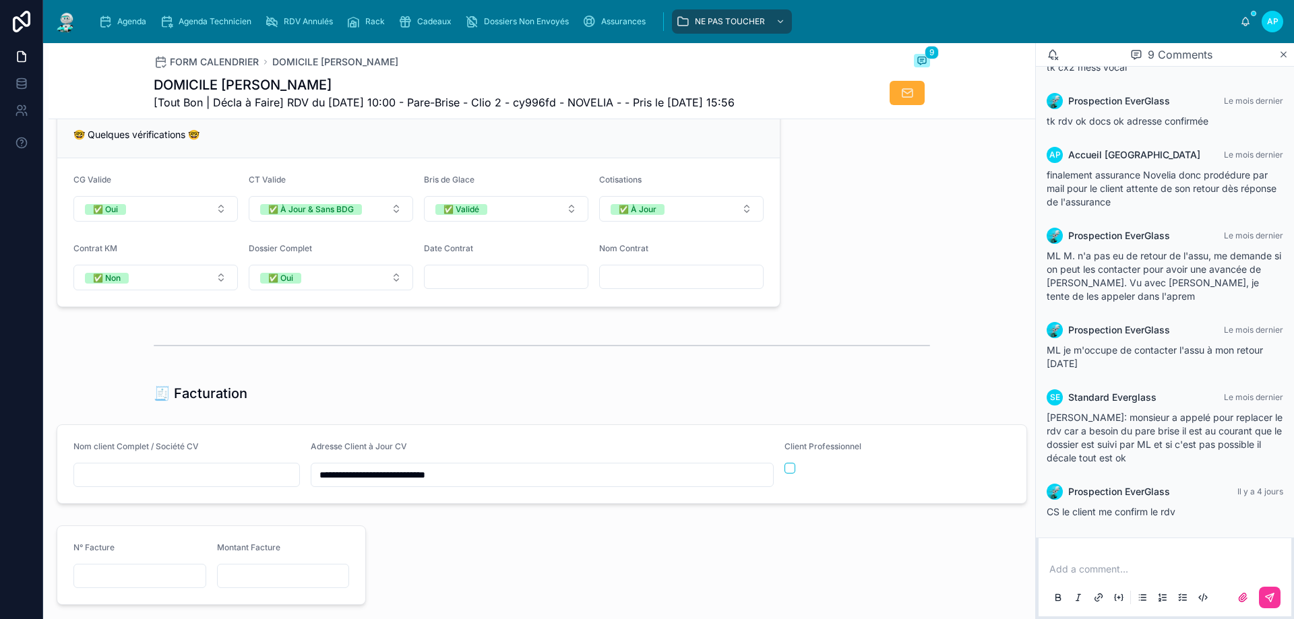
scroll to position [1100, 0]
drag, startPoint x: 323, startPoint y: 86, endPoint x: 220, endPoint y: 86, distance: 103.1
click at [220, 86] on h1 "DOMICILE [PERSON_NAME]" at bounding box center [444, 84] width 581 height 19
copy h1 "[PERSON_NAME]"
click at [677, 287] on input "text" at bounding box center [681, 277] width 163 height 19
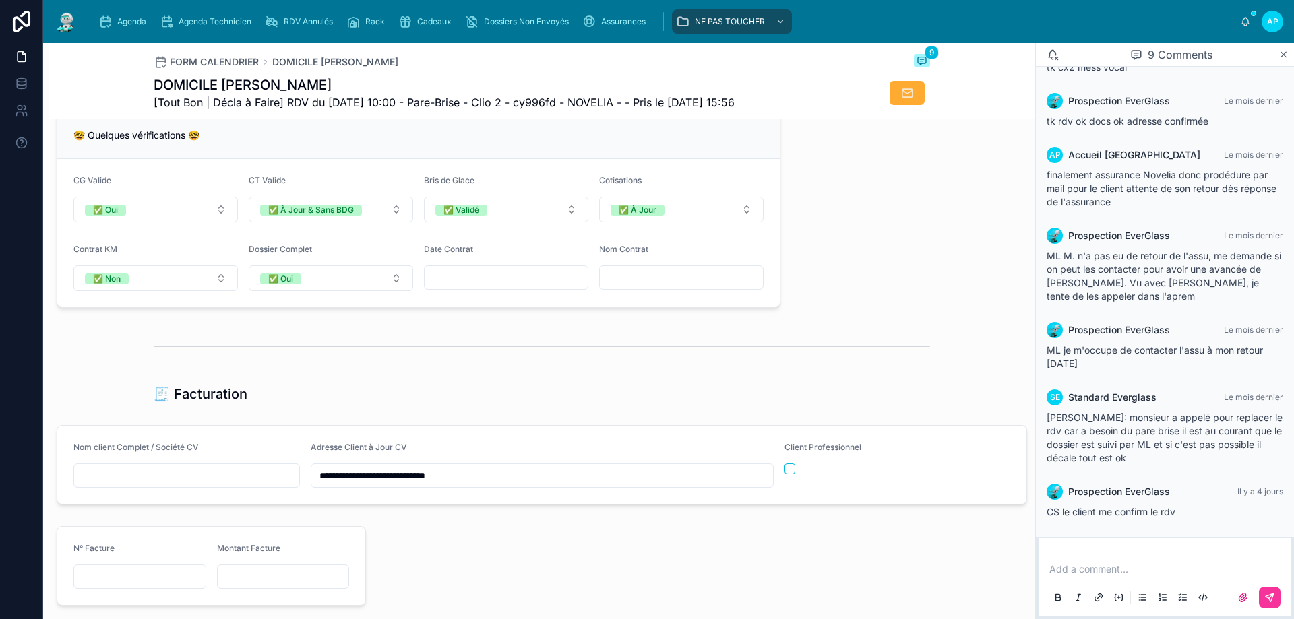
paste input "**********"
type input "**********"
paste input "**********"
type input "**********"
click at [144, 391] on div "🧾 Facturation" at bounding box center [542, 394] width 986 height 30
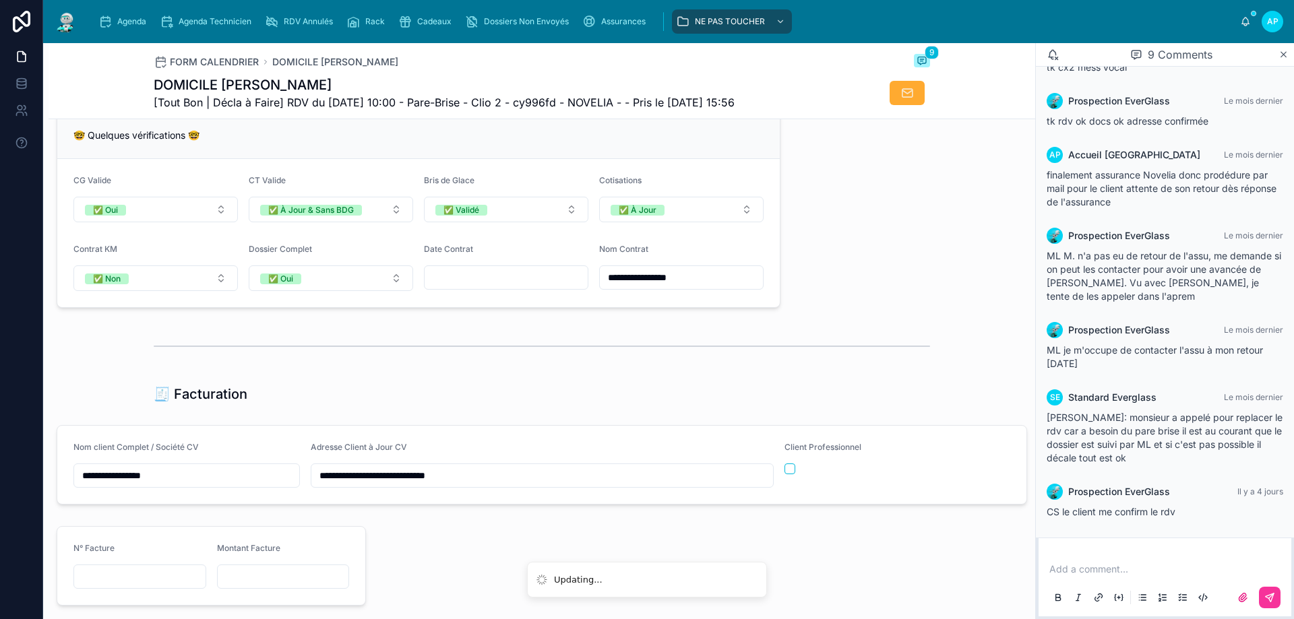
scroll to position [1505, 0]
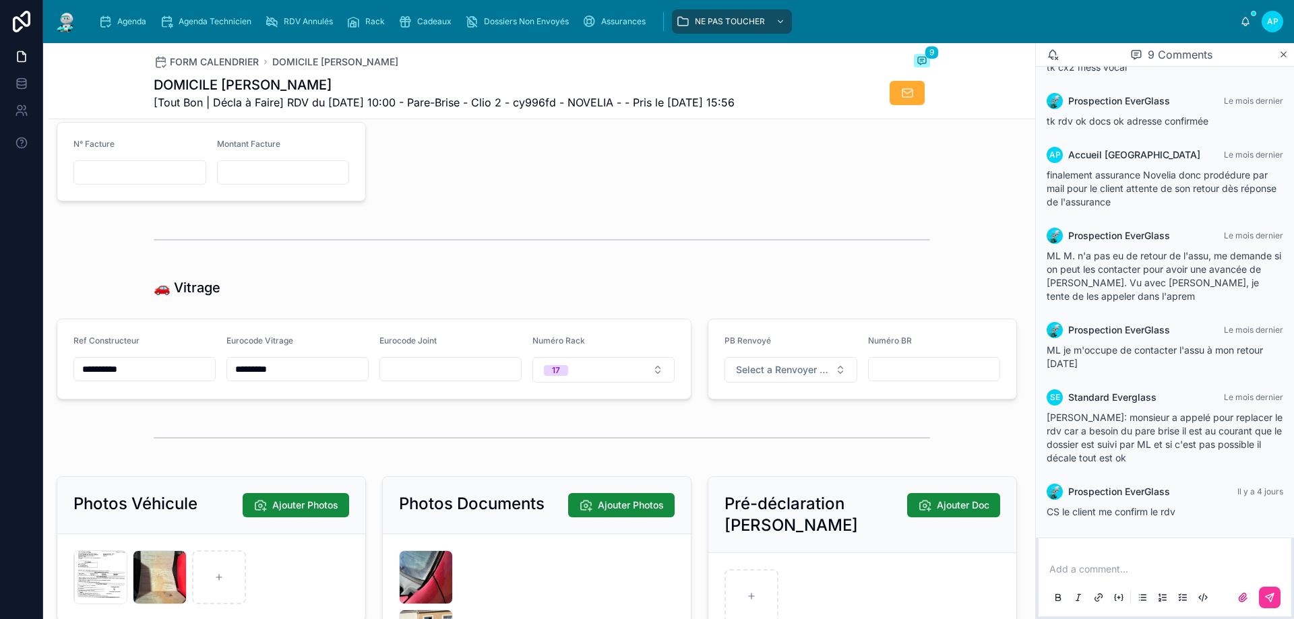
click at [107, 591] on div "294960781225631752 .jpeg" at bounding box center [100, 578] width 54 height 54
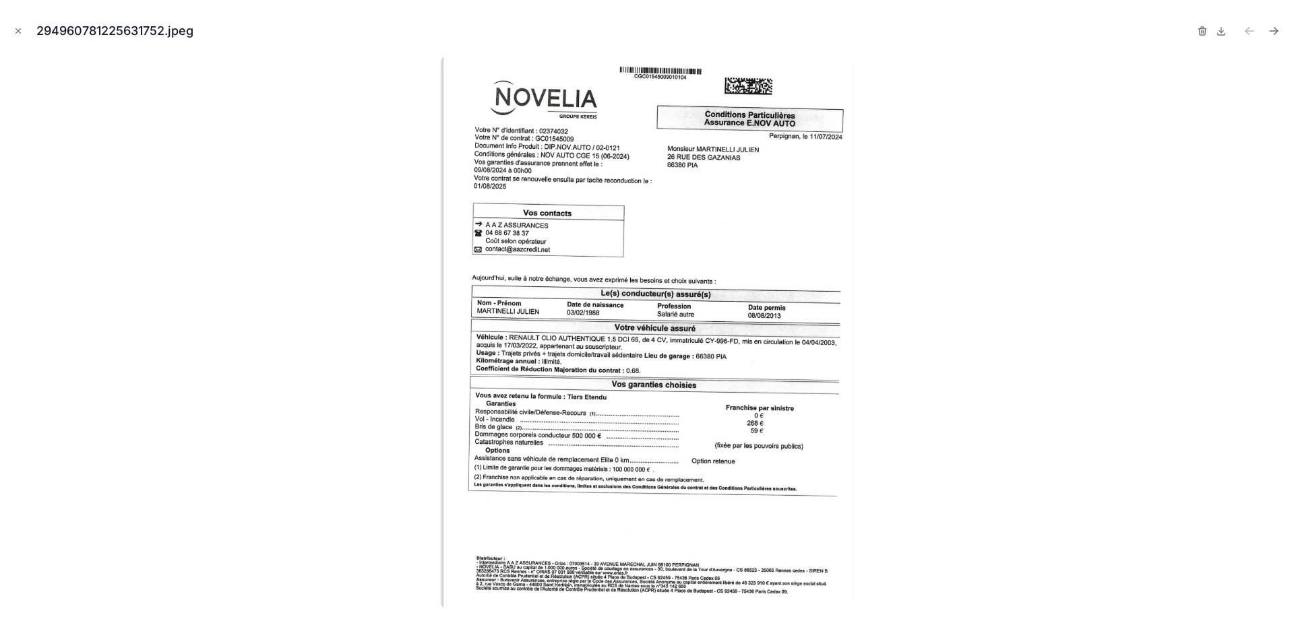
click at [17, 29] on icon "Close modal" at bounding box center [17, 30] width 9 height 9
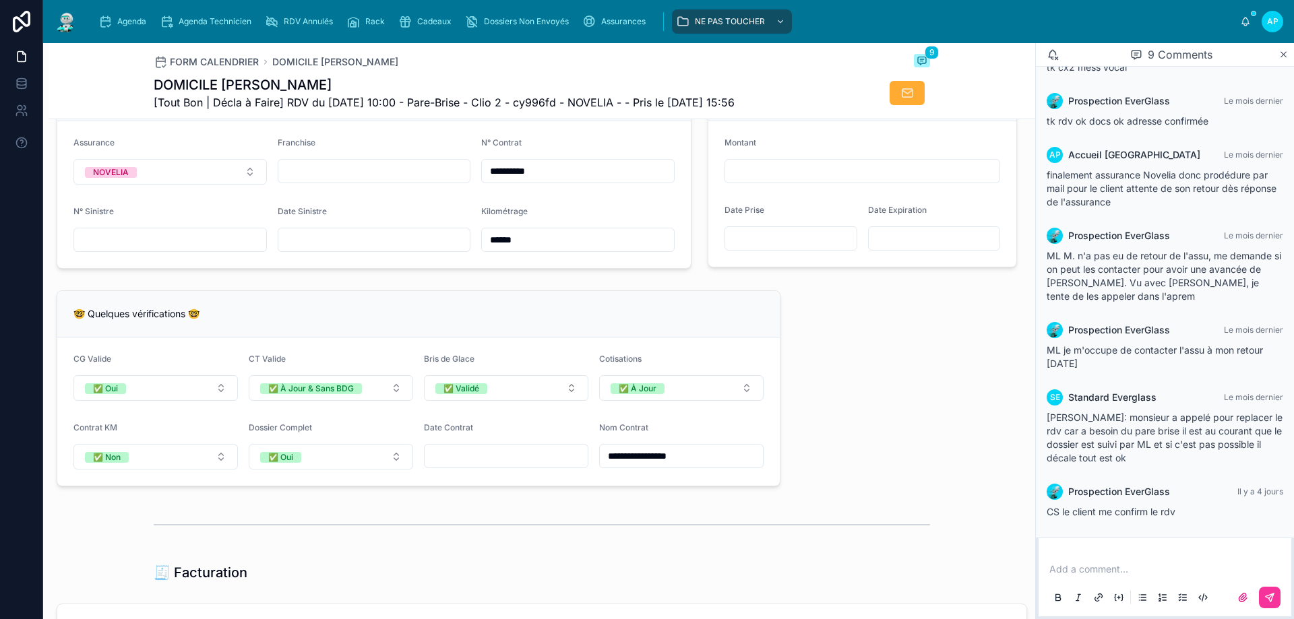
scroll to position [831, 0]
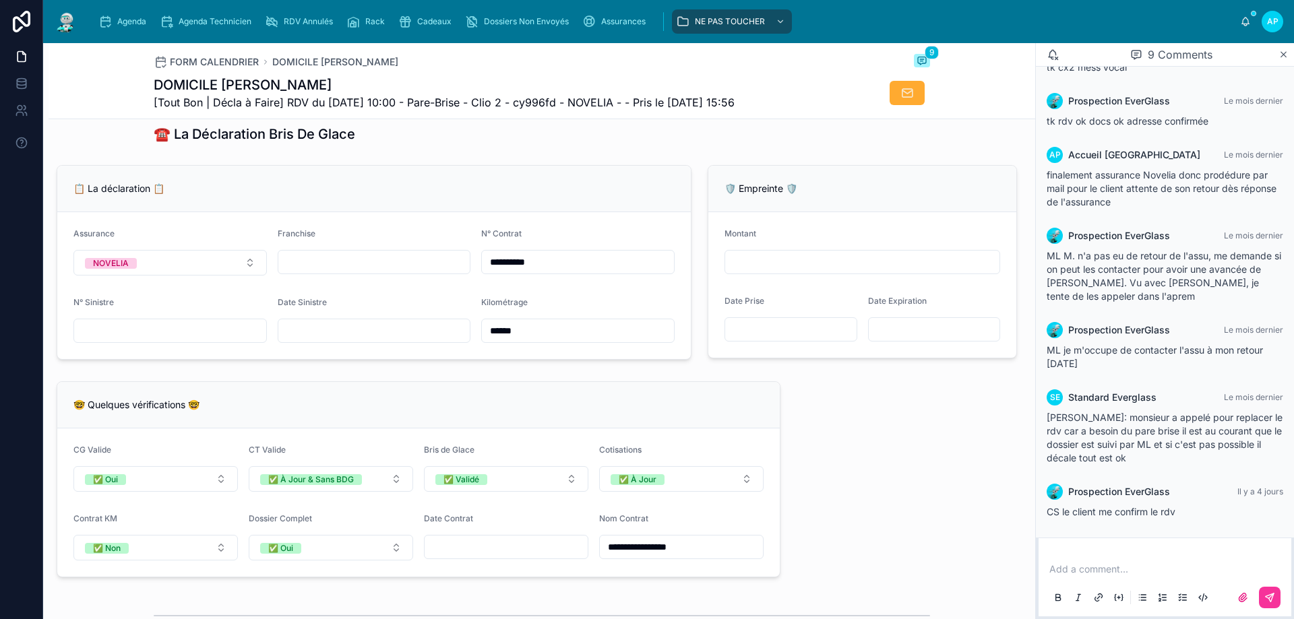
click at [500, 557] on input "text" at bounding box center [506, 547] width 163 height 19
type input "**********"
click at [801, 441] on div "**********" at bounding box center [542, 453] width 986 height 2296
click at [299, 327] on div "Date Sinistre" at bounding box center [374, 320] width 193 height 46
click at [299, 340] on input "text" at bounding box center [374, 330] width 192 height 19
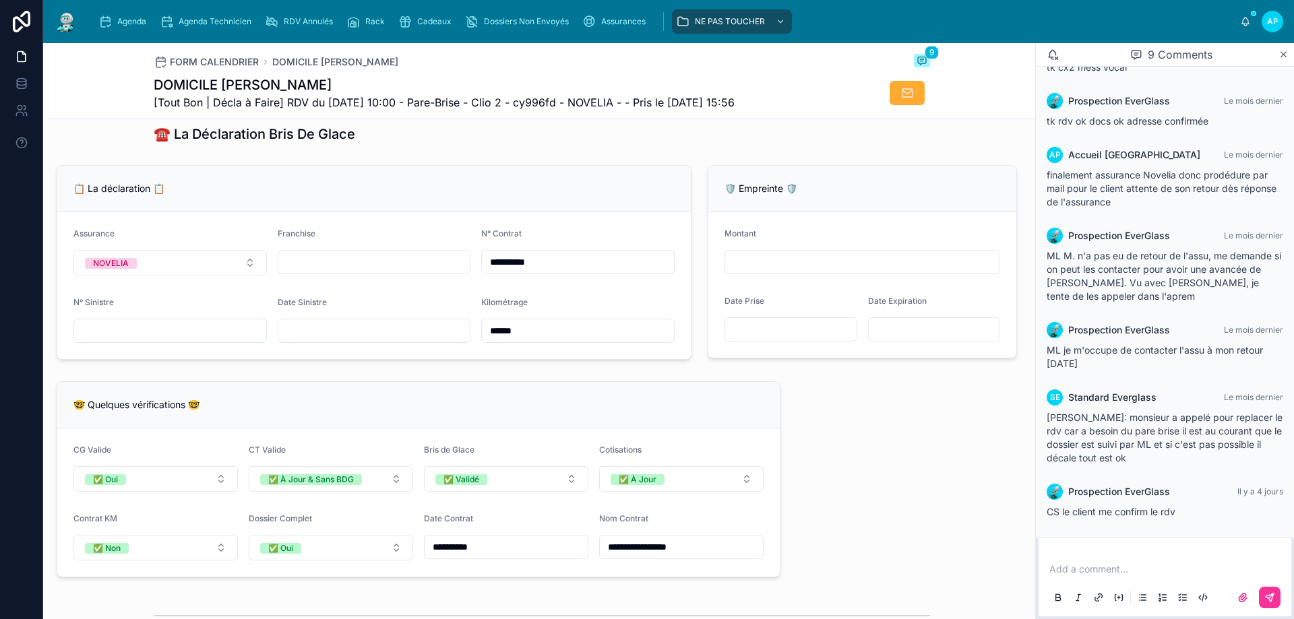
click at [187, 356] on form "**********" at bounding box center [373, 285] width 633 height 147
click at [196, 340] on input "text" at bounding box center [170, 330] width 192 height 19
click at [379, 274] on div at bounding box center [374, 262] width 193 height 24
click at [395, 272] on input "text" at bounding box center [374, 262] width 192 height 19
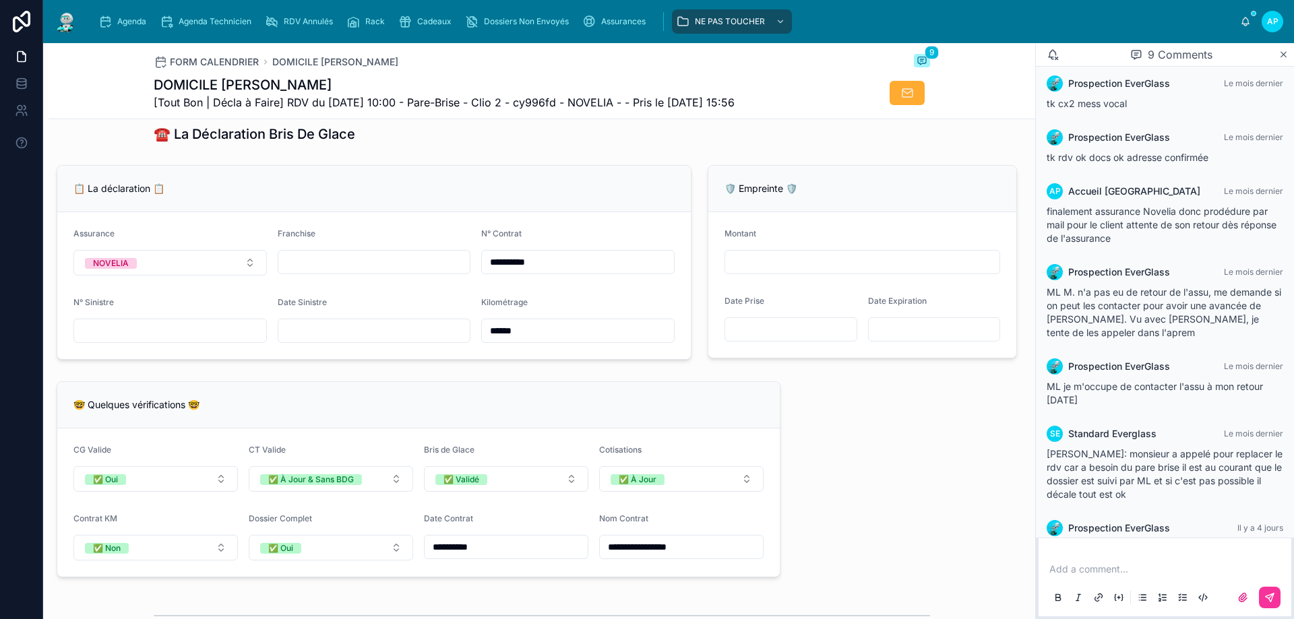
scroll to position [208, 0]
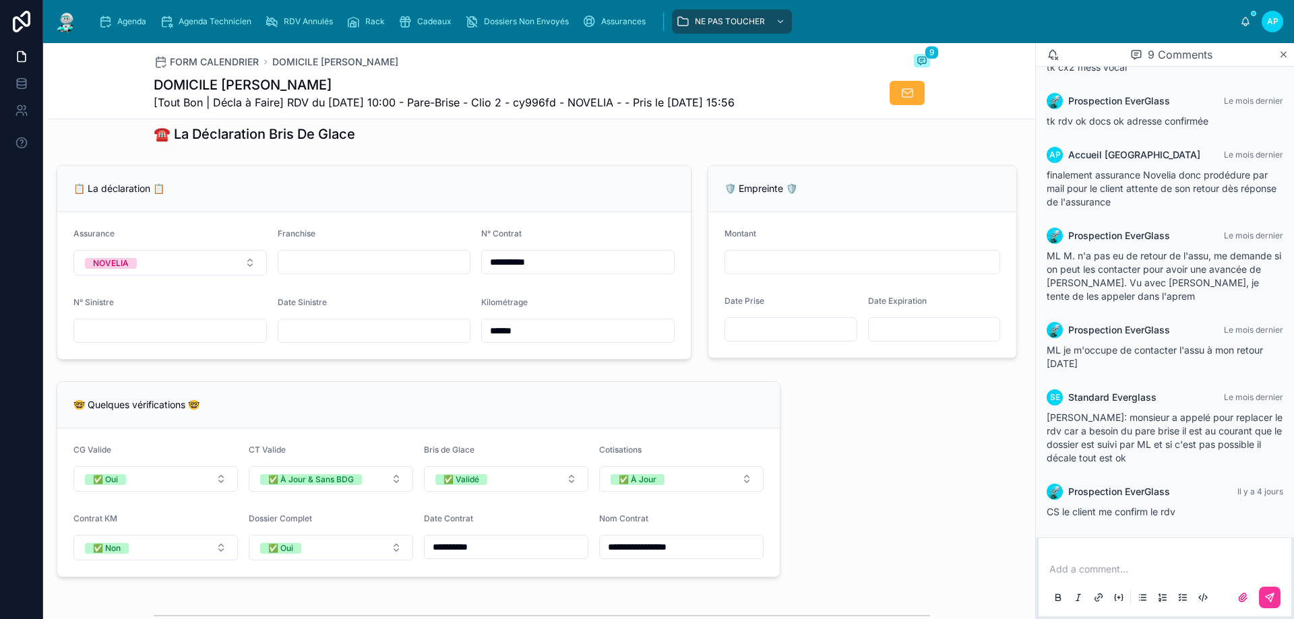
drag, startPoint x: 968, startPoint y: 479, endPoint x: 960, endPoint y: 489, distance: 12.5
click at [963, 488] on div "**********" at bounding box center [542, 453] width 986 height 2296
drag, startPoint x: 346, startPoint y: 336, endPoint x: 334, endPoint y: 334, distance: 12.3
click at [346, 336] on input "text" at bounding box center [374, 330] width 192 height 19
type input "**********"
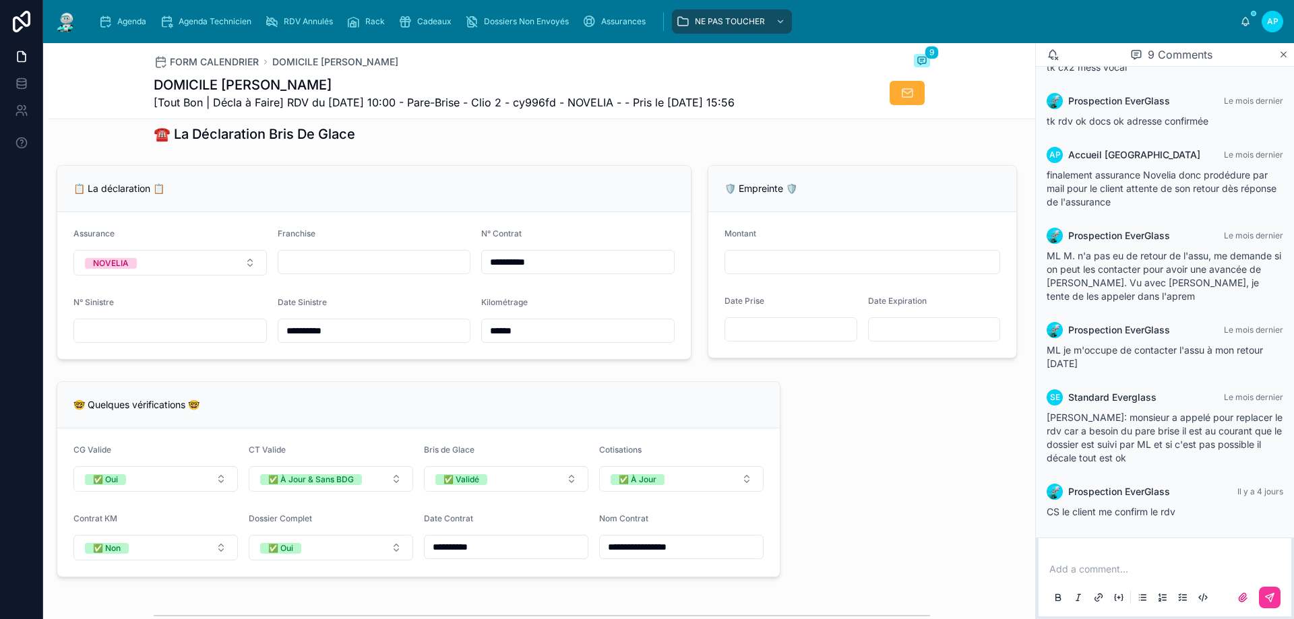
click at [332, 270] on input "text" at bounding box center [374, 262] width 192 height 19
type input "*"
type input "**"
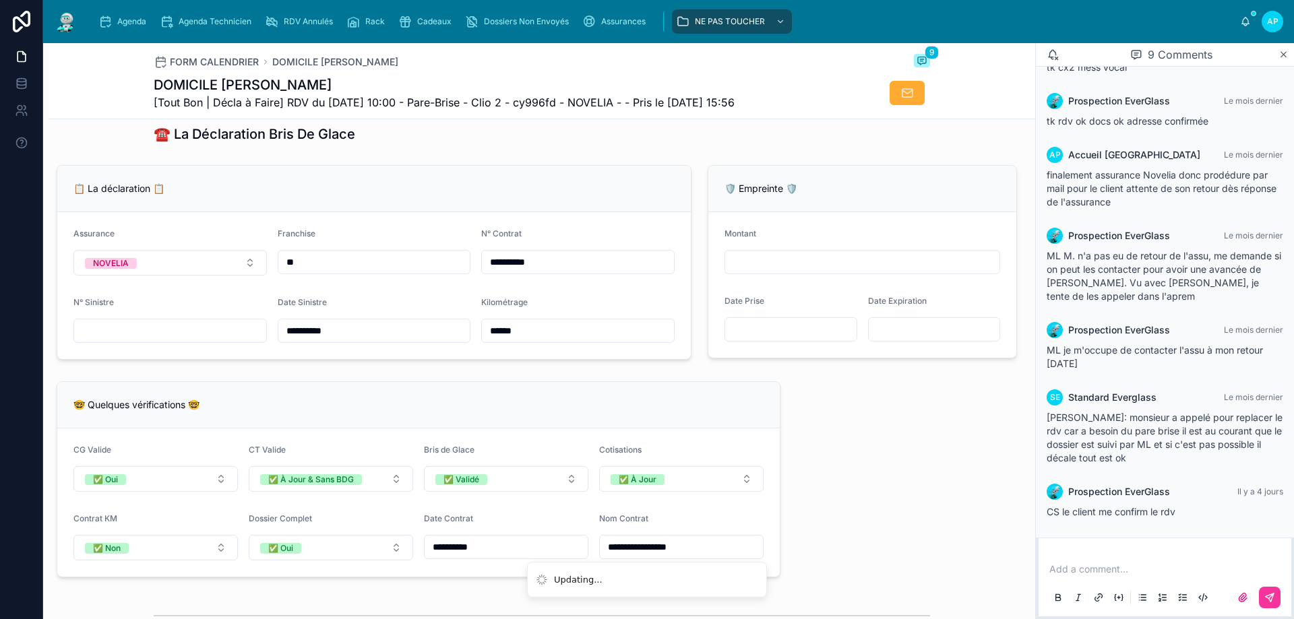
type input "**"
click at [404, 195] on div "📋 La déclaration 📋" at bounding box center [373, 188] width 601 height 13
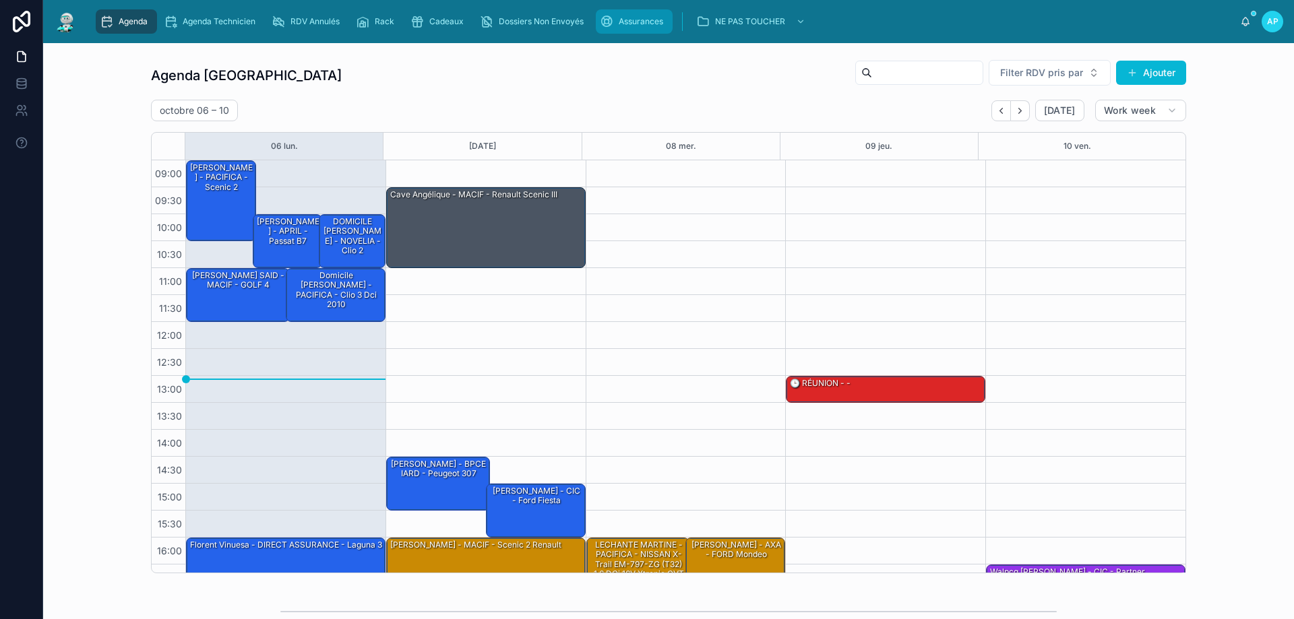
click at [652, 11] on div "Assurances" at bounding box center [634, 22] width 69 height 22
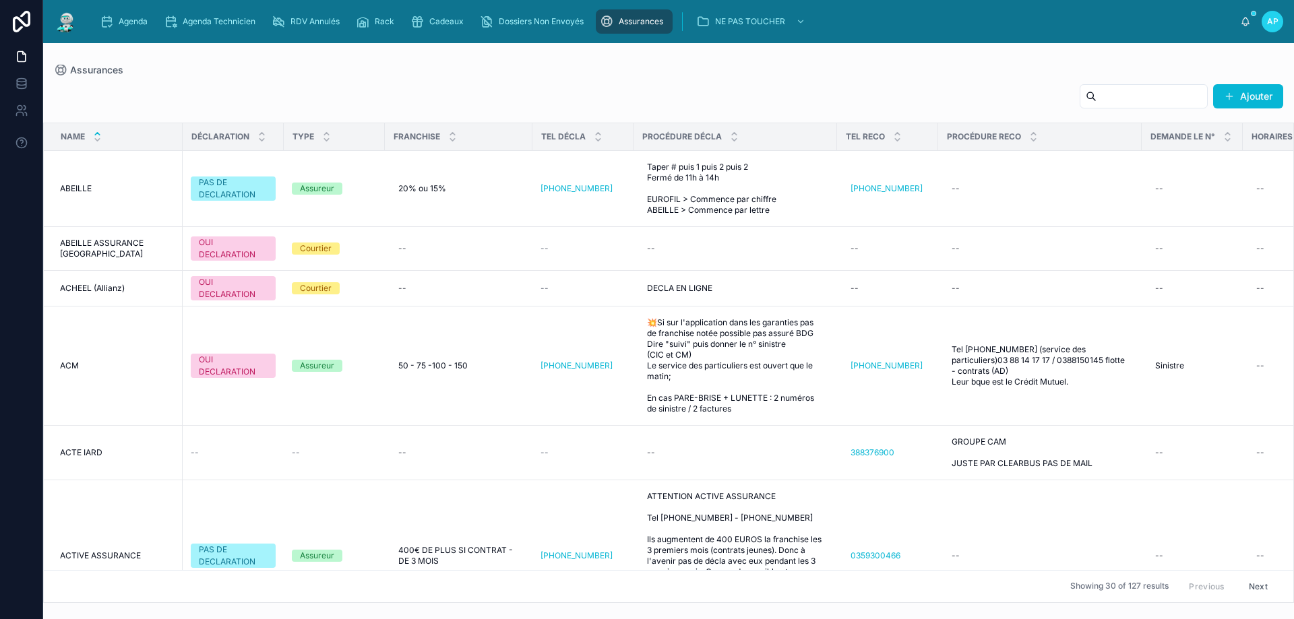
click at [1096, 97] on input "text" at bounding box center [1151, 96] width 111 height 19
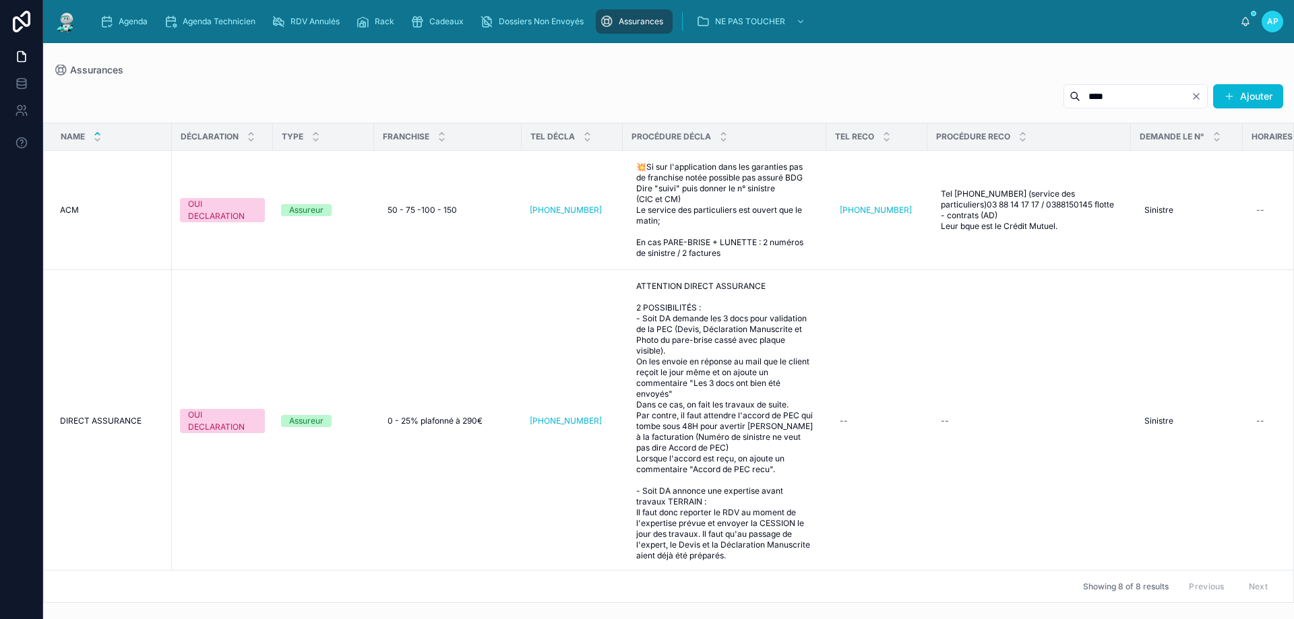
type input "****"
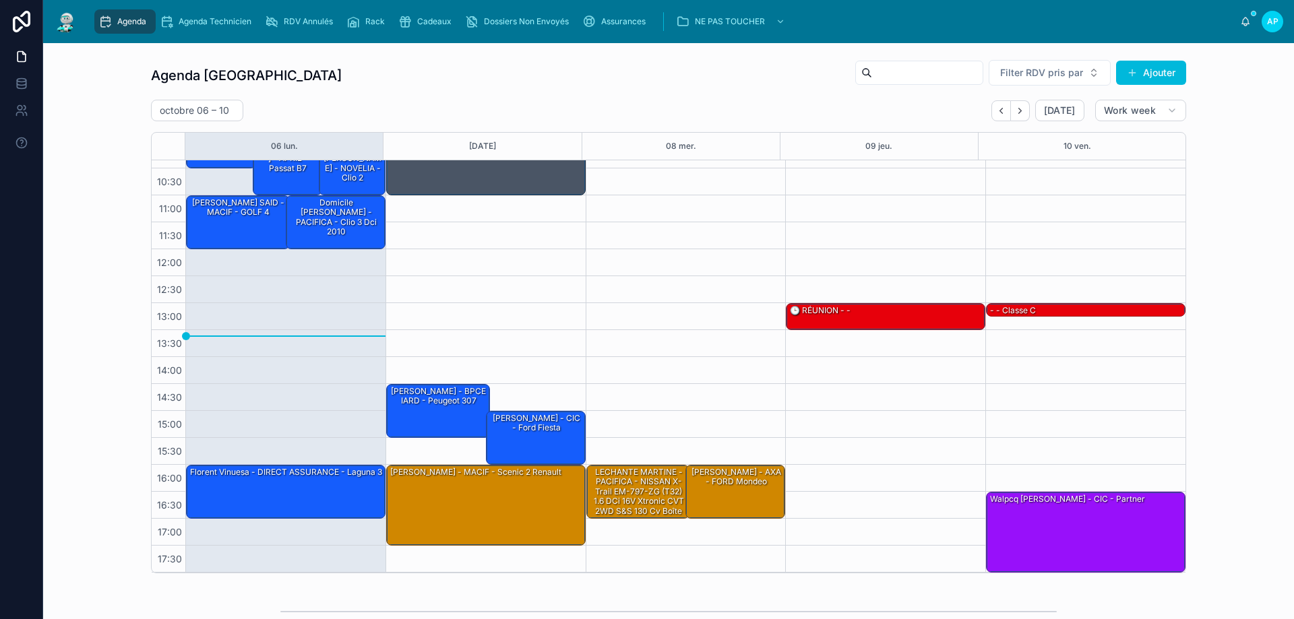
scroll to position [249, 0]
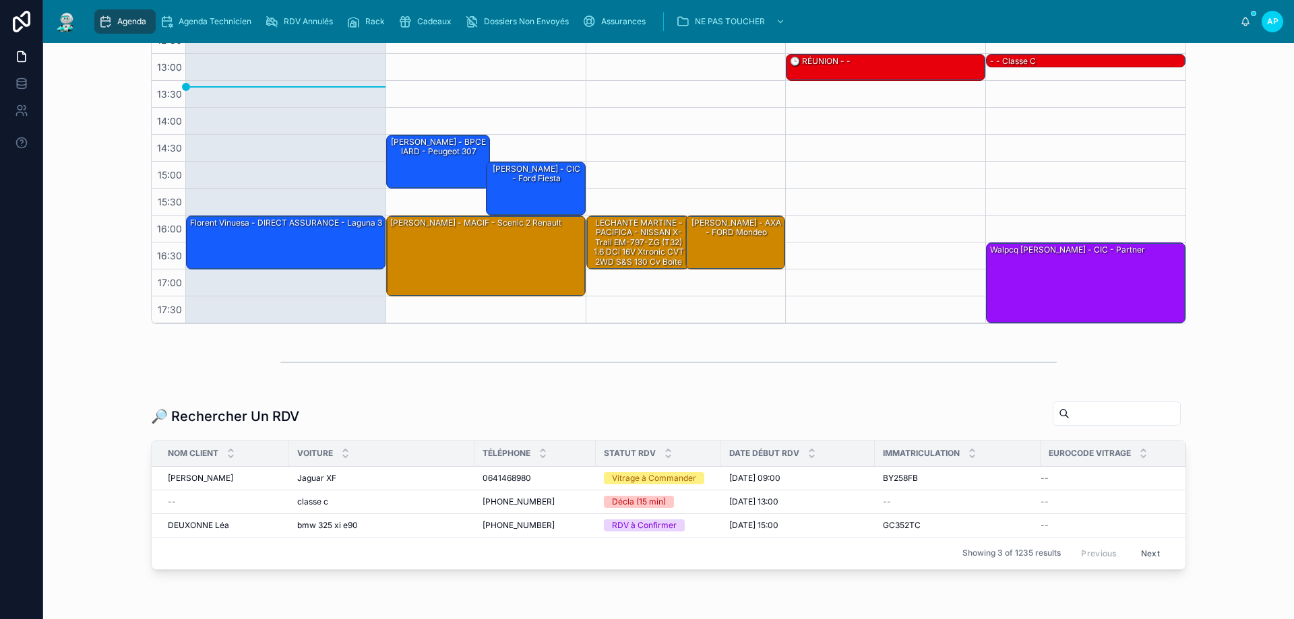
click at [1069, 410] on input "text" at bounding box center [1124, 413] width 111 height 19
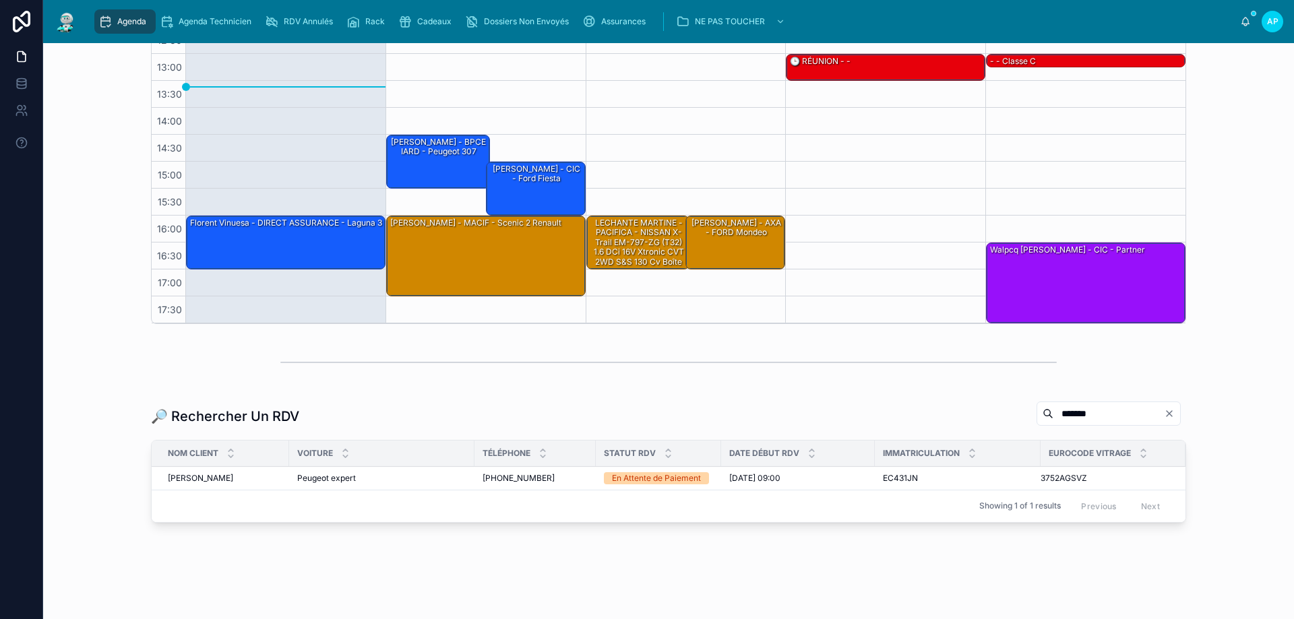
type input "*******"
click at [349, 480] on span "Peugeot expert" at bounding box center [326, 478] width 59 height 11
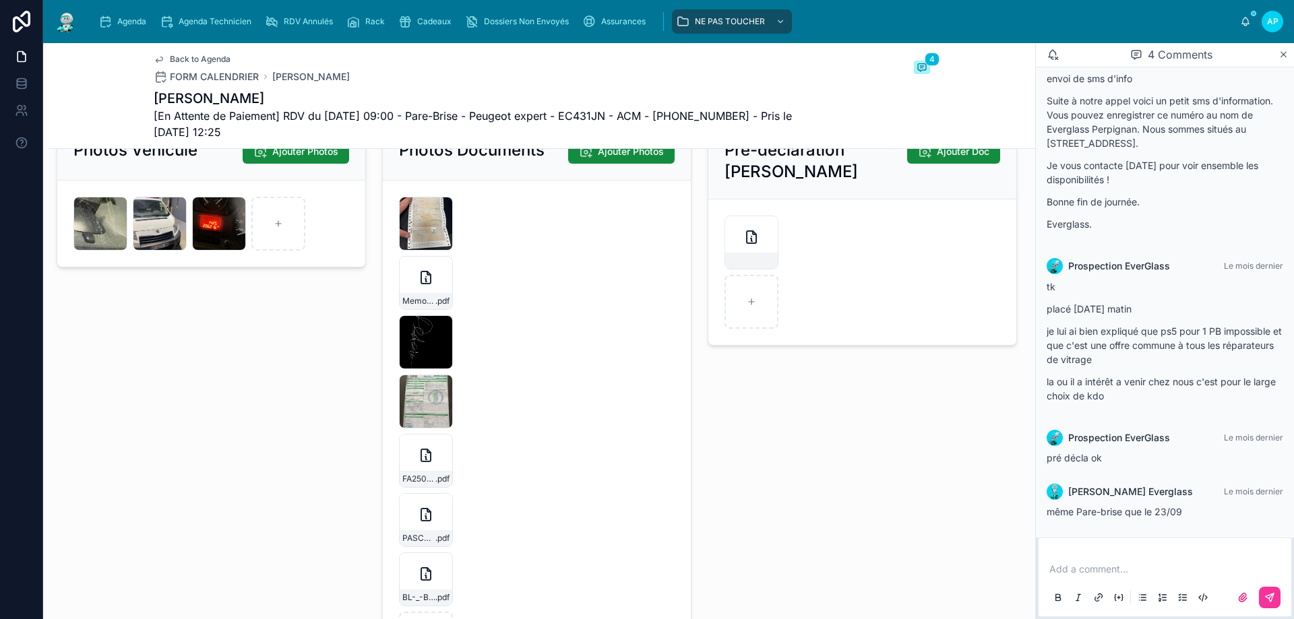
scroll to position [1954, 0]
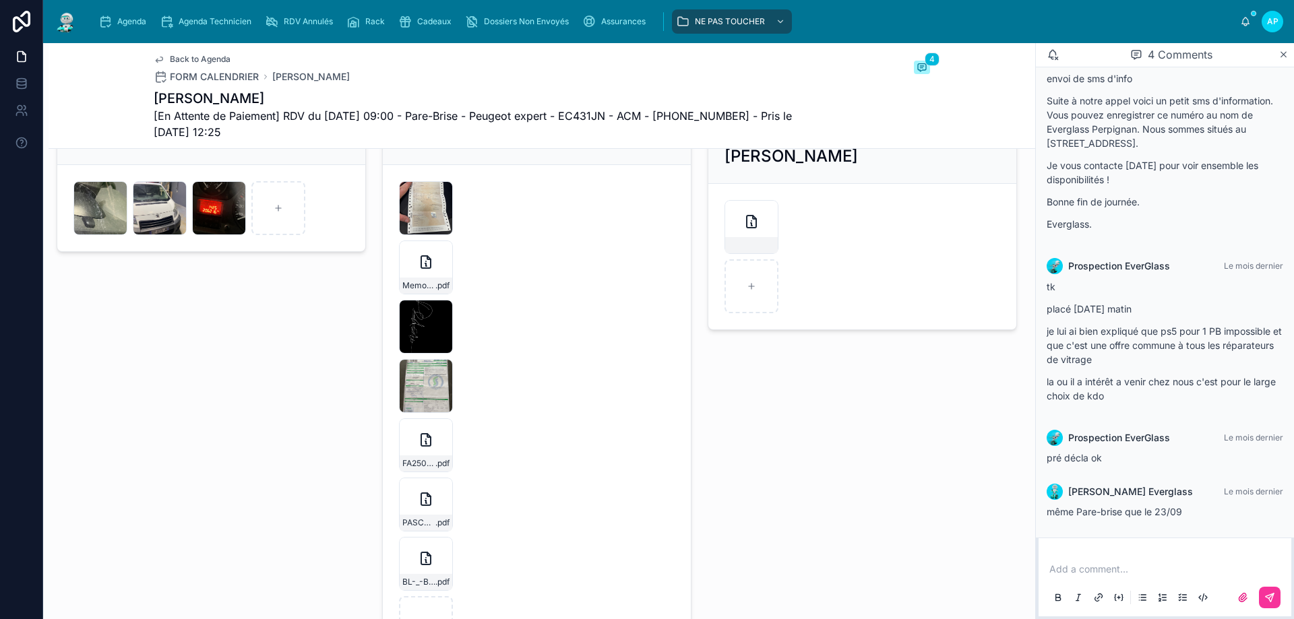
click at [160, 224] on div "IMG_2932 .jpg" at bounding box center [160, 208] width 54 height 54
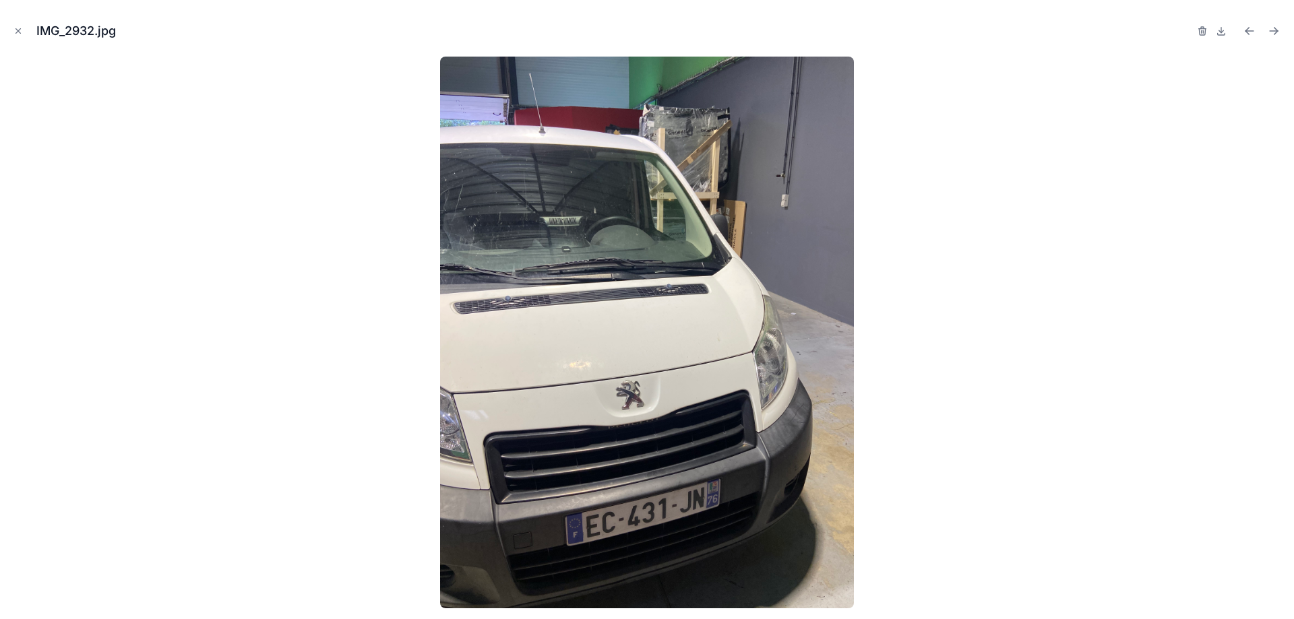
click at [1185, 274] on div at bounding box center [647, 333] width 1272 height 552
click at [1278, 28] on icon "Next file" at bounding box center [1273, 30] width 13 height 13
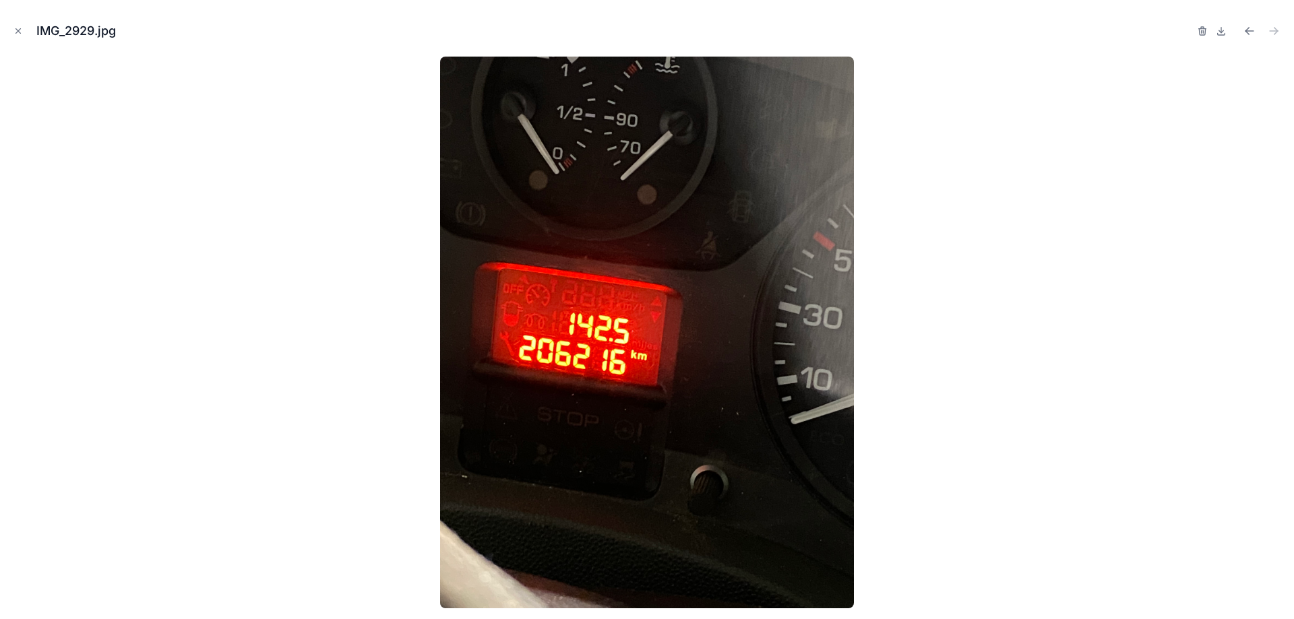
click at [19, 30] on icon "Close modal" at bounding box center [17, 30] width 9 height 9
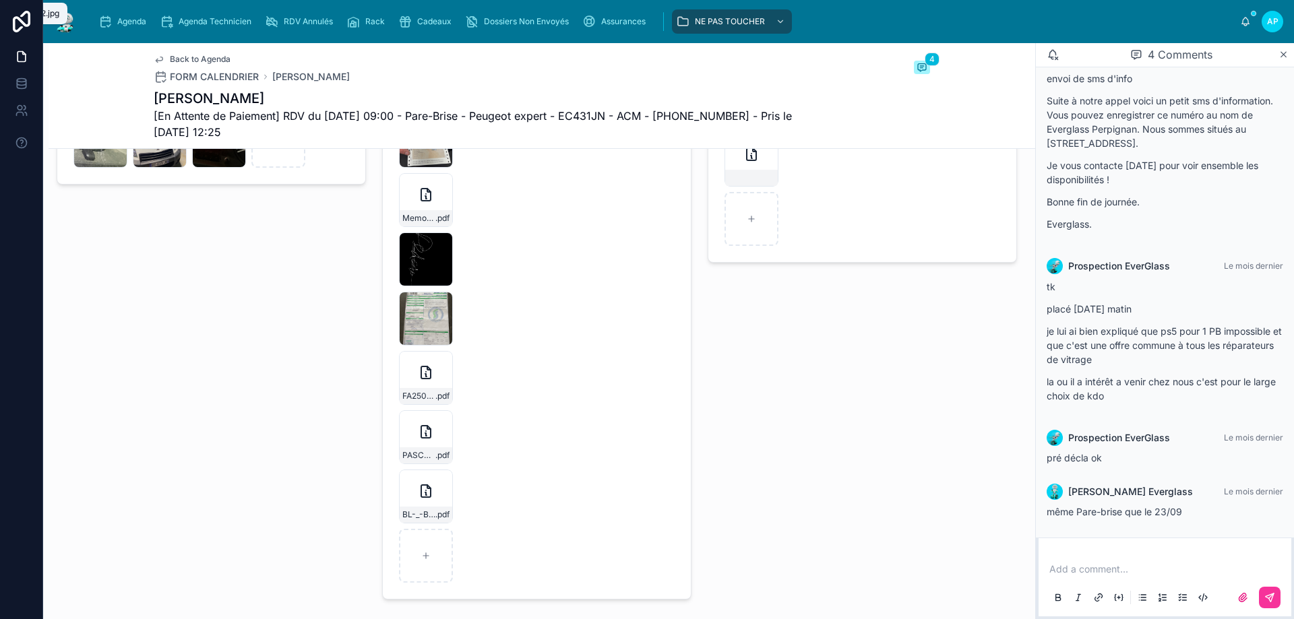
scroll to position [1752, 0]
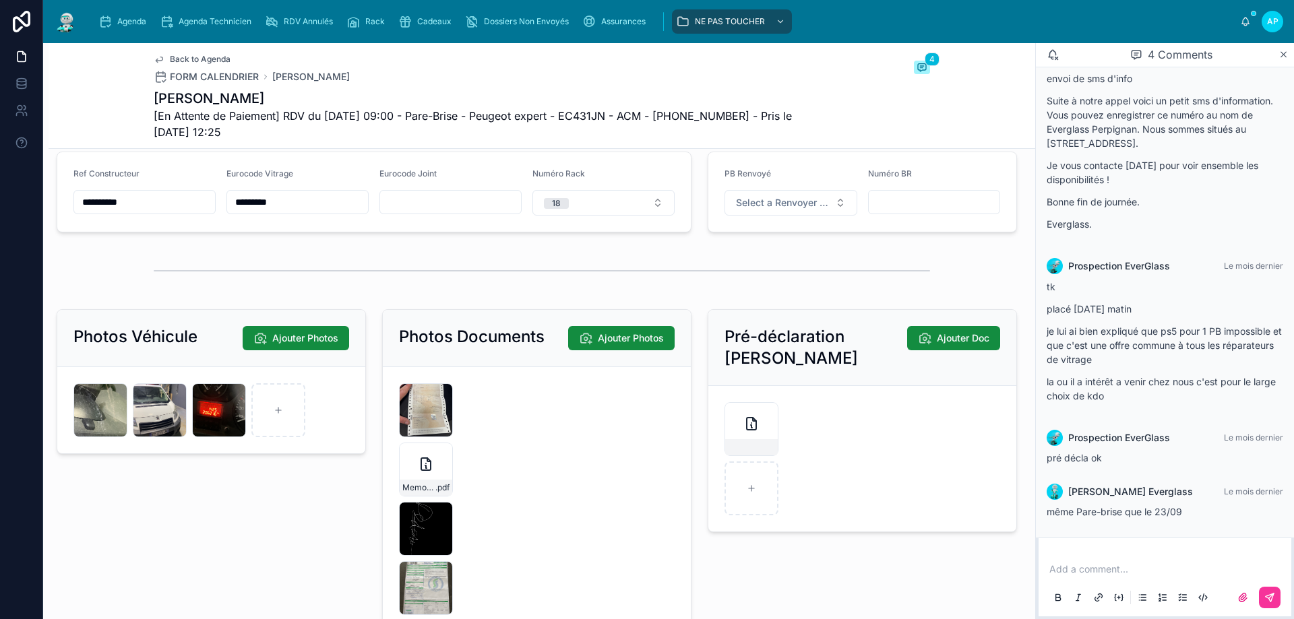
click at [160, 416] on div "IMG_2932 .jpg" at bounding box center [160, 410] width 54 height 54
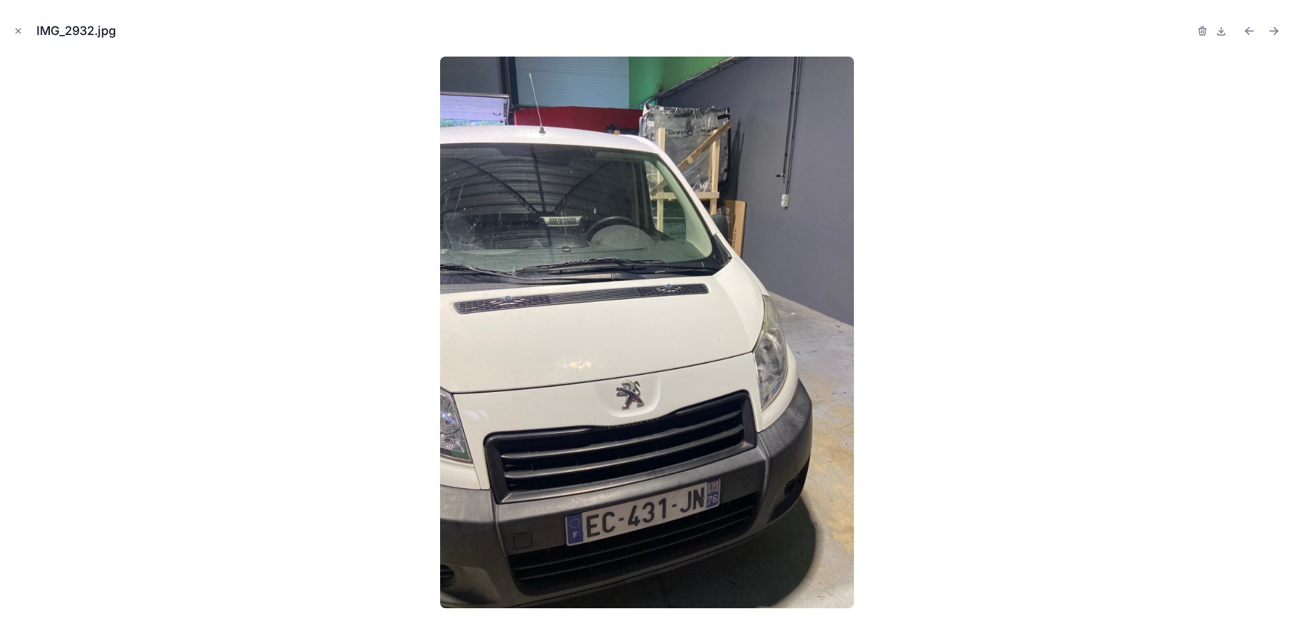
click at [22, 28] on icon "Close modal" at bounding box center [17, 30] width 9 height 9
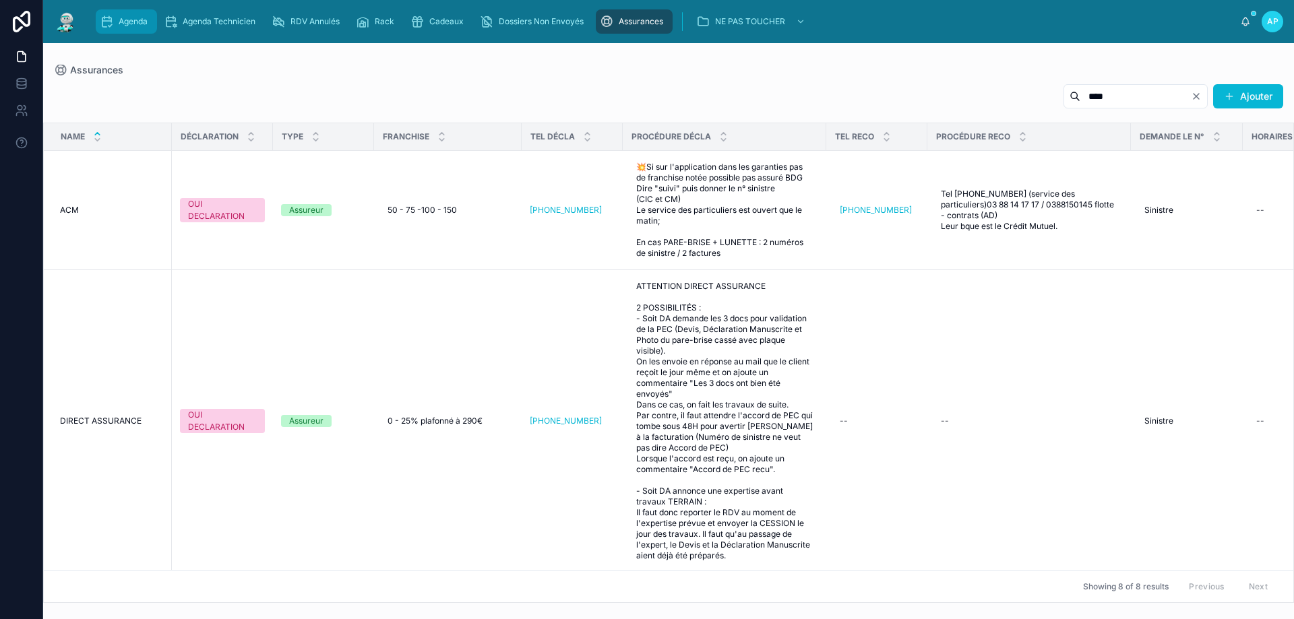
click at [121, 15] on div "Agenda" at bounding box center [126, 22] width 53 height 22
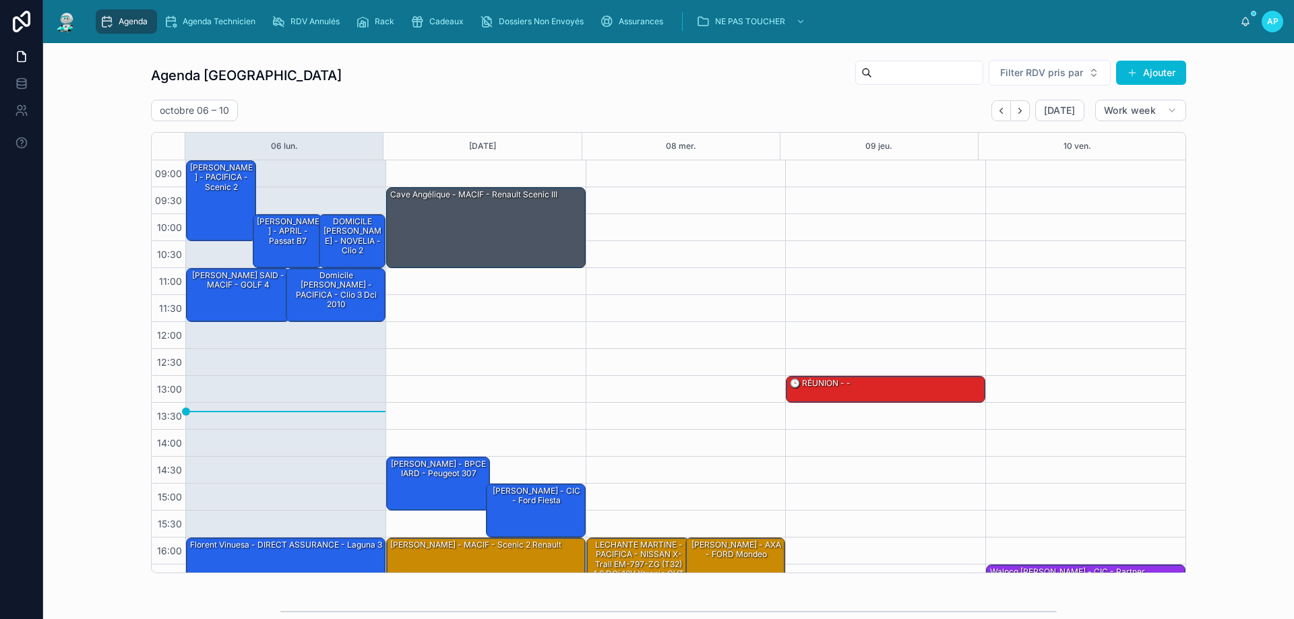
scroll to position [73, 0]
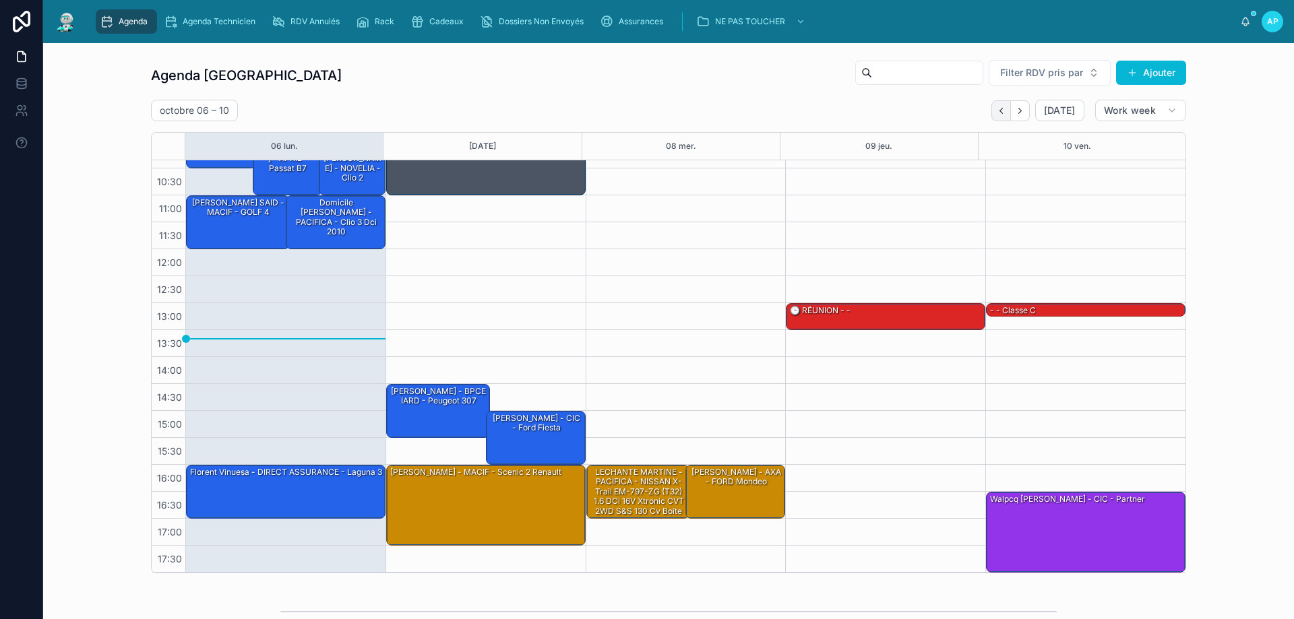
click at [995, 117] on button "Back" at bounding box center [1001, 110] width 20 height 21
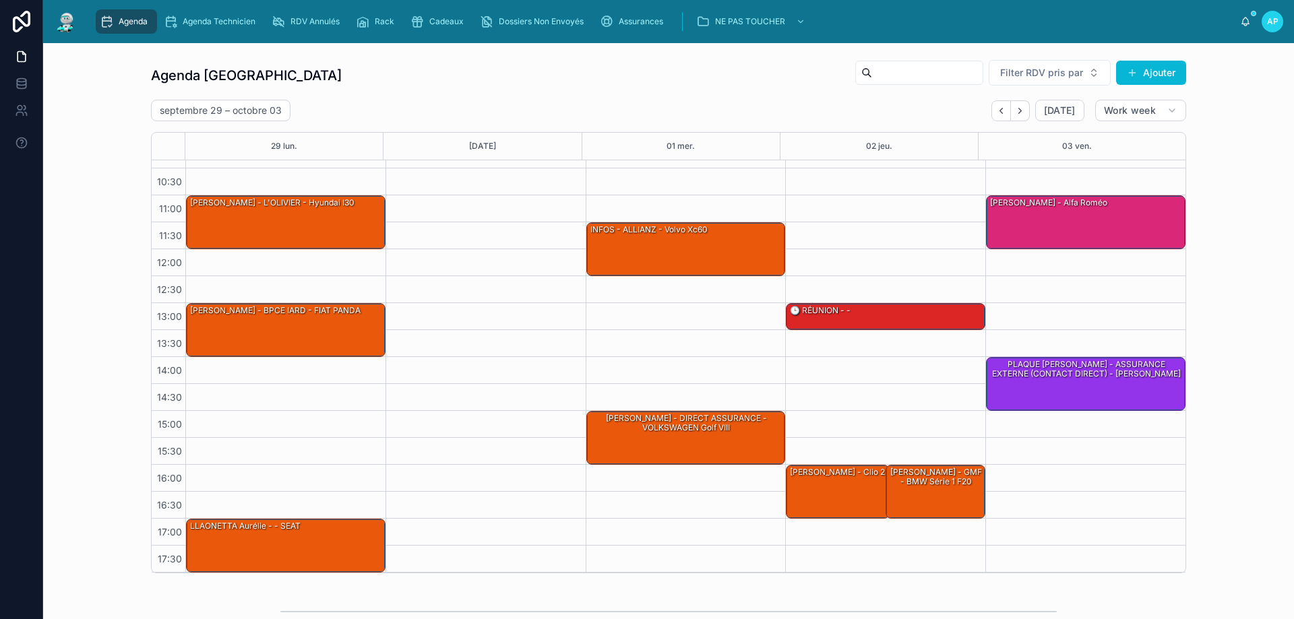
click at [995, 117] on button "Back" at bounding box center [1001, 110] width 20 height 21
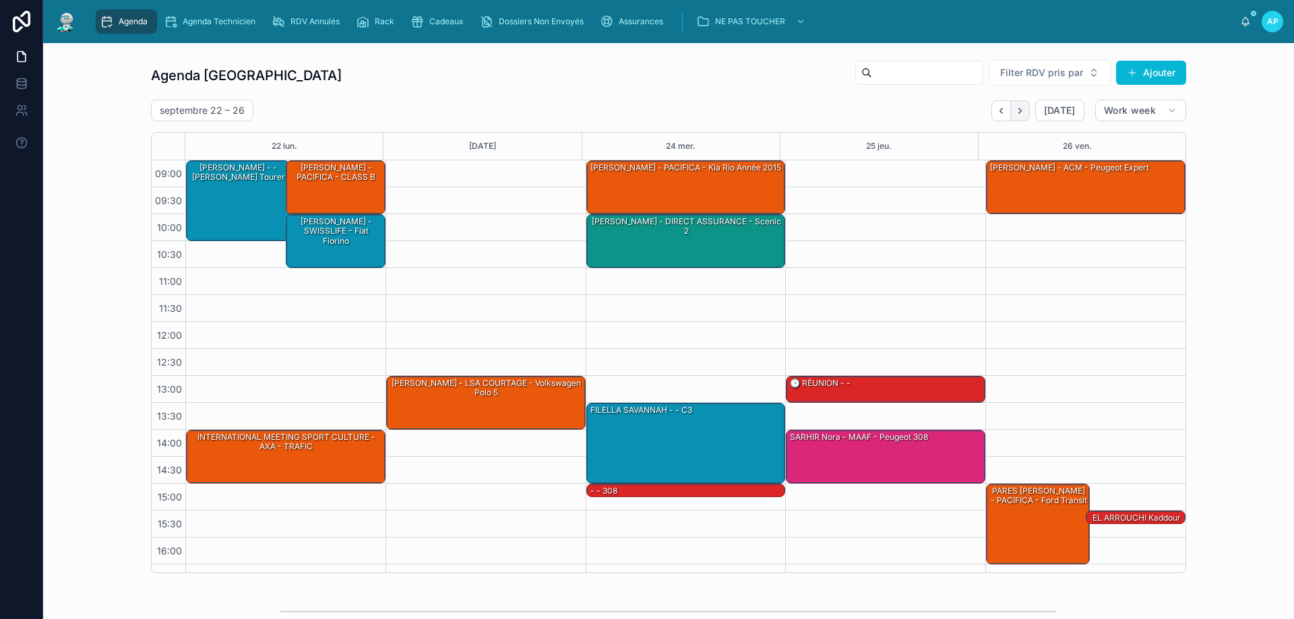
click at [1015, 106] on icon "Next" at bounding box center [1020, 111] width 10 height 10
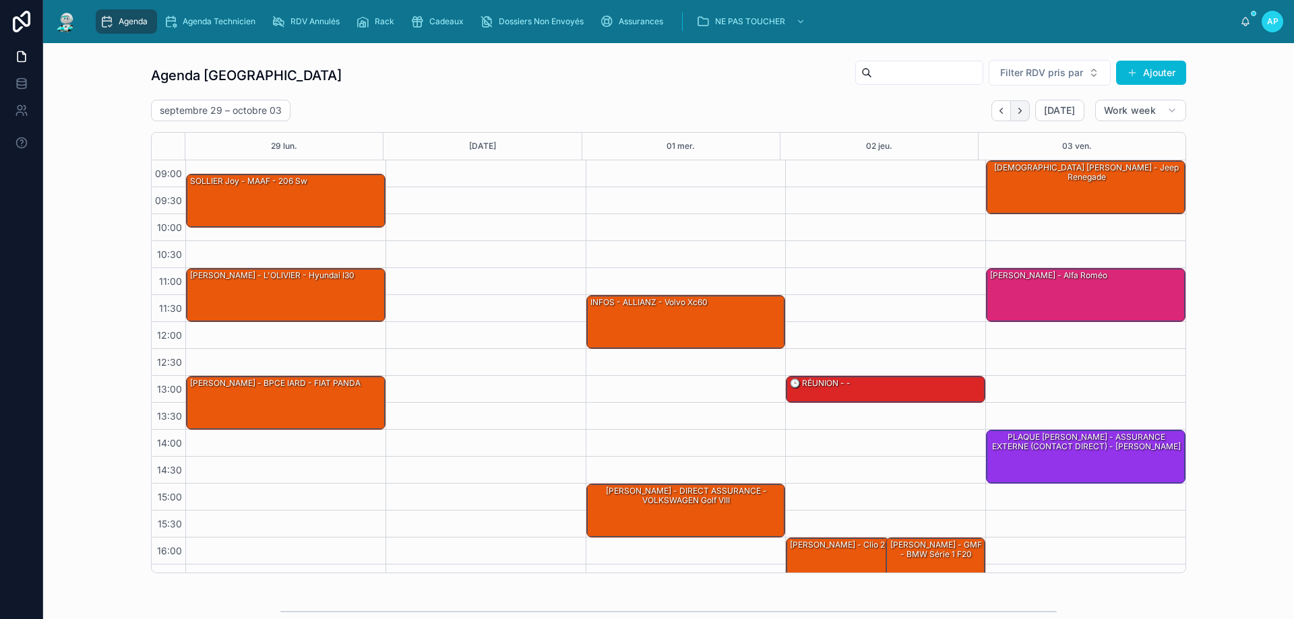
click at [1015, 113] on icon "Next" at bounding box center [1020, 111] width 10 height 10
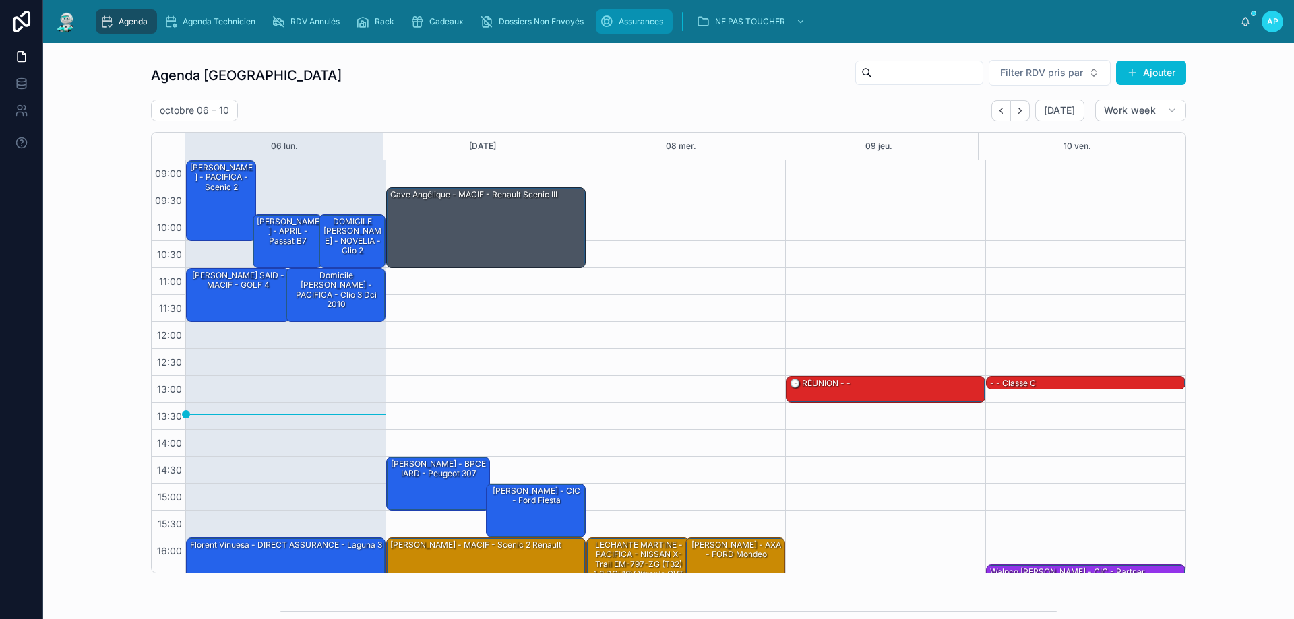
click at [627, 18] on span "Assurances" at bounding box center [641, 21] width 44 height 11
